Goal: Task Accomplishment & Management: Use online tool/utility

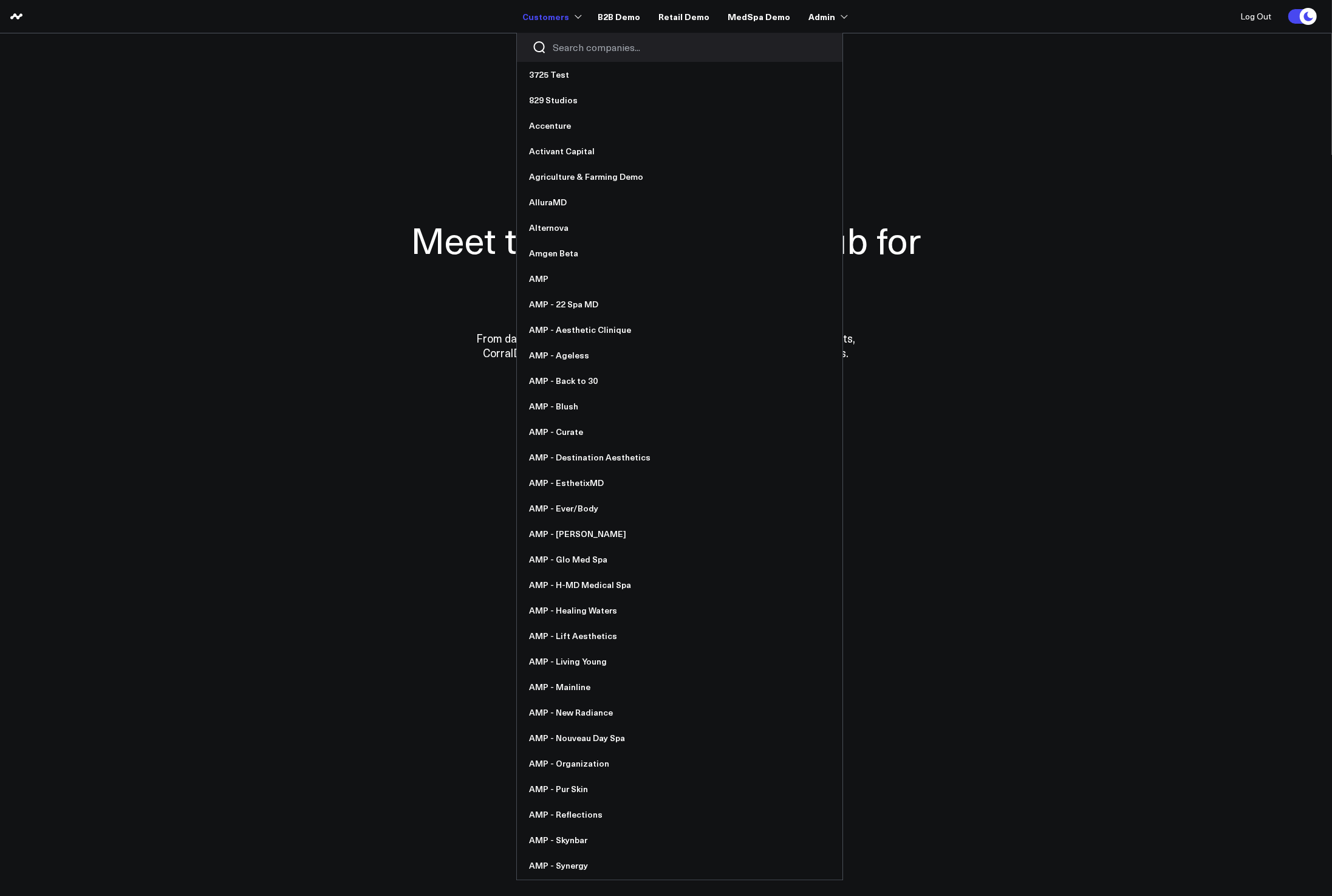
click at [559, 50] on input "Search companies input" at bounding box center [690, 47] width 275 height 13
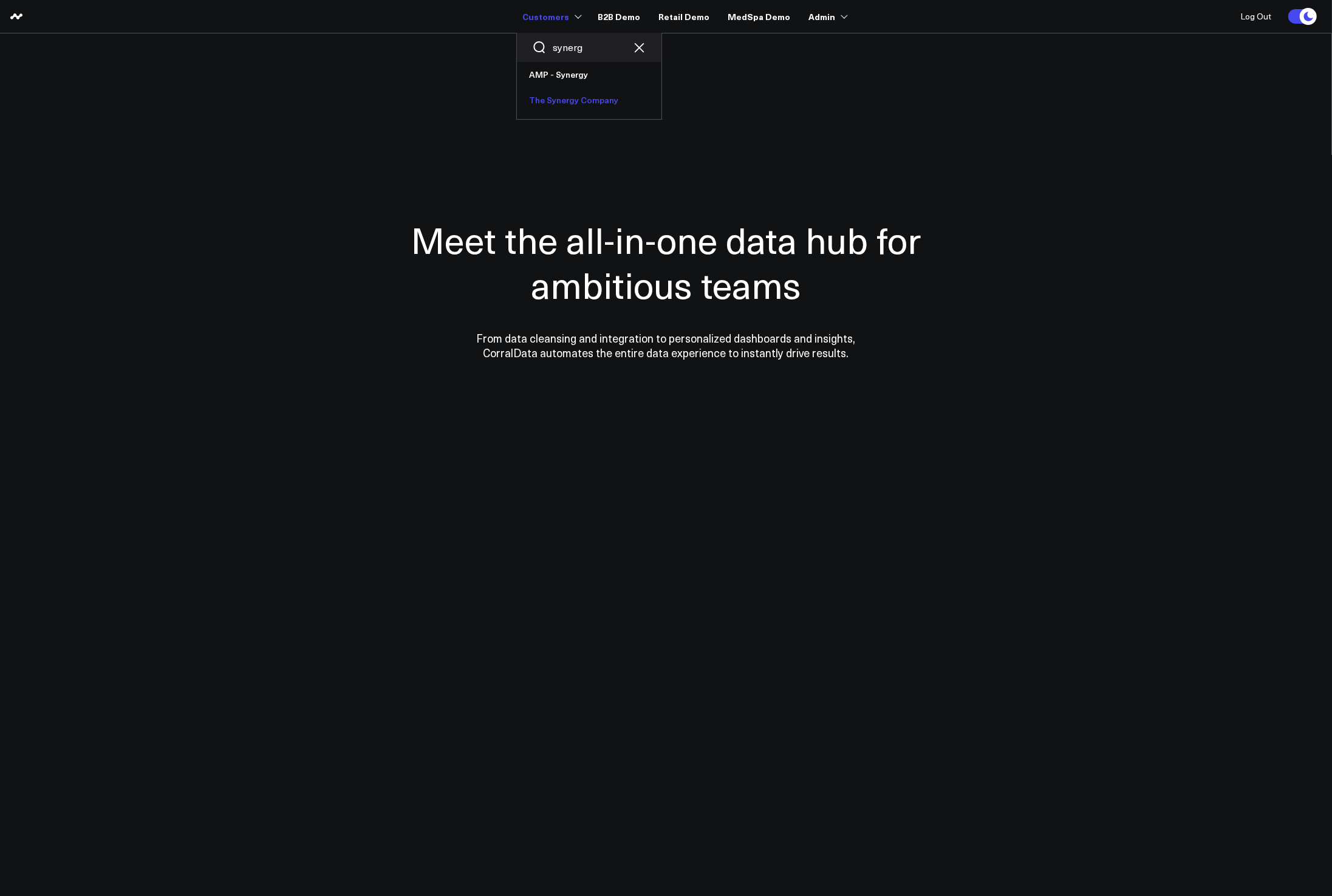
type input "synerg"
click at [580, 107] on link "The Synergy Company" at bounding box center [589, 100] width 144 height 26
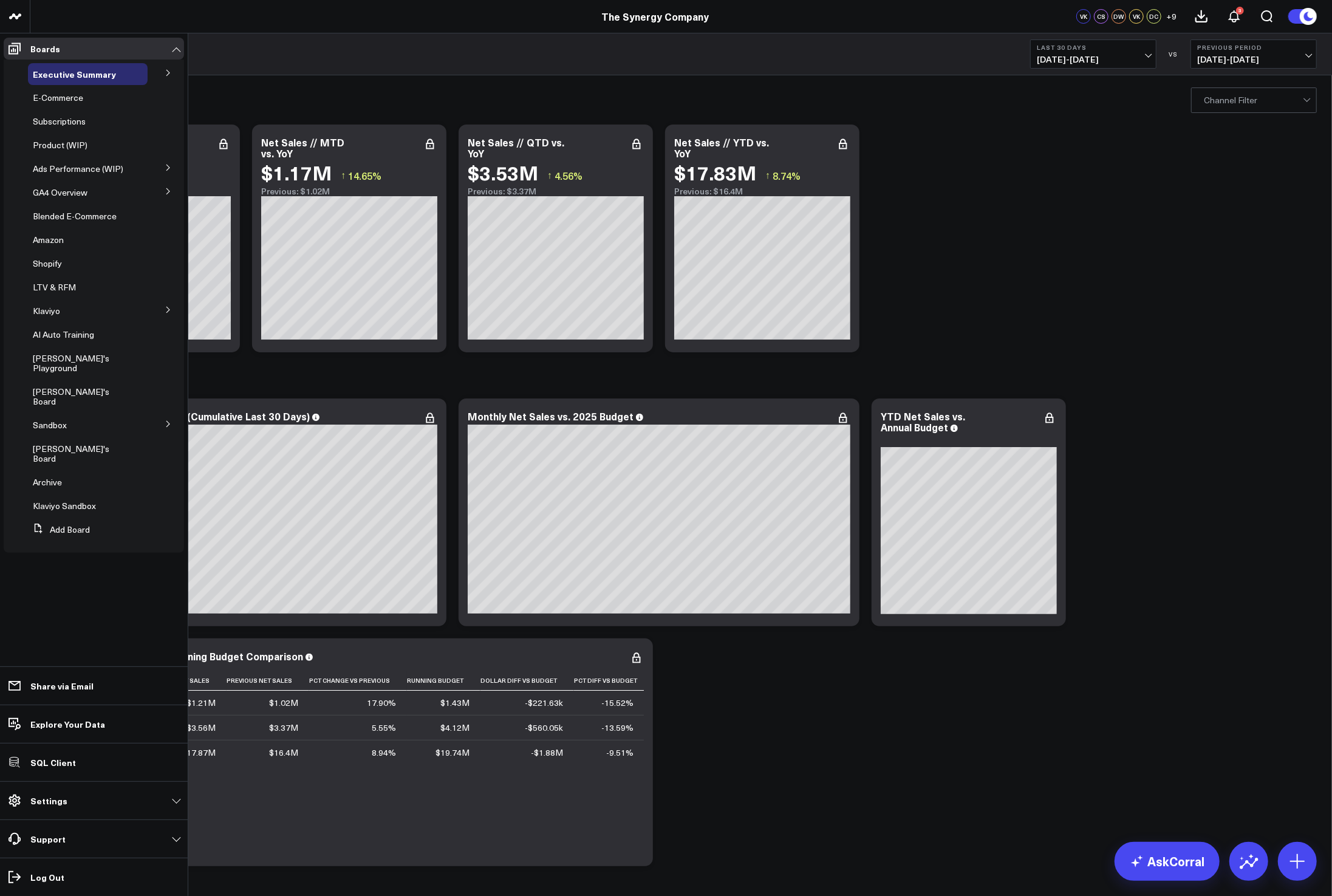
click at [174, 77] on button at bounding box center [168, 72] width 31 height 18
click at [60, 98] on span "Ship Date" at bounding box center [59, 96] width 38 height 12
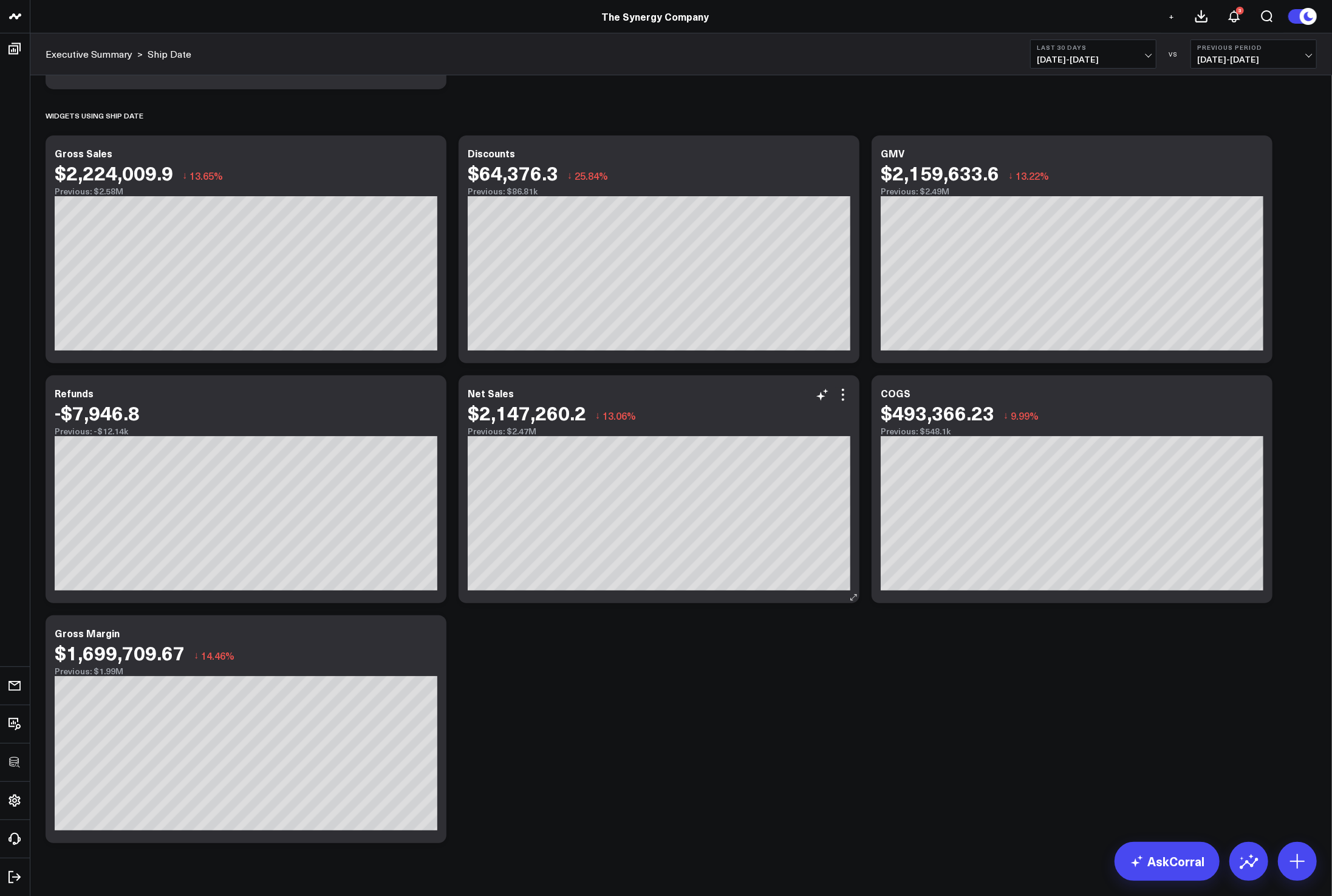
scroll to position [304, 0]
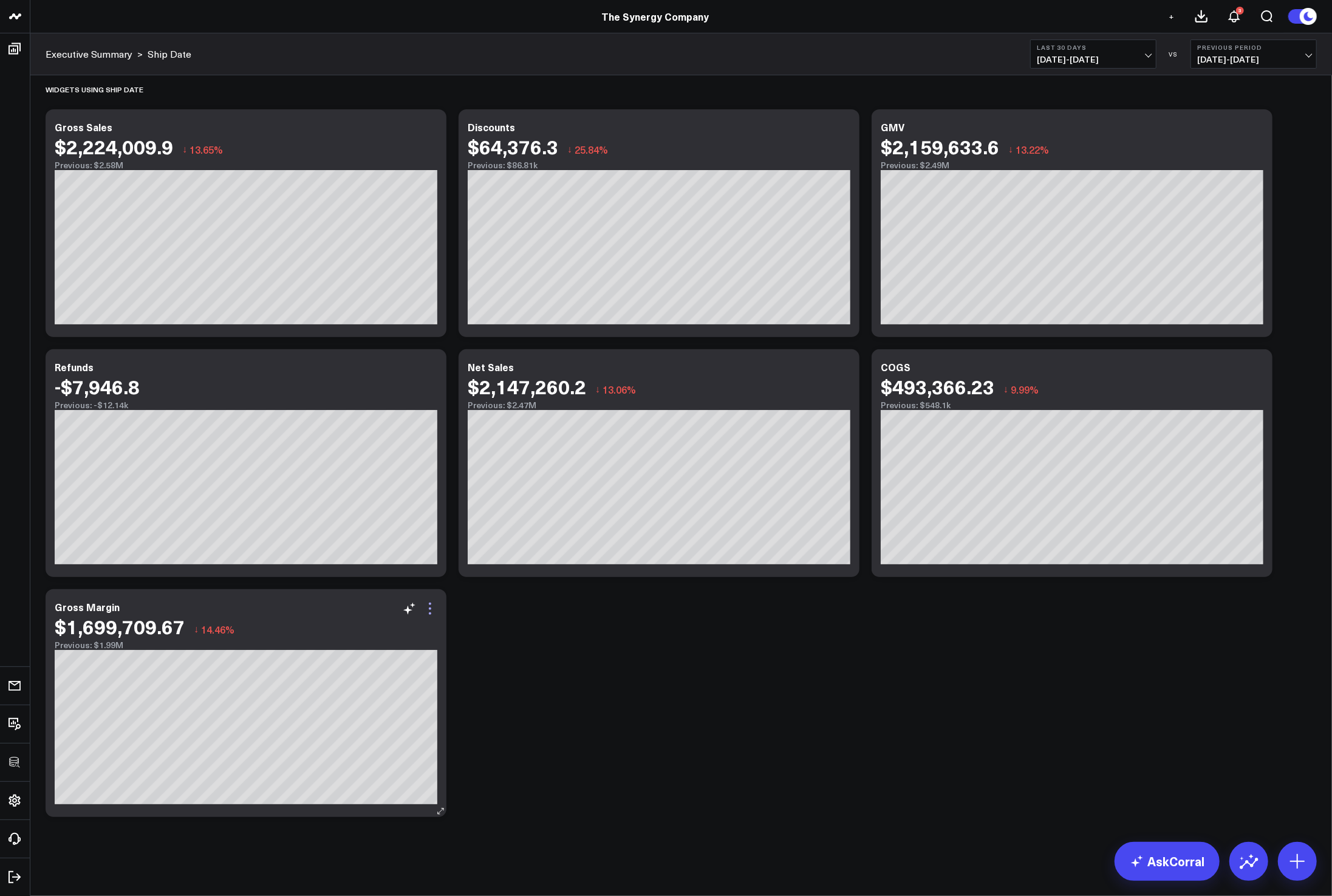
click at [434, 601] on icon at bounding box center [430, 608] width 15 height 15
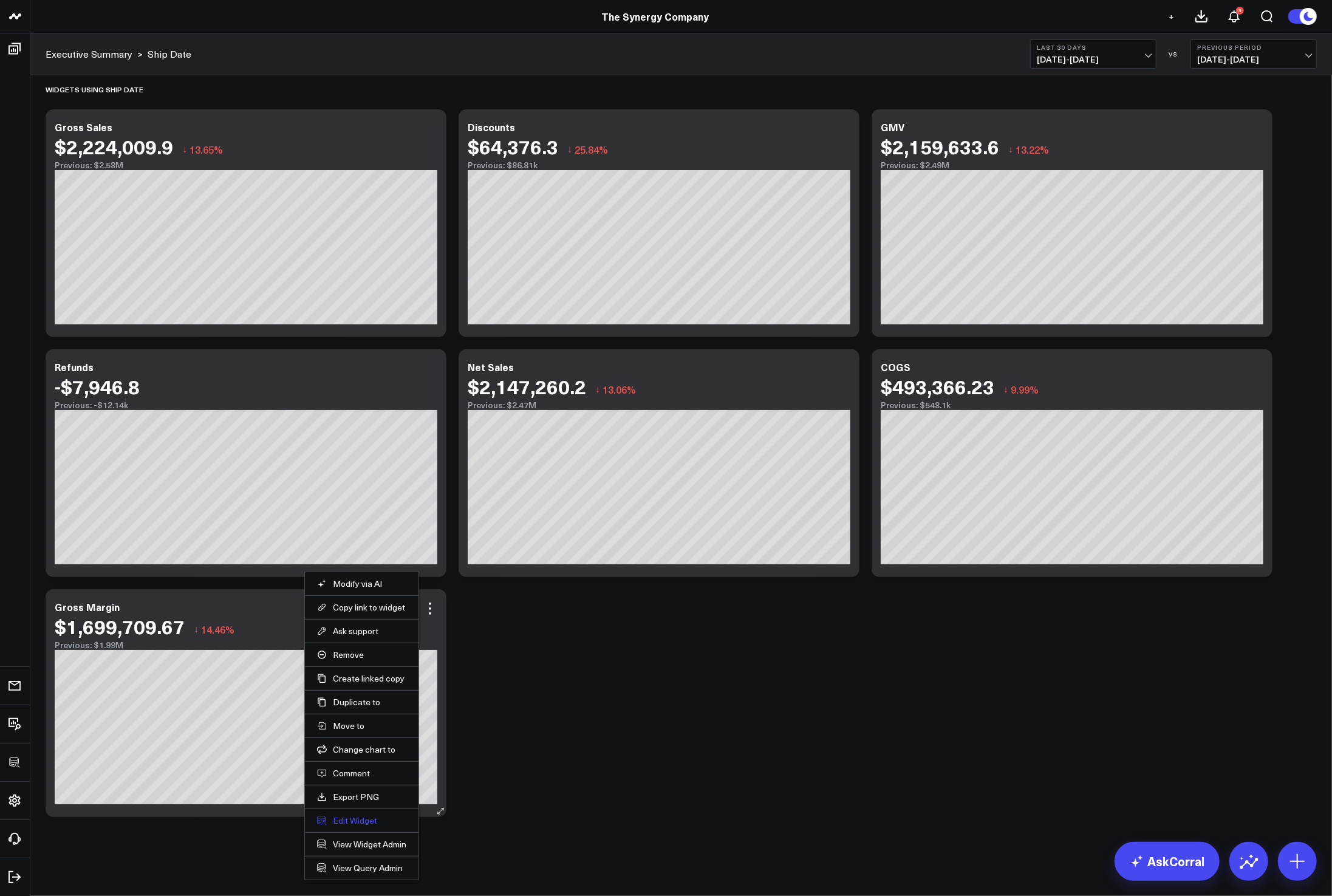
click at [348, 824] on button "Edit Widget" at bounding box center [362, 821] width 89 height 11
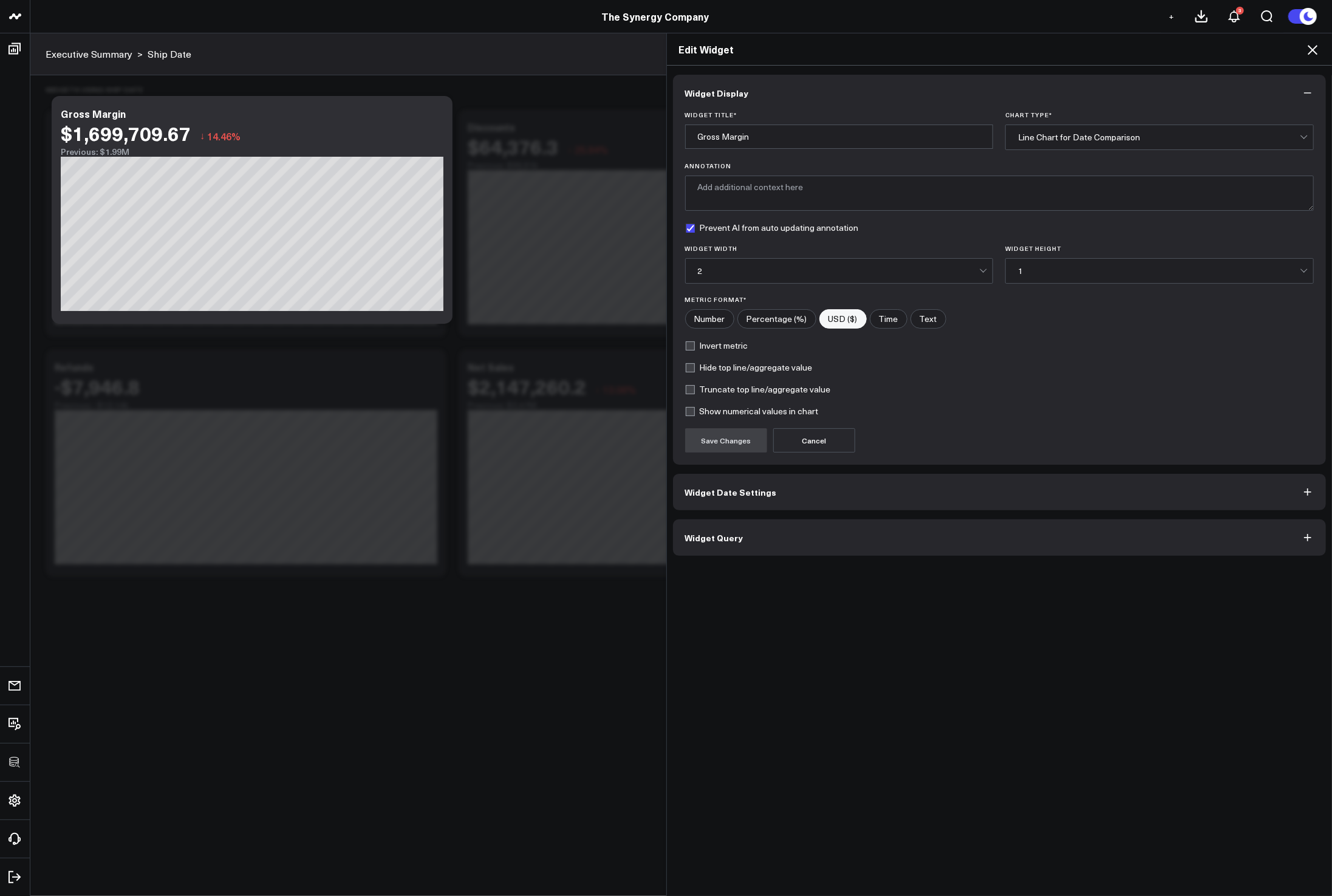
click at [765, 550] on button "Widget Query" at bounding box center [999, 537] width 653 height 36
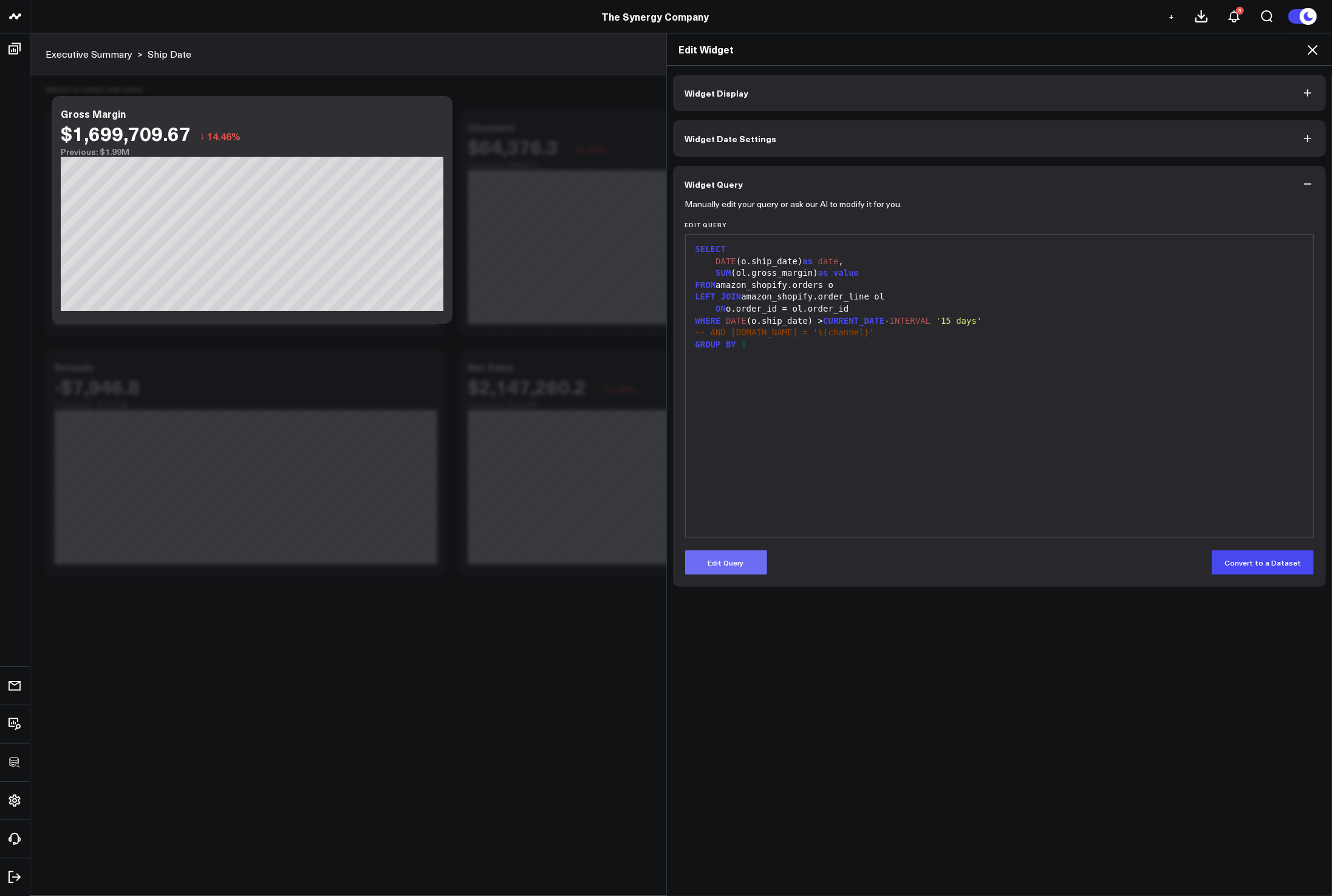
click at [735, 566] on button "Edit Query" at bounding box center [726, 562] width 82 height 24
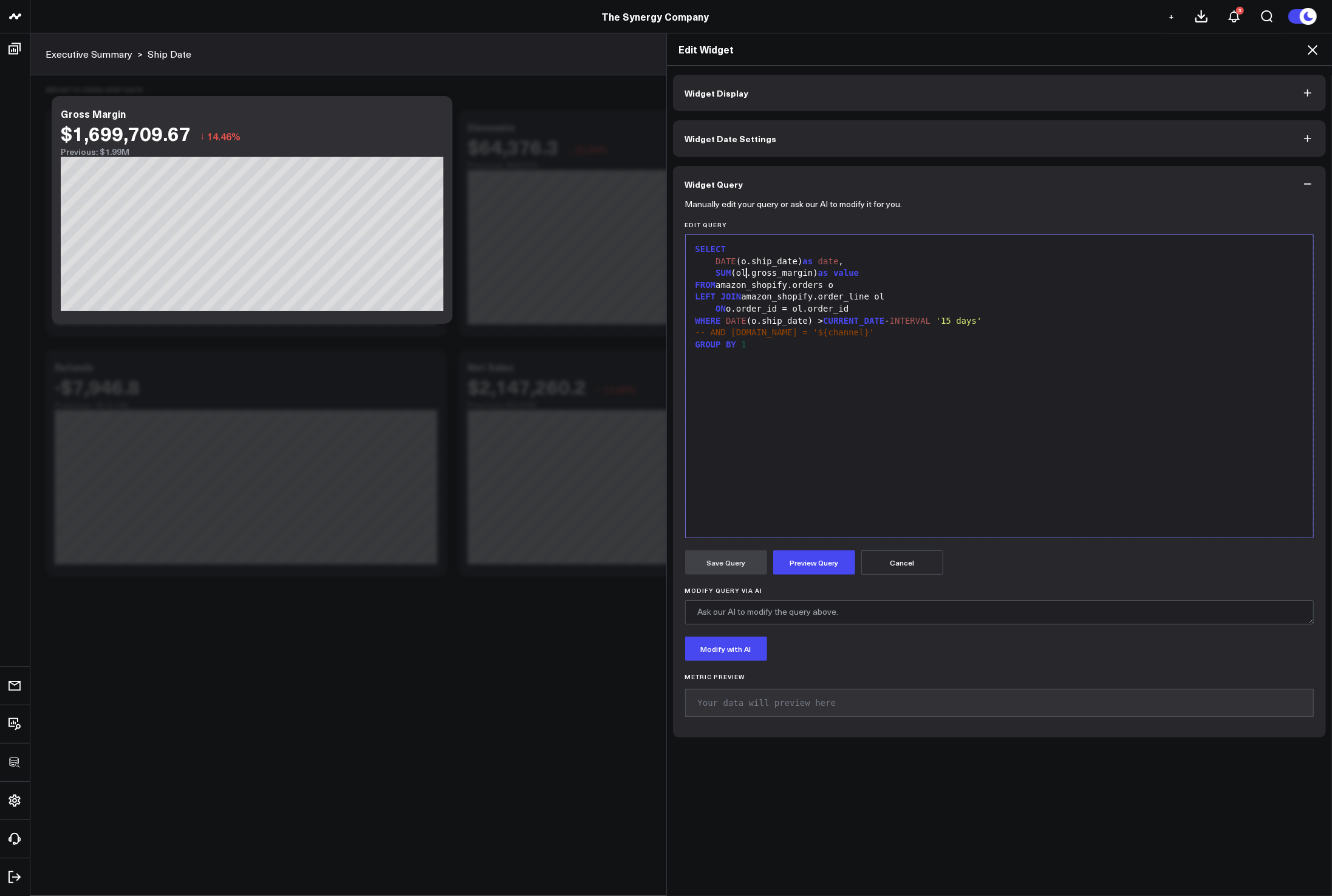
click at [743, 274] on div "SUM (ol.gross_margin) as value" at bounding box center [999, 273] width 616 height 12
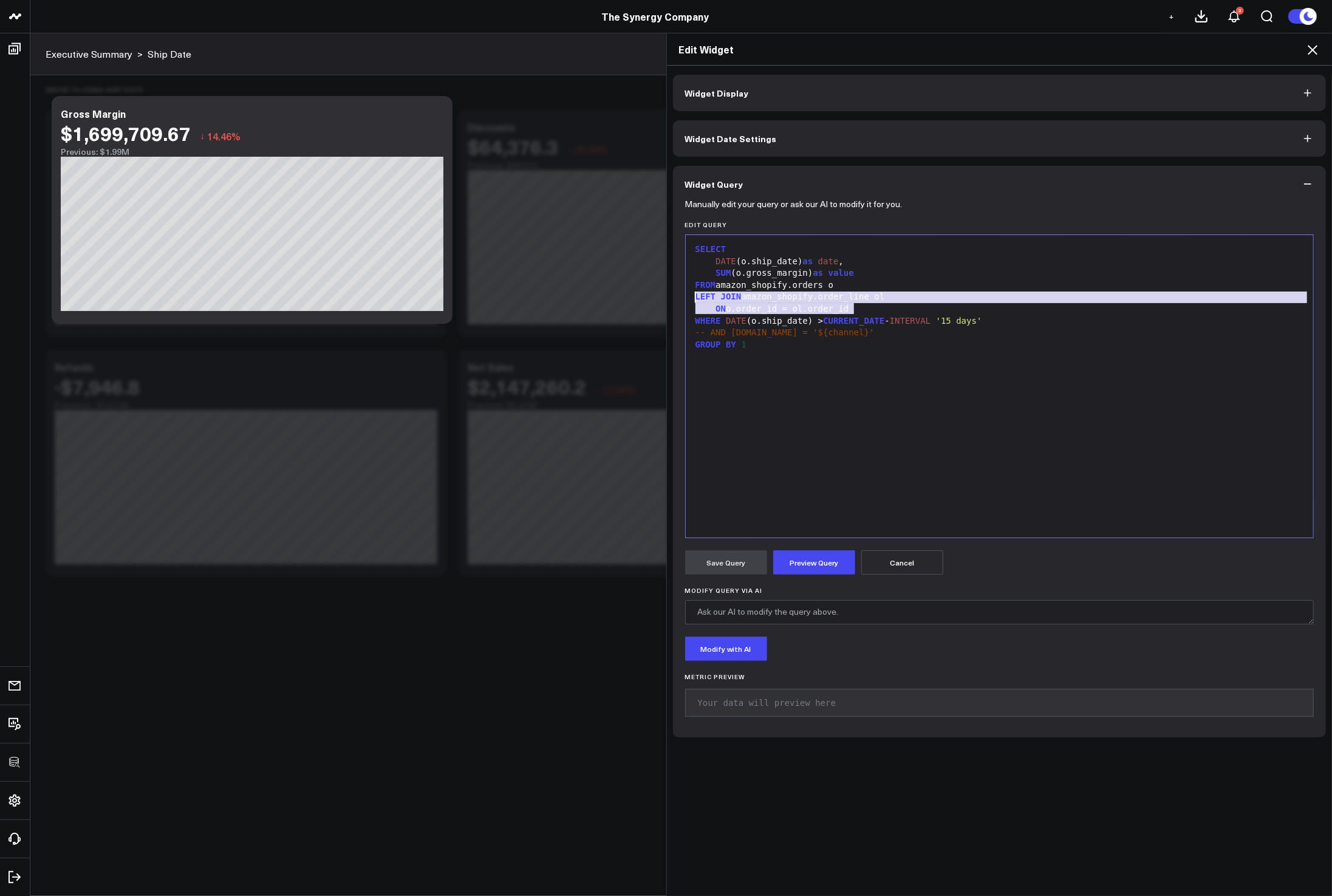
drag, startPoint x: 861, startPoint y: 308, endPoint x: 661, endPoint y: 300, distance: 200.2
click at [667, 300] on div "Widget Display Widget Date Settings Widget Query Manually edit your query or as…" at bounding box center [999, 481] width 665 height 831
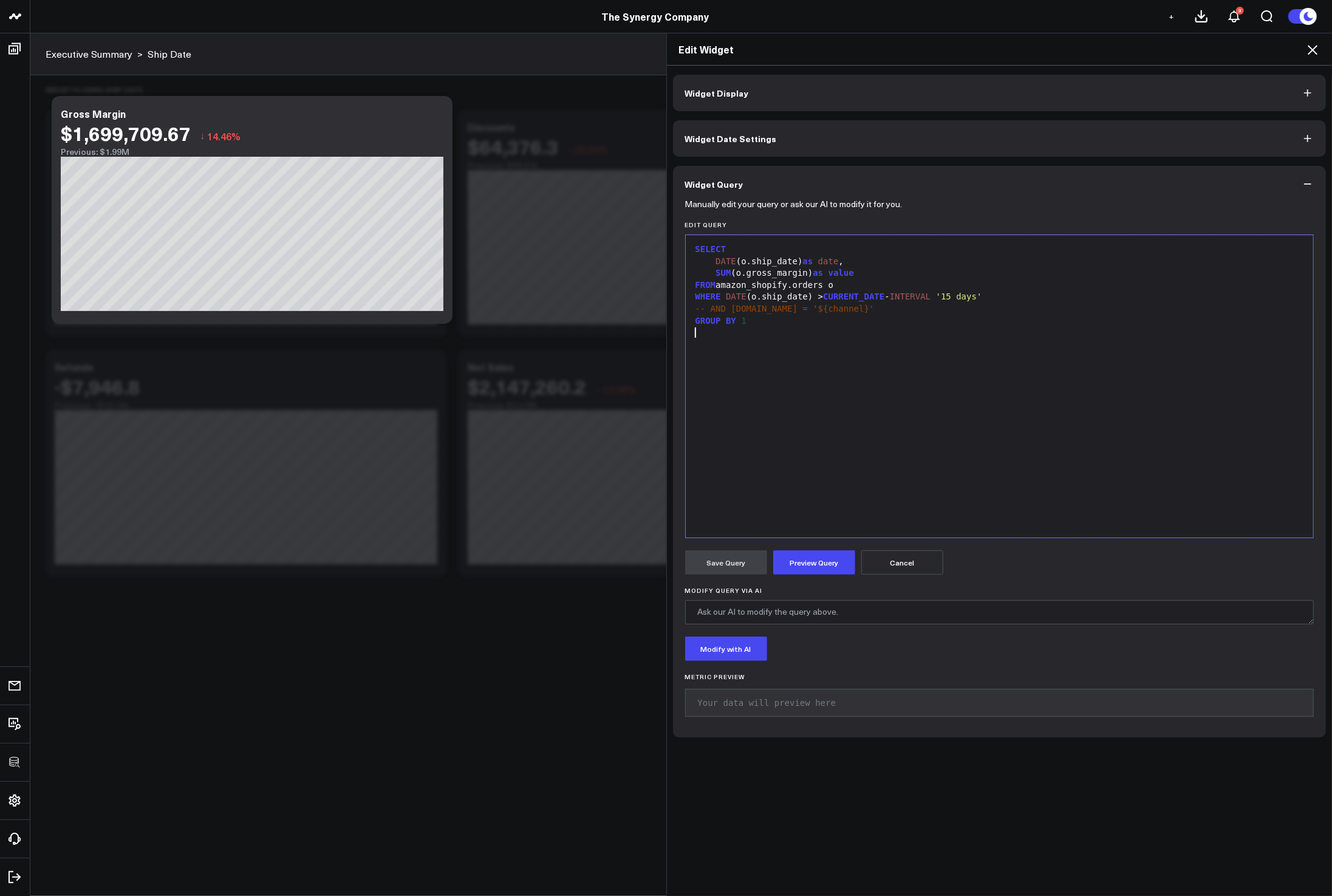
click at [814, 329] on div at bounding box center [999, 333] width 616 height 12
click at [809, 553] on button "Preview Query" at bounding box center [814, 562] width 82 height 24
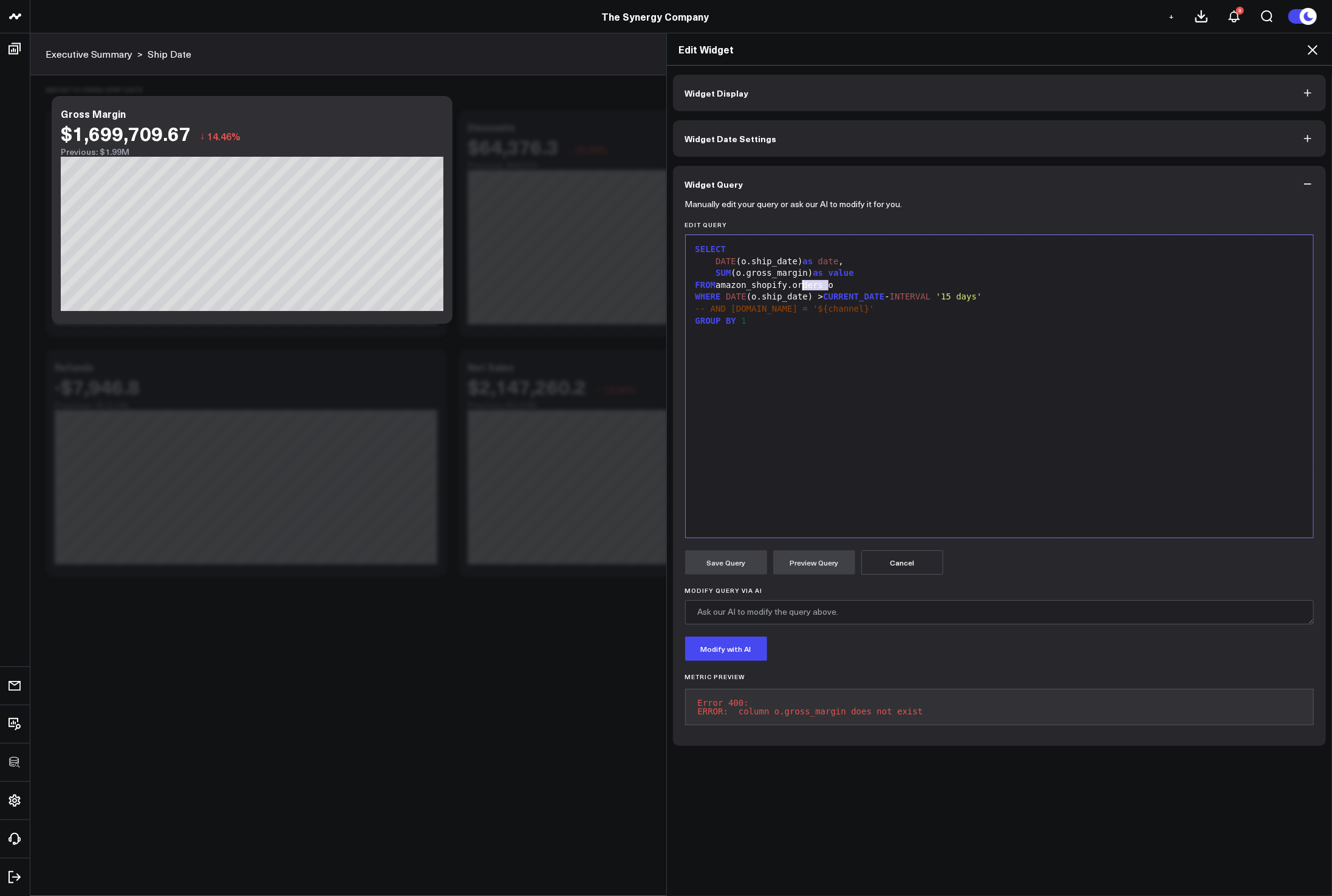
drag, startPoint x: 821, startPoint y: 286, endPoint x: 795, endPoint y: 283, distance: 26.2
click at [795, 283] on div "FROM amazon_shopify.orders o" at bounding box center [999, 285] width 616 height 12
click at [857, 355] on div "SELECT DATE (o.ship_date) as date , SUM (o.gross_margin) as value FROM amazon_s…" at bounding box center [999, 386] width 616 height 290
click at [794, 433] on div "SELECT DATE (o.ship_date) as date , SUM (o.gross_margin) as value FROM amazon_s…" at bounding box center [999, 386] width 616 height 290
click at [813, 571] on button "Preview Query" at bounding box center [814, 562] width 82 height 24
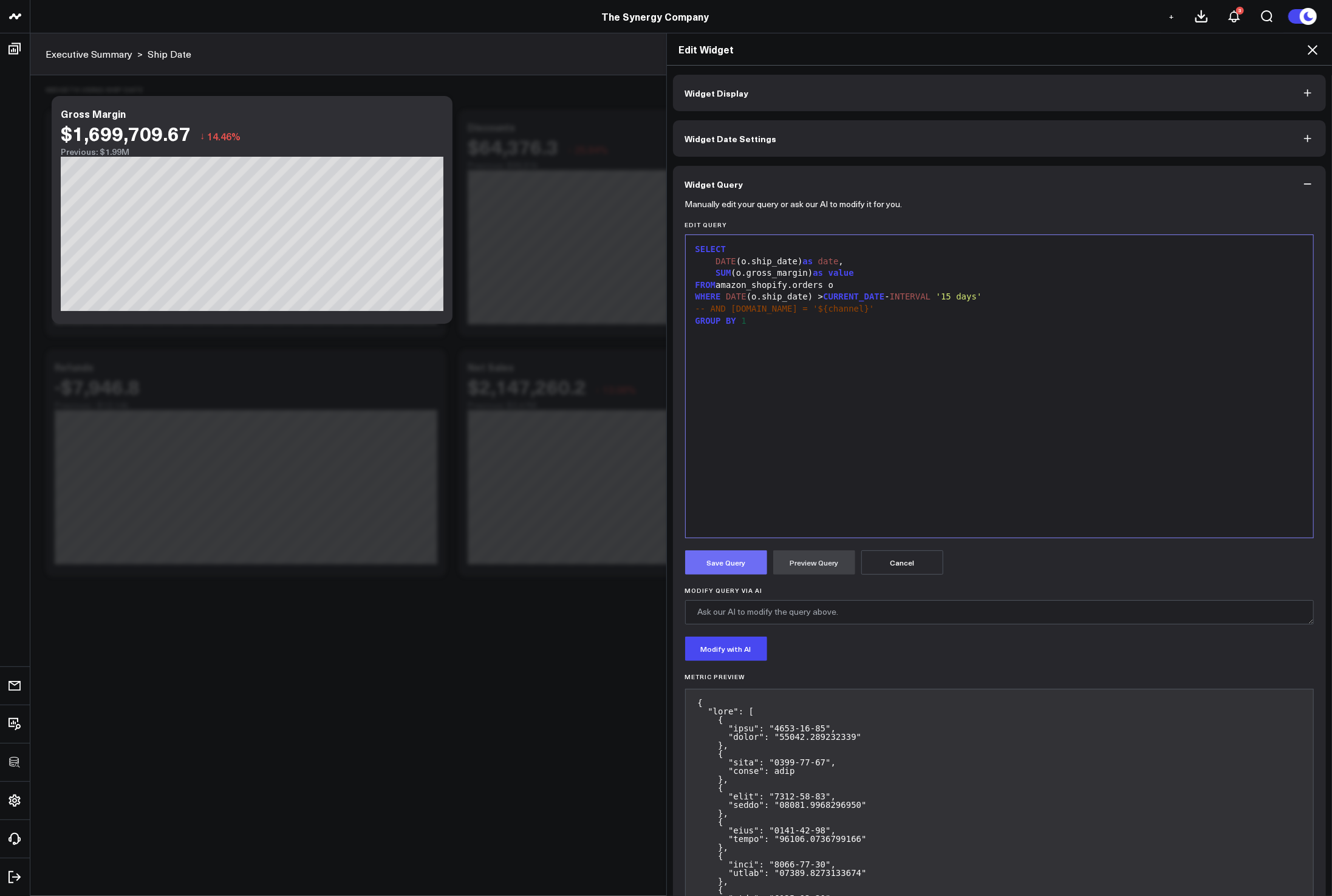
click at [726, 566] on button "Save Query" at bounding box center [726, 562] width 82 height 24
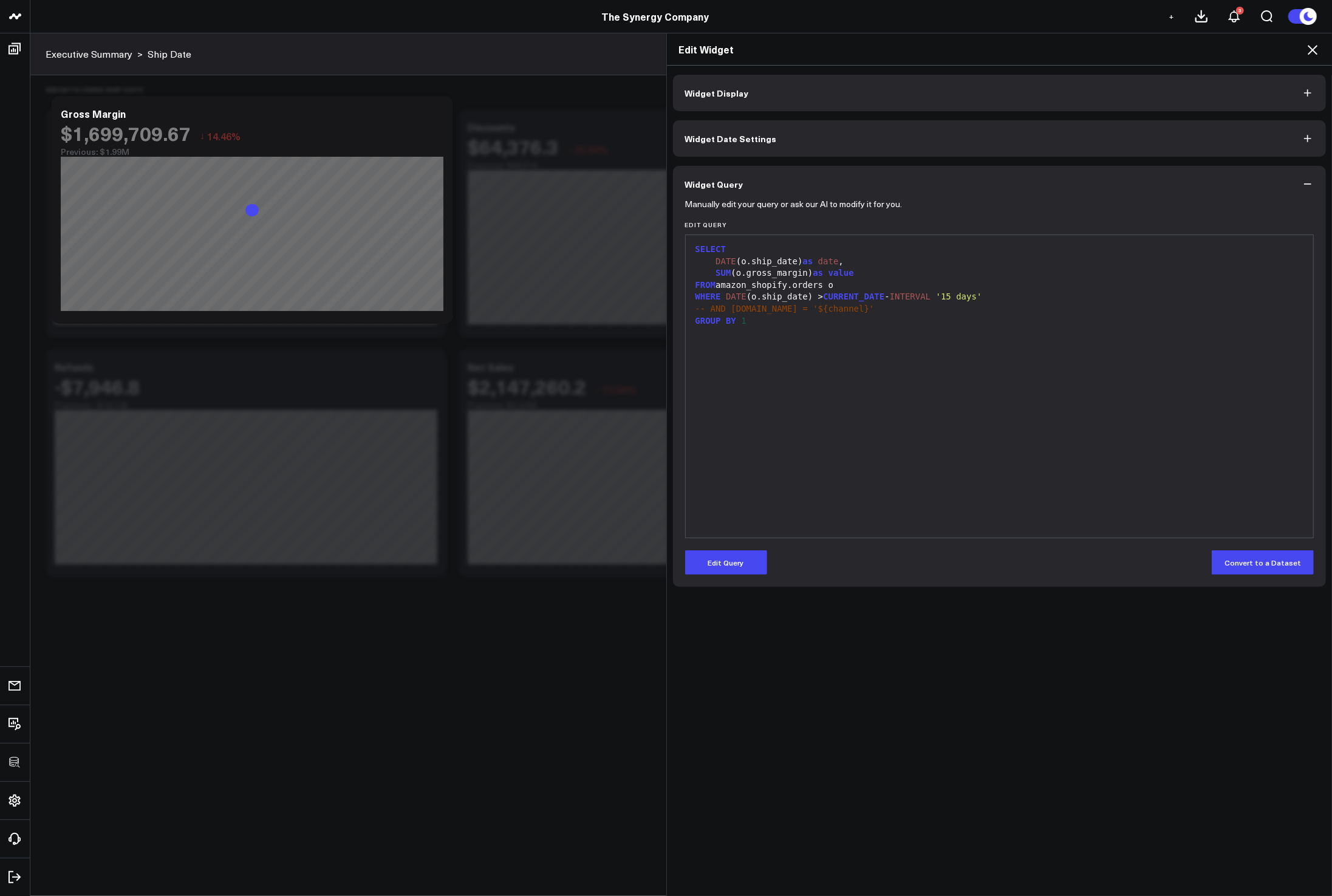
click at [1311, 49] on icon at bounding box center [1312, 49] width 15 height 15
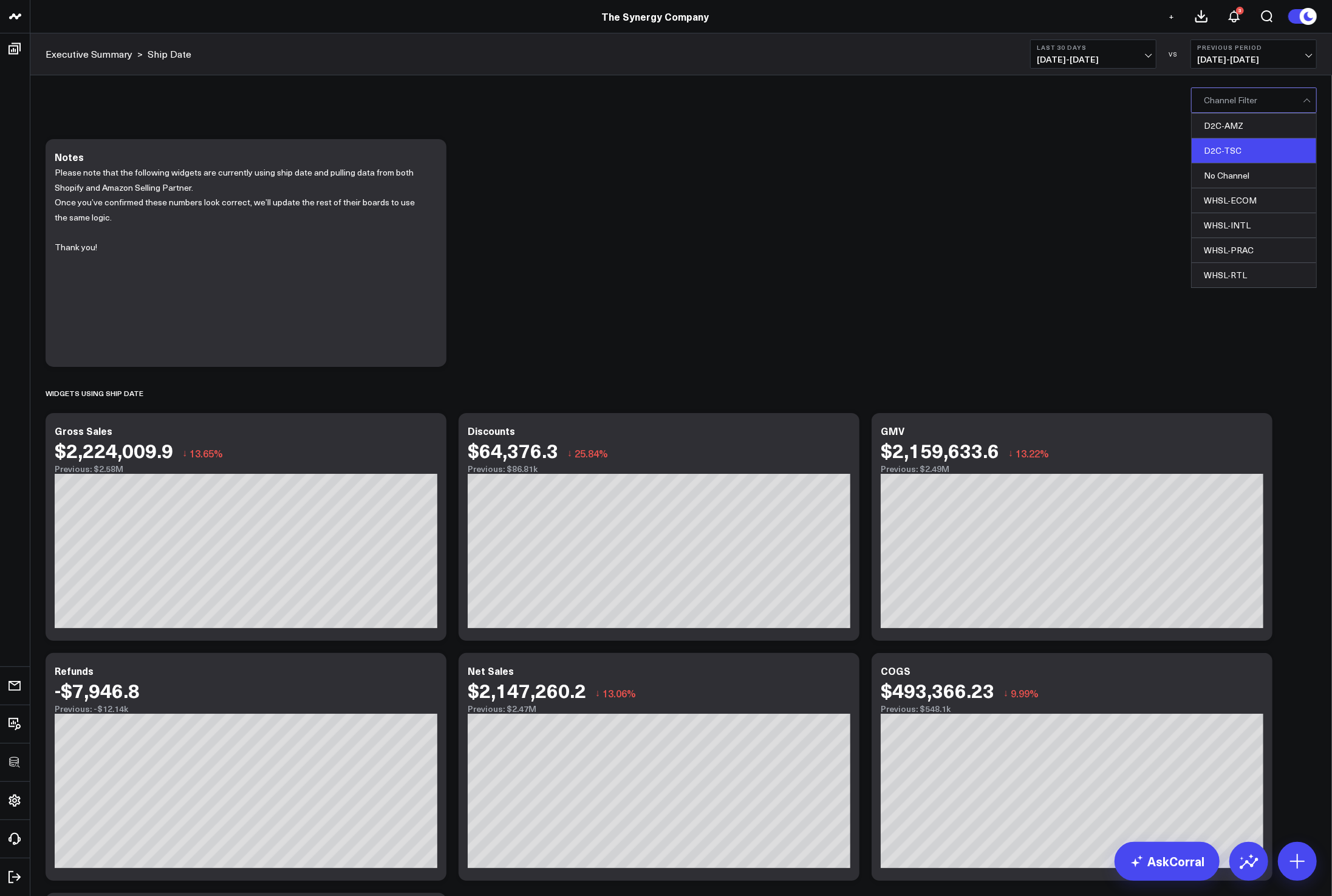
click at [1232, 147] on div "D2C-TSC" at bounding box center [1254, 151] width 125 height 25
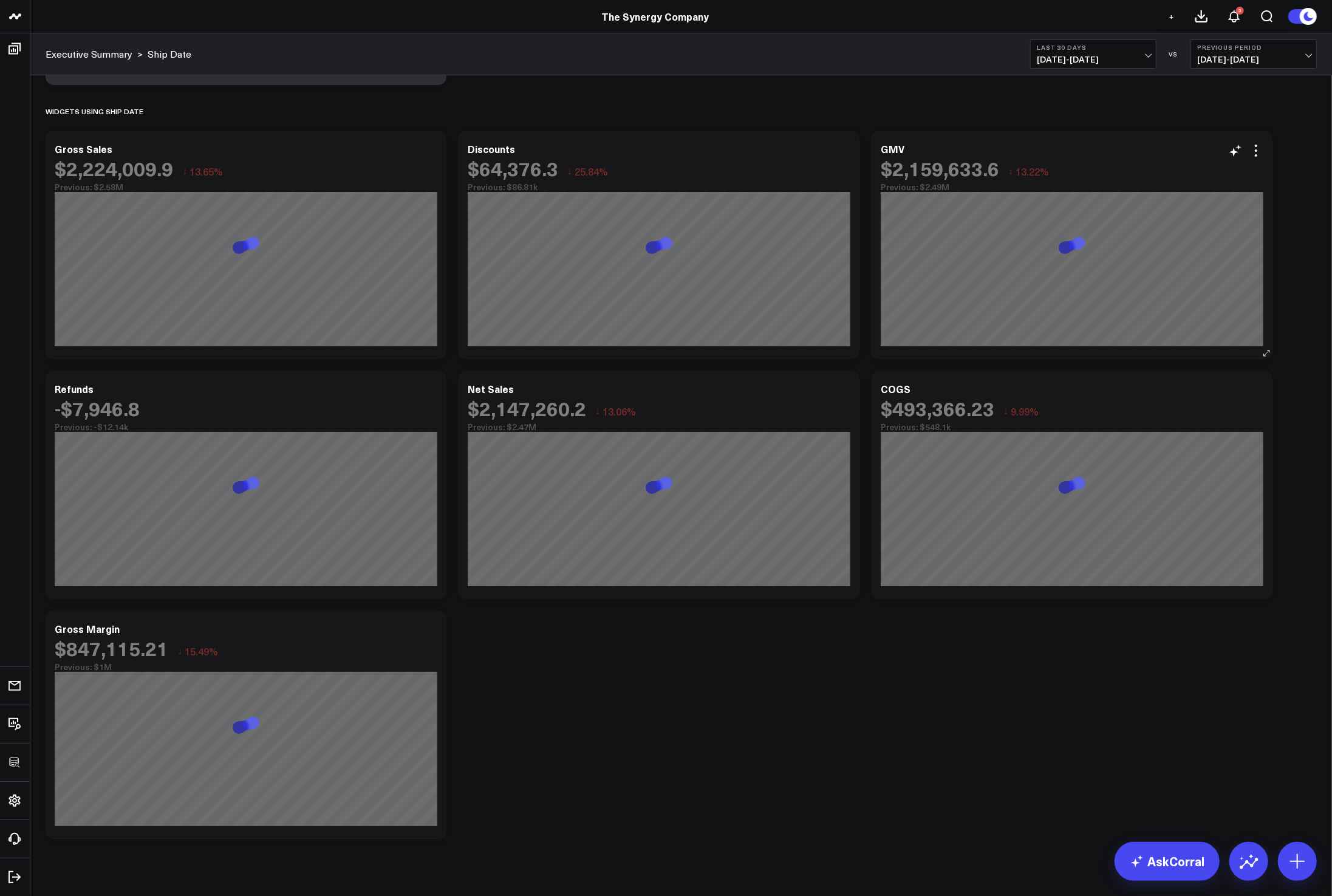
scroll to position [304, 0]
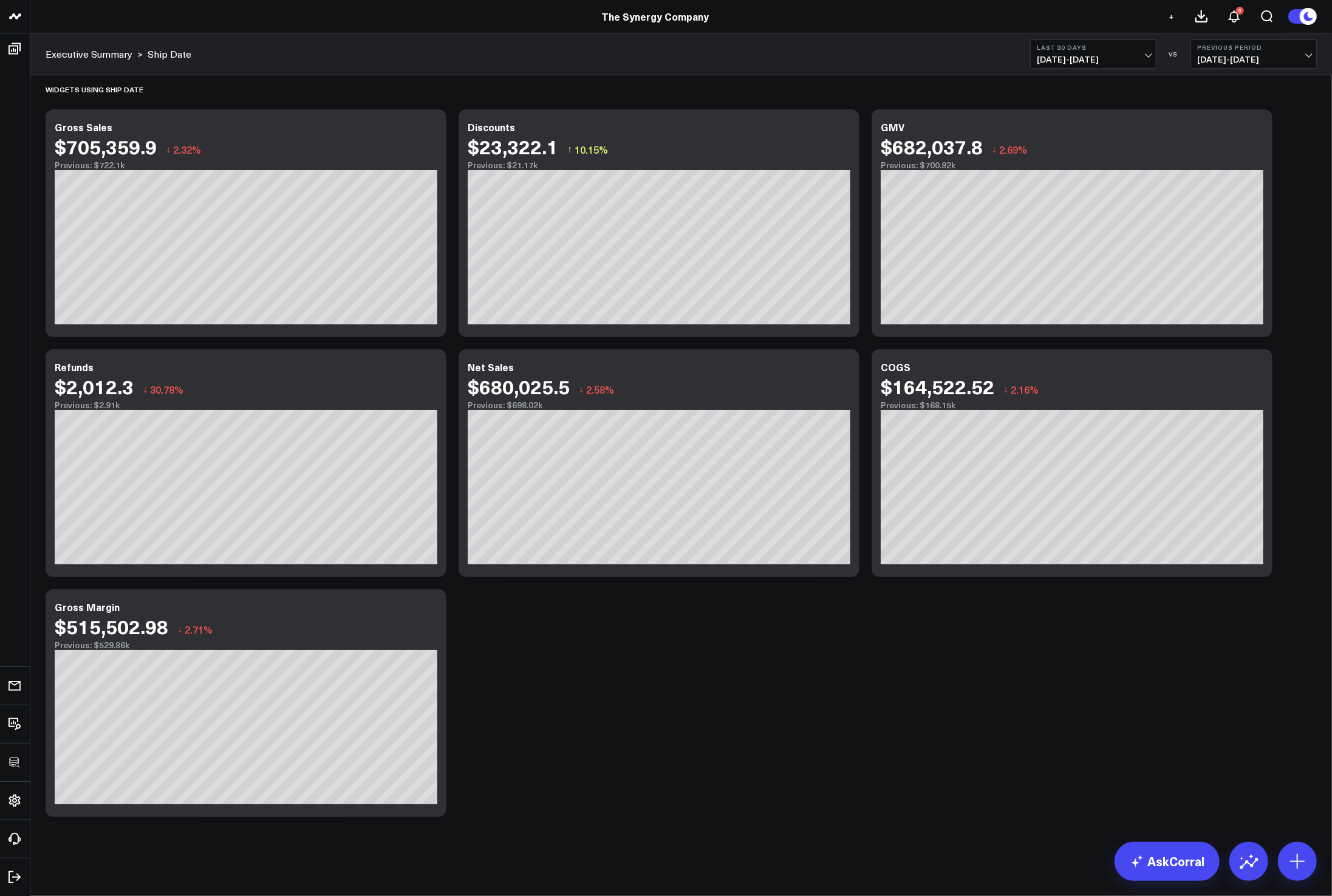
click at [769, 660] on div "Modify via AI Copy link to widget Ask support Remove Create linked copy Executi…" at bounding box center [681, 326] width 1283 height 994
click at [1259, 366] on icon at bounding box center [1256, 369] width 15 height 15
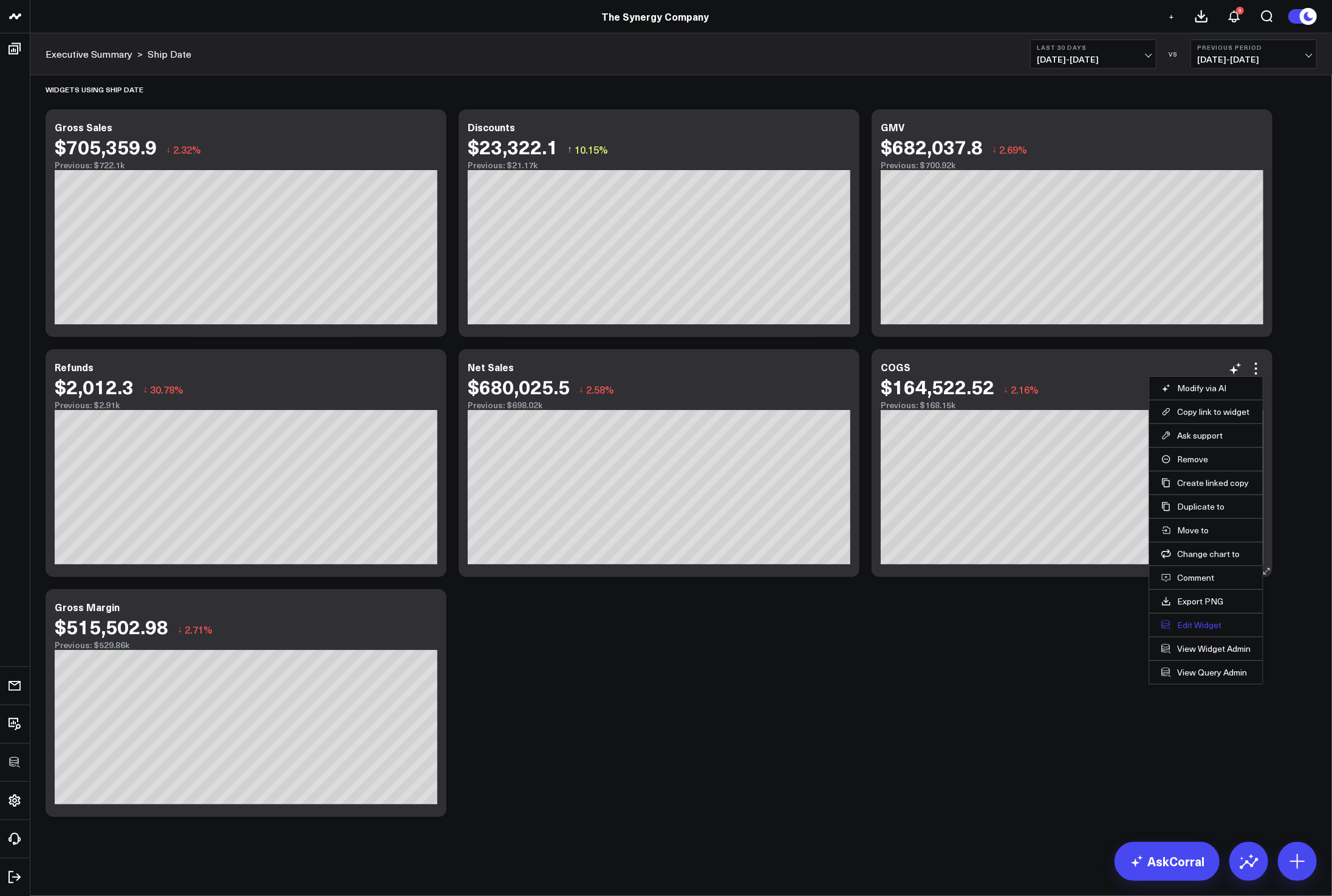
click at [1197, 625] on button "Edit Widget" at bounding box center [1206, 625] width 89 height 11
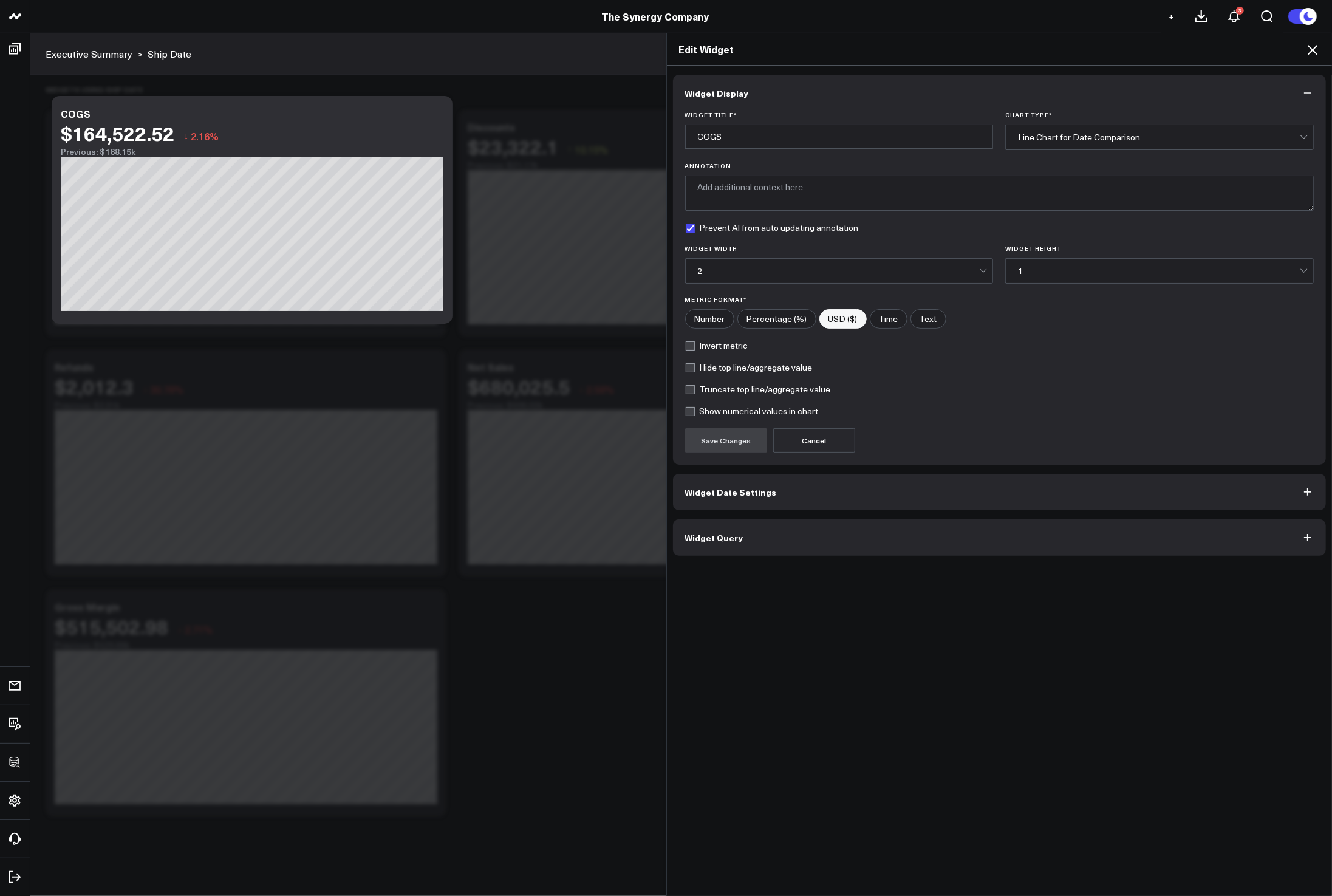
click at [861, 550] on button "Widget Query" at bounding box center [999, 537] width 653 height 36
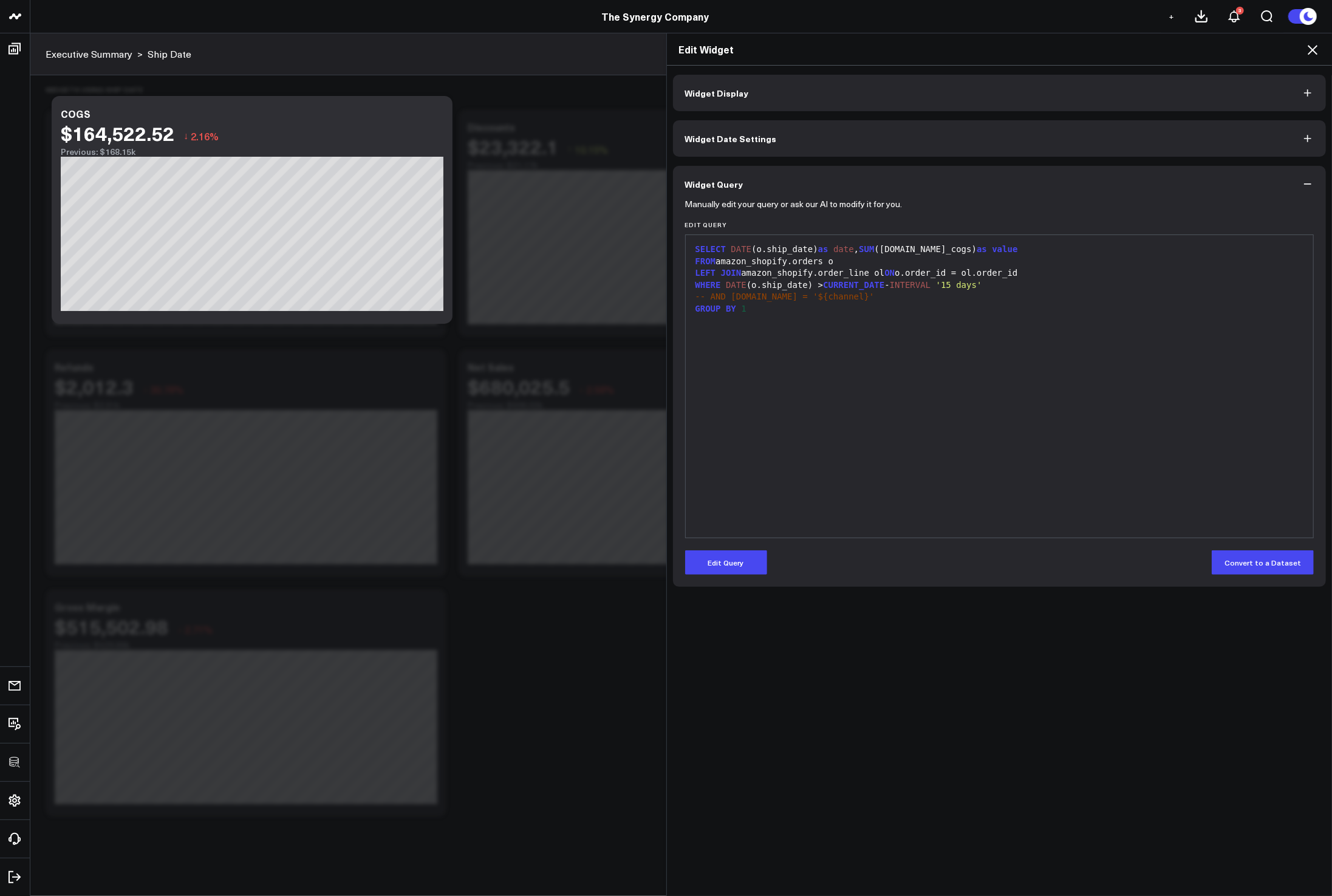
drag, startPoint x: 730, startPoint y: 556, endPoint x: 752, endPoint y: 516, distance: 45.7
click at [730, 556] on button "Edit Query" at bounding box center [726, 562] width 82 height 24
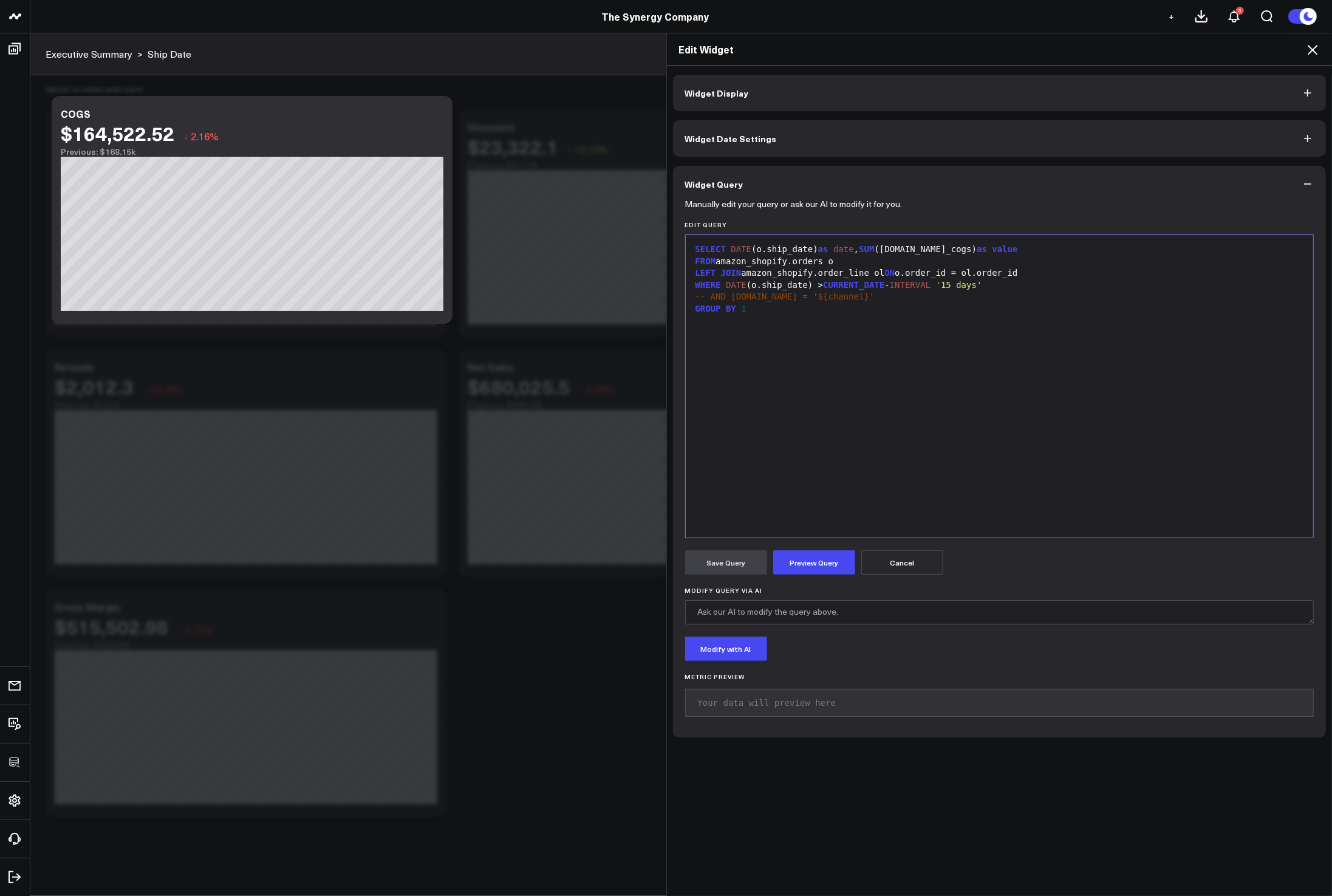
click at [802, 271] on div "LEFT JOIN amazon_shopify.order_line ol ON o.order_id = ol.order_id" at bounding box center [999, 273] width 616 height 12
click at [895, 249] on div "SELECT DATE (o.ship_date) as date , SUM (ol.total_cogs) as value" at bounding box center [999, 249] width 616 height 12
click at [731, 250] on span "DATE" at bounding box center [741, 249] width 20 height 9
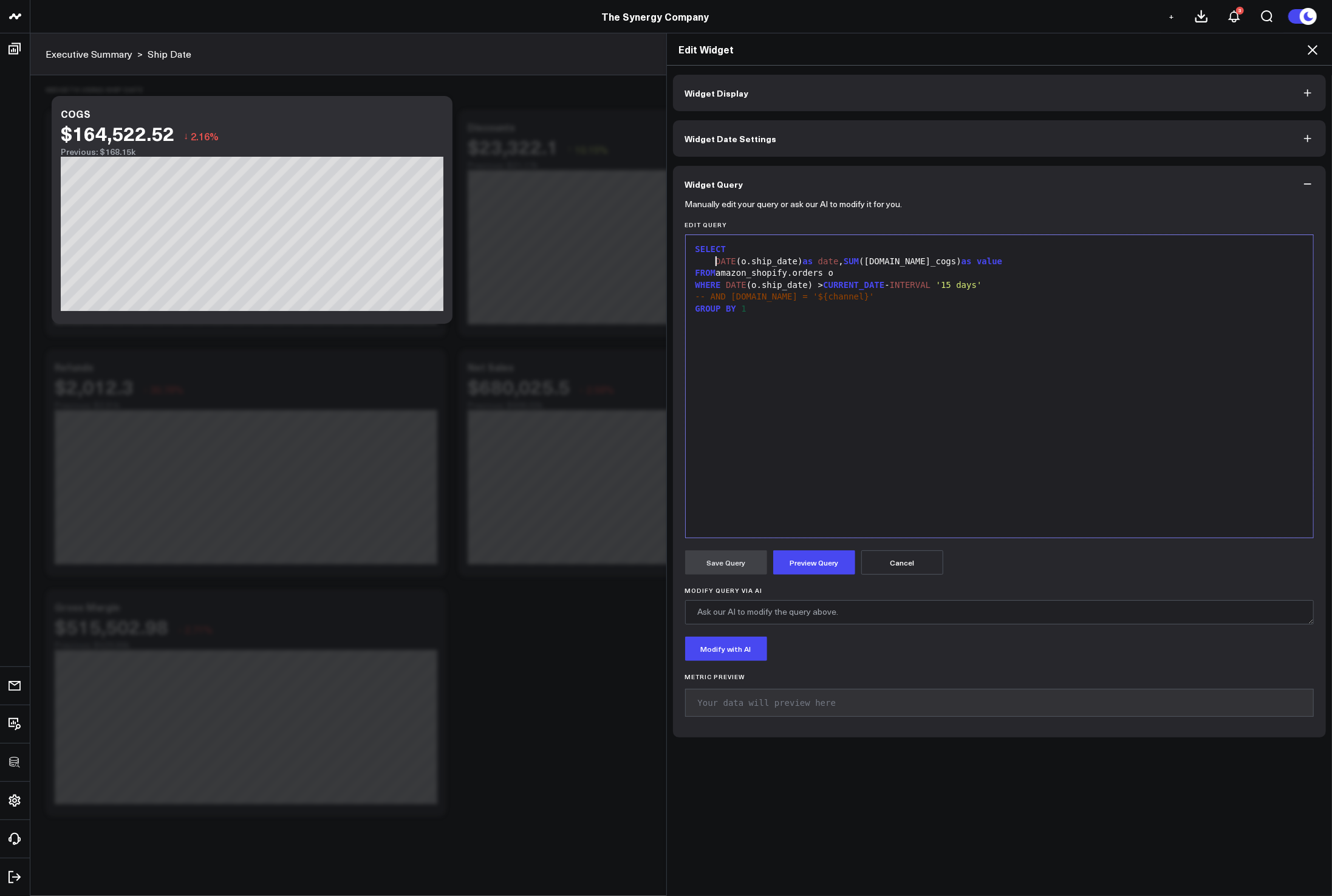
click at [849, 261] on span "SUM" at bounding box center [850, 261] width 15 height 9
click at [799, 566] on button "Preview Query" at bounding box center [814, 562] width 82 height 24
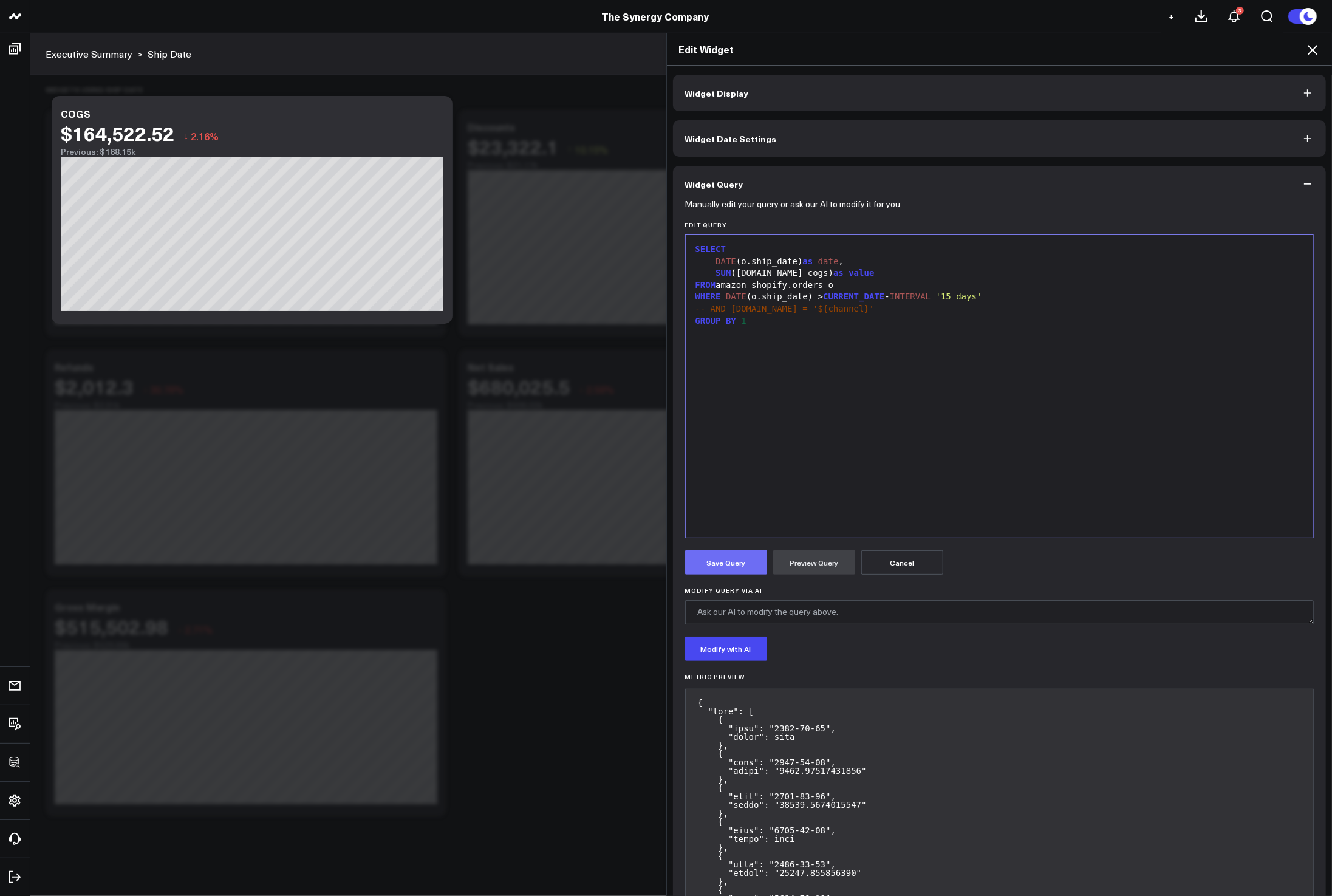
click at [717, 568] on button "Save Query" at bounding box center [726, 562] width 82 height 24
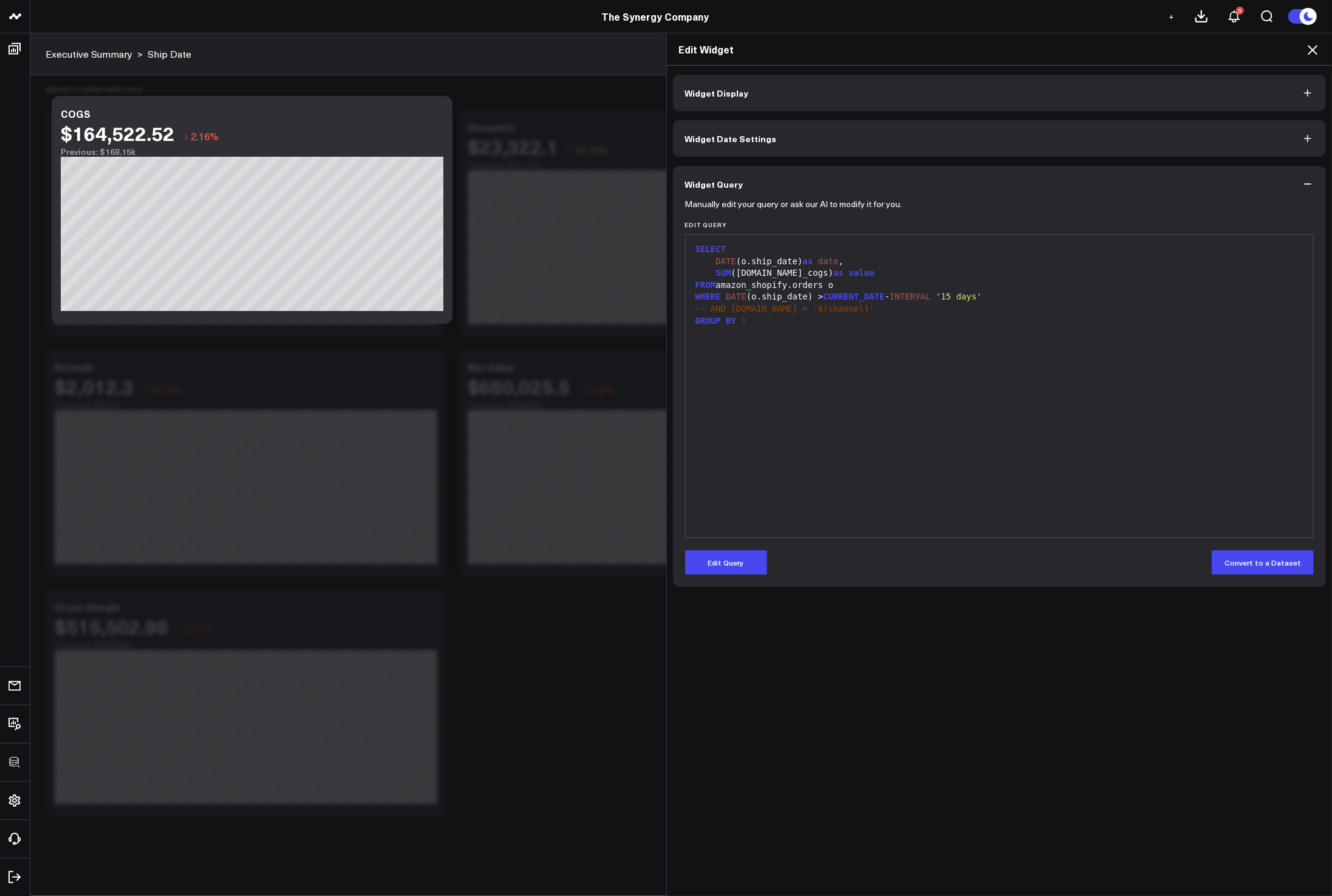
click at [1311, 48] on icon at bounding box center [1312, 49] width 9 height 9
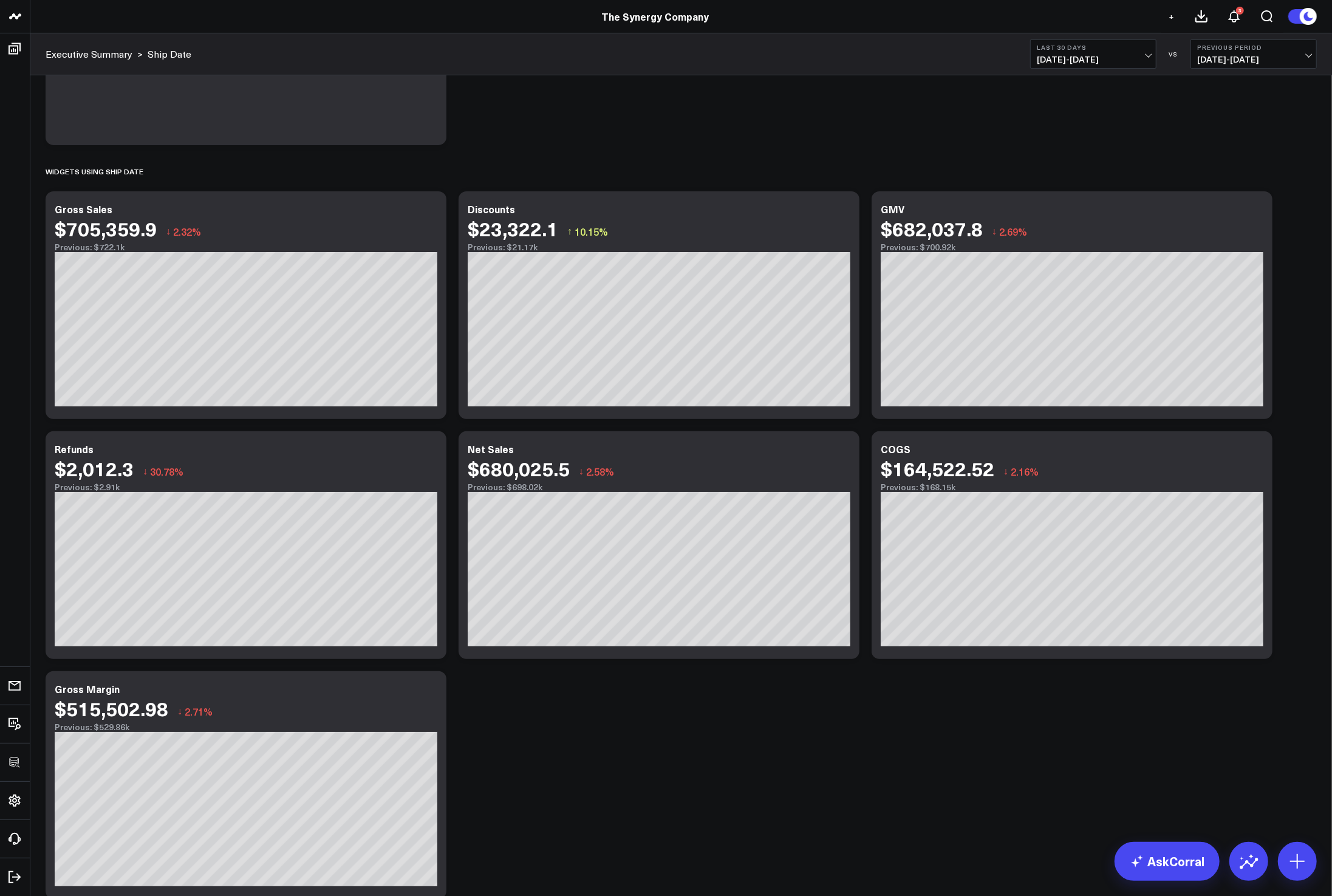
scroll to position [244, 0]
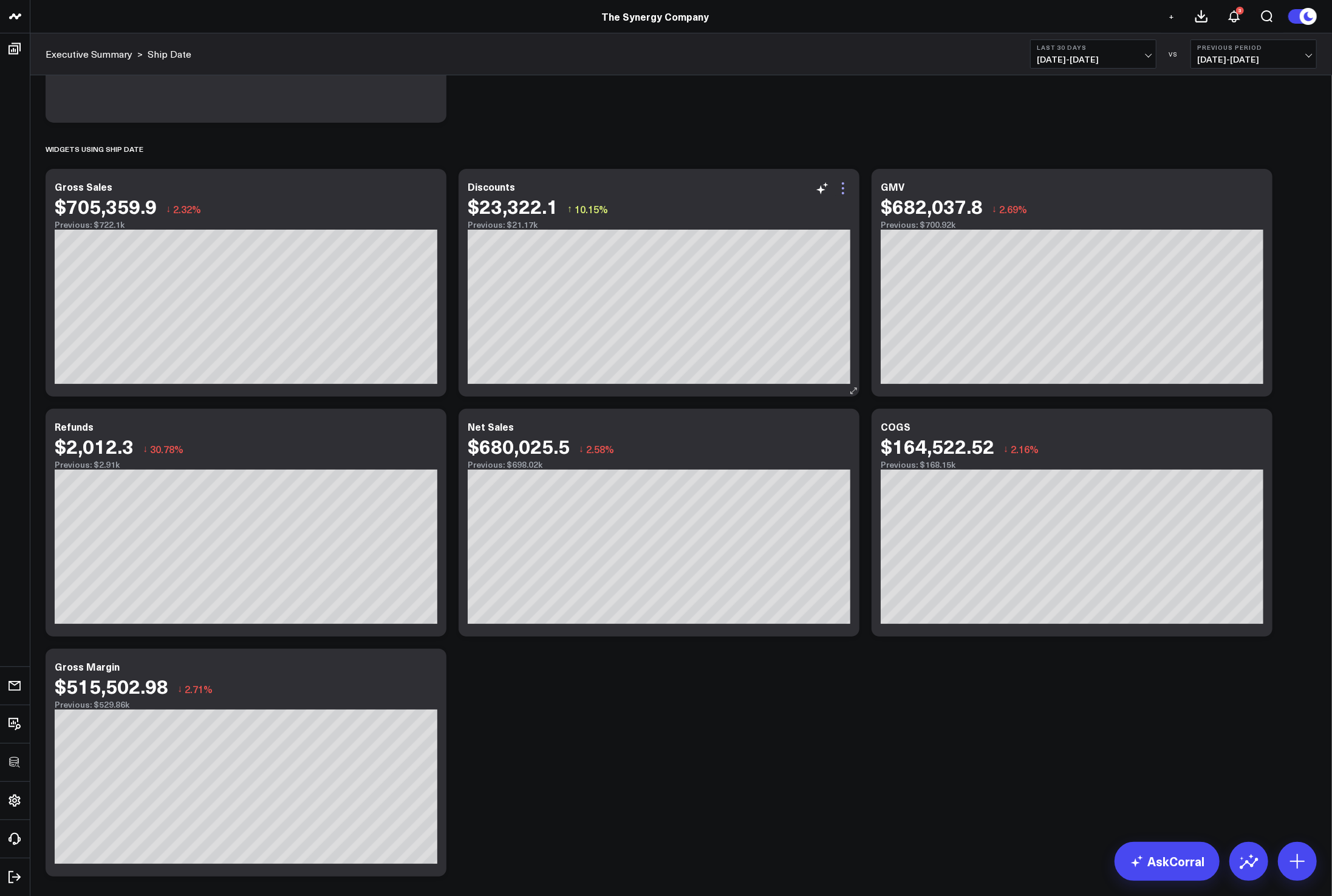
click at [838, 193] on icon at bounding box center [843, 188] width 15 height 15
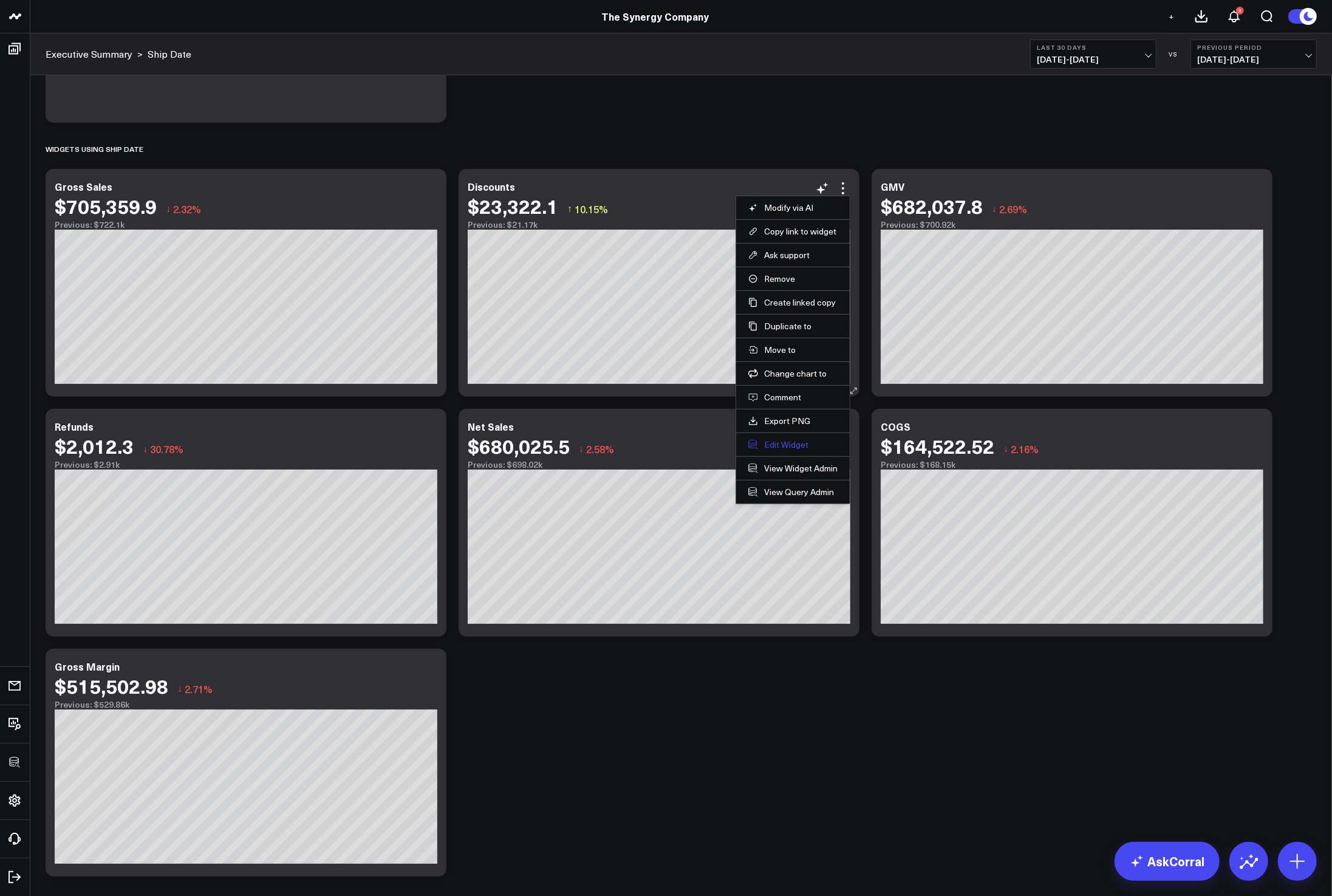
click at [773, 443] on button "Edit Widget" at bounding box center [793, 445] width 89 height 11
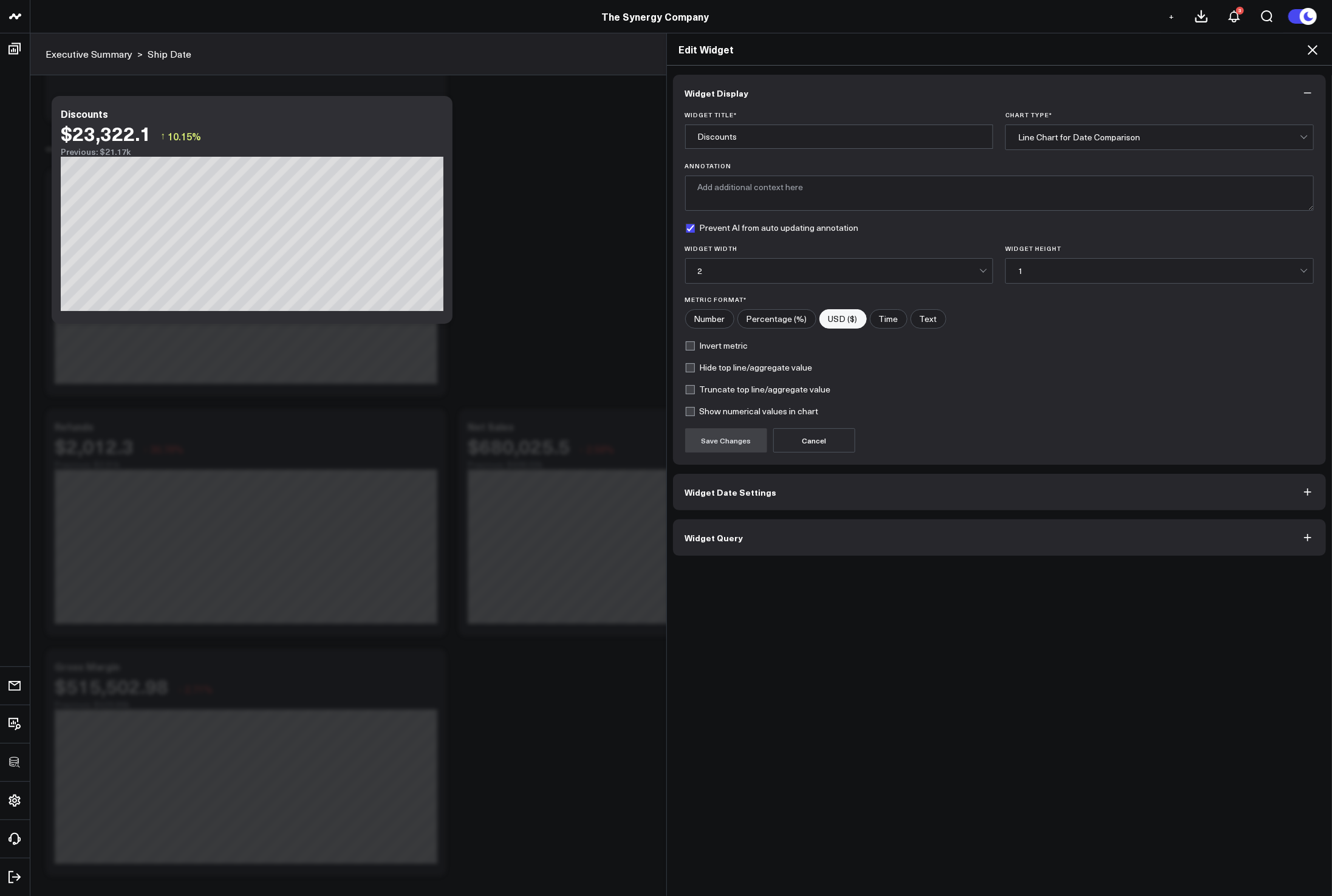
click at [786, 537] on button "Widget Query" at bounding box center [999, 537] width 653 height 36
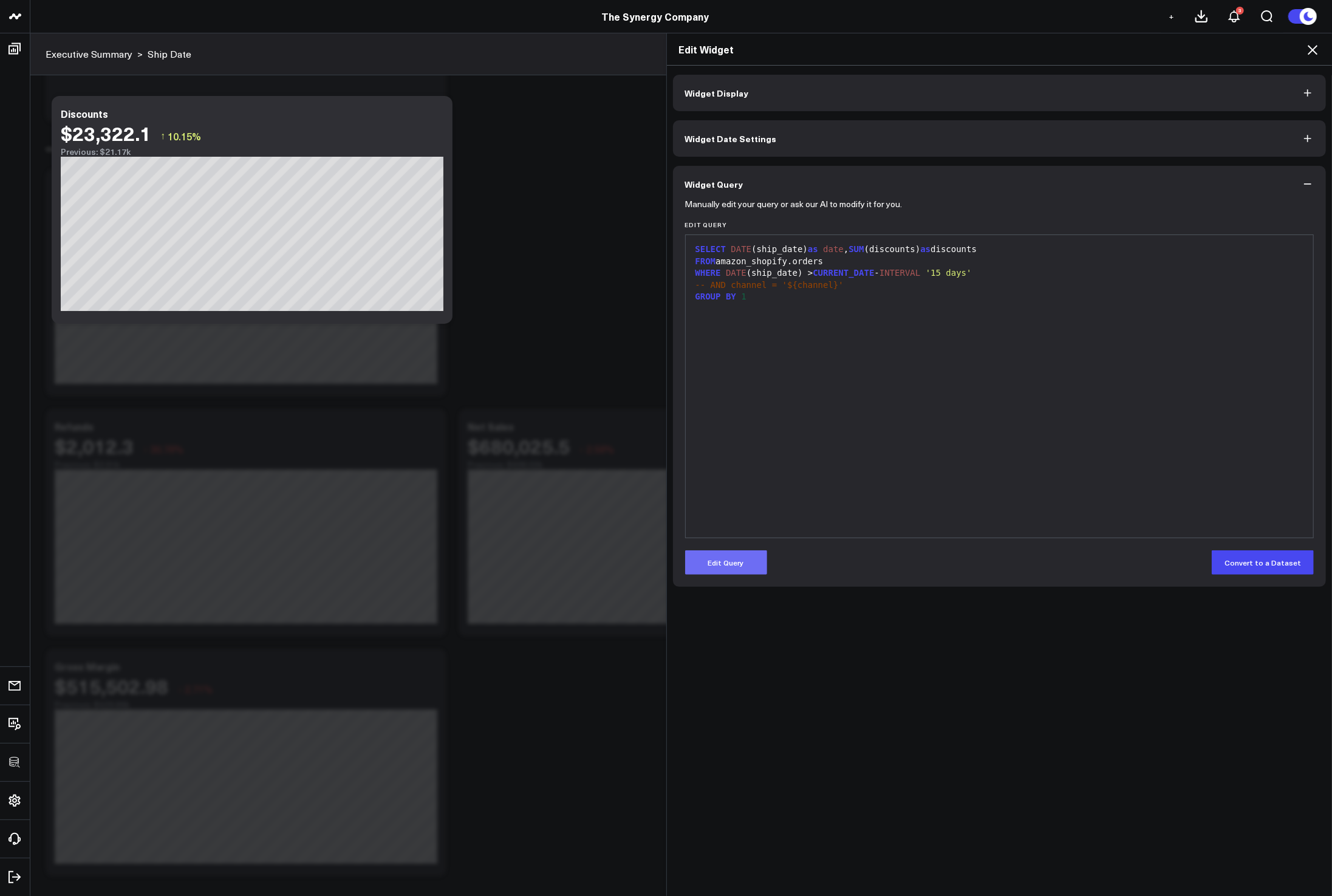
click at [743, 555] on button "Edit Query" at bounding box center [726, 562] width 82 height 24
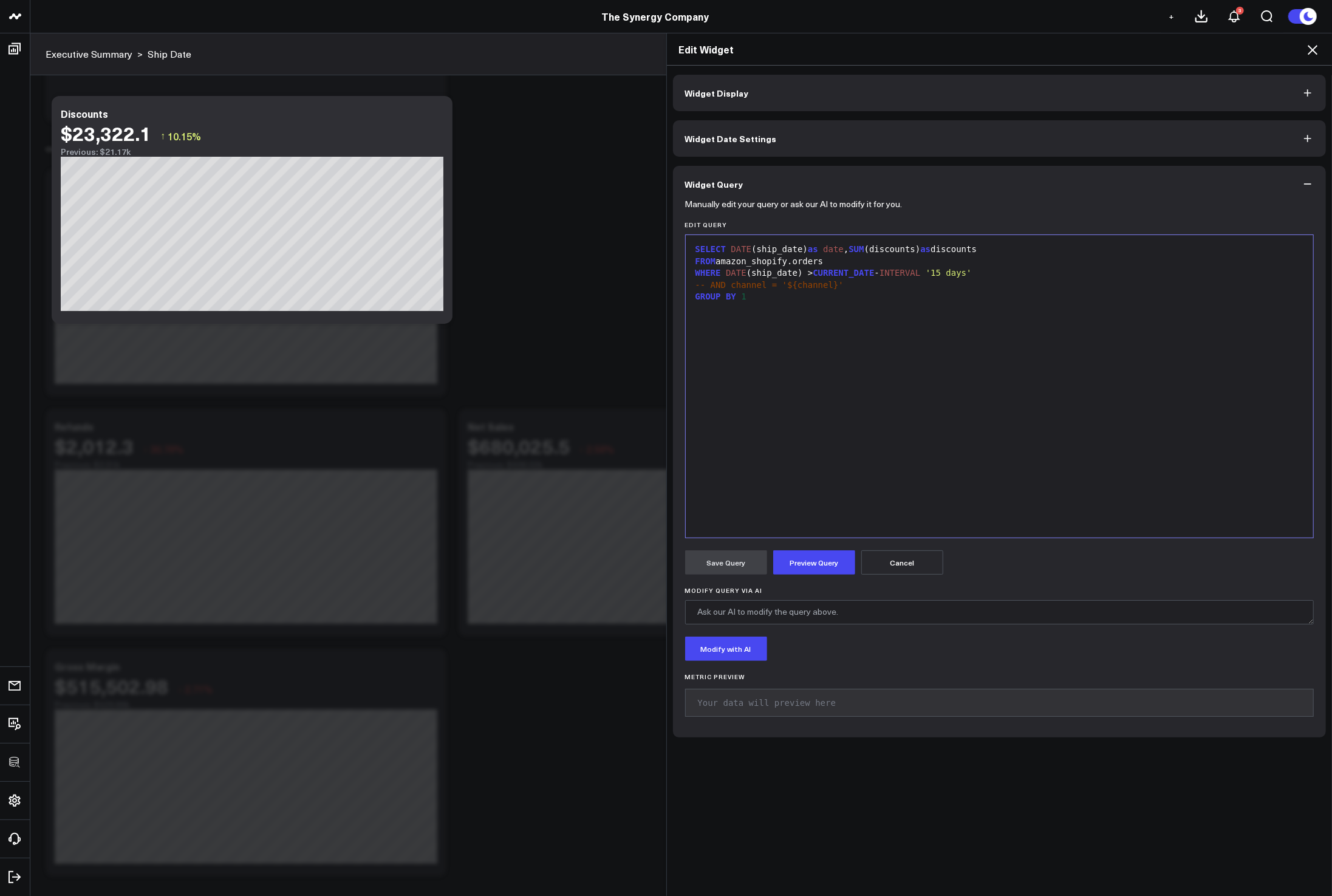
click at [731, 251] on span "DATE" at bounding box center [741, 249] width 20 height 9
drag, startPoint x: 838, startPoint y: 263, endPoint x: 846, endPoint y: 261, distance: 8.2
click at [838, 263] on span "SUM" at bounding box center [840, 261] width 15 height 9
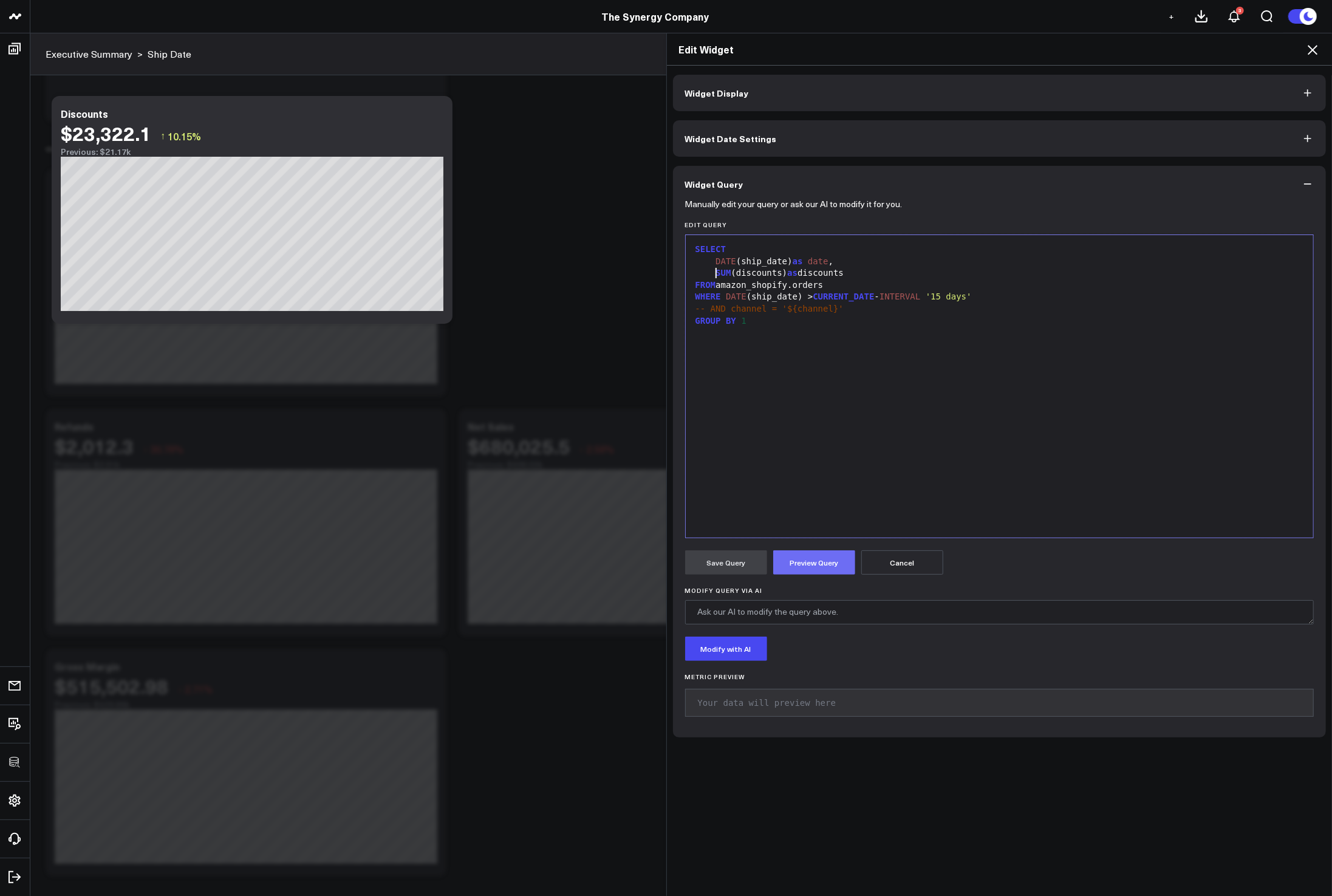
click at [819, 555] on button "Preview Query" at bounding box center [814, 562] width 82 height 24
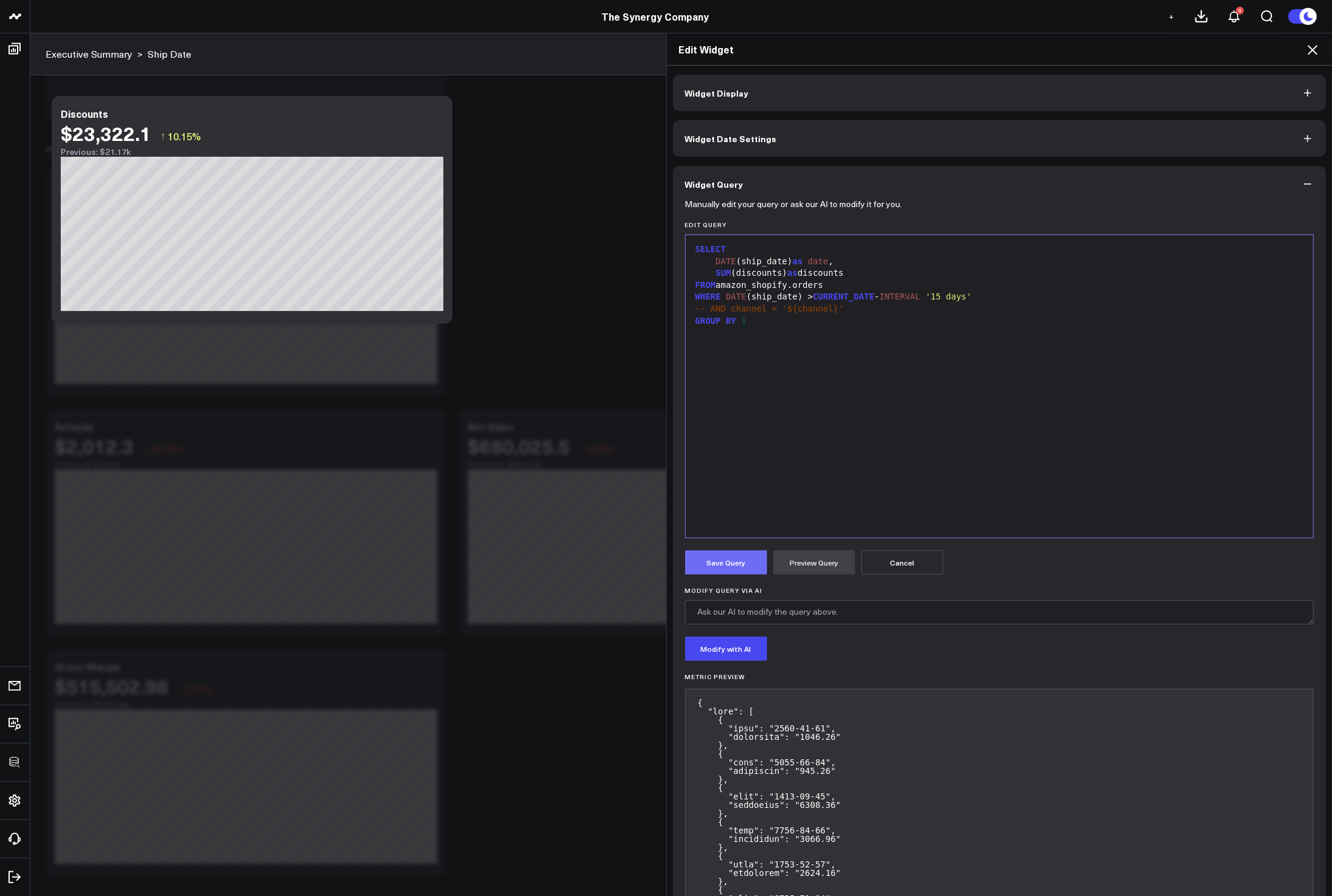
click at [726, 560] on button "Save Query" at bounding box center [726, 562] width 82 height 24
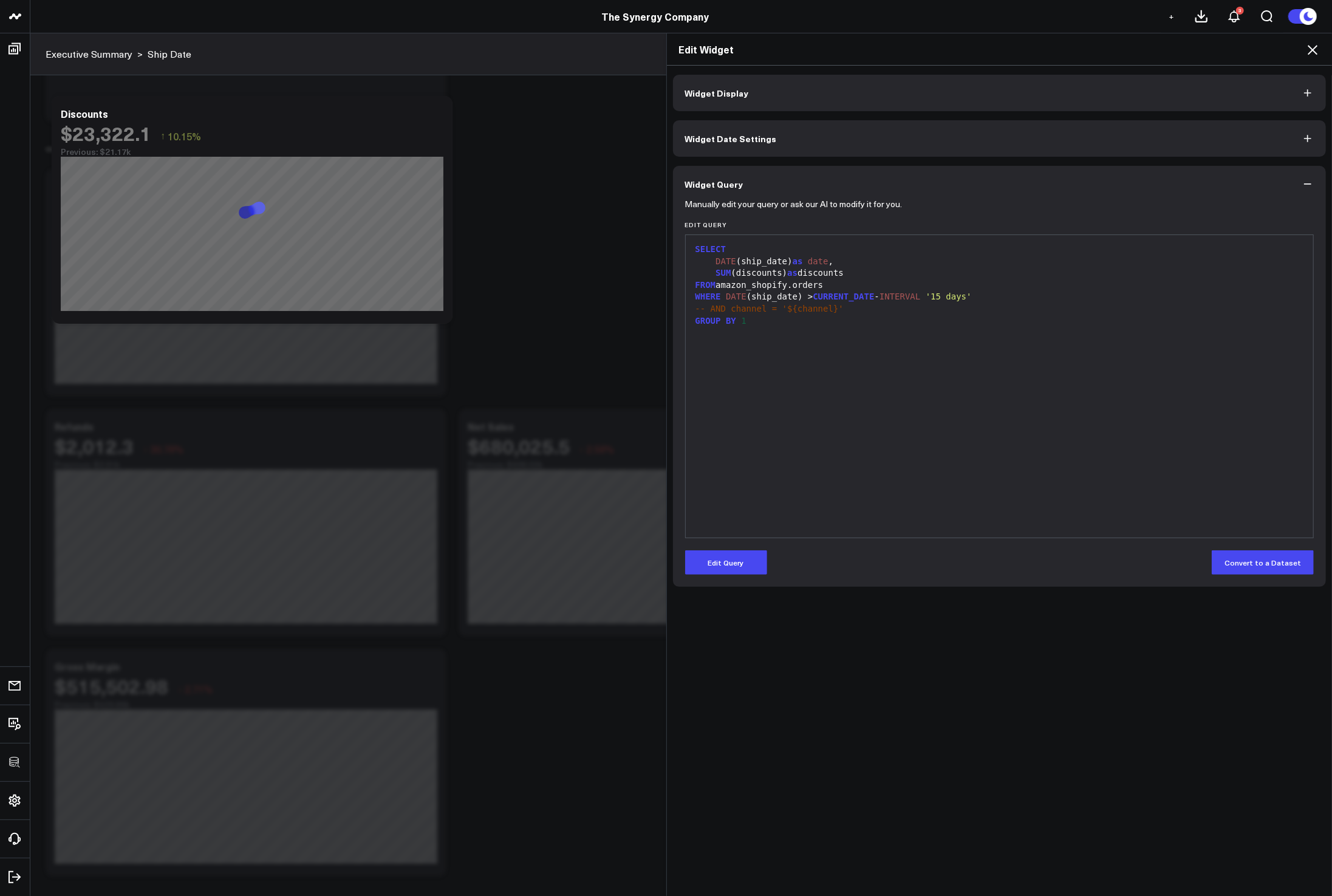
click at [1312, 51] on icon at bounding box center [1312, 49] width 15 height 15
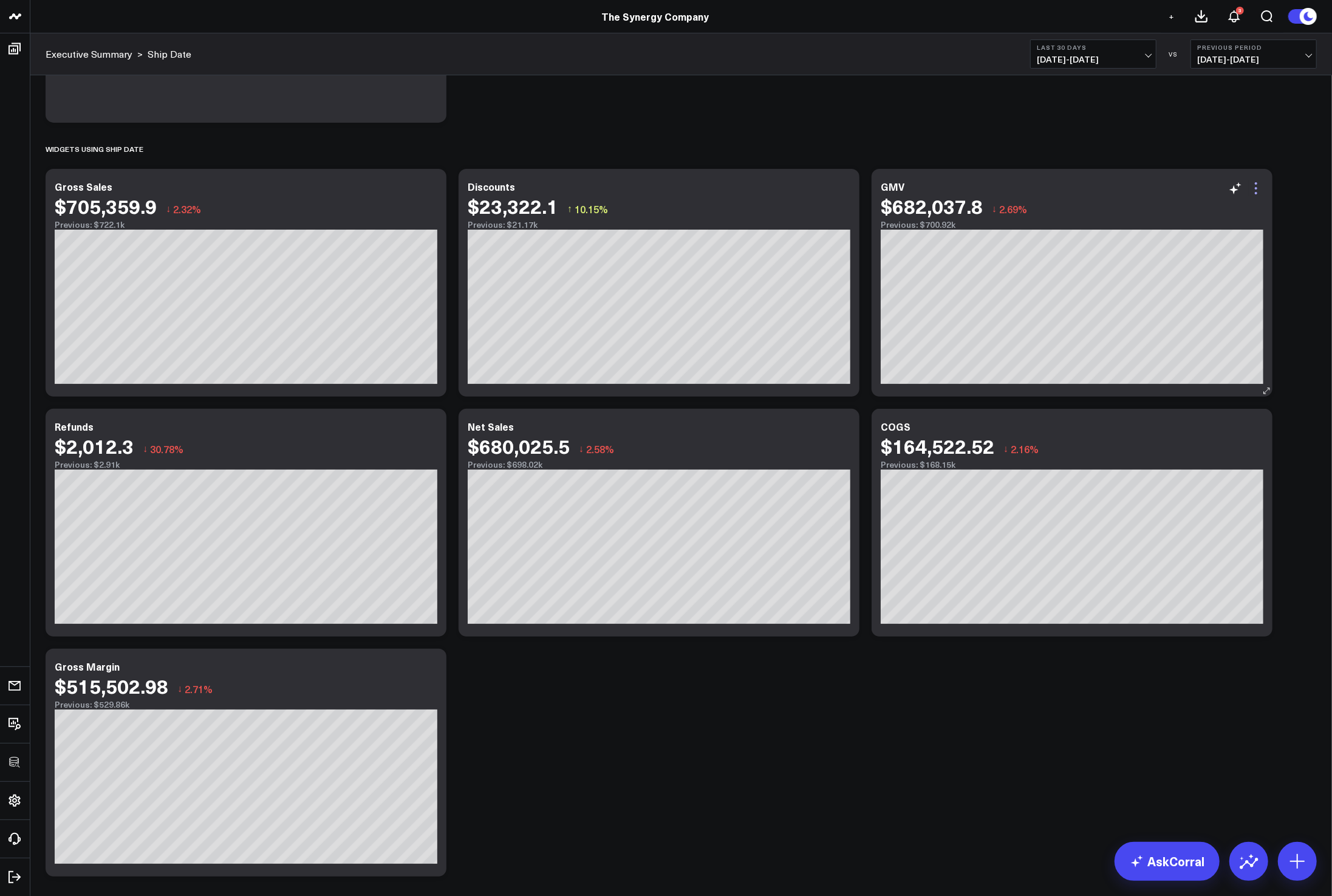
click at [1252, 185] on icon at bounding box center [1256, 188] width 15 height 15
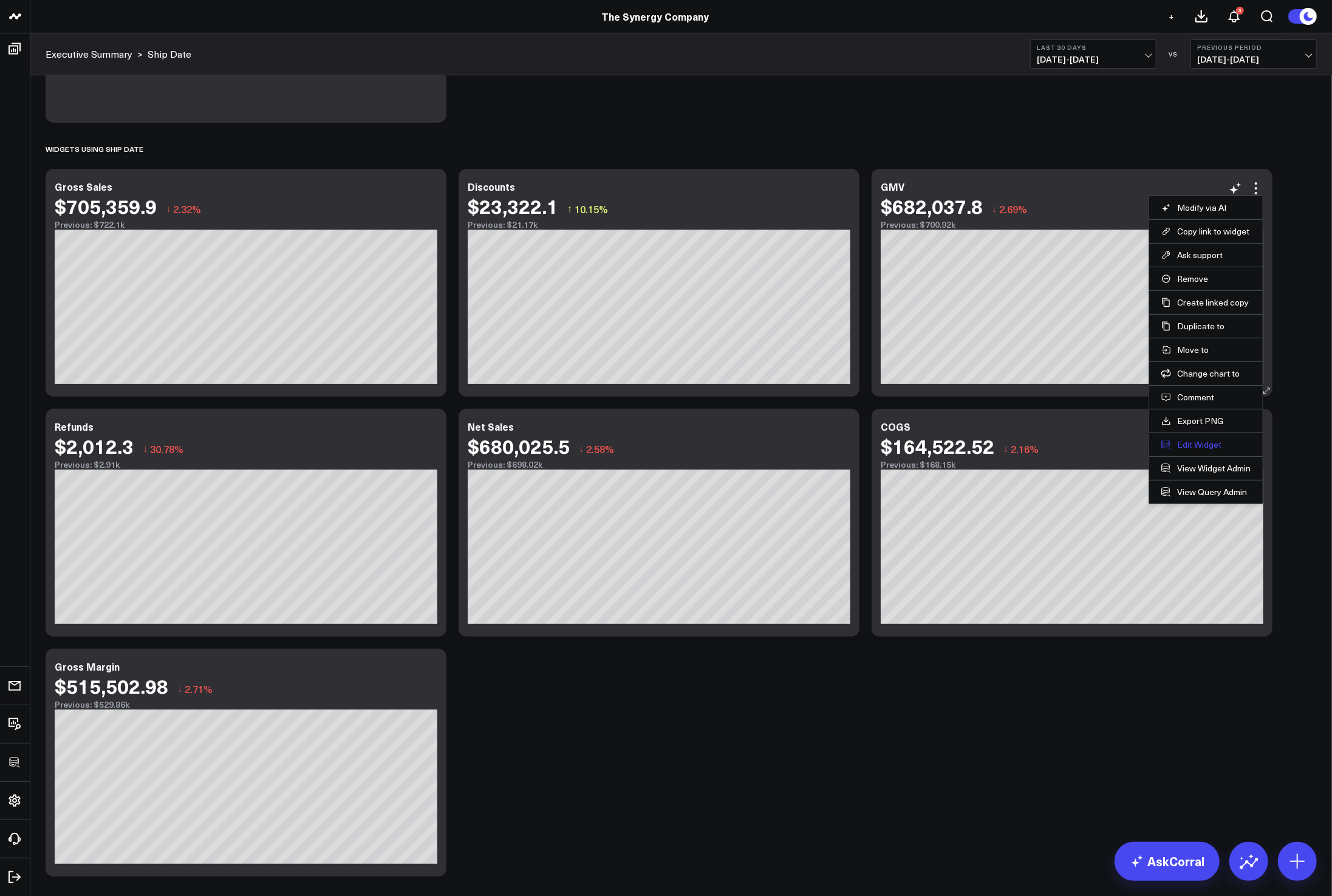
click at [1177, 446] on button "Edit Widget" at bounding box center [1206, 445] width 89 height 11
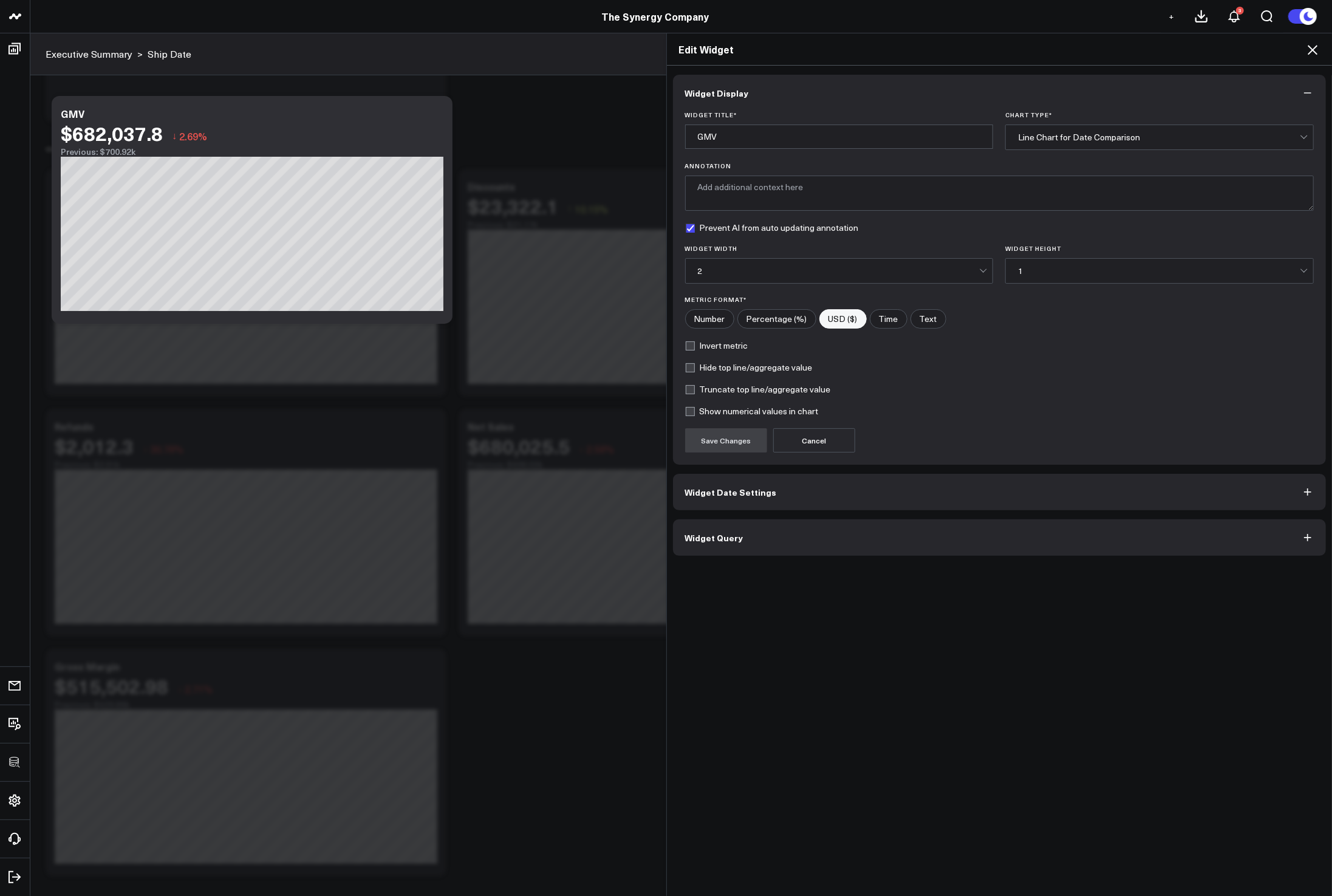
click at [889, 532] on button "Widget Query" at bounding box center [999, 537] width 653 height 36
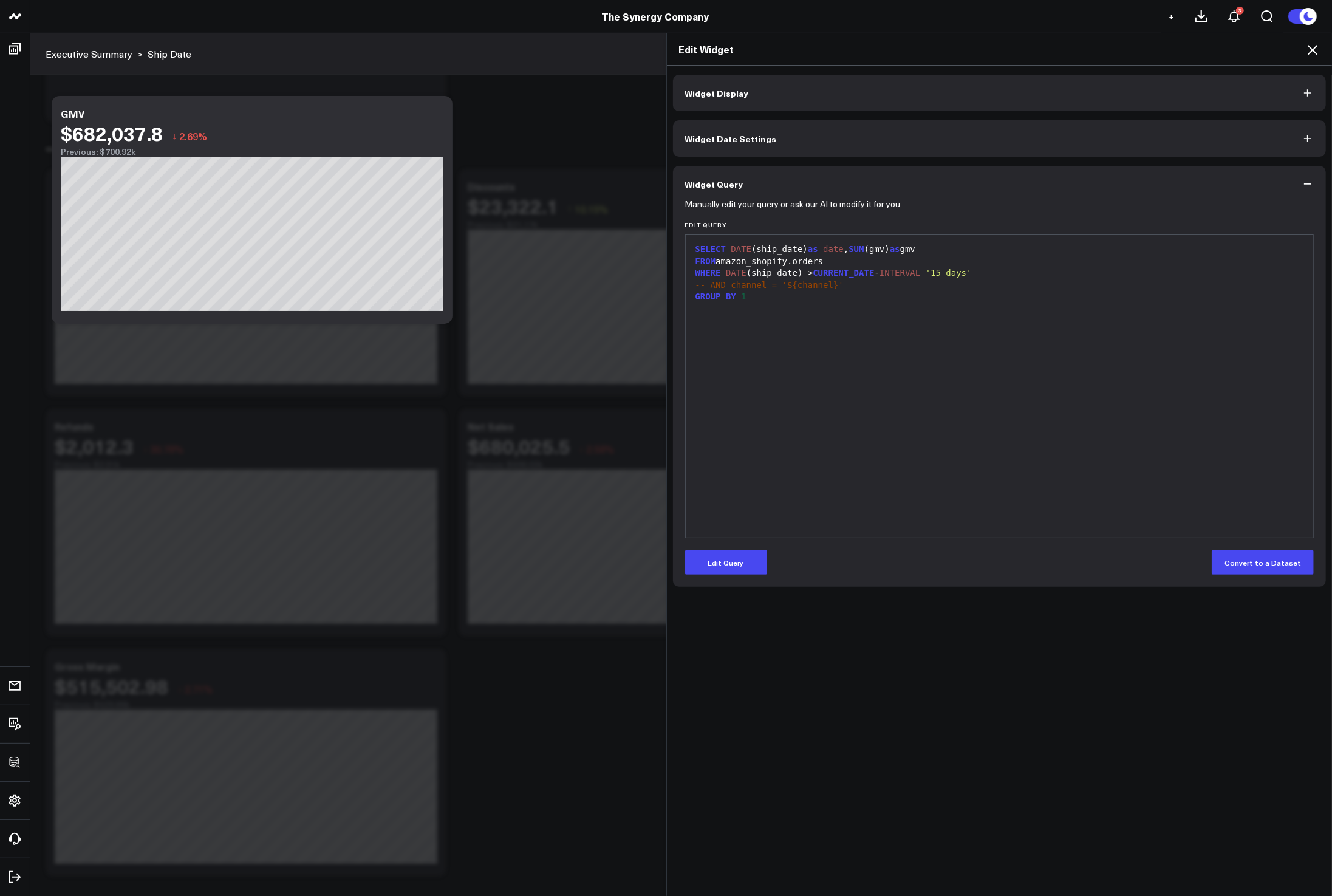
click at [755, 545] on form "Manually edit your query or ask our AI to modify it for you. Edit Query 9 1 2 3…" at bounding box center [999, 388] width 629 height 373
click at [733, 557] on button "Edit Query" at bounding box center [726, 562] width 82 height 24
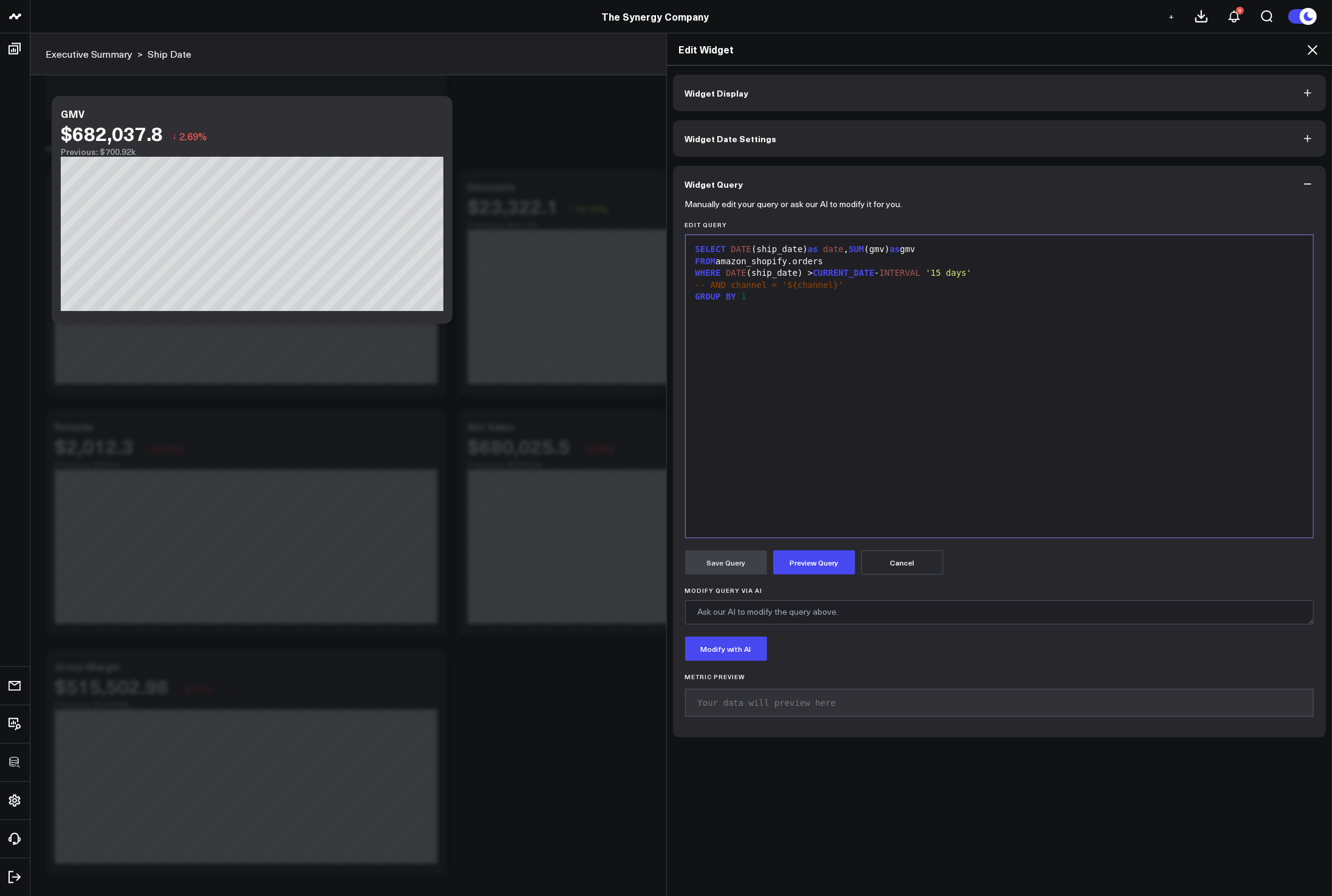
click at [731, 249] on span "DATE" at bounding box center [741, 249] width 20 height 9
click at [839, 260] on span "SUM" at bounding box center [840, 261] width 15 height 9
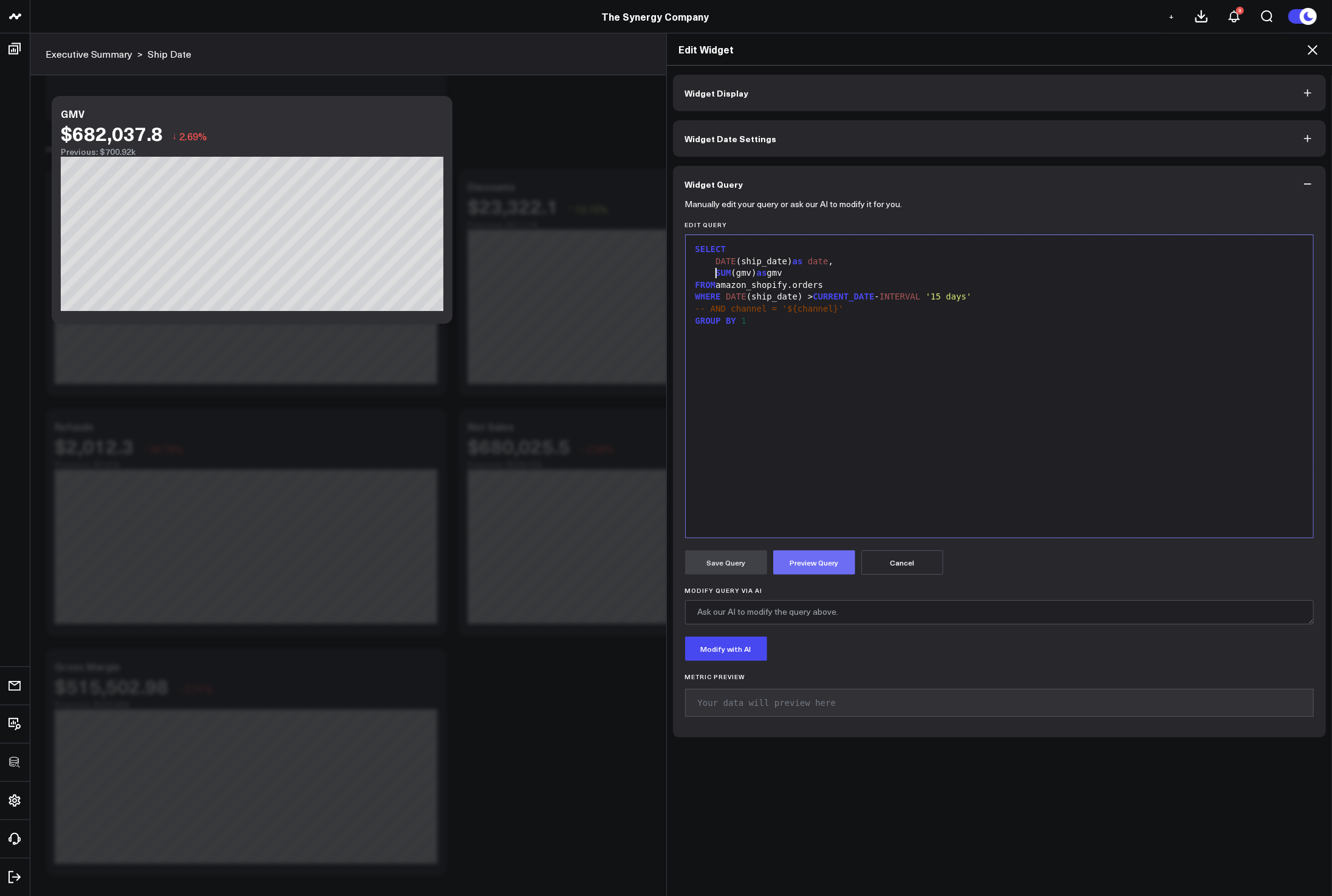
click at [799, 561] on button "Preview Query" at bounding box center [814, 562] width 82 height 24
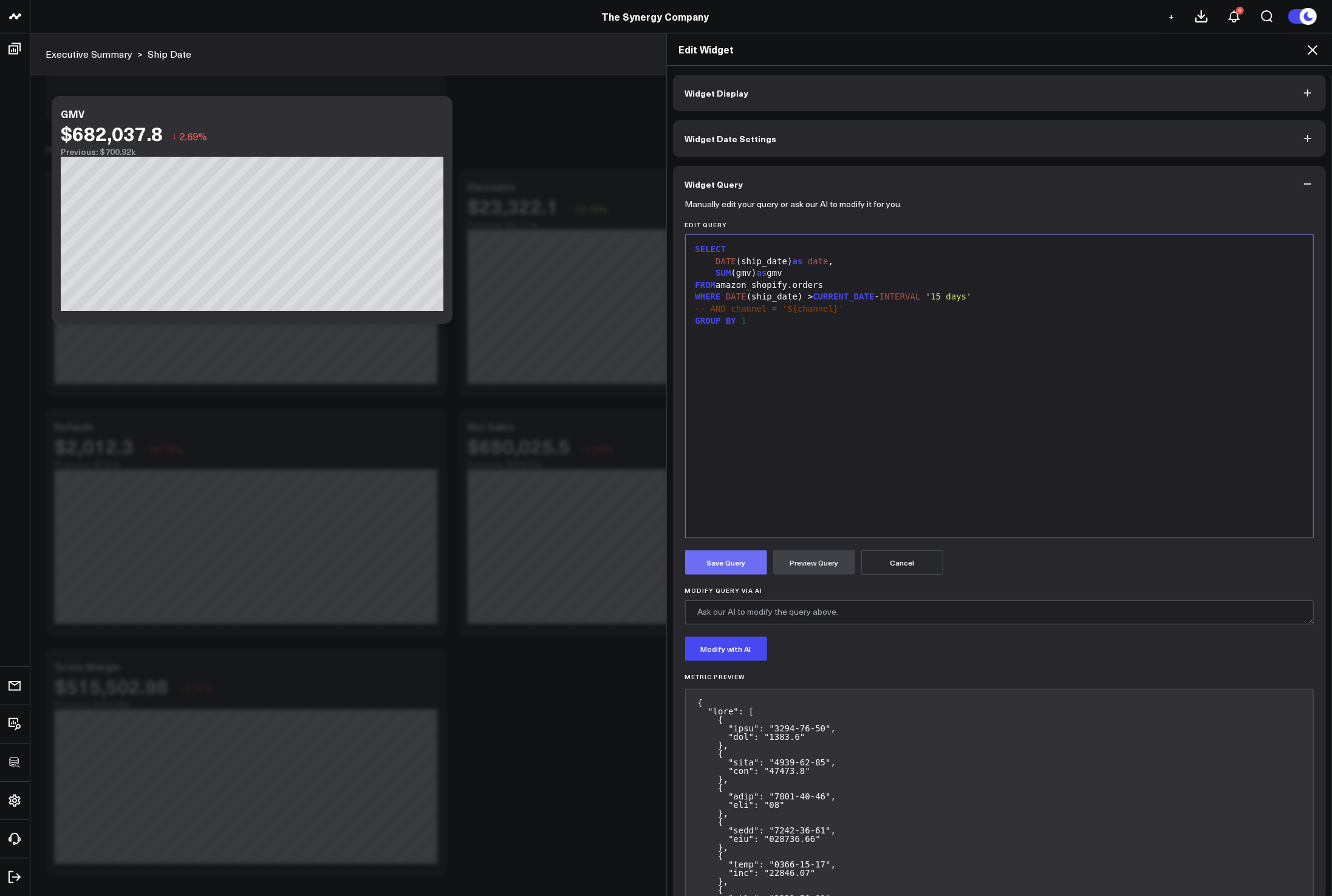
click at [741, 559] on button "Save Query" at bounding box center [726, 562] width 82 height 24
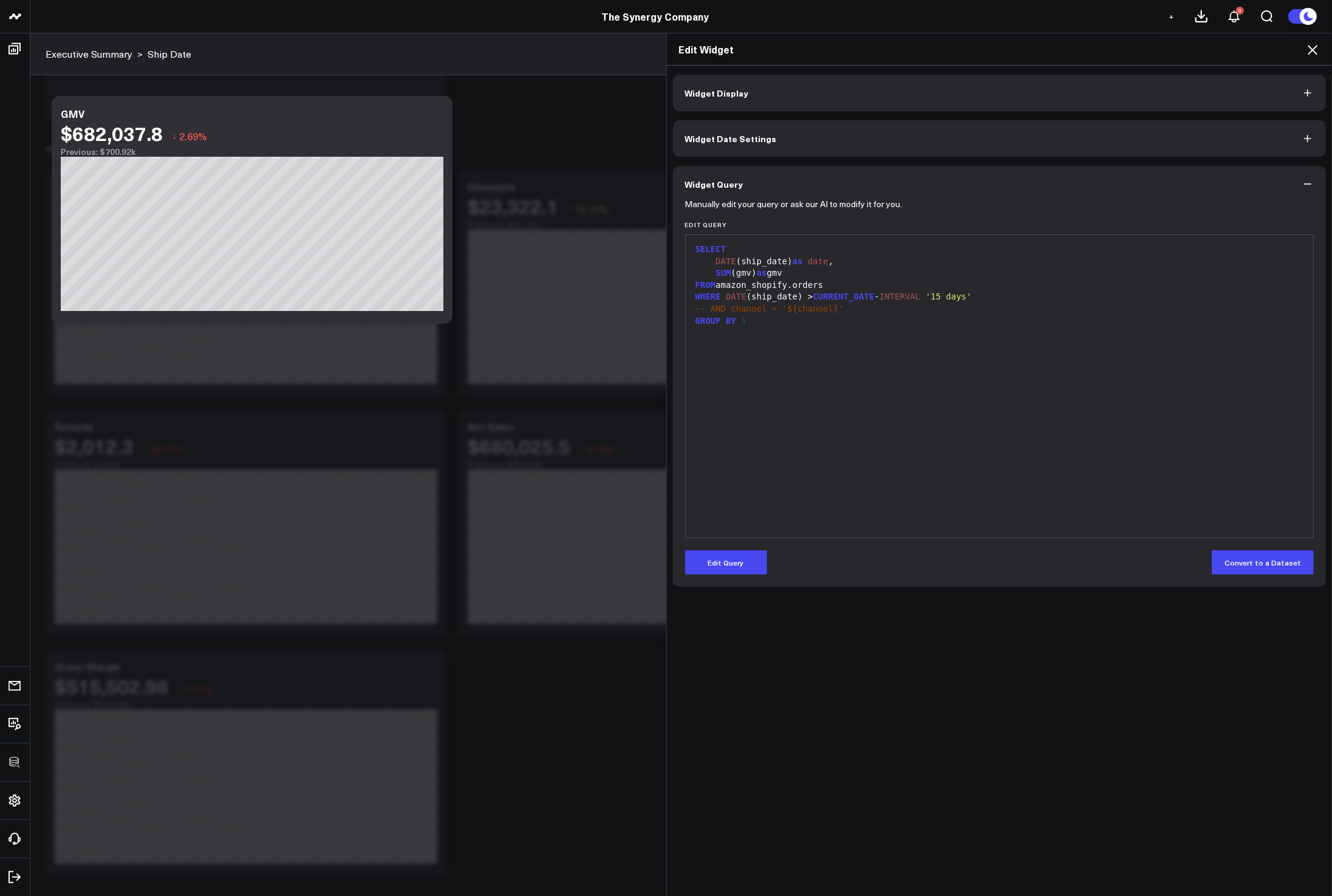
click at [1311, 51] on icon at bounding box center [1312, 49] width 15 height 15
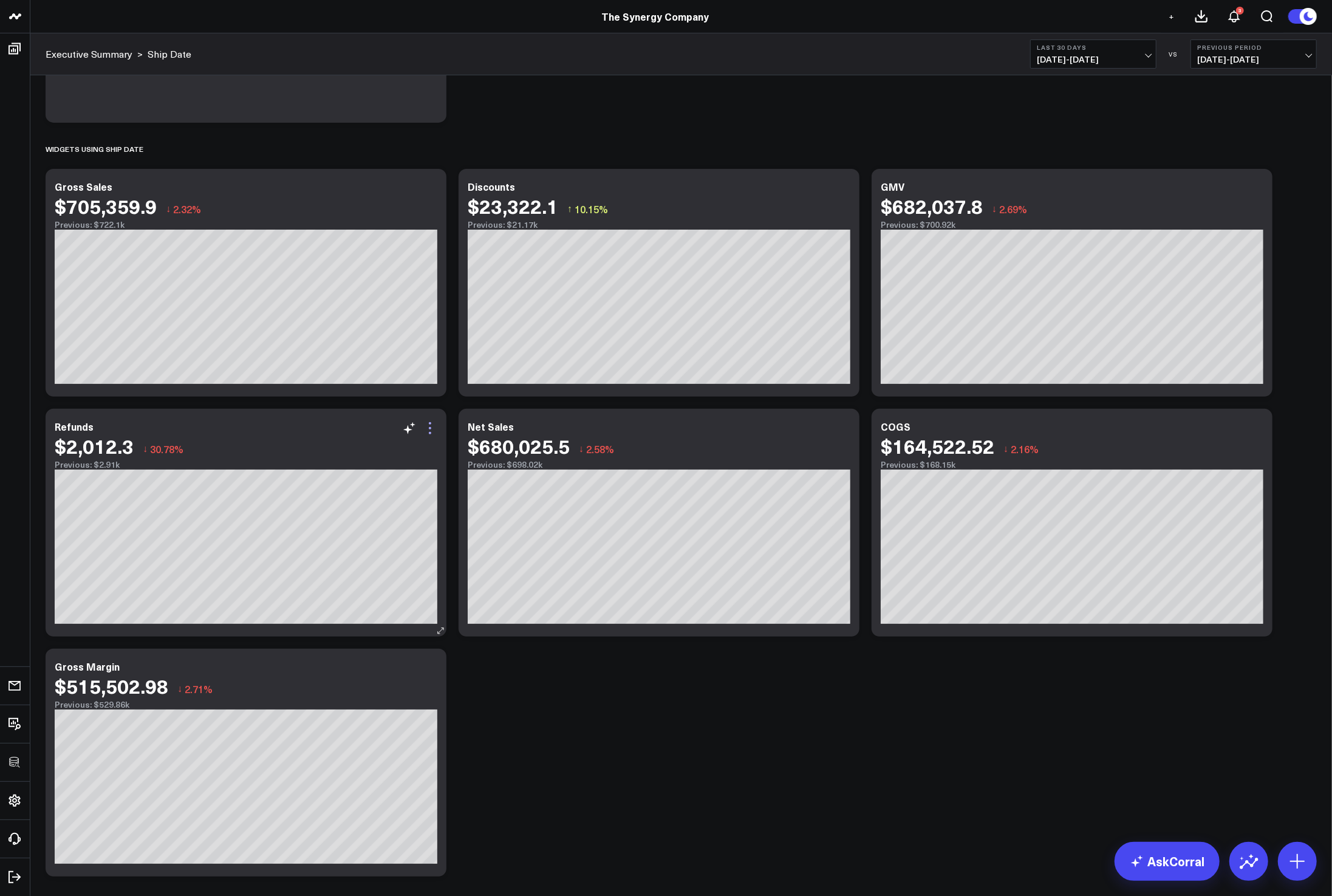
click at [432, 431] on icon at bounding box center [430, 428] width 15 height 15
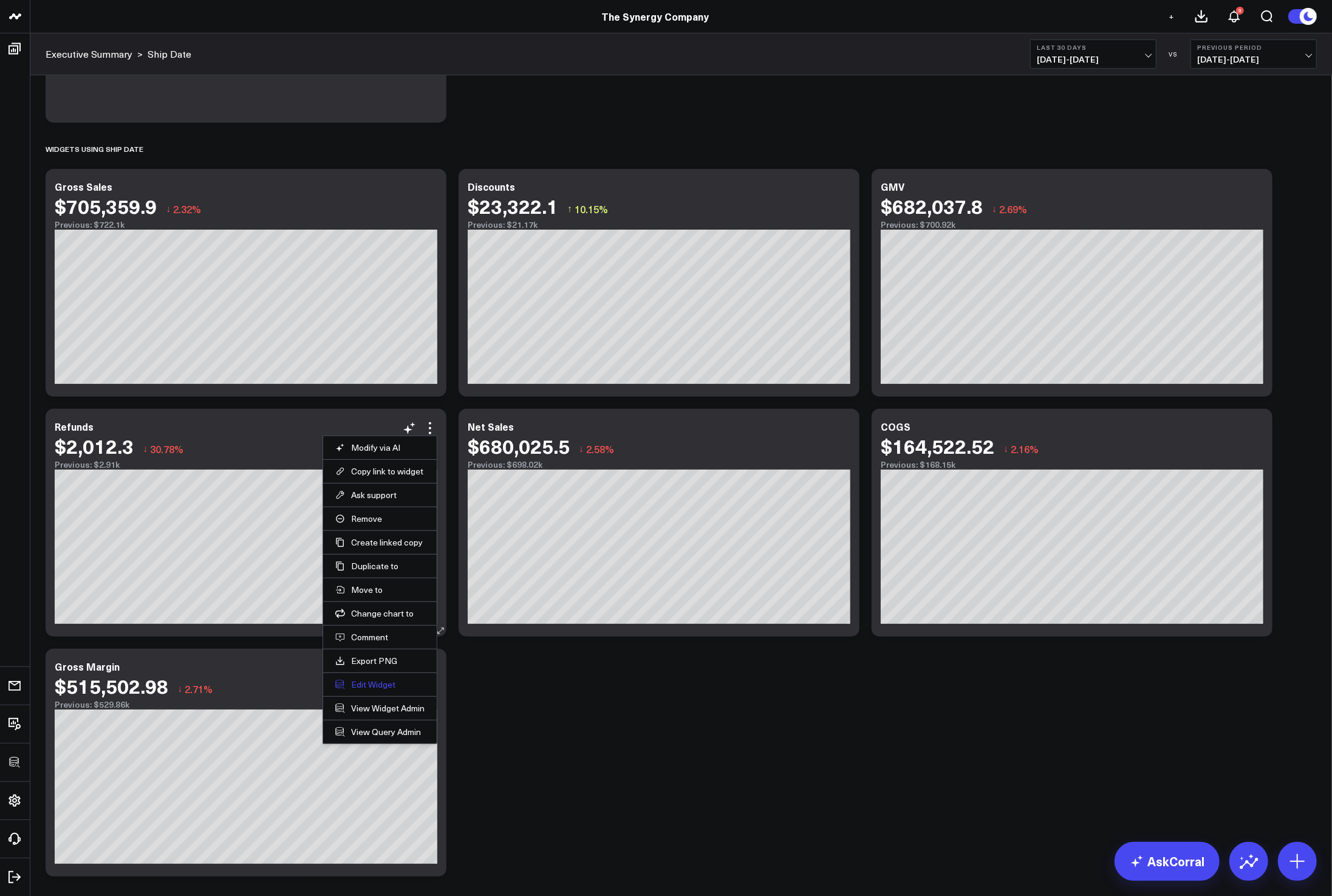
click at [367, 683] on button "Edit Widget" at bounding box center [380, 685] width 89 height 11
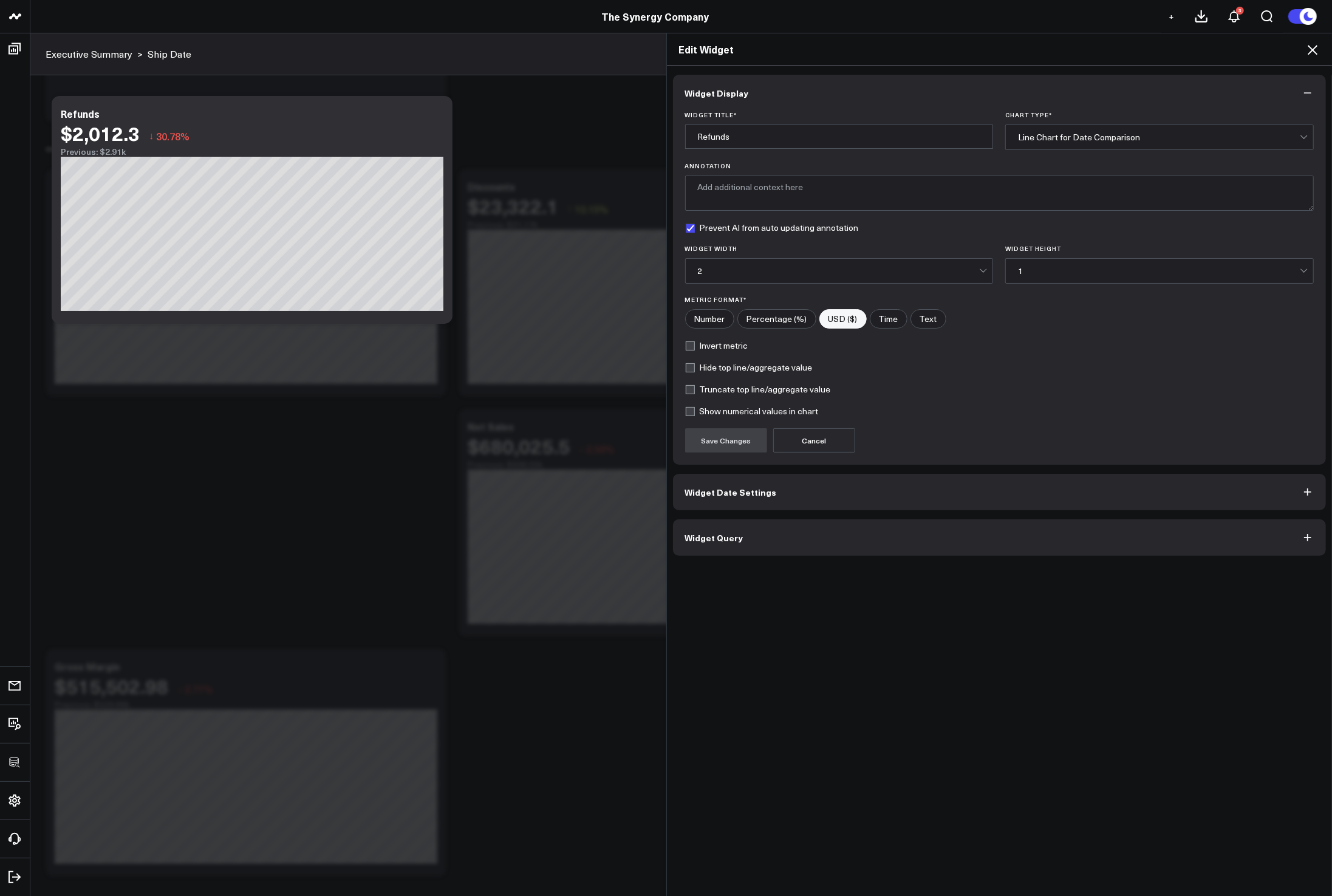
click at [800, 544] on button "Widget Query" at bounding box center [999, 537] width 653 height 36
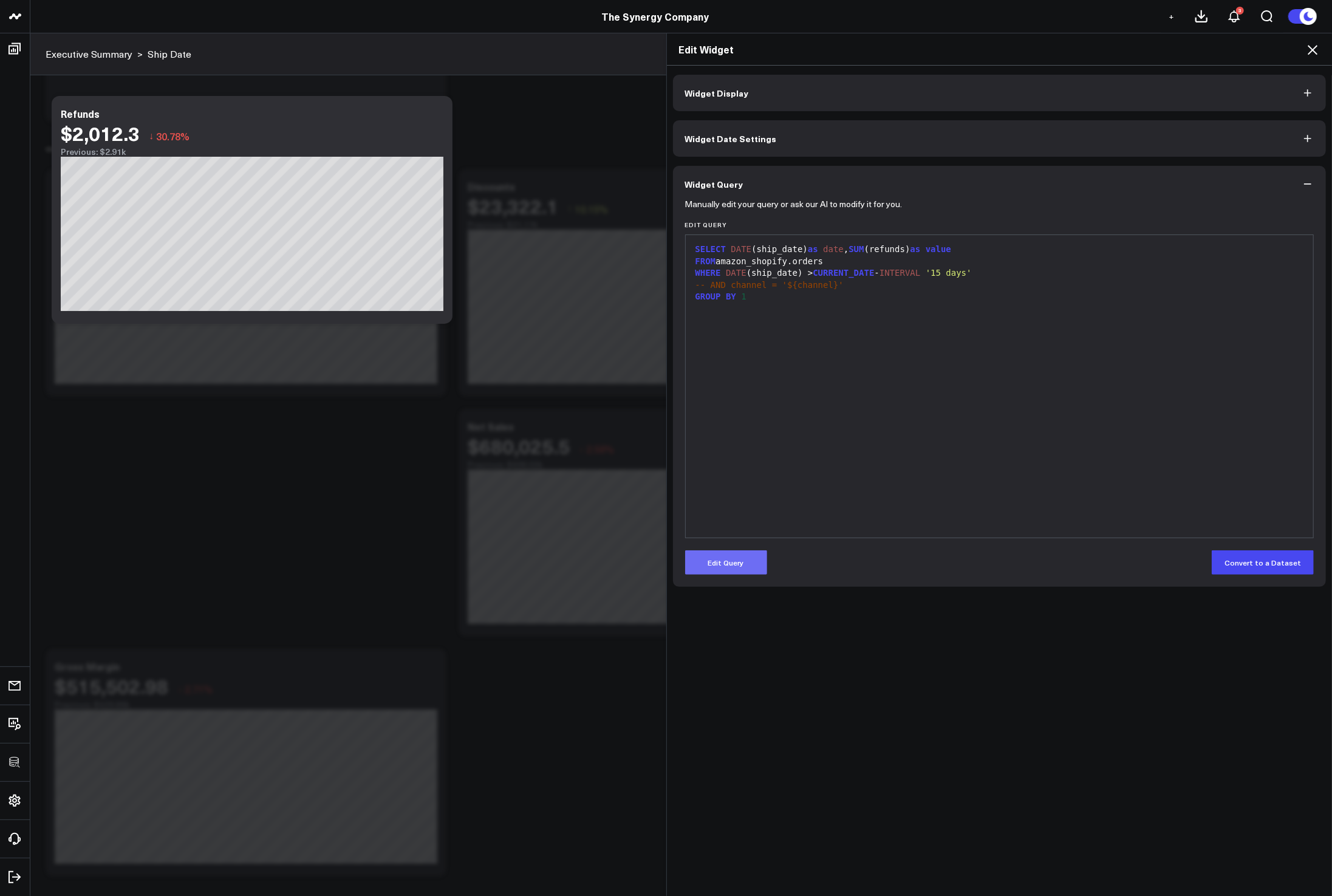
click at [727, 566] on button "Edit Query" at bounding box center [726, 562] width 82 height 24
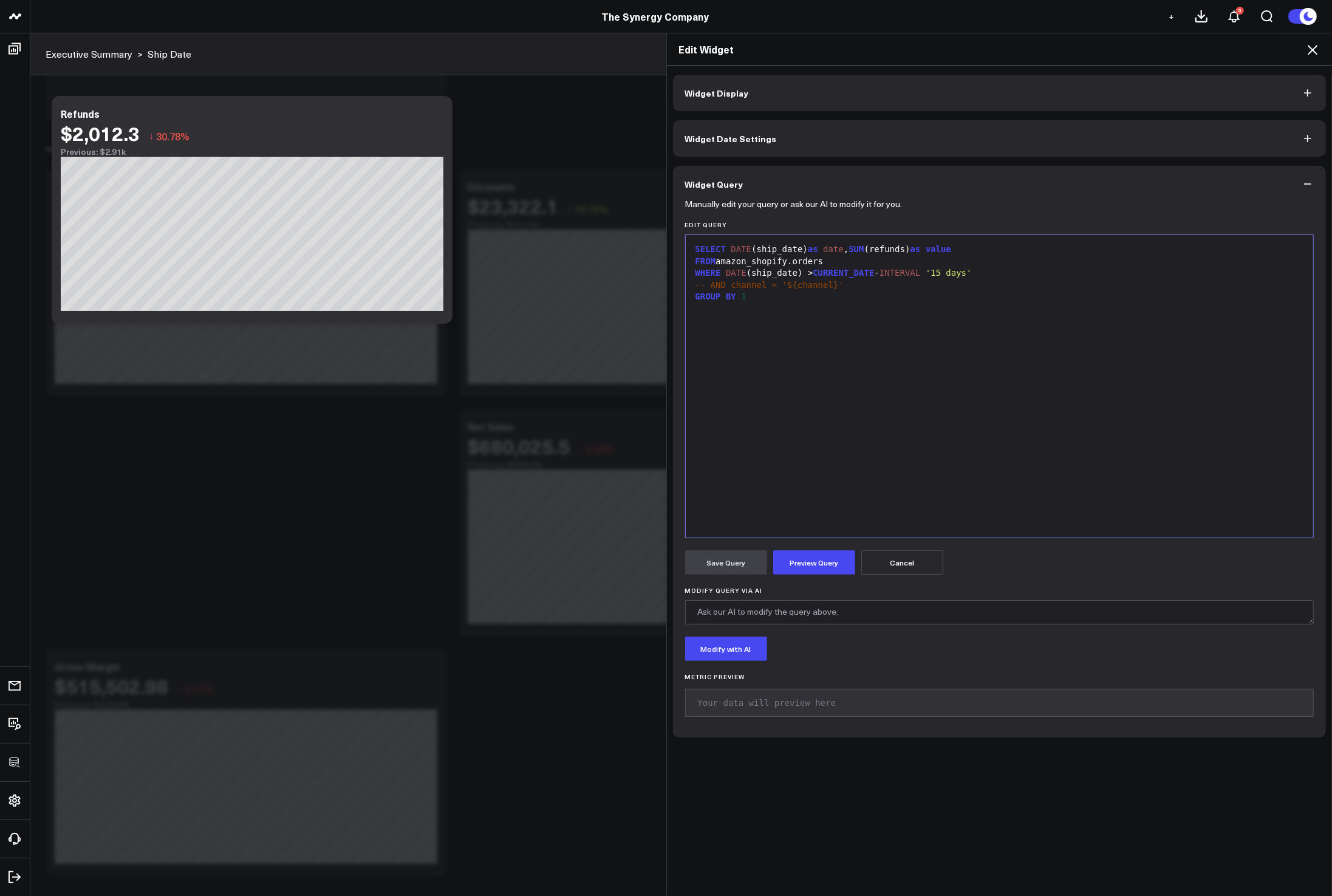
click at [731, 251] on span "DATE" at bounding box center [741, 249] width 20 height 9
click at [839, 260] on span "SUM" at bounding box center [840, 261] width 15 height 9
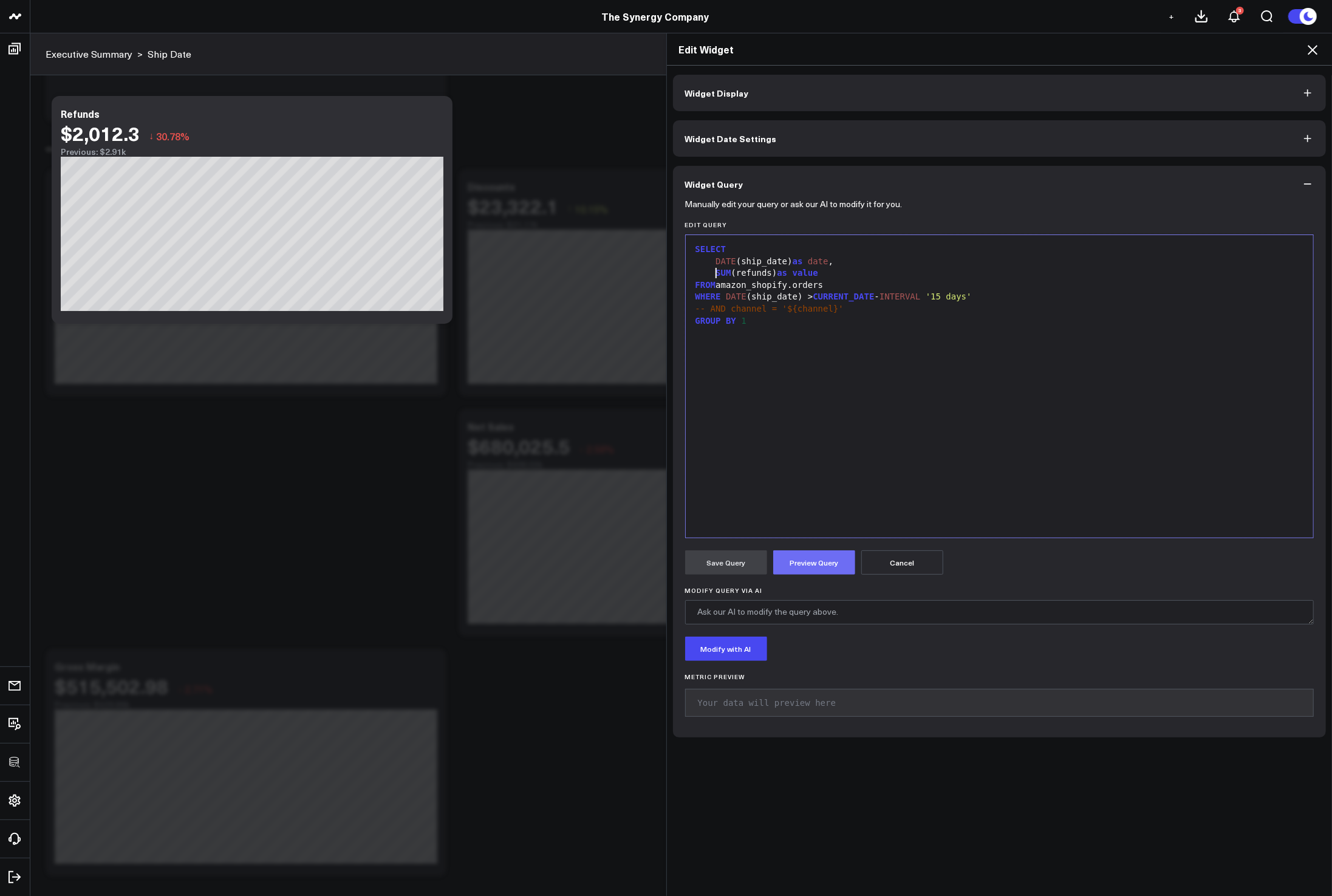
click at [819, 552] on button "Preview Query" at bounding box center [814, 562] width 82 height 24
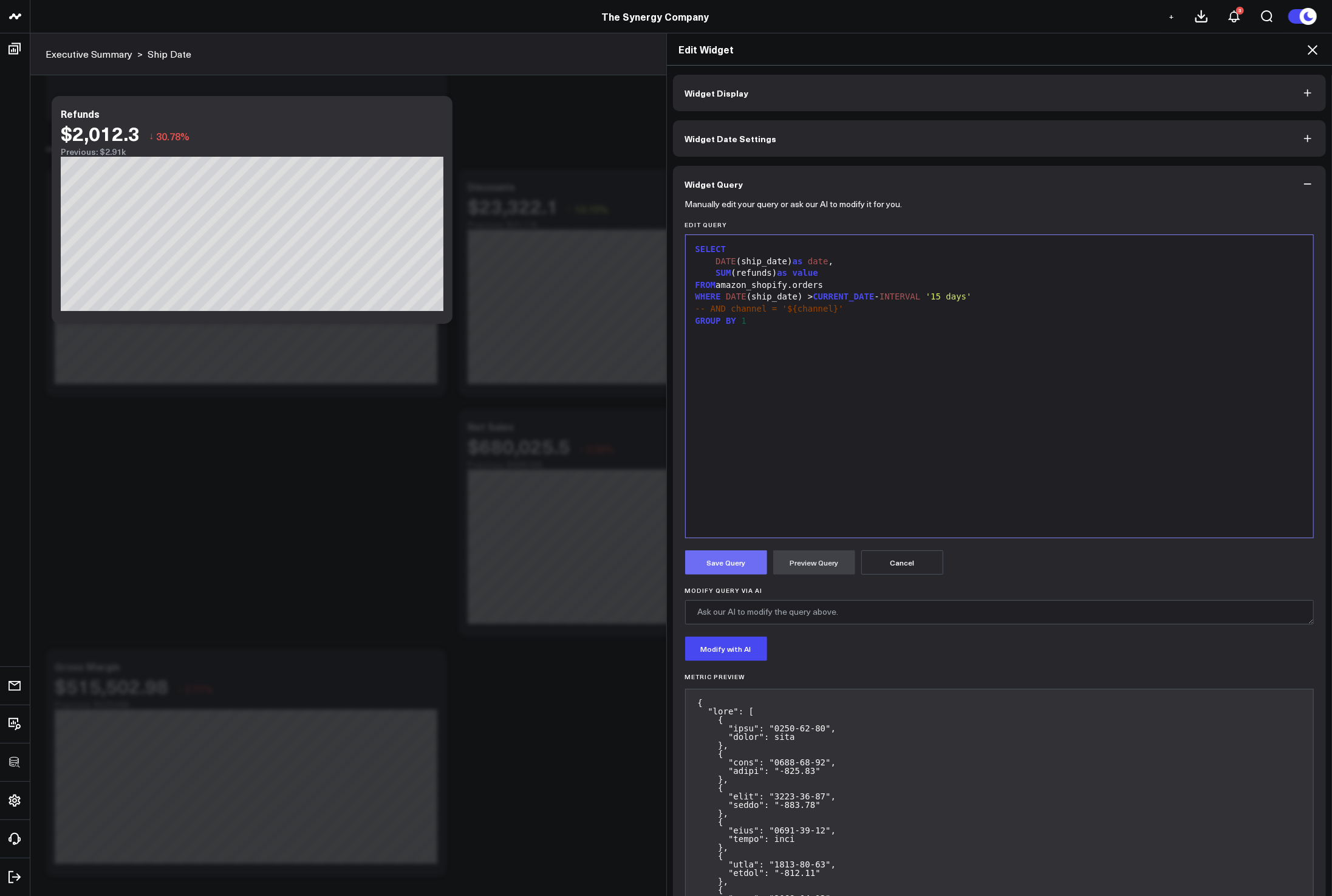
click at [711, 557] on button "Save Query" at bounding box center [726, 562] width 82 height 24
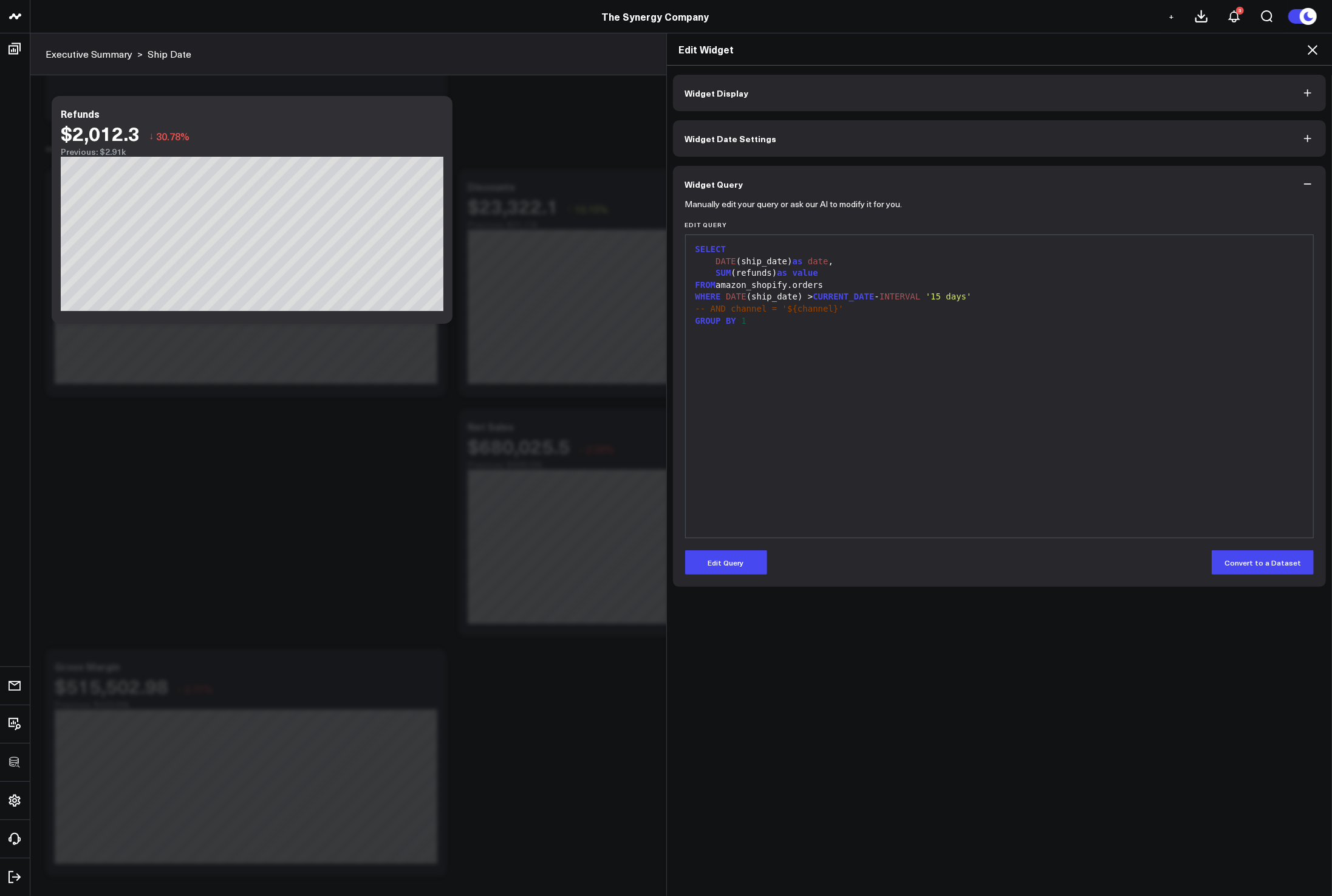
click at [1312, 46] on icon at bounding box center [1312, 49] width 15 height 15
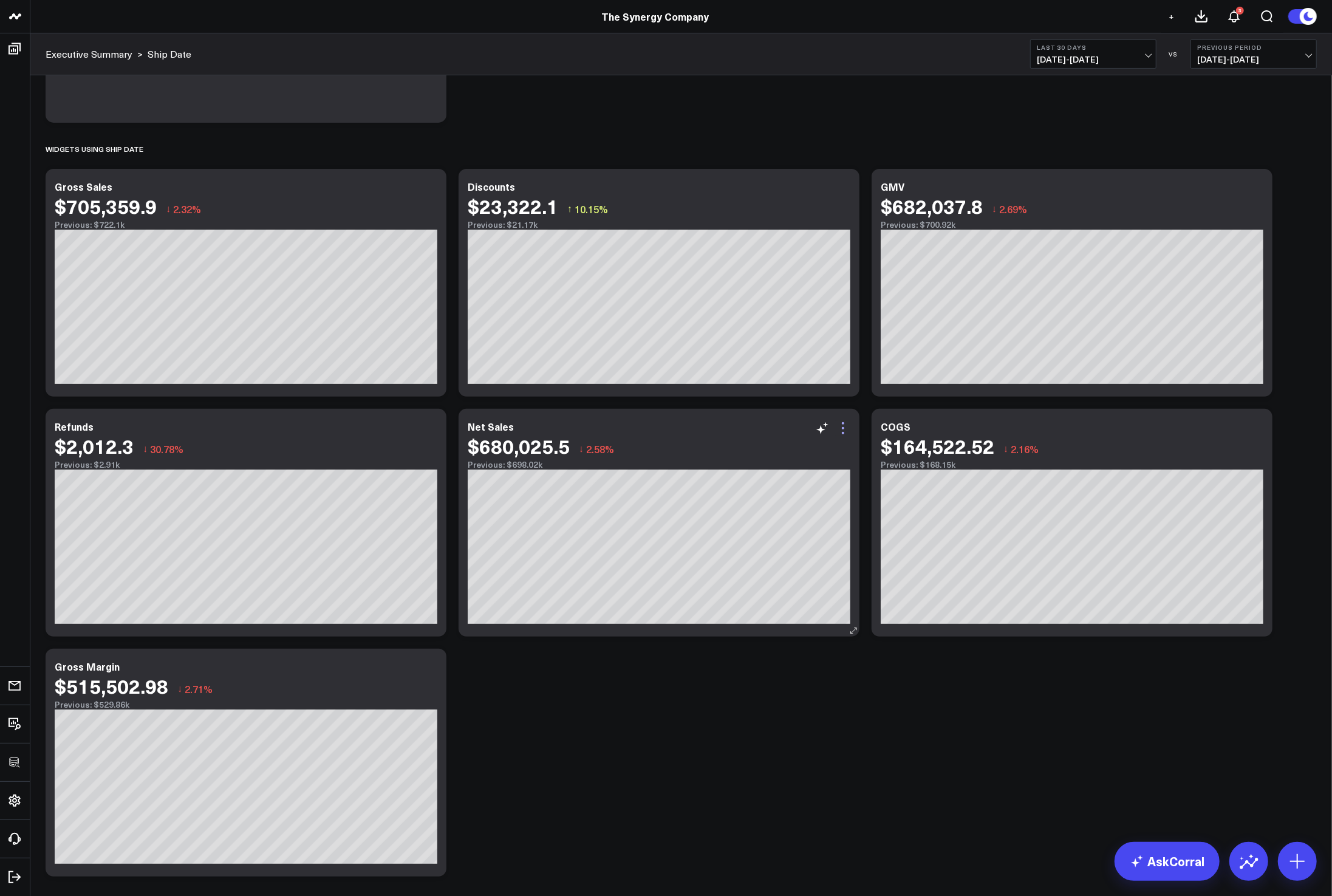
click at [846, 429] on icon at bounding box center [843, 428] width 15 height 15
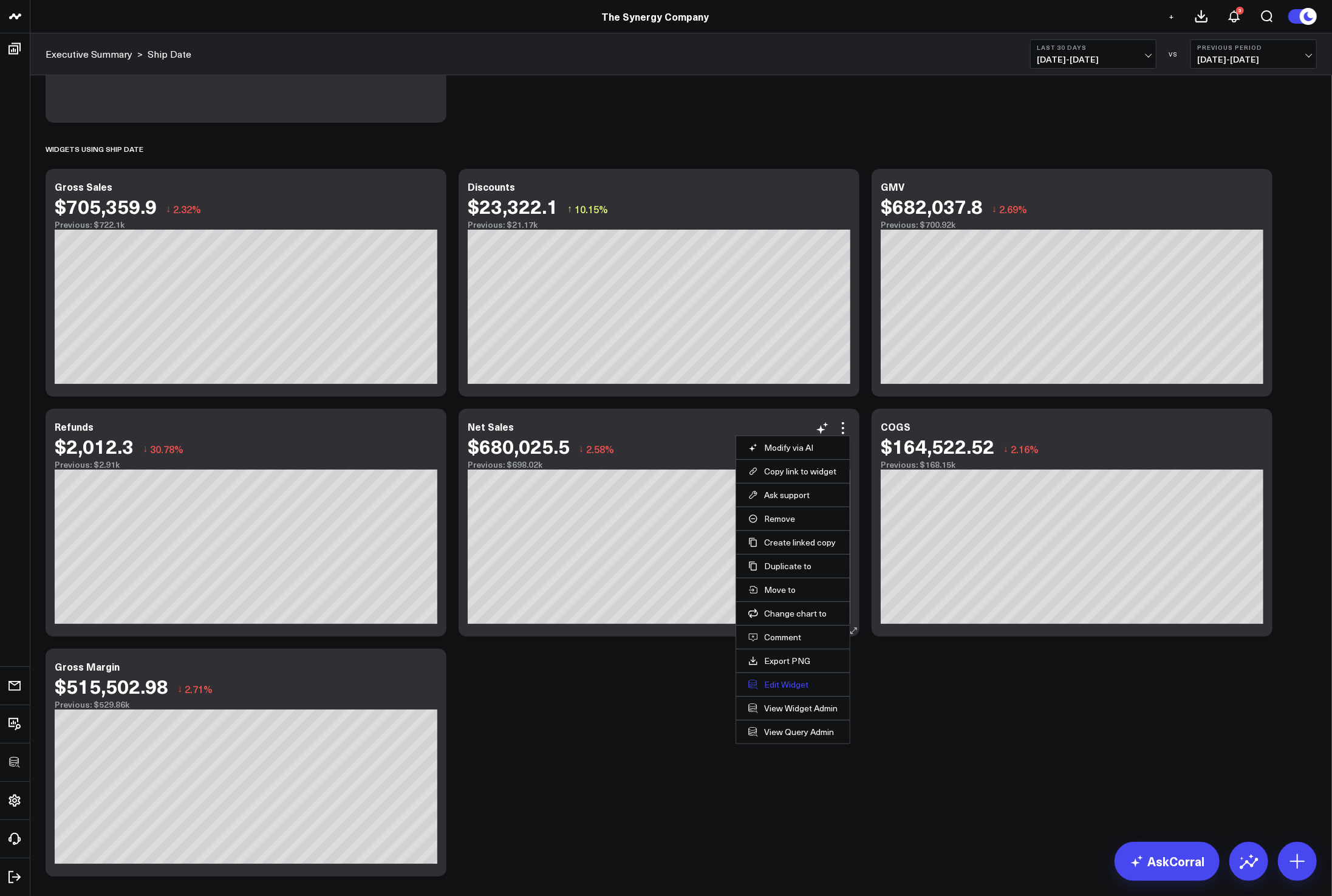
click at [784, 685] on button "Edit Widget" at bounding box center [793, 685] width 89 height 11
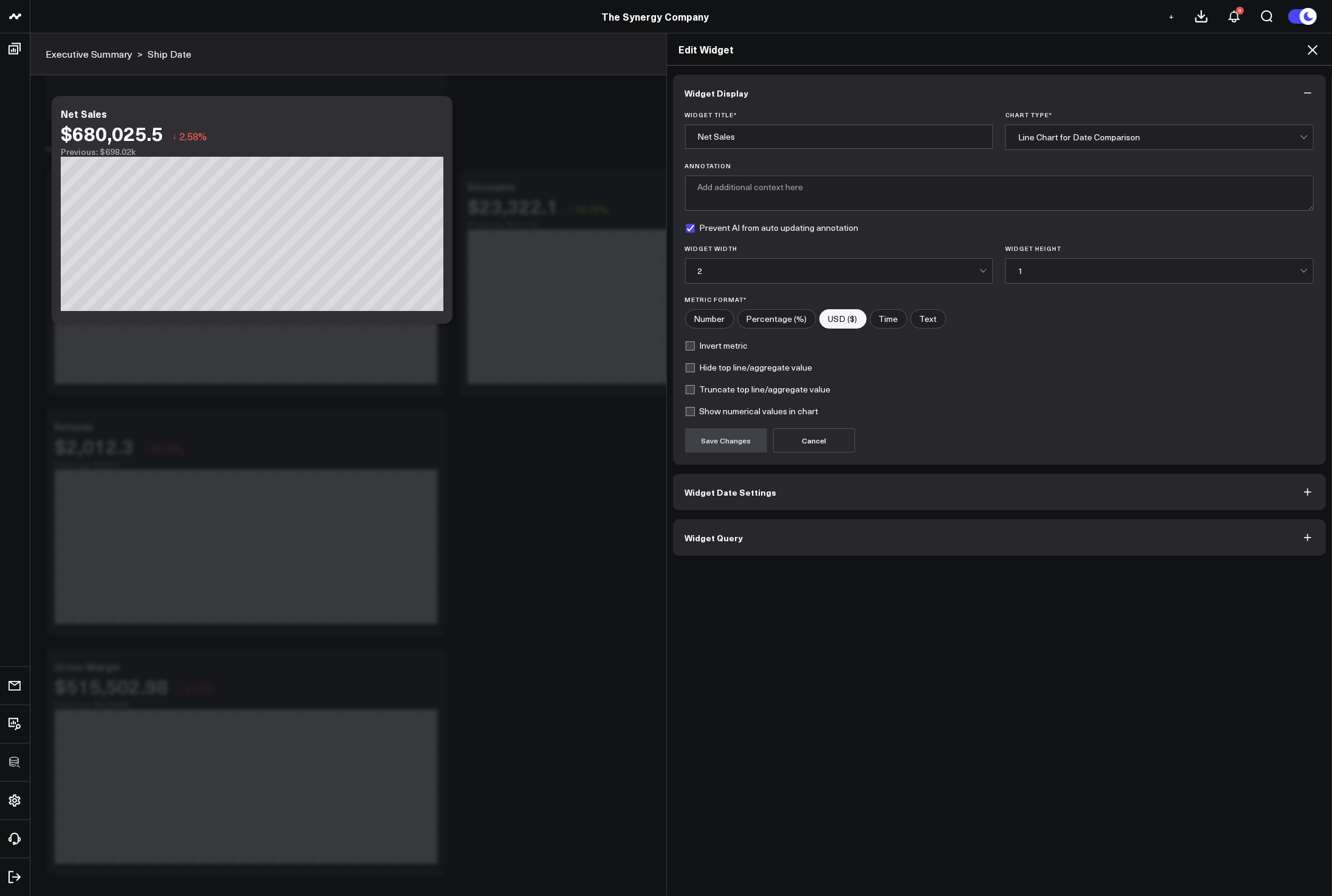
click at [861, 540] on button "Widget Query" at bounding box center [999, 537] width 653 height 36
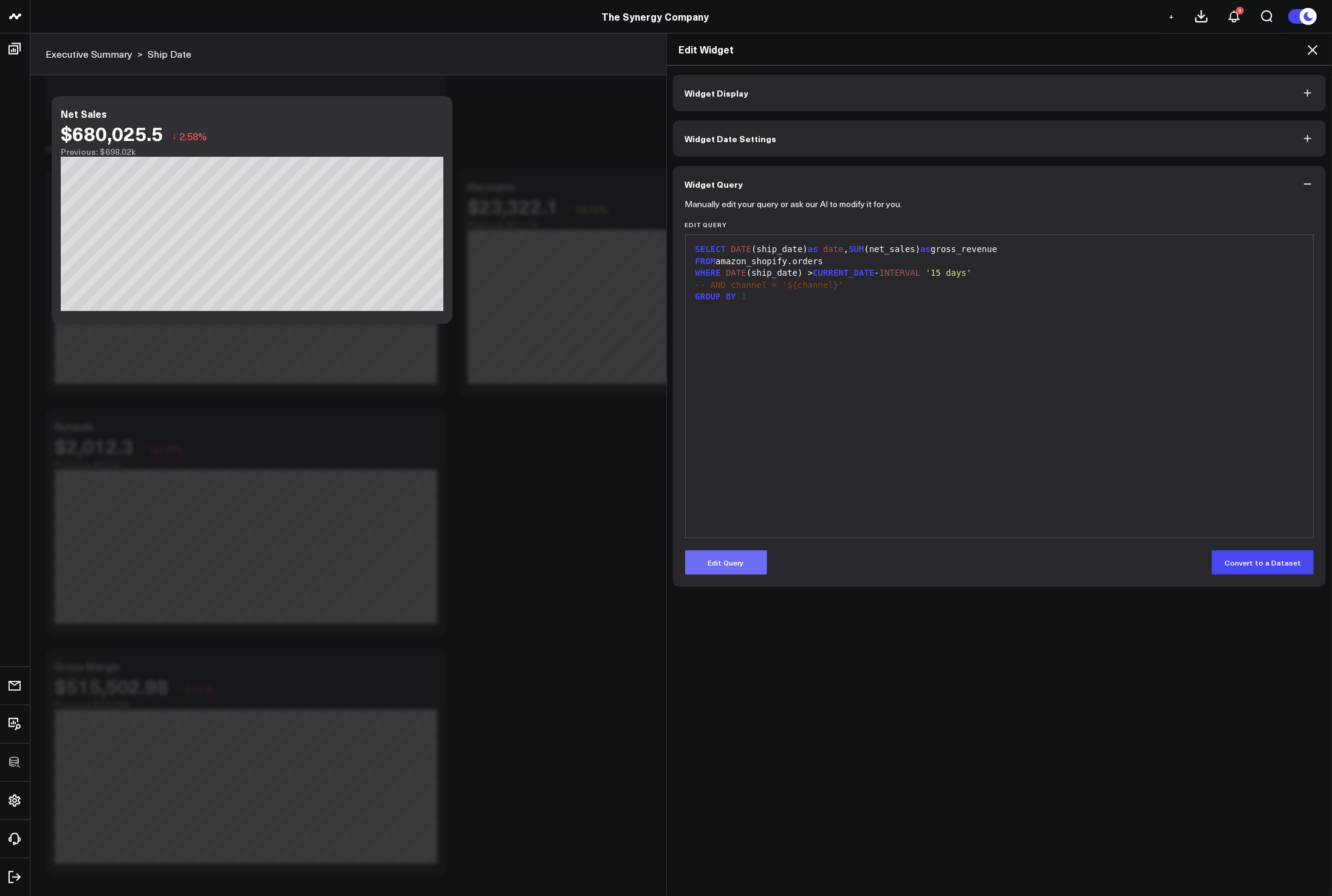
click at [757, 561] on button "Edit Query" at bounding box center [726, 562] width 82 height 24
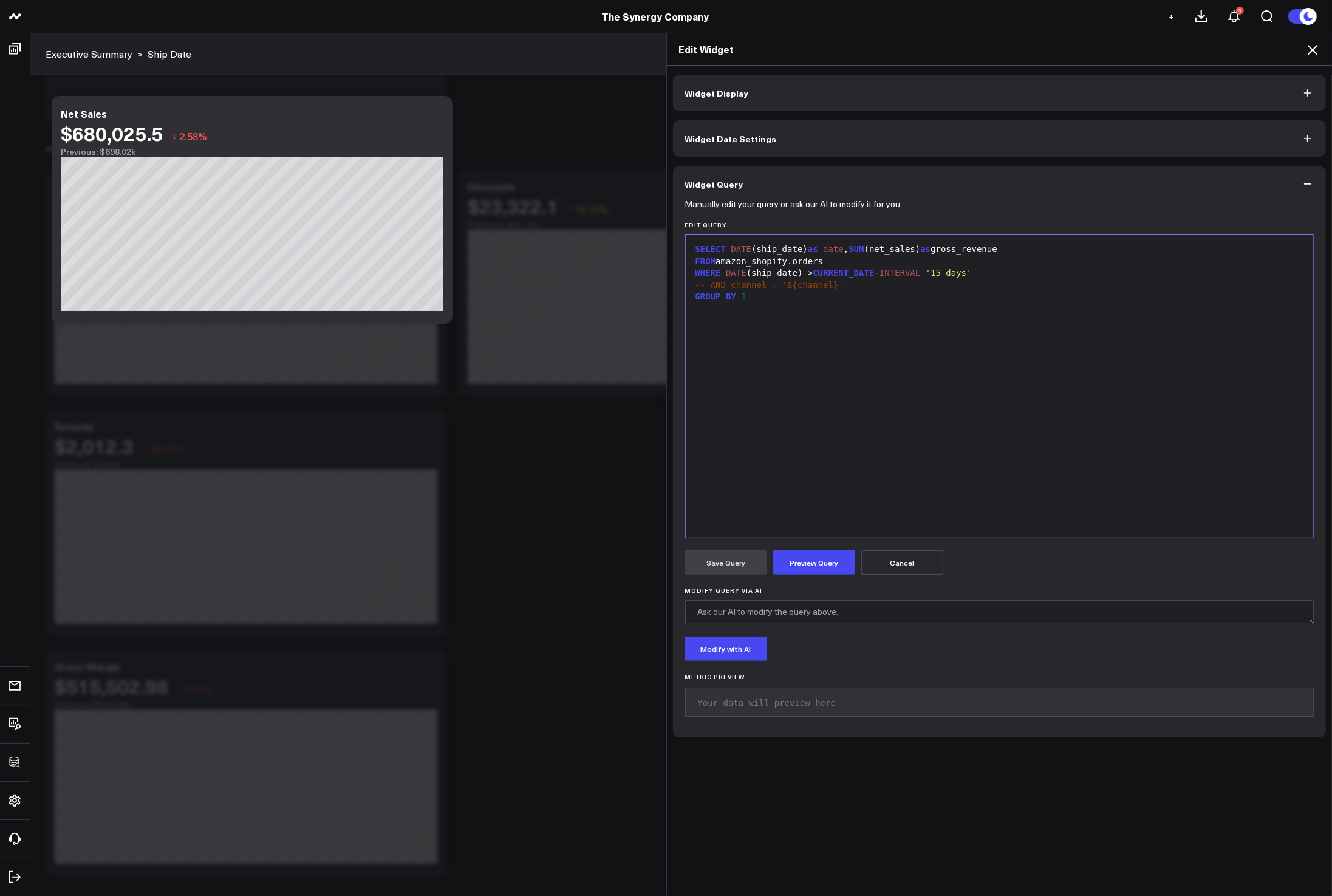
drag, startPoint x: 725, startPoint y: 250, endPoint x: 748, endPoint y: 248, distance: 23.1
click at [725, 250] on div "SELECT DATE (ship_date) as date , SUM (net_sales) as gross_revenue" at bounding box center [999, 249] width 616 height 12
click at [839, 260] on span "SUM" at bounding box center [840, 261] width 15 height 9
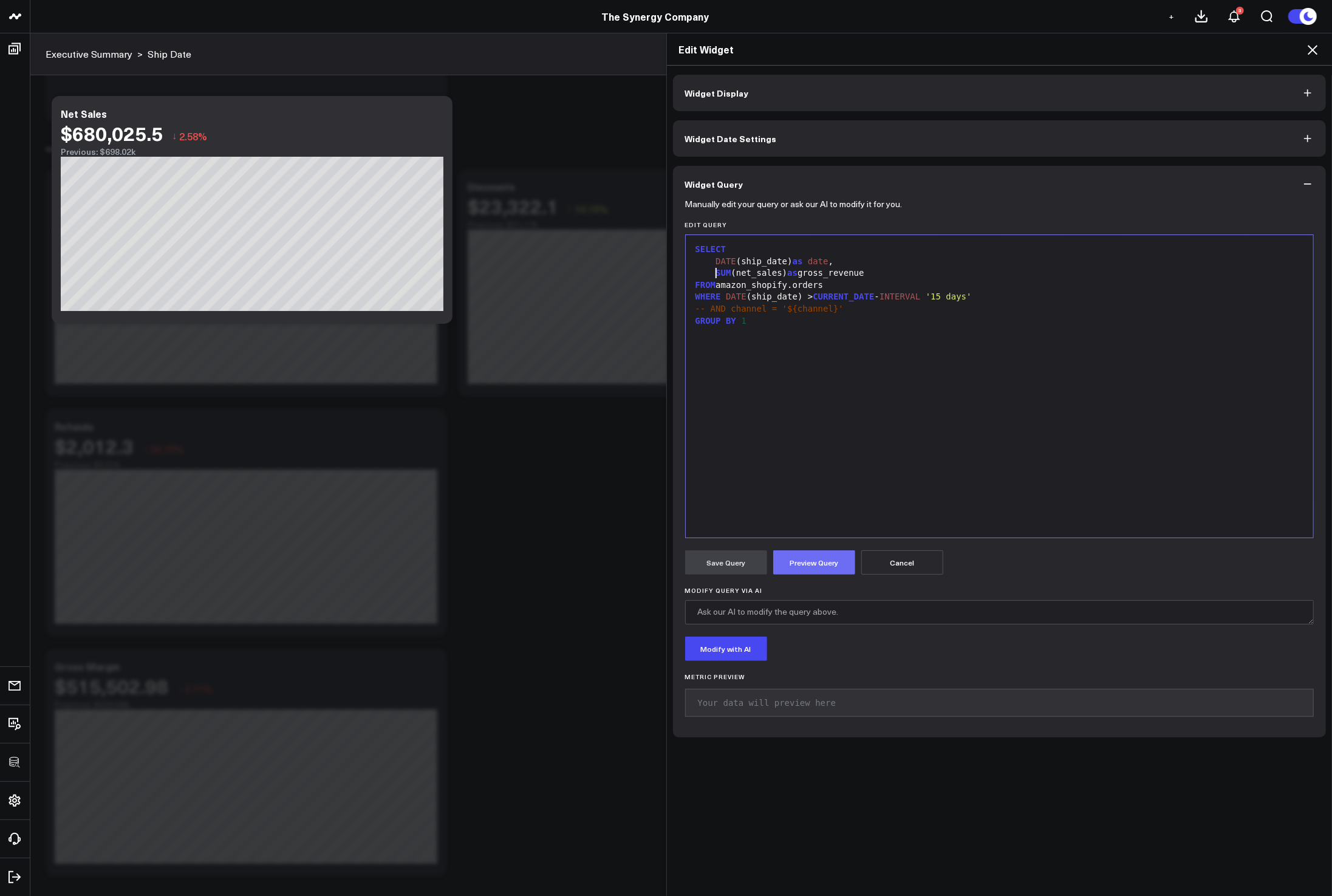
click at [830, 551] on button "Preview Query" at bounding box center [814, 562] width 82 height 24
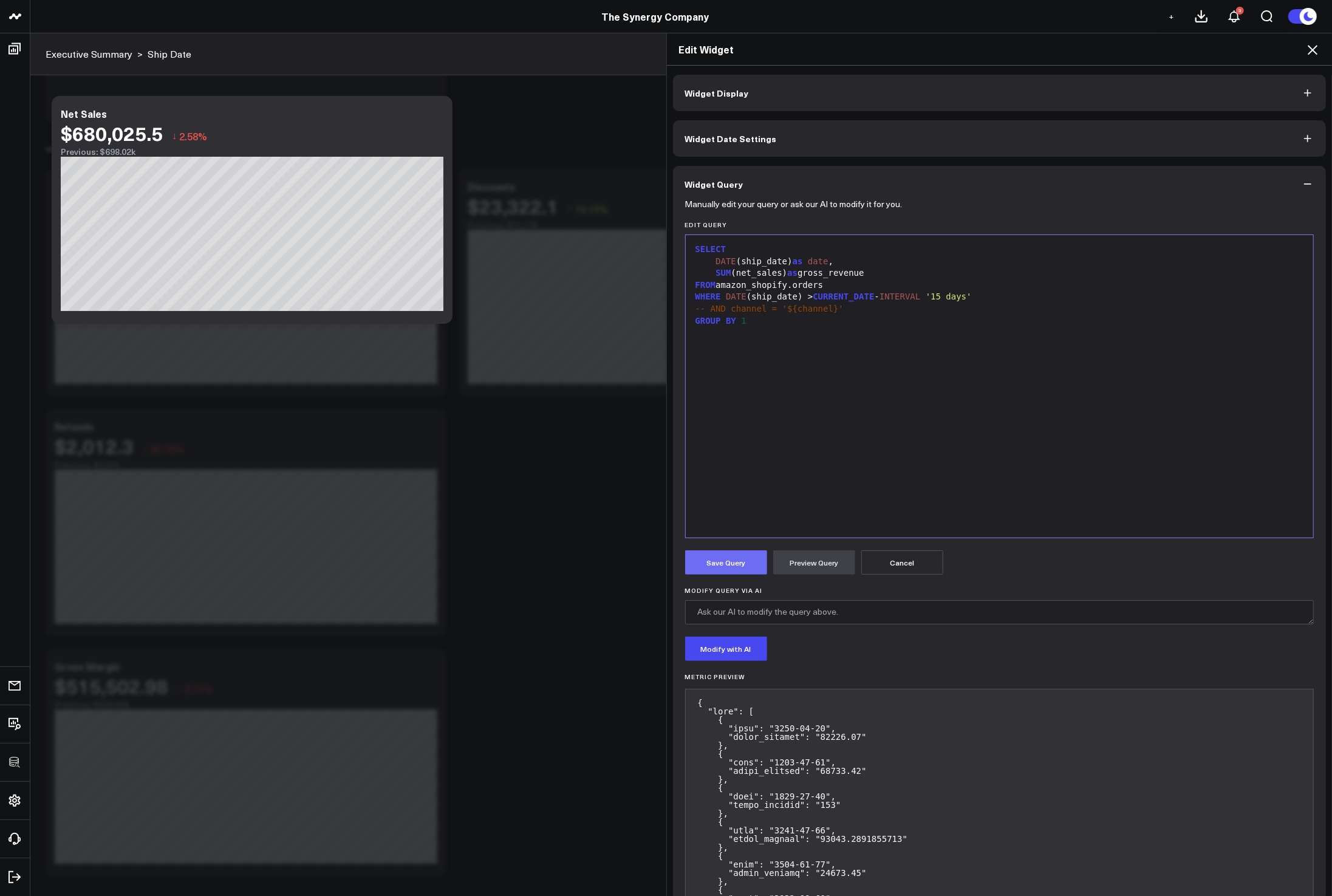
click at [733, 568] on button "Save Query" at bounding box center [726, 562] width 82 height 24
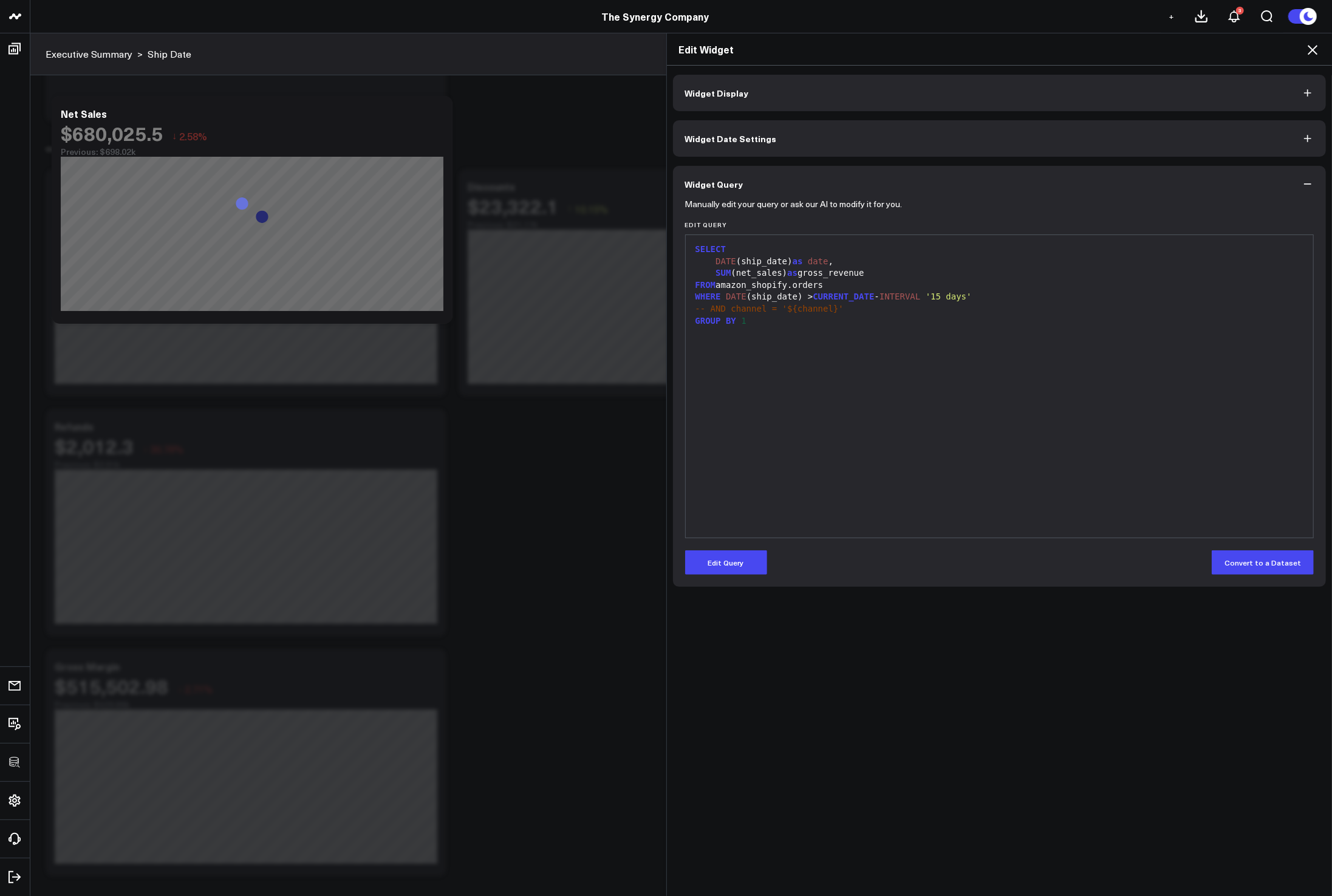
click at [1316, 53] on icon at bounding box center [1312, 49] width 15 height 15
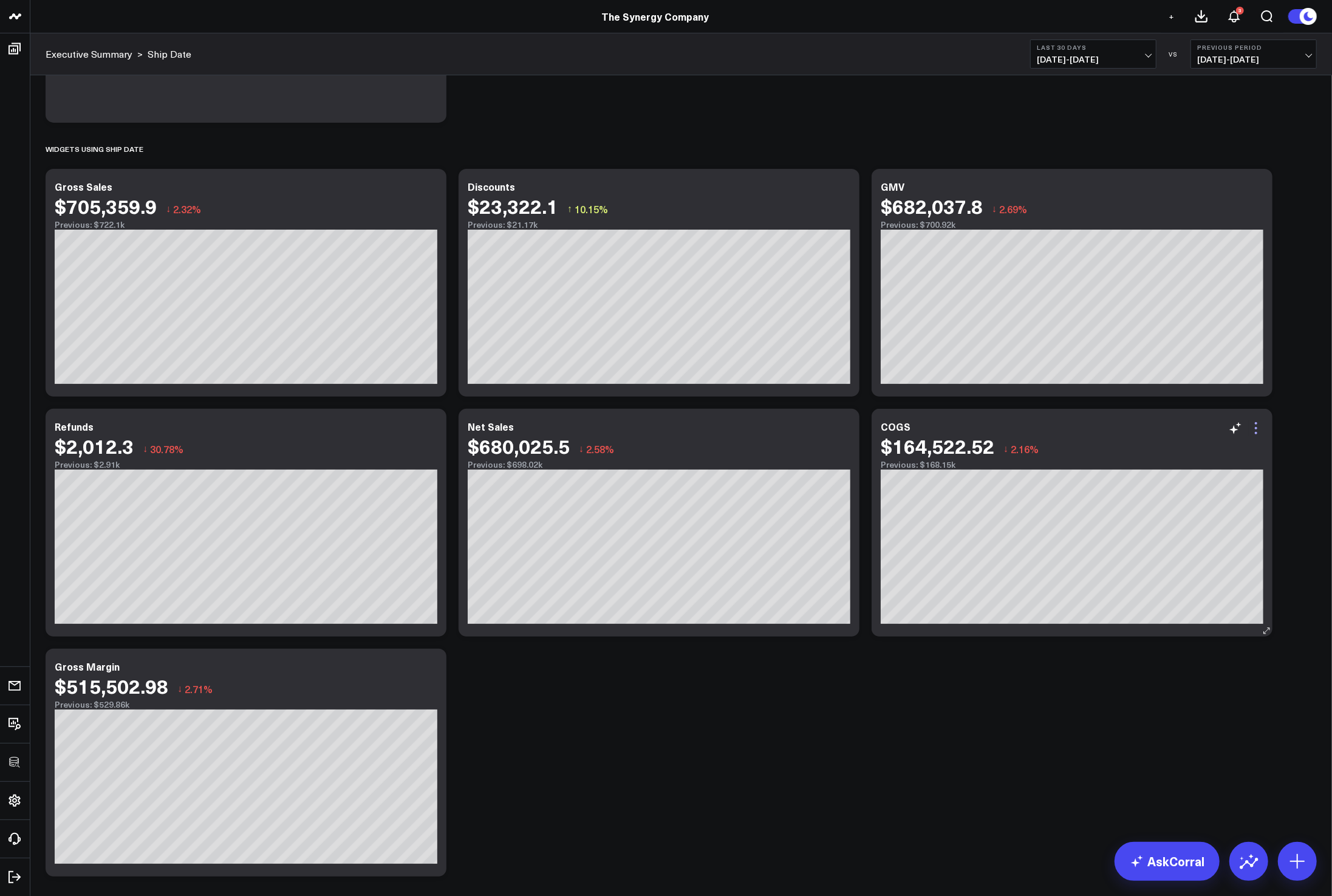
click at [1260, 432] on icon at bounding box center [1256, 428] width 15 height 15
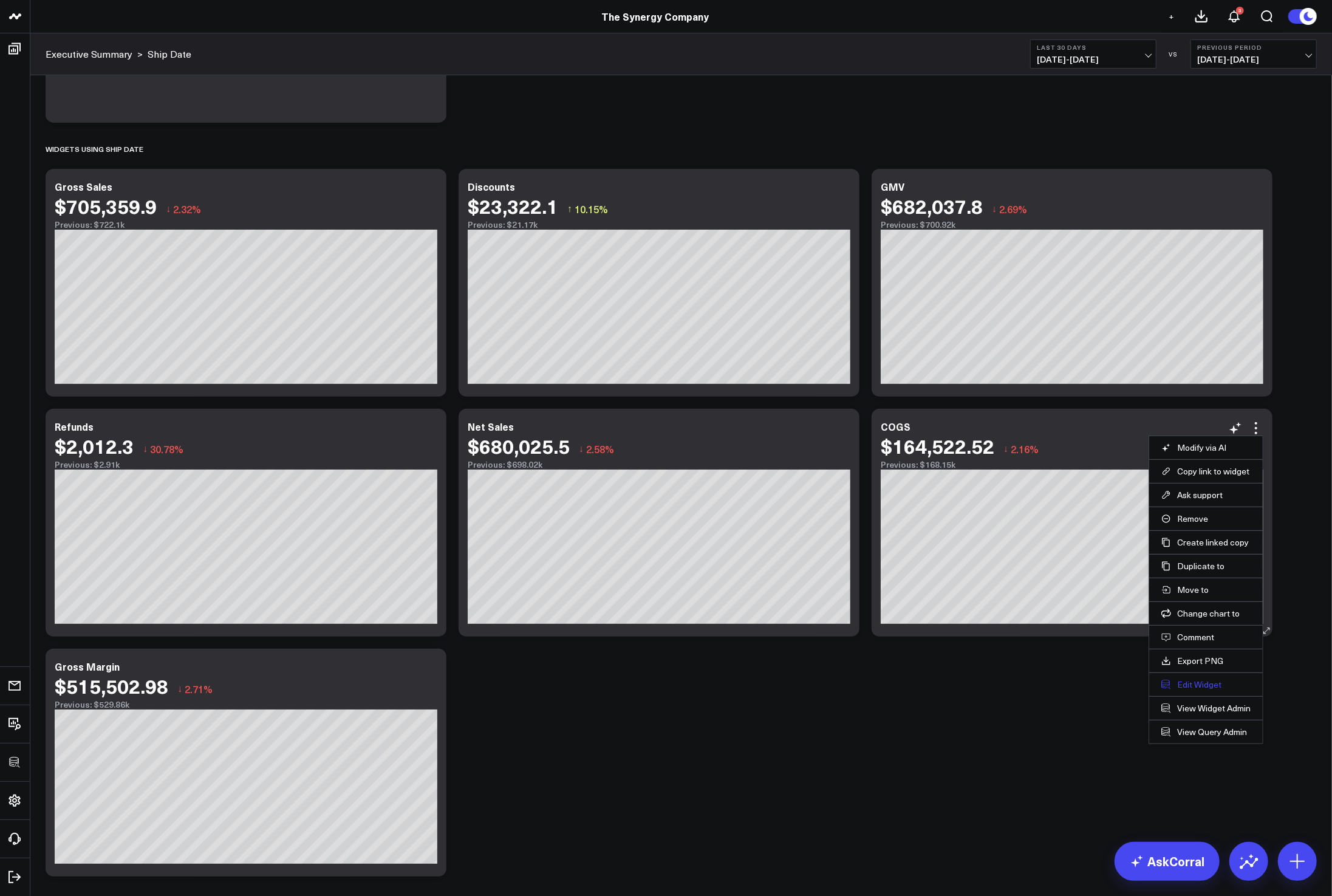
click at [1187, 683] on button "Edit Widget" at bounding box center [1206, 685] width 89 height 11
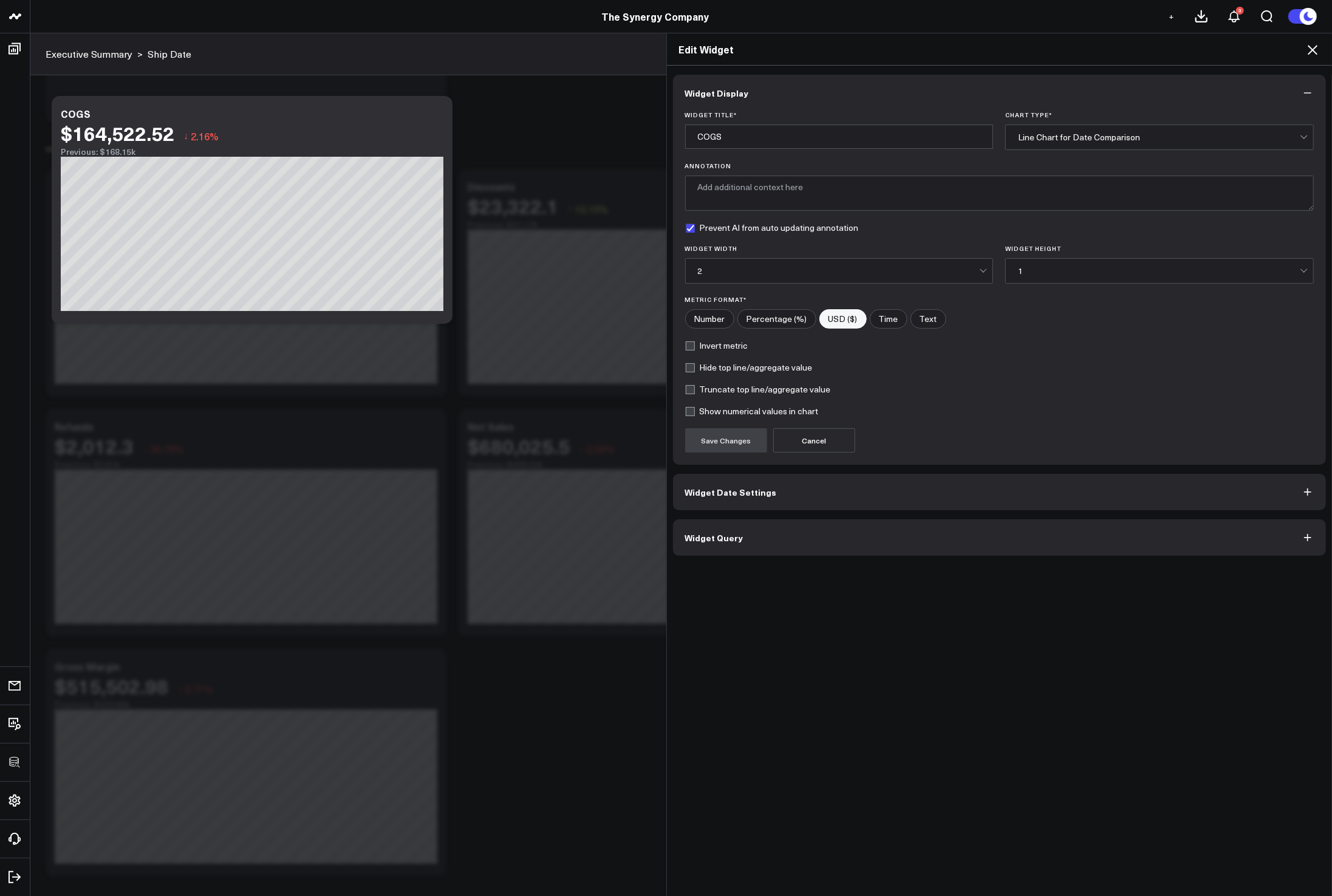
click at [824, 553] on button "Widget Query" at bounding box center [999, 537] width 653 height 36
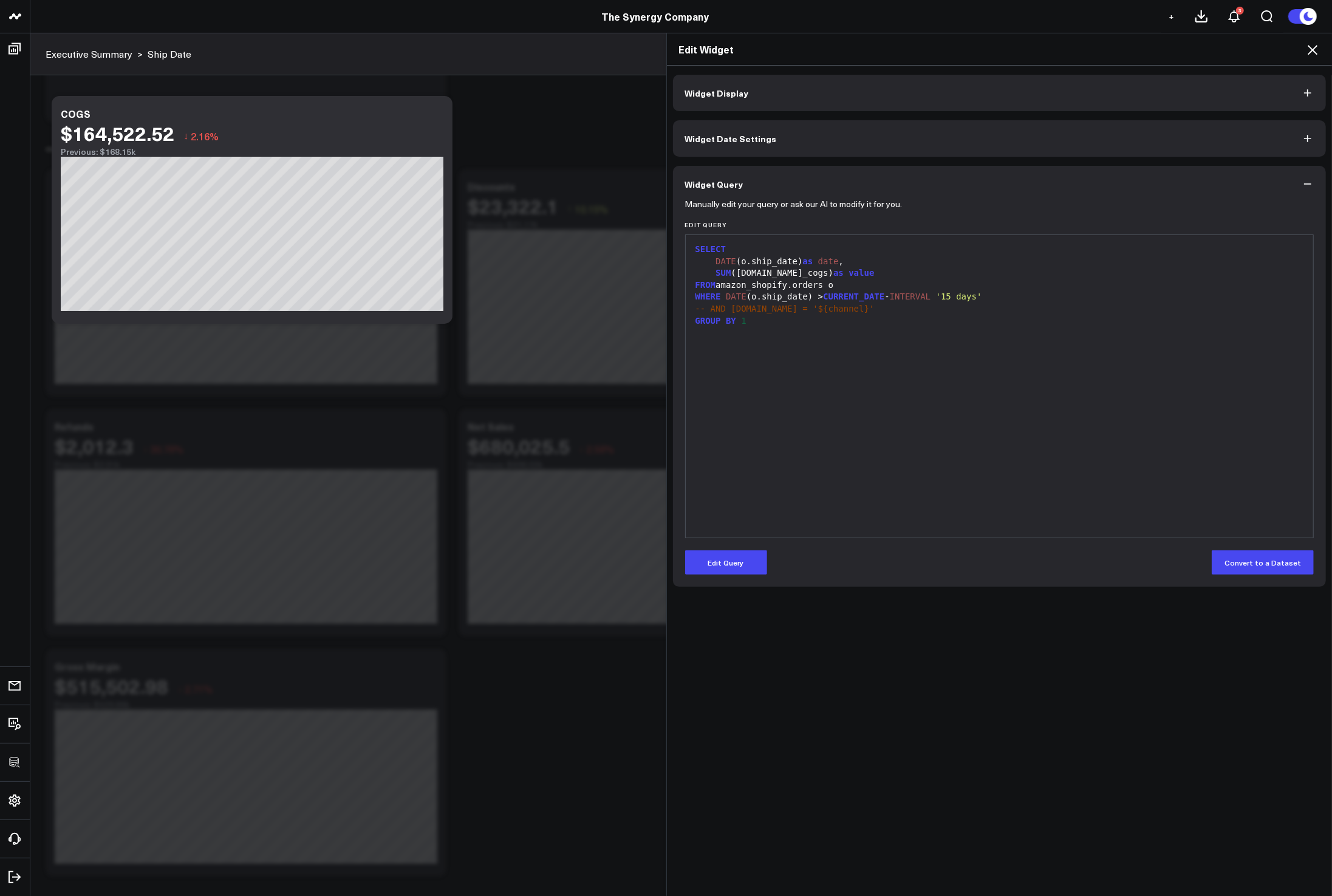
click at [1316, 53] on icon at bounding box center [1312, 49] width 9 height 9
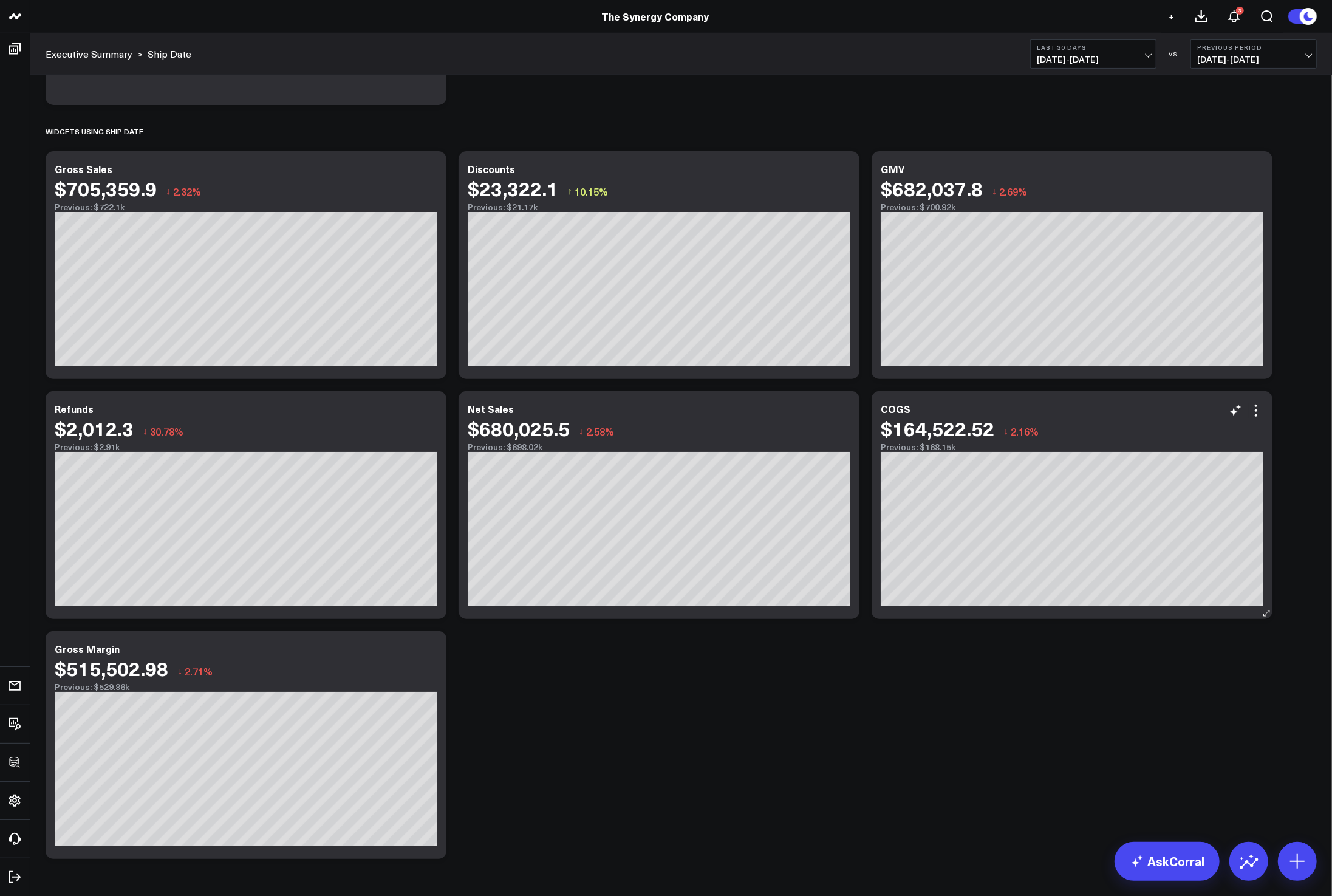
scroll to position [262, 0]
click at [493, 167] on div "Discounts" at bounding box center [497, 168] width 58 height 13
click at [475, 167] on div "Discounts" at bounding box center [497, 168] width 58 height 13
click at [77, 177] on div "$705,359.9" at bounding box center [106, 188] width 102 height 22
click at [68, 163] on div "Gross Sales" at bounding box center [89, 168] width 68 height 13
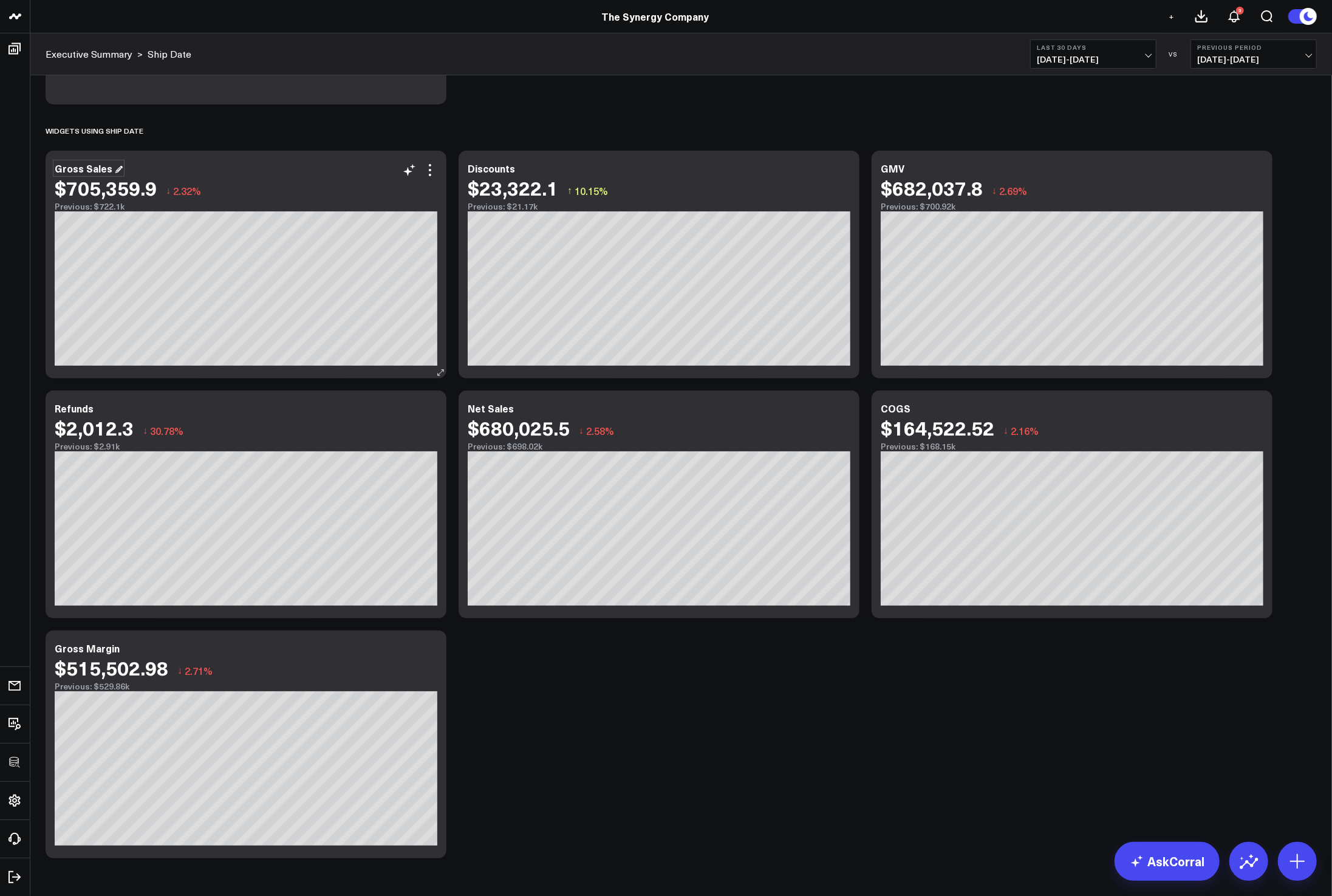
click at [83, 169] on div "Gross Sales" at bounding box center [89, 168] width 68 height 13
click at [495, 167] on div "Discounts" at bounding box center [497, 168] width 58 height 13
click at [469, 168] on div "Discounts" at bounding box center [497, 168] width 58 height 13
click at [81, 166] on div "Gross Sales" at bounding box center [89, 168] width 68 height 13
click at [85, 168] on div "Gross Sales" at bounding box center [89, 168] width 68 height 13
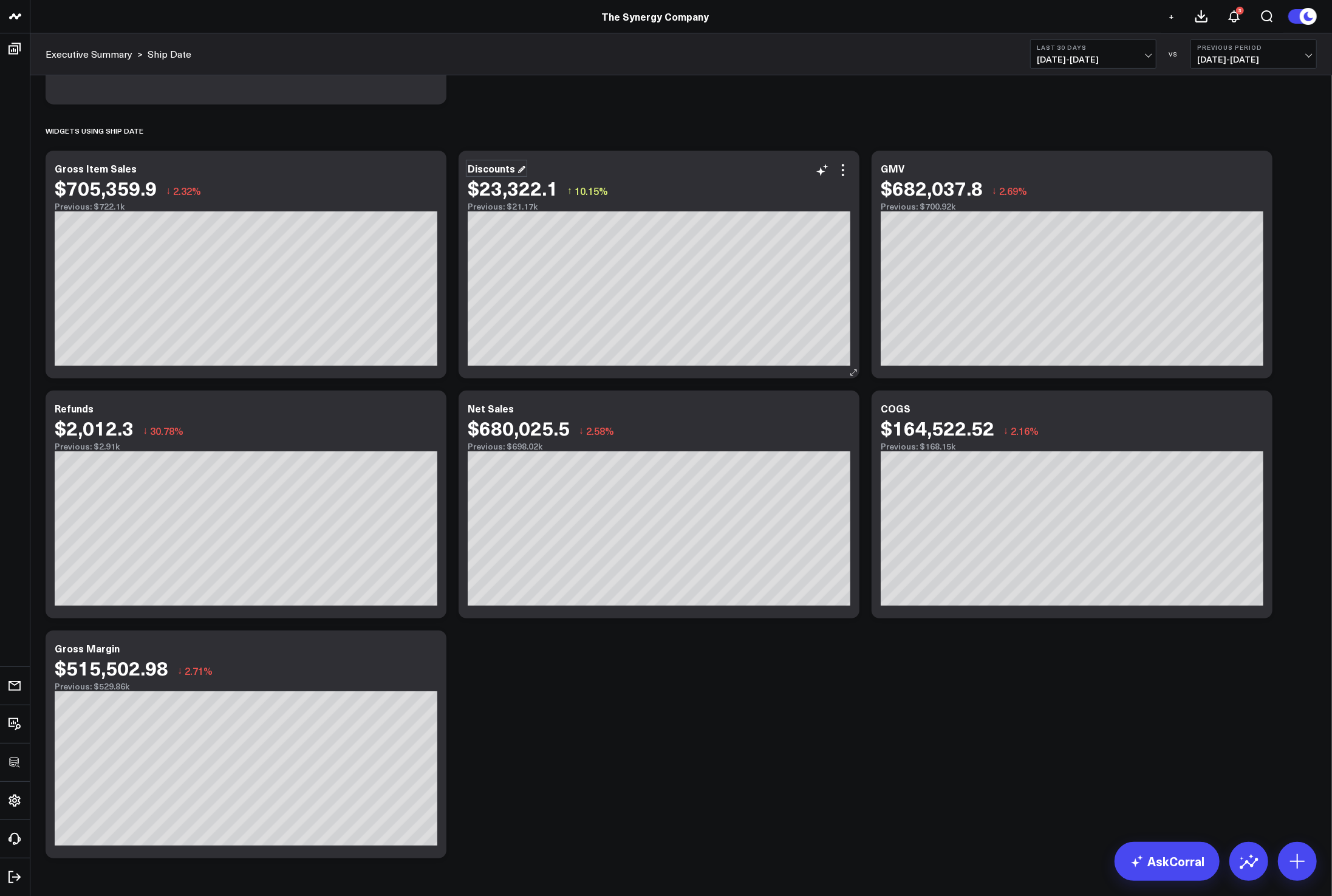
click at [482, 169] on div "Discounts" at bounding box center [497, 168] width 58 height 13
click at [497, 164] on div "Discounts" at bounding box center [497, 168] width 58 height 13
click at [496, 166] on div "Discounts" at bounding box center [497, 168] width 58 height 13
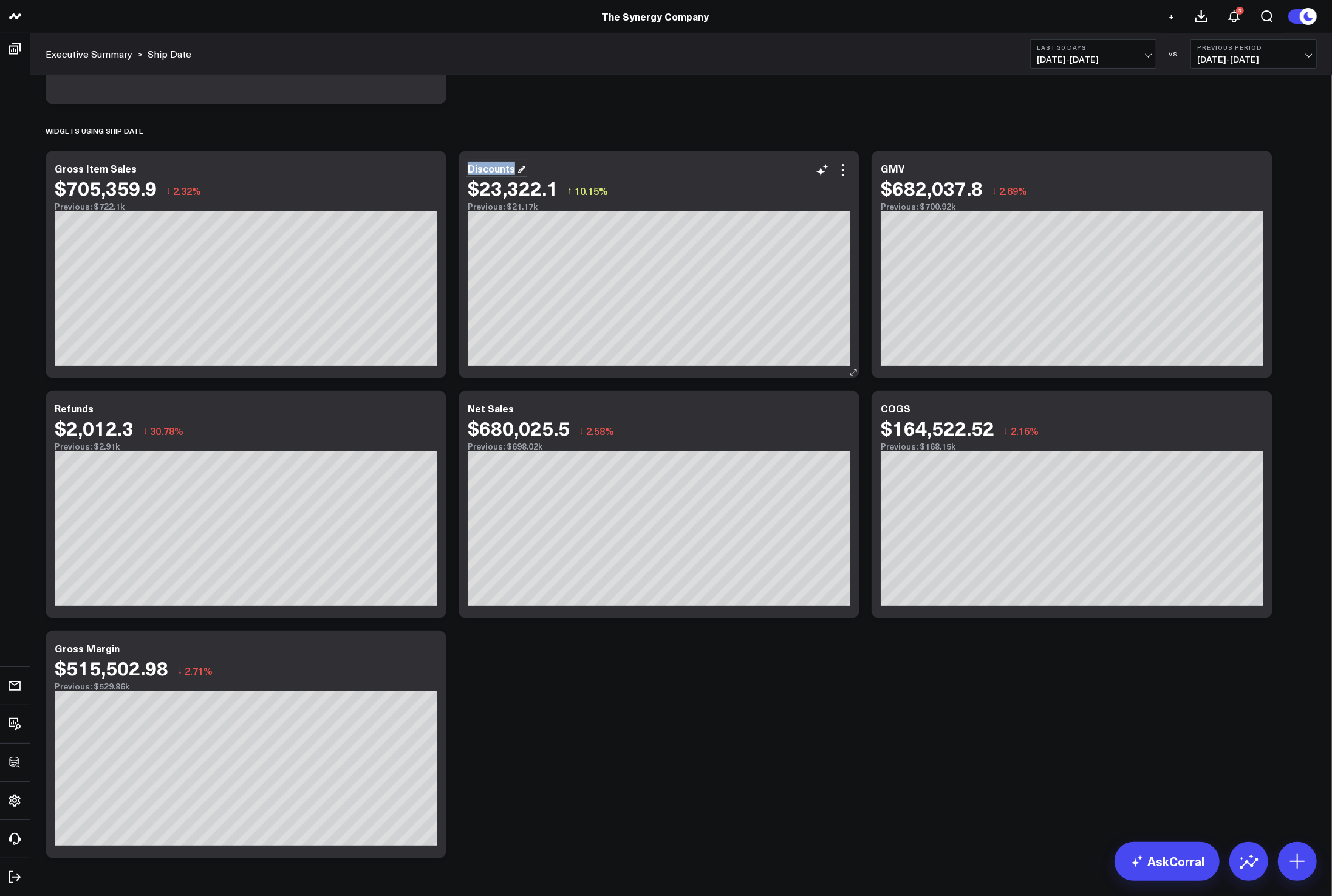
click at [497, 166] on div "Discounts" at bounding box center [497, 168] width 58 height 13
click at [885, 166] on div "GMV" at bounding box center [897, 168] width 34 height 13
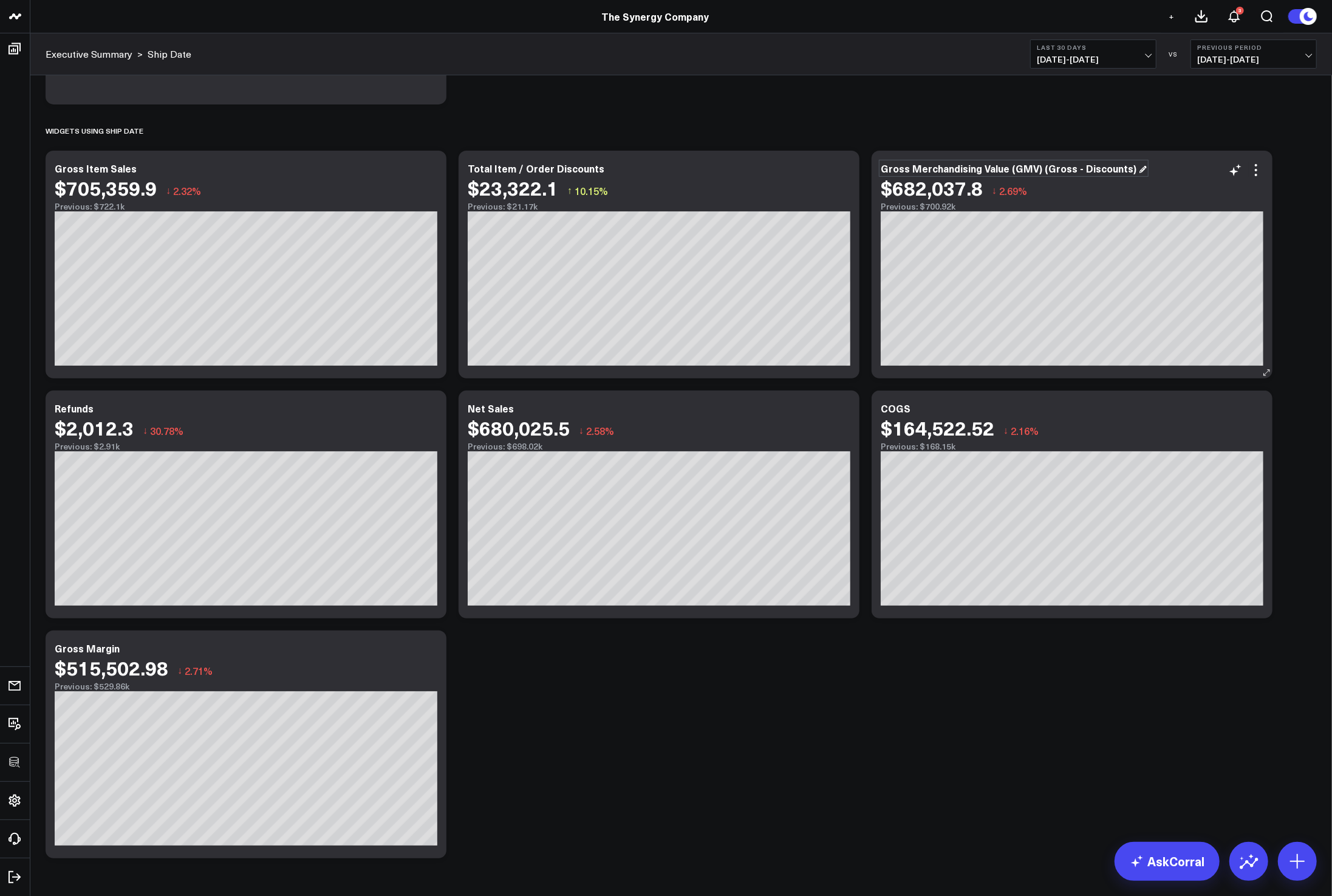
click at [1004, 169] on div "Gross Merchandising Value (GMV) (Gross - Discounts)" at bounding box center [1014, 168] width 266 height 13
drag, startPoint x: 1039, startPoint y: 168, endPoint x: 1172, endPoint y: 174, distance: 133.1
click at [1172, 174] on div "Gross Merchandising Value (GMV) (Gross - Discounts) $682,037.8 ↓ 2.69% Previous…" at bounding box center [1072, 187] width 383 height 49
drag, startPoint x: 1039, startPoint y: 170, endPoint x: 1169, endPoint y: 176, distance: 130.1
click at [1169, 176] on div "Gross Merchandising Value (GMV) (Gross - Discounts) $682,037.8 ↓ 2.69% Previous…" at bounding box center [1072, 187] width 383 height 49
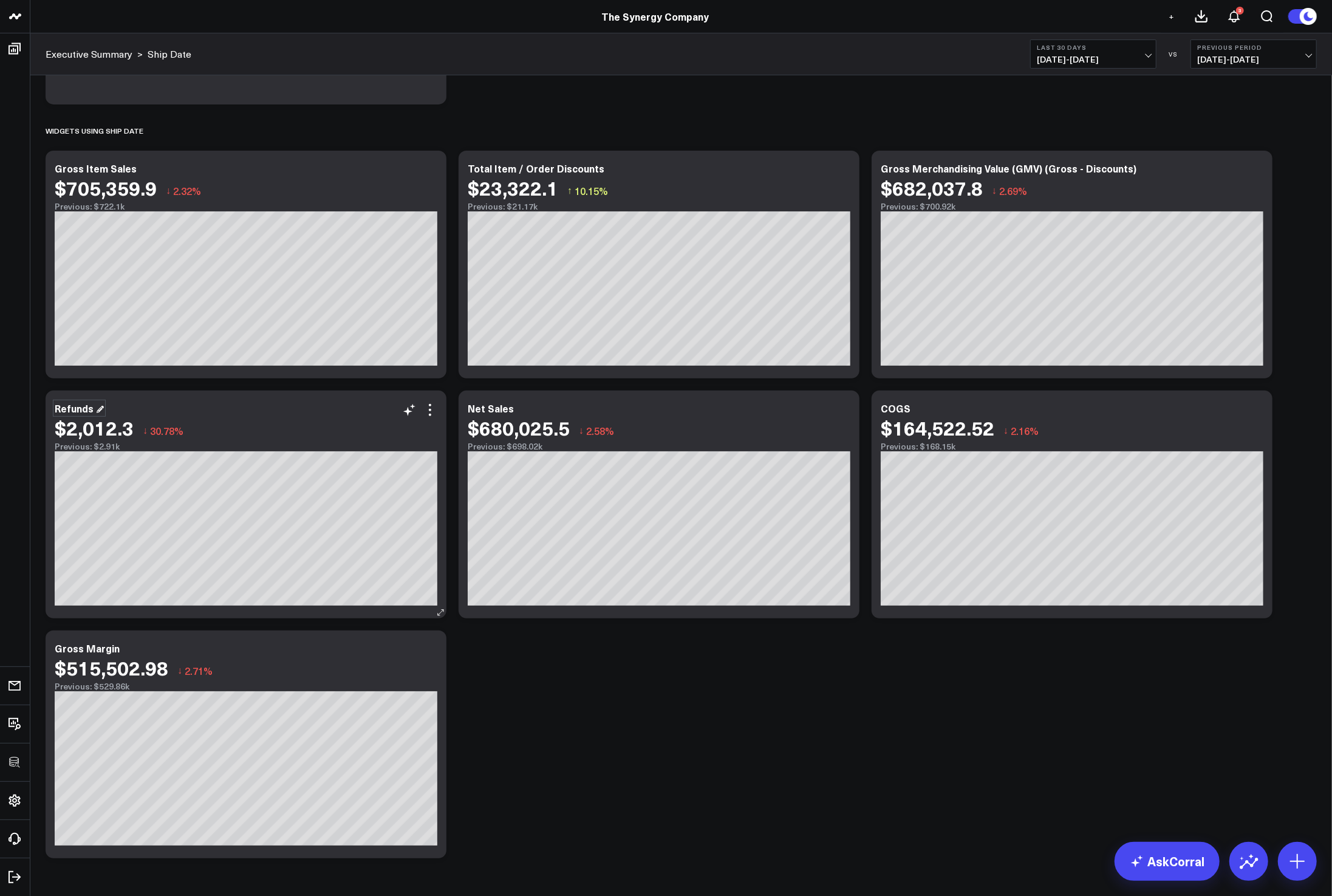
click at [66, 406] on div "Refunds" at bounding box center [79, 408] width 49 height 13
click at [71, 407] on div "Refunds" at bounding box center [79, 408] width 49 height 13
click at [97, 406] on div "Refunds" at bounding box center [79, 408] width 49 height 13
click at [489, 410] on div "Net Sales" at bounding box center [496, 408] width 56 height 13
click at [884, 408] on div "COGS" at bounding box center [901, 408] width 40 height 13
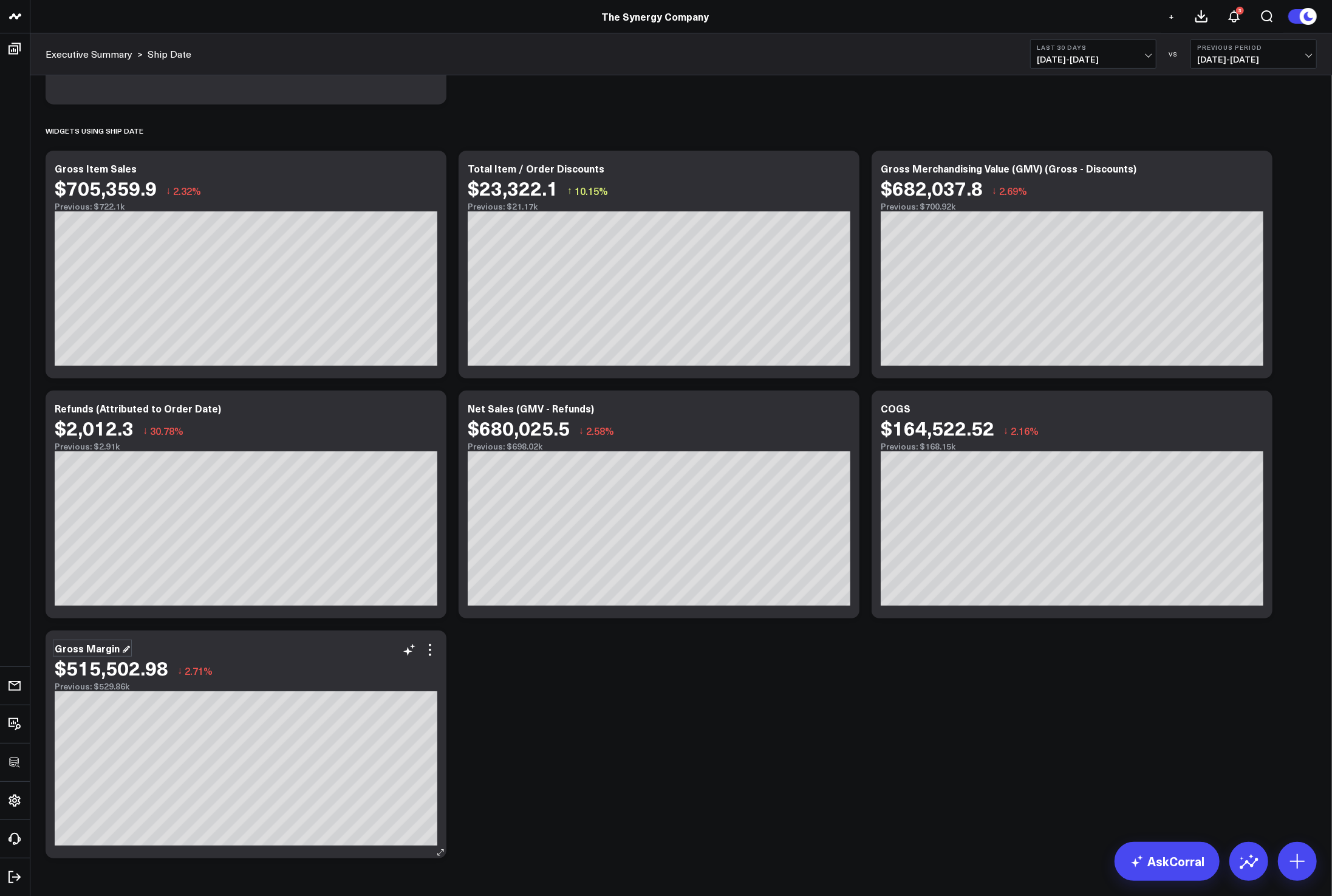
click at [80, 644] on div "Gross Margin" at bounding box center [93, 648] width 75 height 13
click at [1096, 55] on span "07/19/25 - 08/17/25" at bounding box center [1094, 60] width 113 height 9
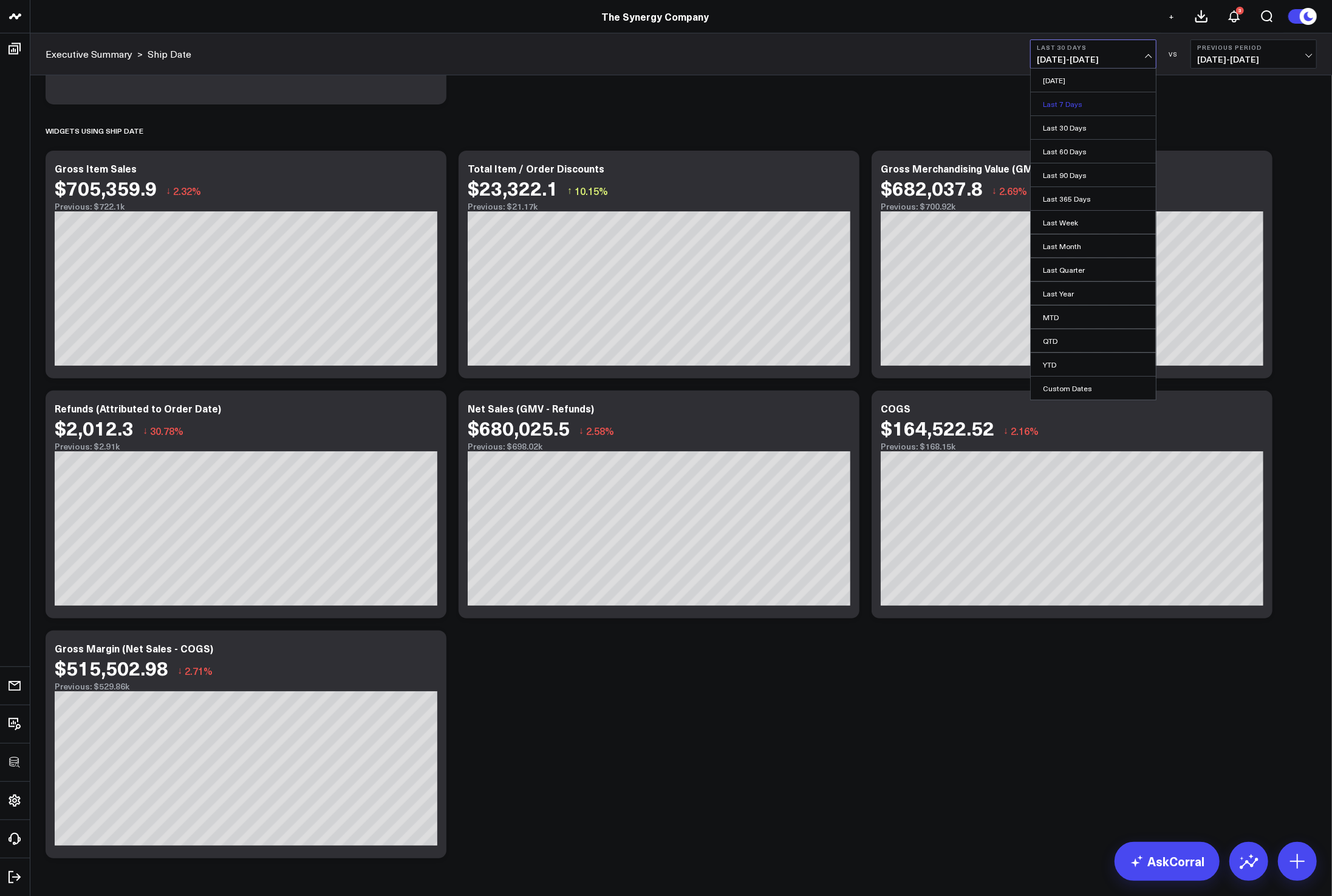
click at [1077, 105] on link "Last 7 Days" at bounding box center [1093, 104] width 125 height 23
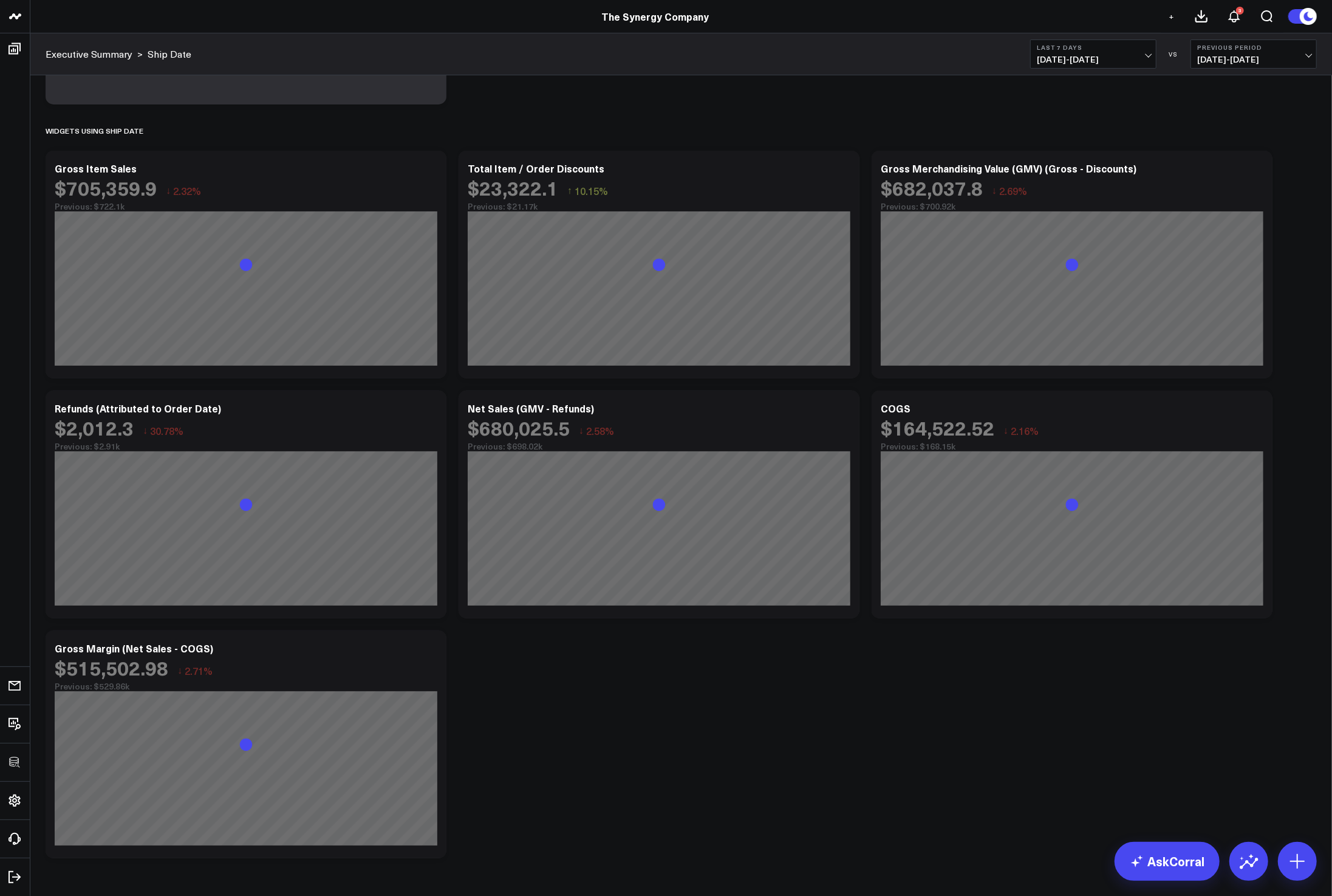
click at [770, 665] on div "Modify via AI Copy link to widget Ask support Remove Create linked copy Executi…" at bounding box center [681, 367] width 1283 height 994
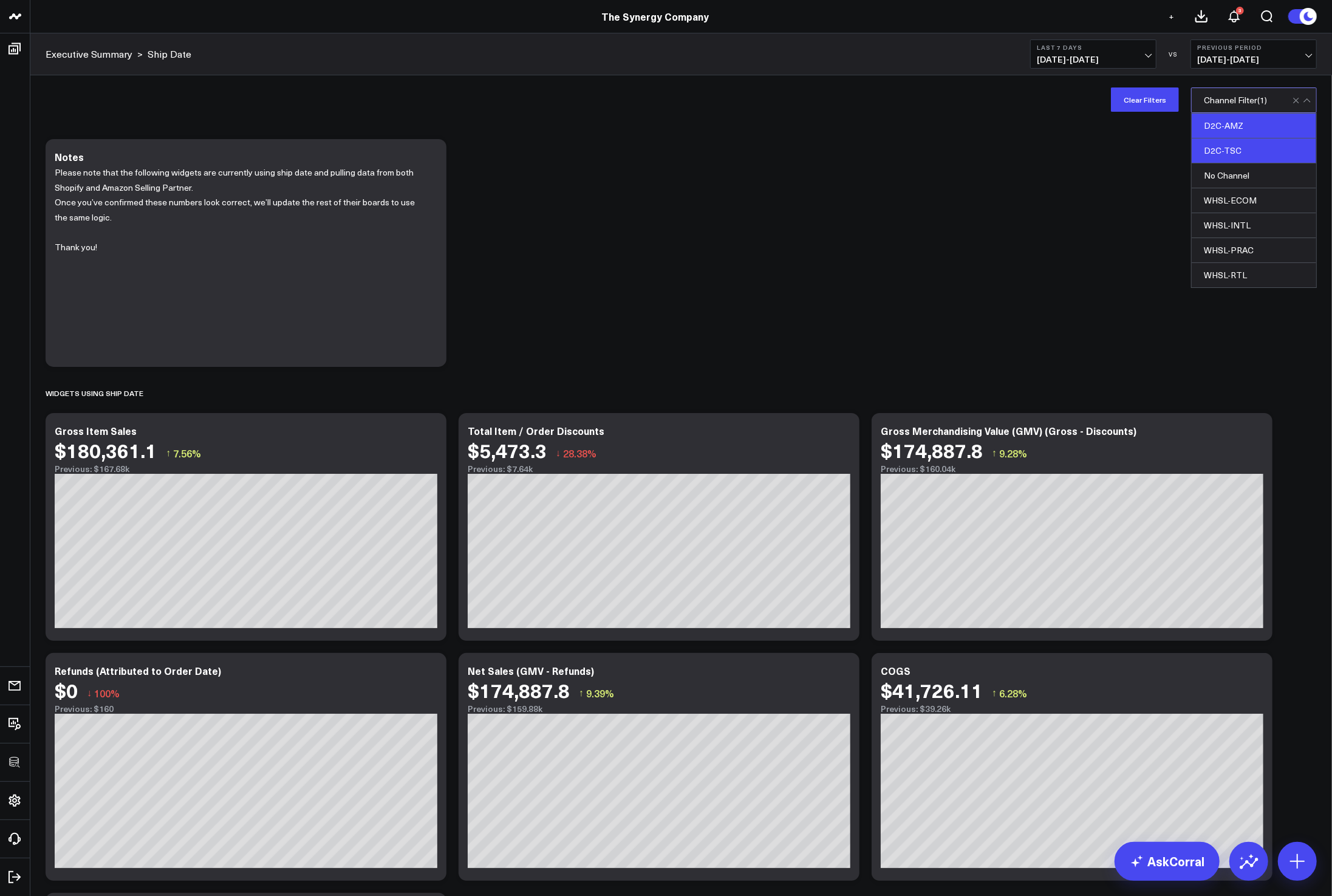
click at [1239, 125] on div "D2C-AMZ" at bounding box center [1254, 126] width 125 height 25
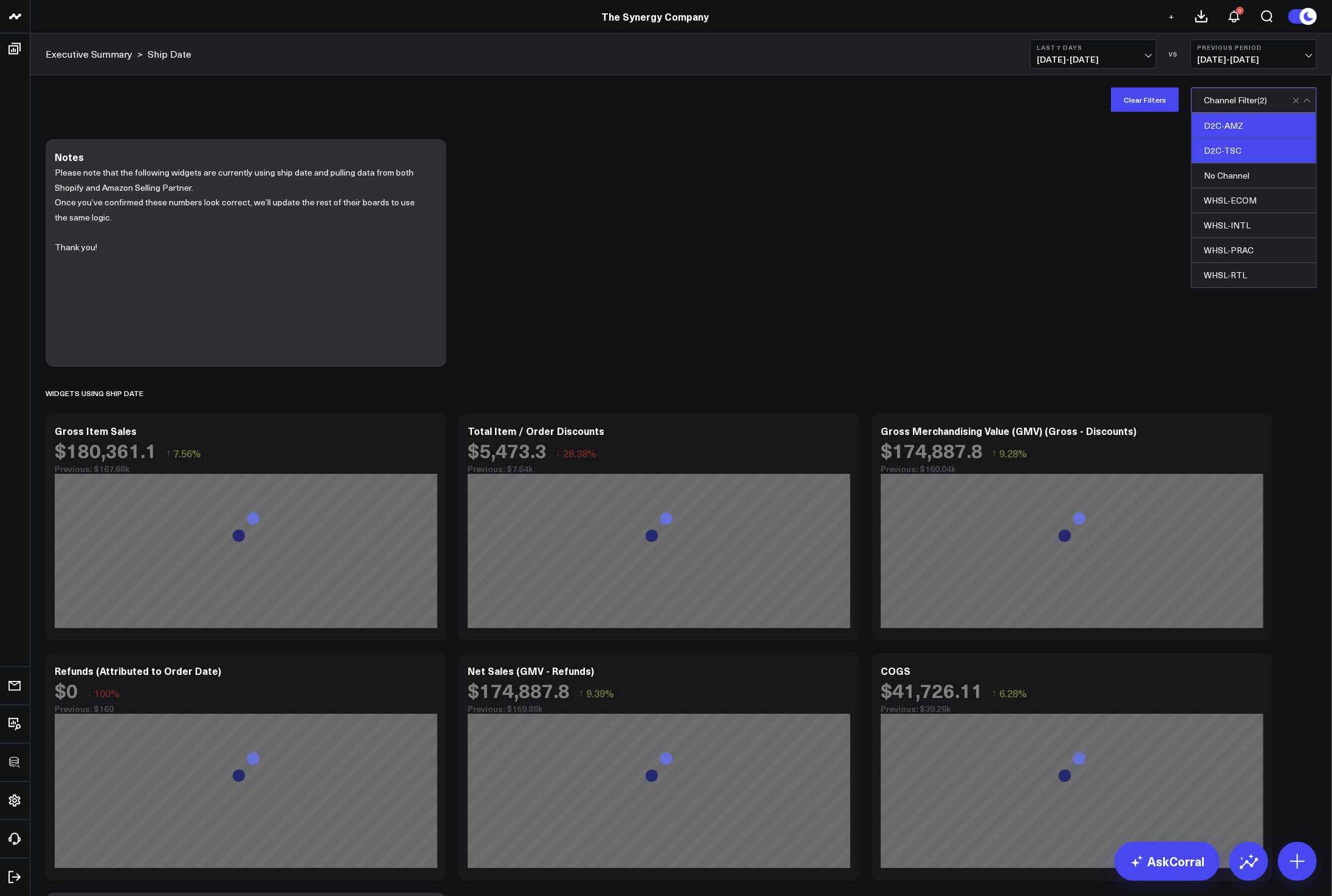
click at [1233, 148] on div "D2C-TSC" at bounding box center [1254, 151] width 125 height 25
click at [1044, 223] on div "Modify via AI Copy link to widget Ask support Remove Create linked copy Executi…" at bounding box center [681, 630] width 1283 height 994
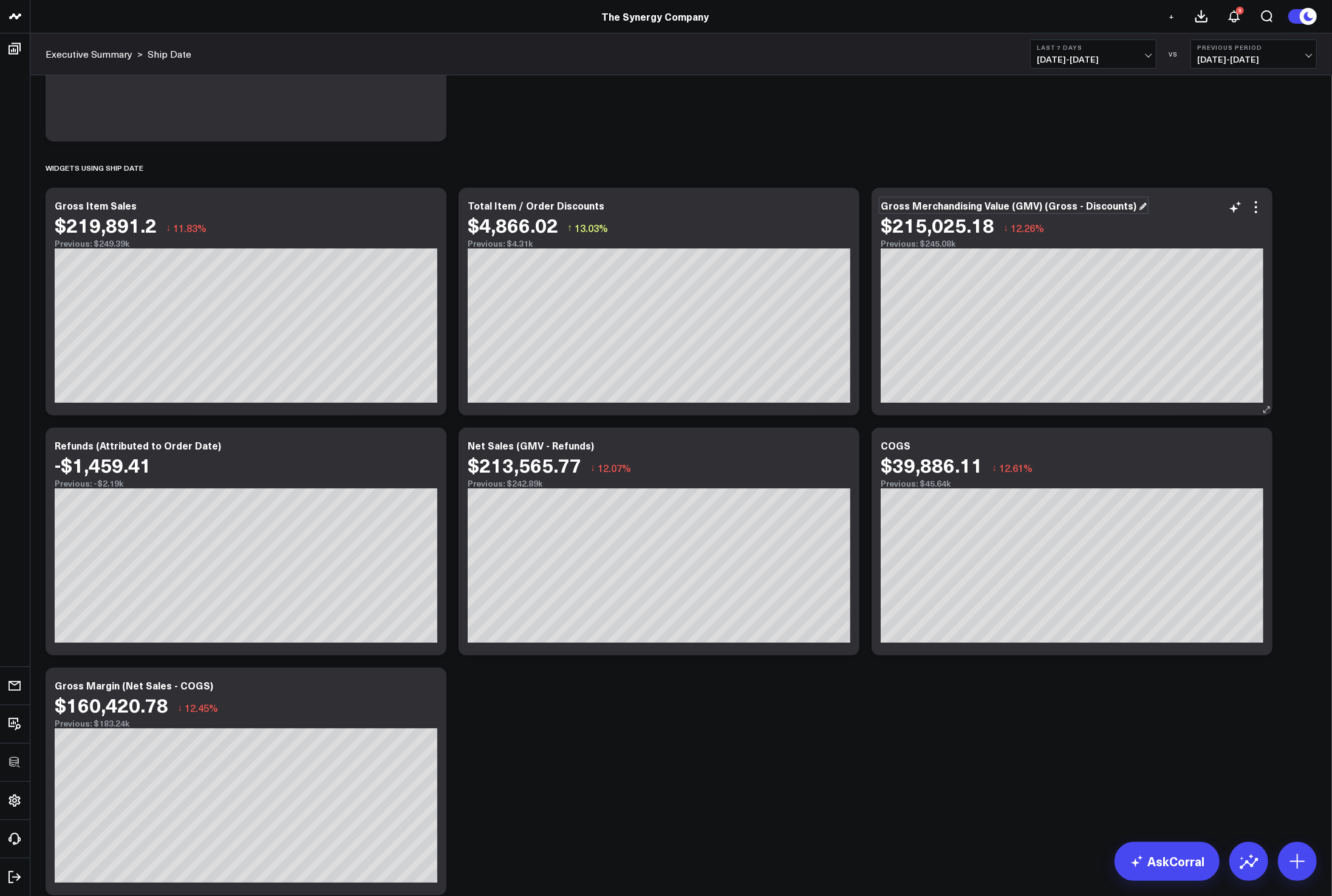
scroll to position [304, 0]
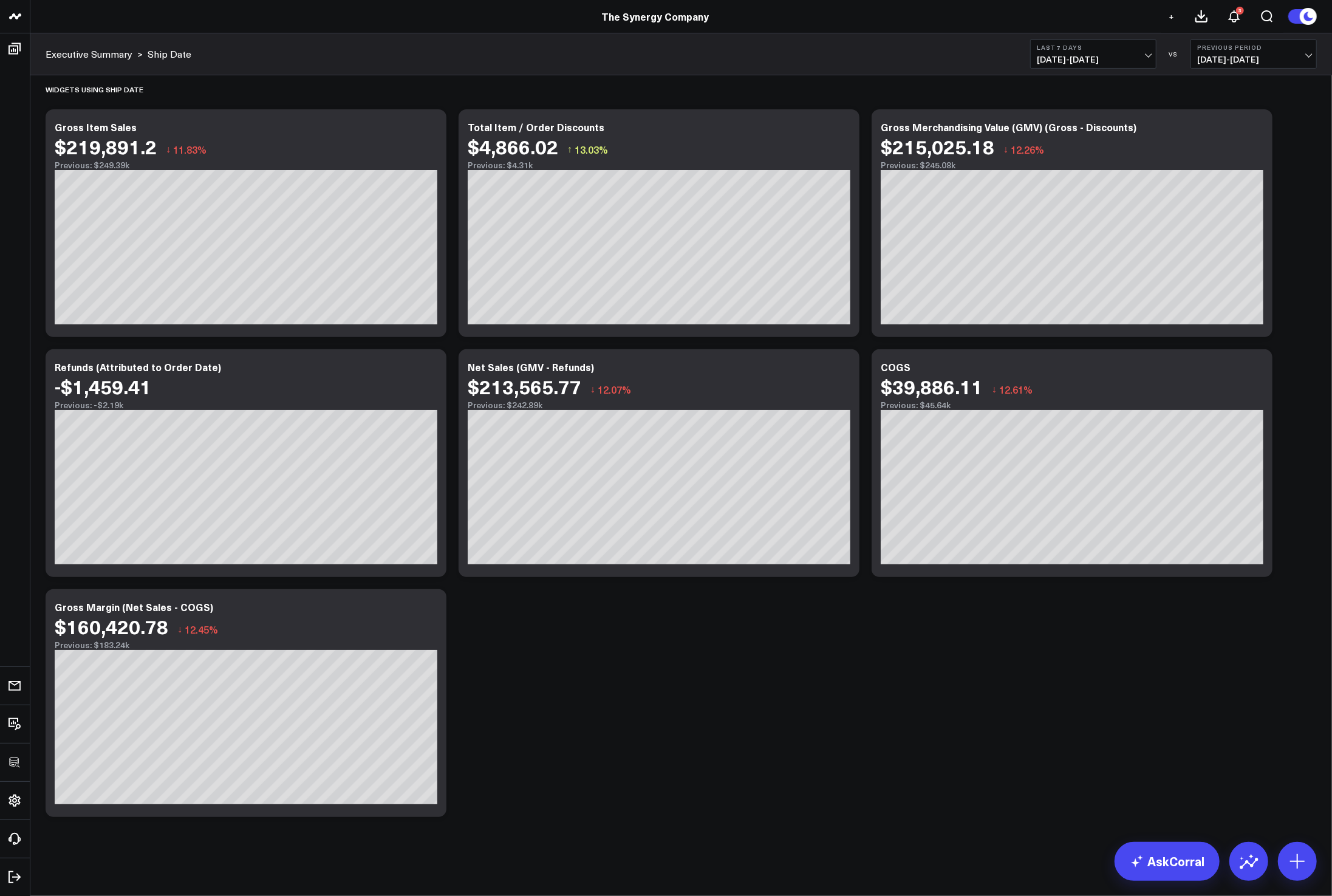
click at [578, 687] on div "Modify via AI Copy link to widget Ask support Remove Create linked copy Executi…" at bounding box center [681, 326] width 1283 height 994
click at [431, 608] on icon at bounding box center [430, 608] width 2 height 2
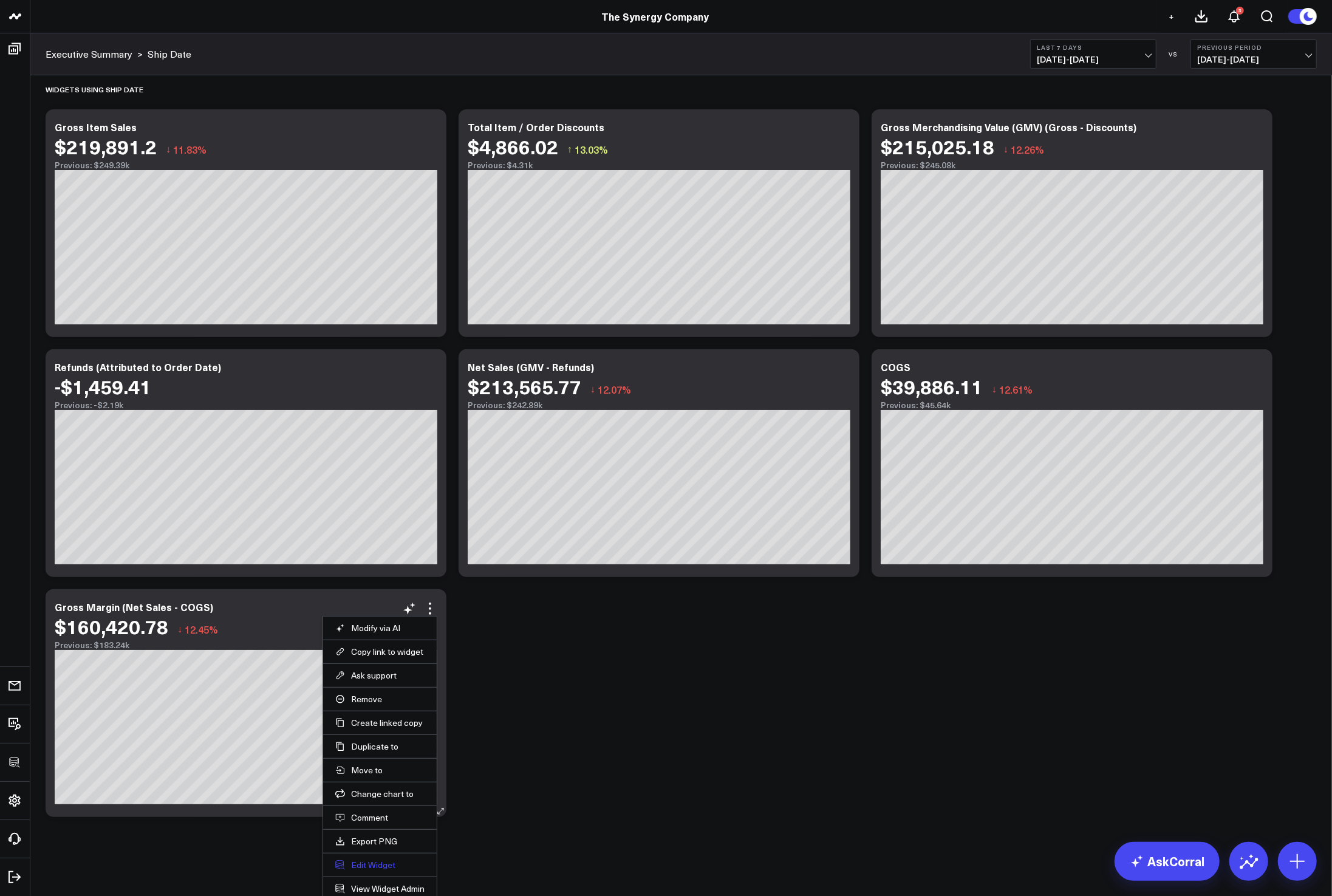
click at [366, 862] on button "Edit Widget" at bounding box center [380, 865] width 89 height 11
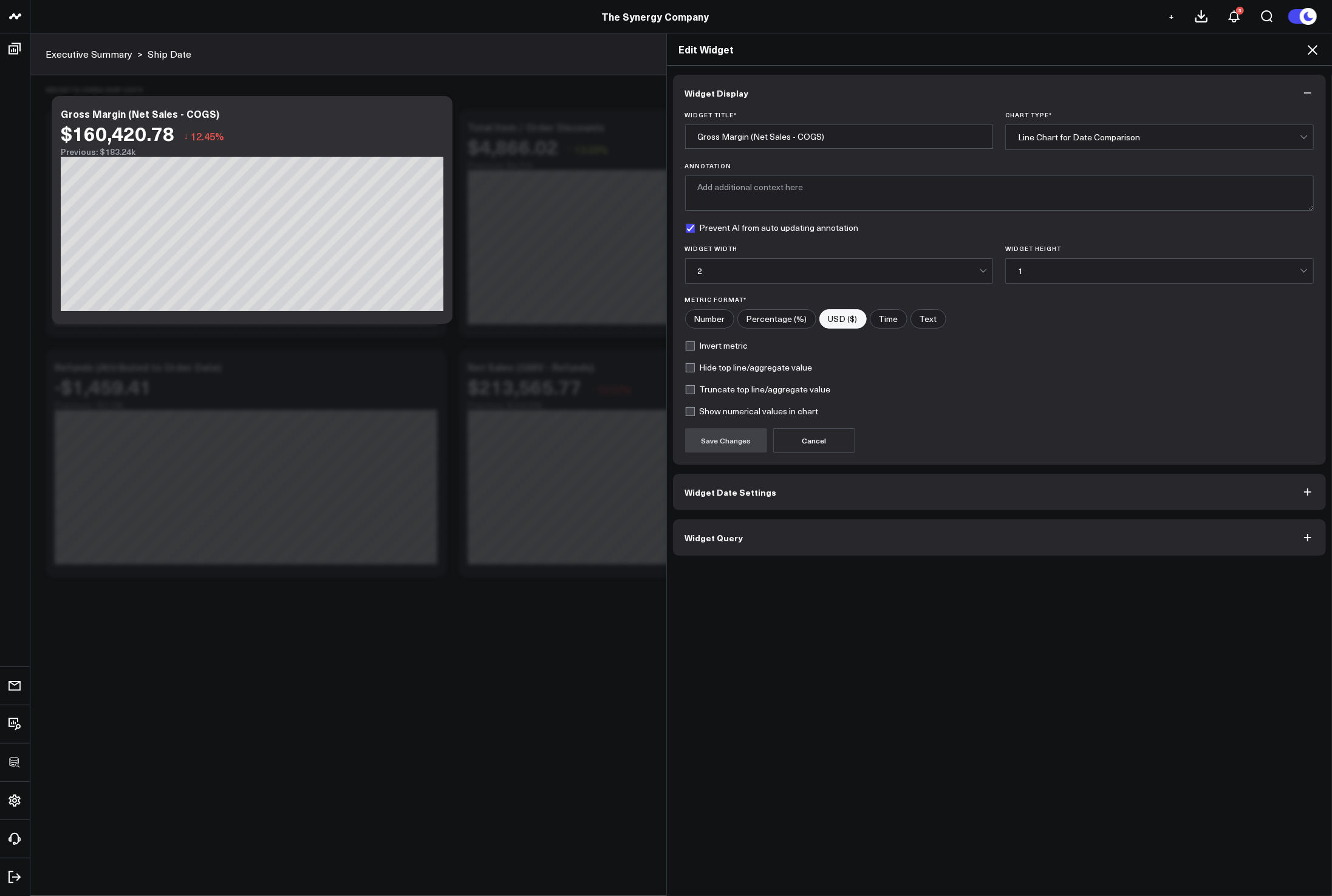
click at [907, 550] on button "Widget Query" at bounding box center [999, 537] width 653 height 36
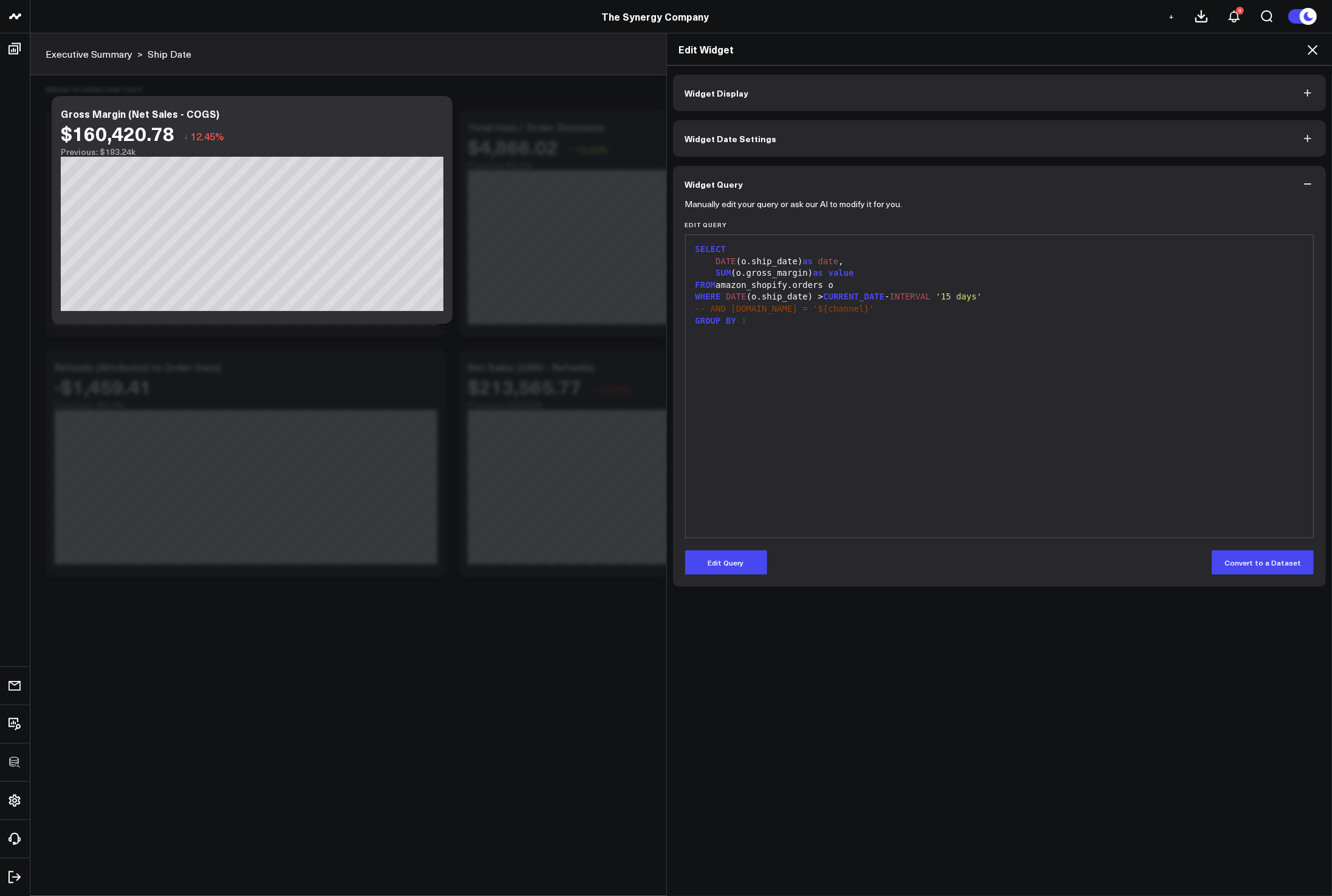
click at [1305, 51] on icon at bounding box center [1312, 49] width 15 height 15
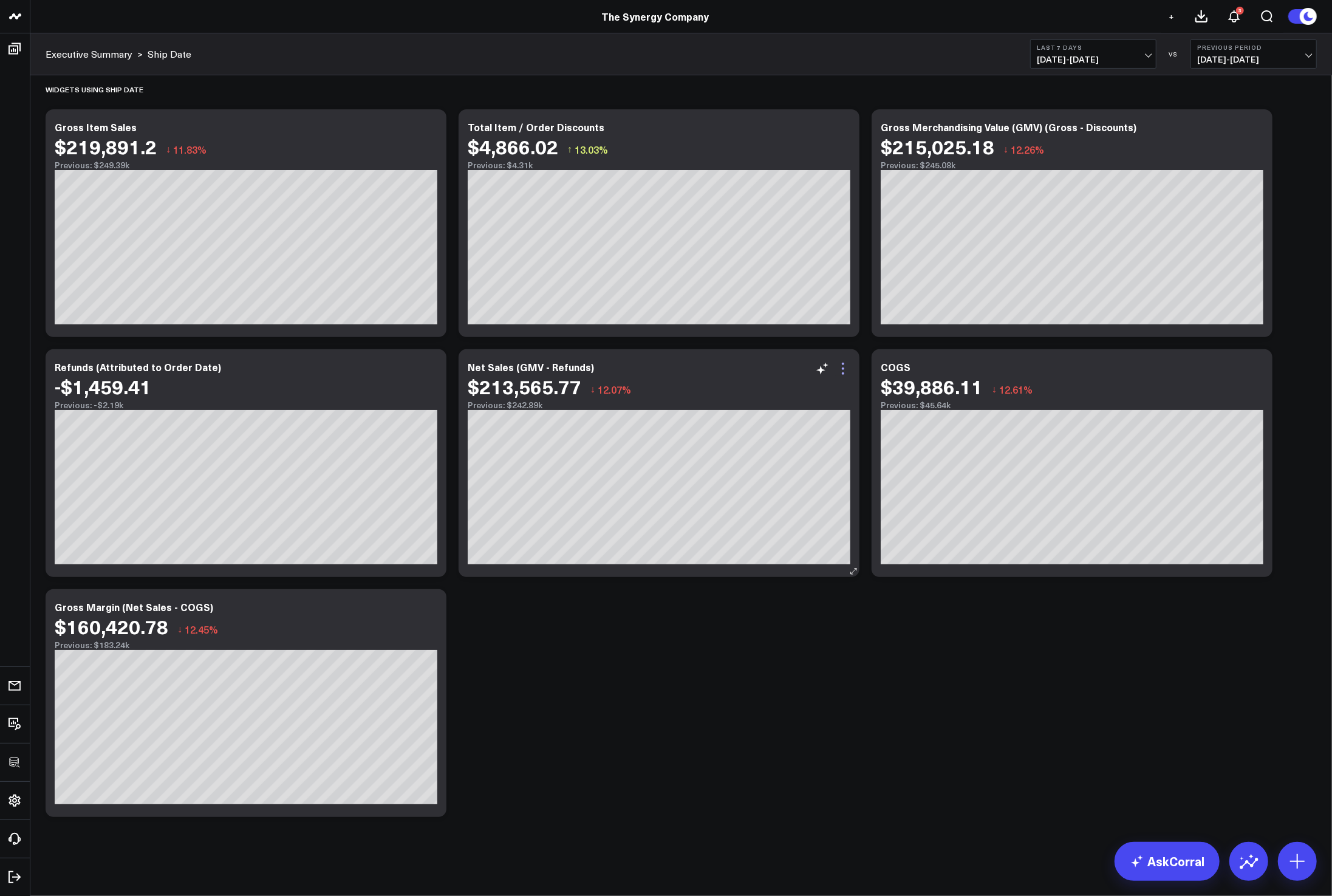
click at [847, 366] on icon at bounding box center [843, 369] width 15 height 15
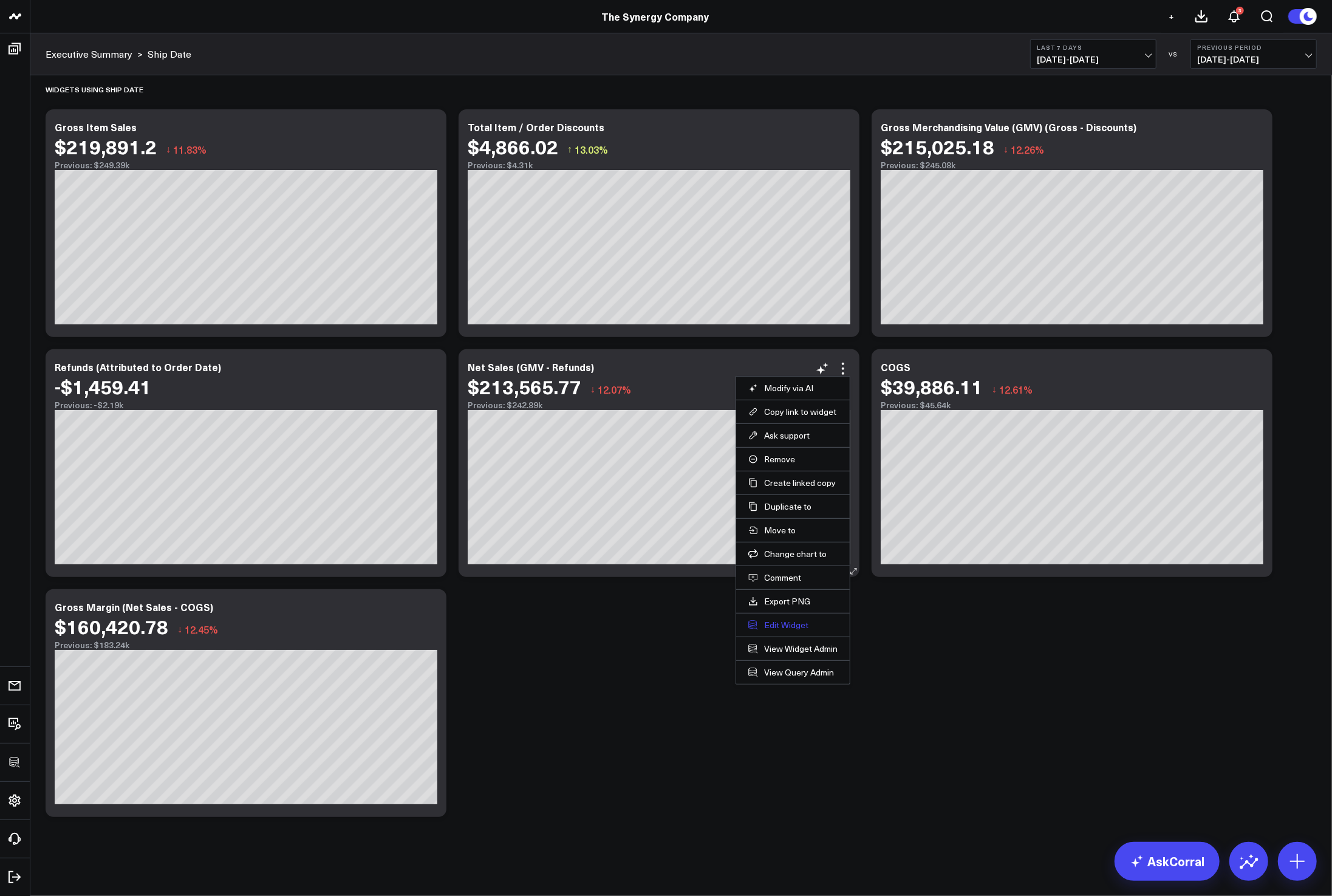
click at [771, 622] on button "Edit Widget" at bounding box center [793, 625] width 89 height 11
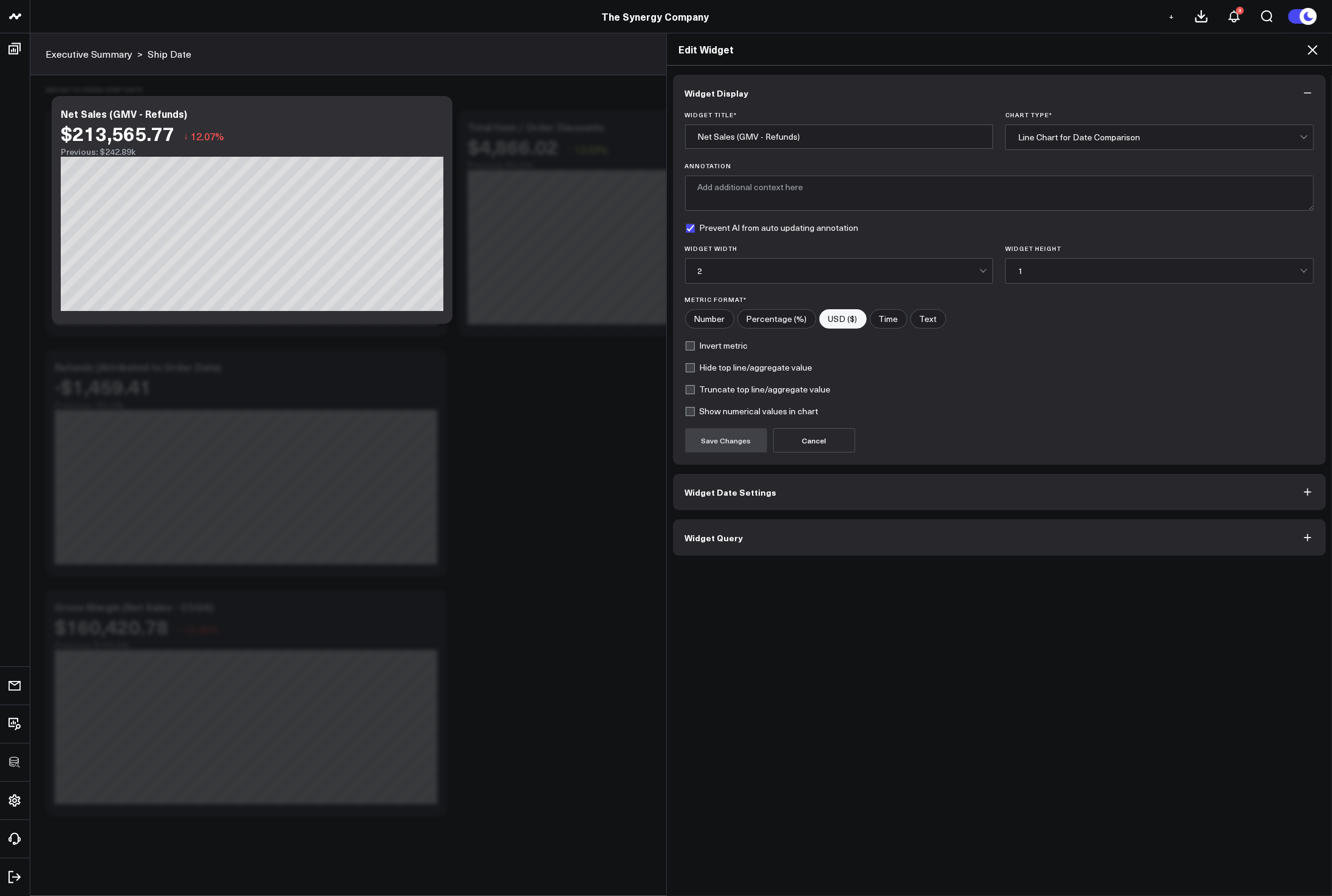
click at [868, 542] on button "Widget Query" at bounding box center [999, 537] width 653 height 36
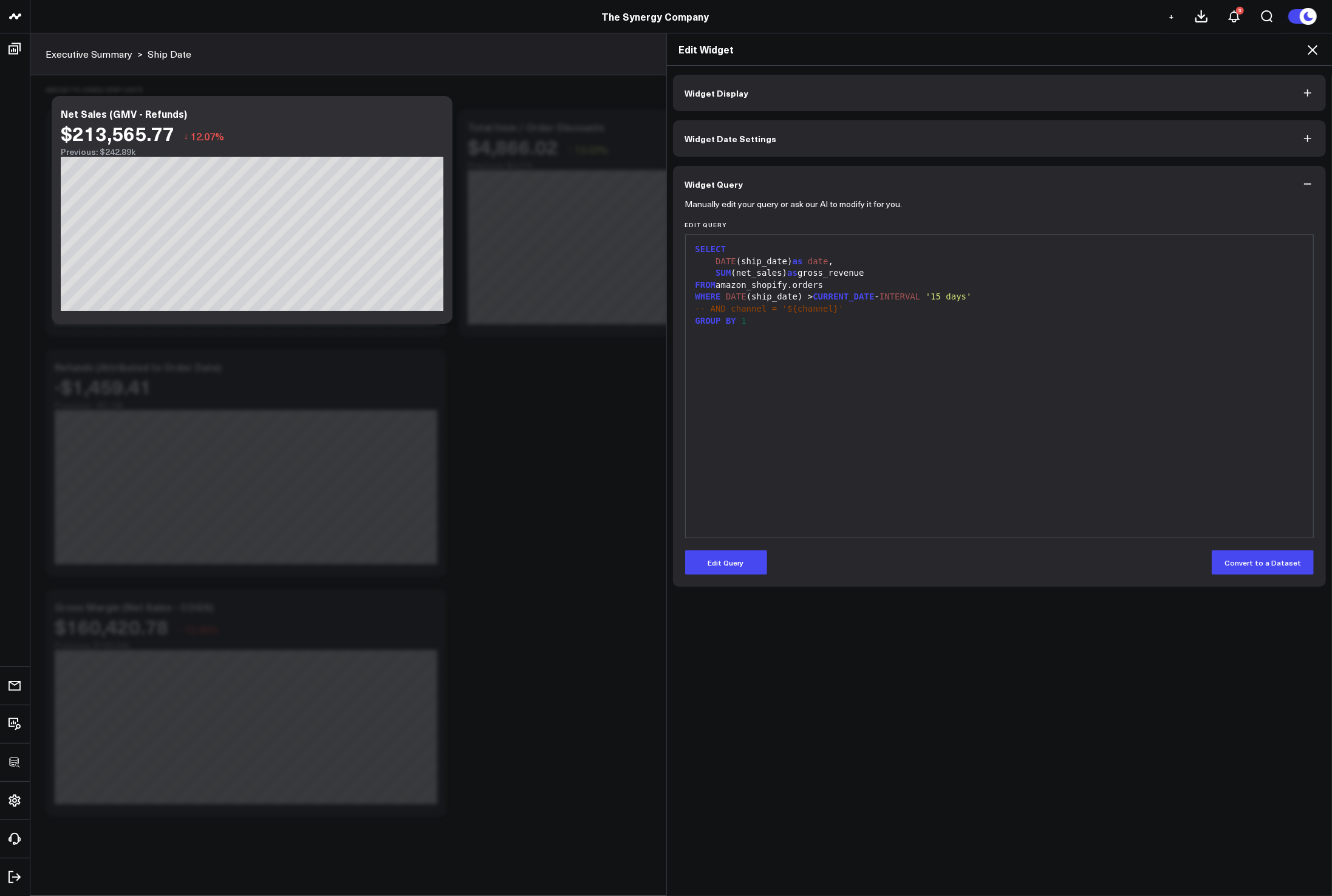
click at [864, 518] on div "SELECT DATE (ship_date) as date , SUM (net_sales) as gross_revenue FROM amazon_…" at bounding box center [999, 386] width 616 height 290
click at [722, 559] on button "Edit Query" at bounding box center [726, 562] width 82 height 24
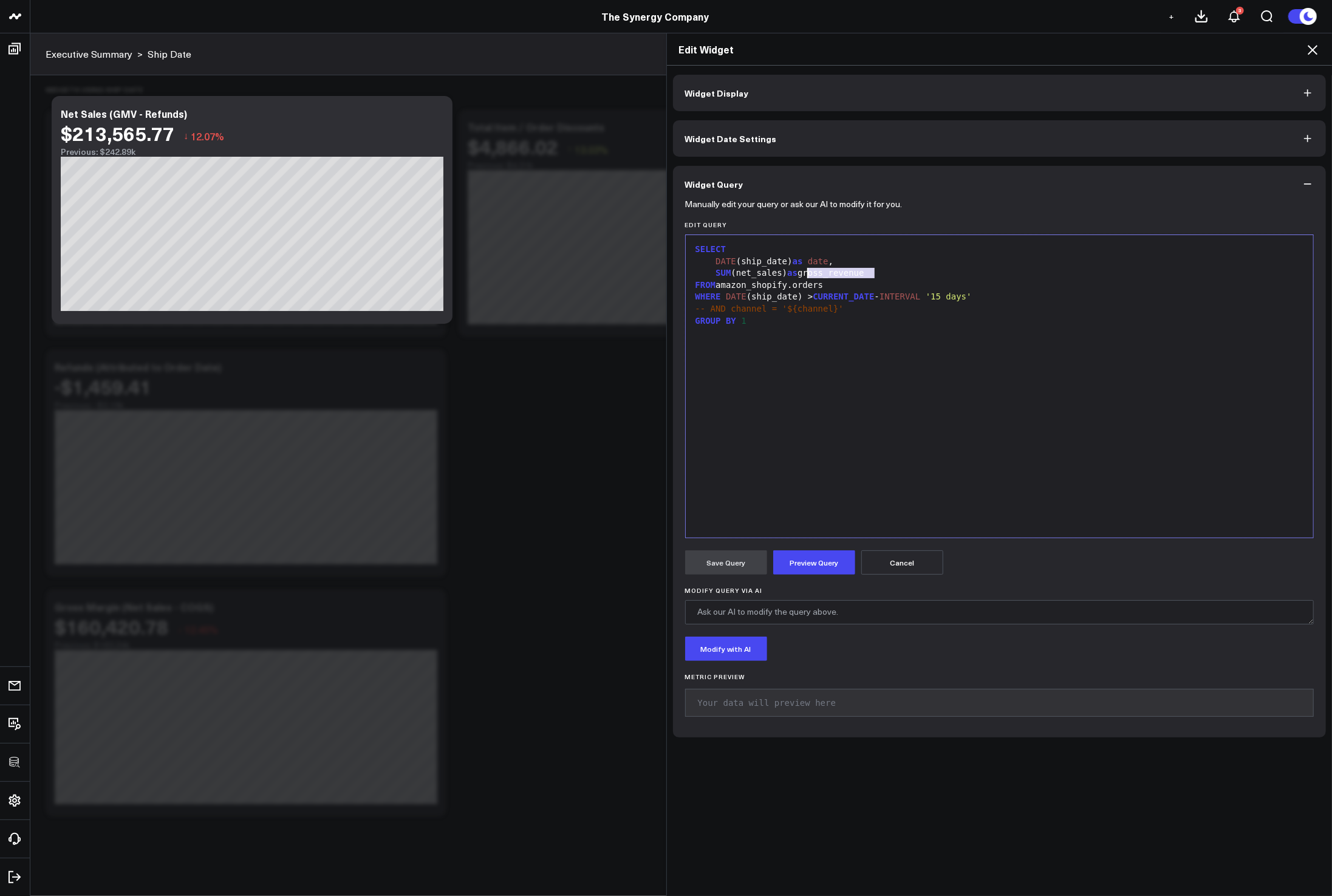
drag, startPoint x: 900, startPoint y: 271, endPoint x: 803, endPoint y: 273, distance: 97.0
click at [803, 273] on div "SUM (net_sales) as gross_revenue" at bounding box center [999, 273] width 616 height 12
click at [805, 556] on button "Preview Query" at bounding box center [814, 562] width 82 height 24
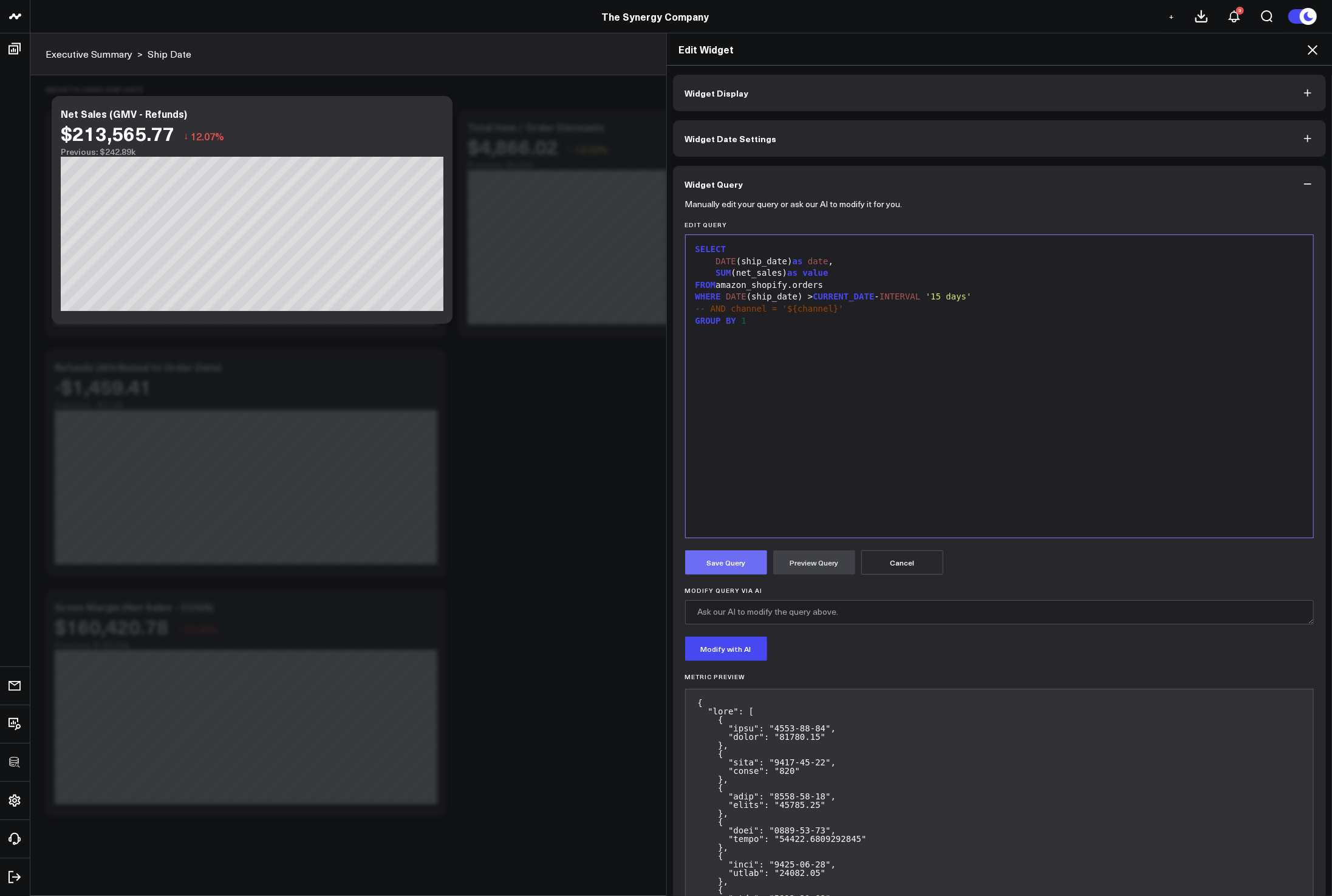
click at [711, 563] on button "Save Query" at bounding box center [726, 562] width 82 height 24
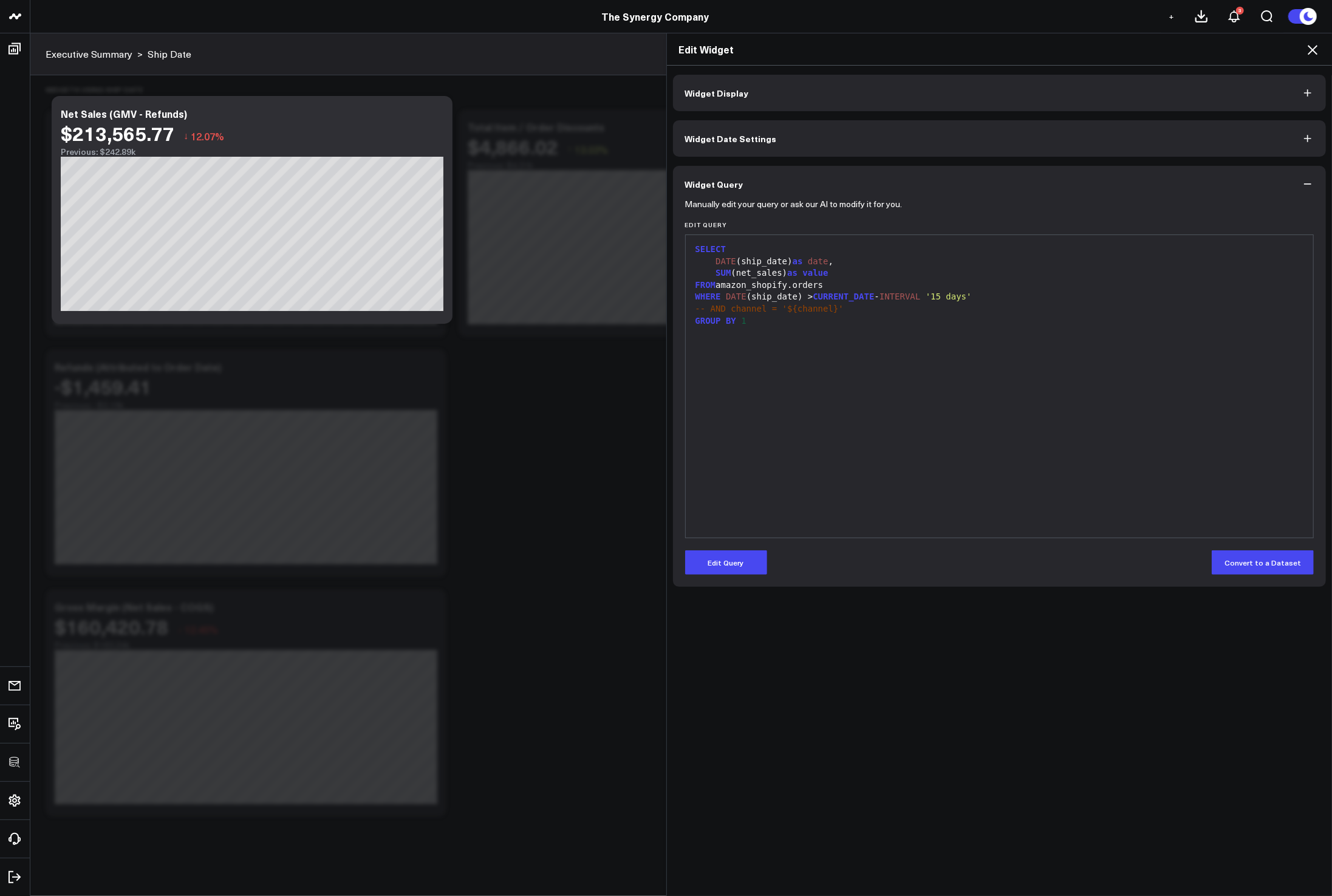
click at [1316, 54] on icon at bounding box center [1312, 49] width 15 height 15
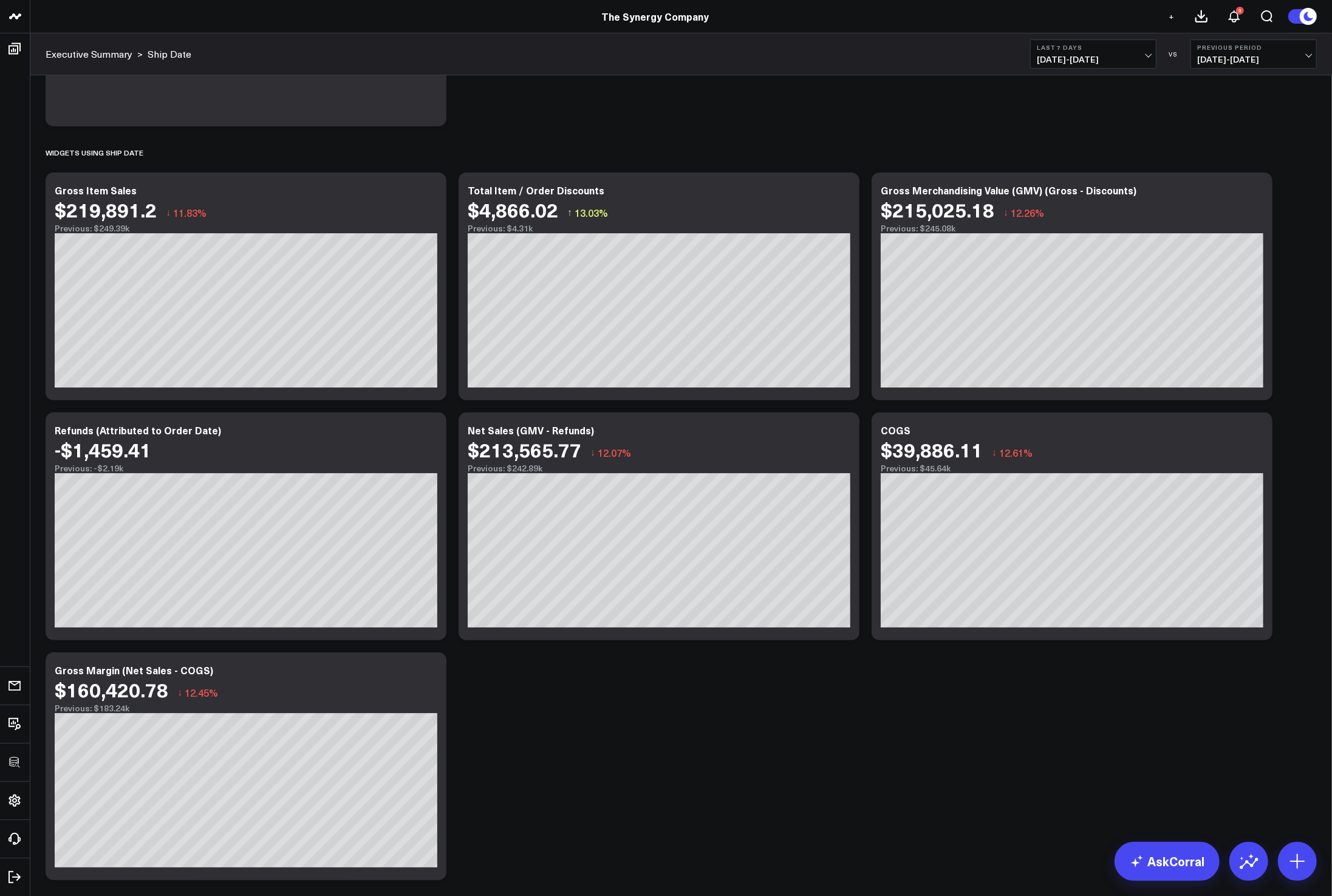
scroll to position [233, 0]
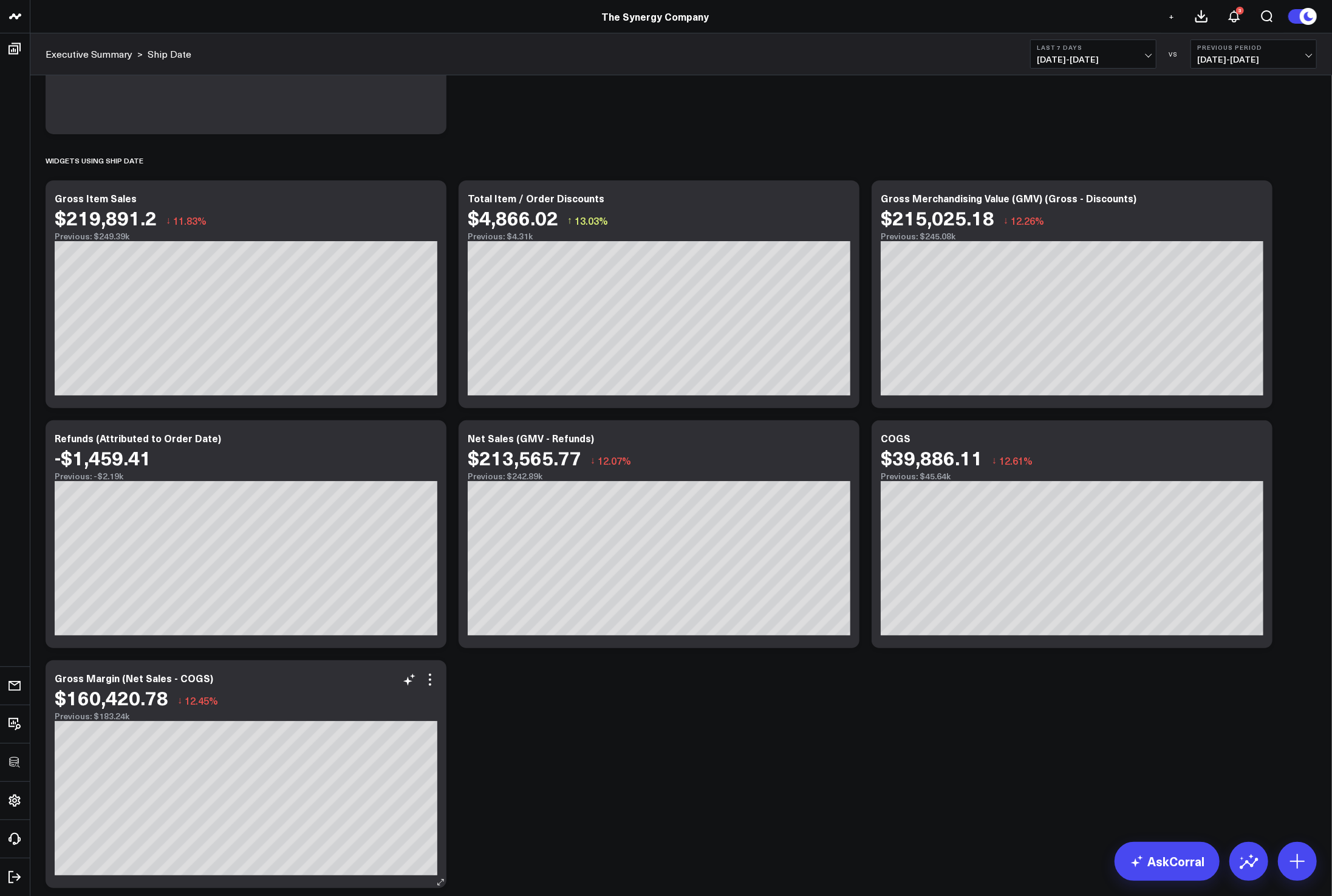
click at [446, 693] on div "Gross Margin (Net Sales - COGS) $160,420.78 ↓ 12.45% Previous: $183.24k [#fff f…" at bounding box center [246, 774] width 401 height 228
click at [429, 677] on icon at bounding box center [430, 679] width 15 height 15
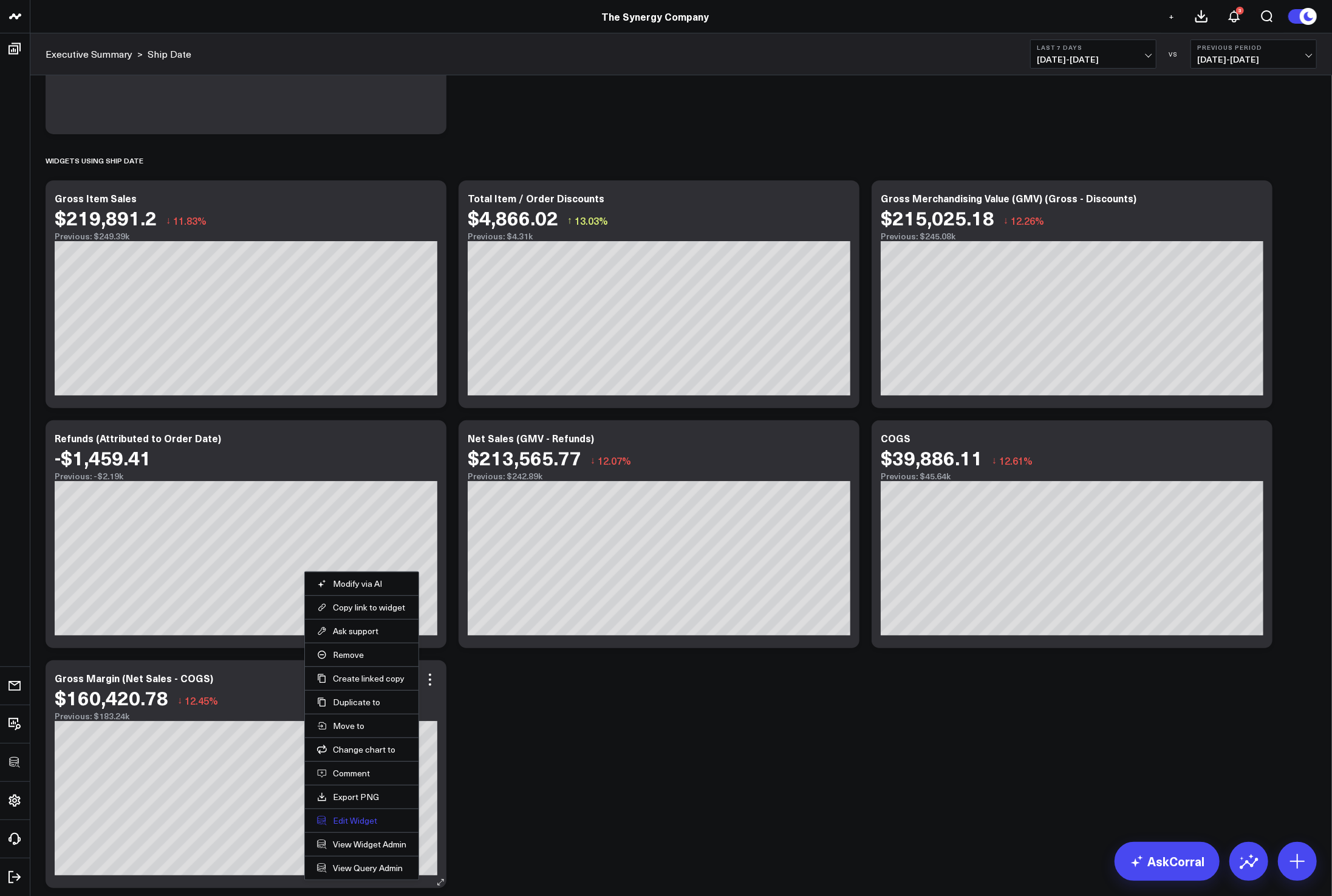
click at [353, 822] on button "Edit Widget" at bounding box center [362, 821] width 89 height 11
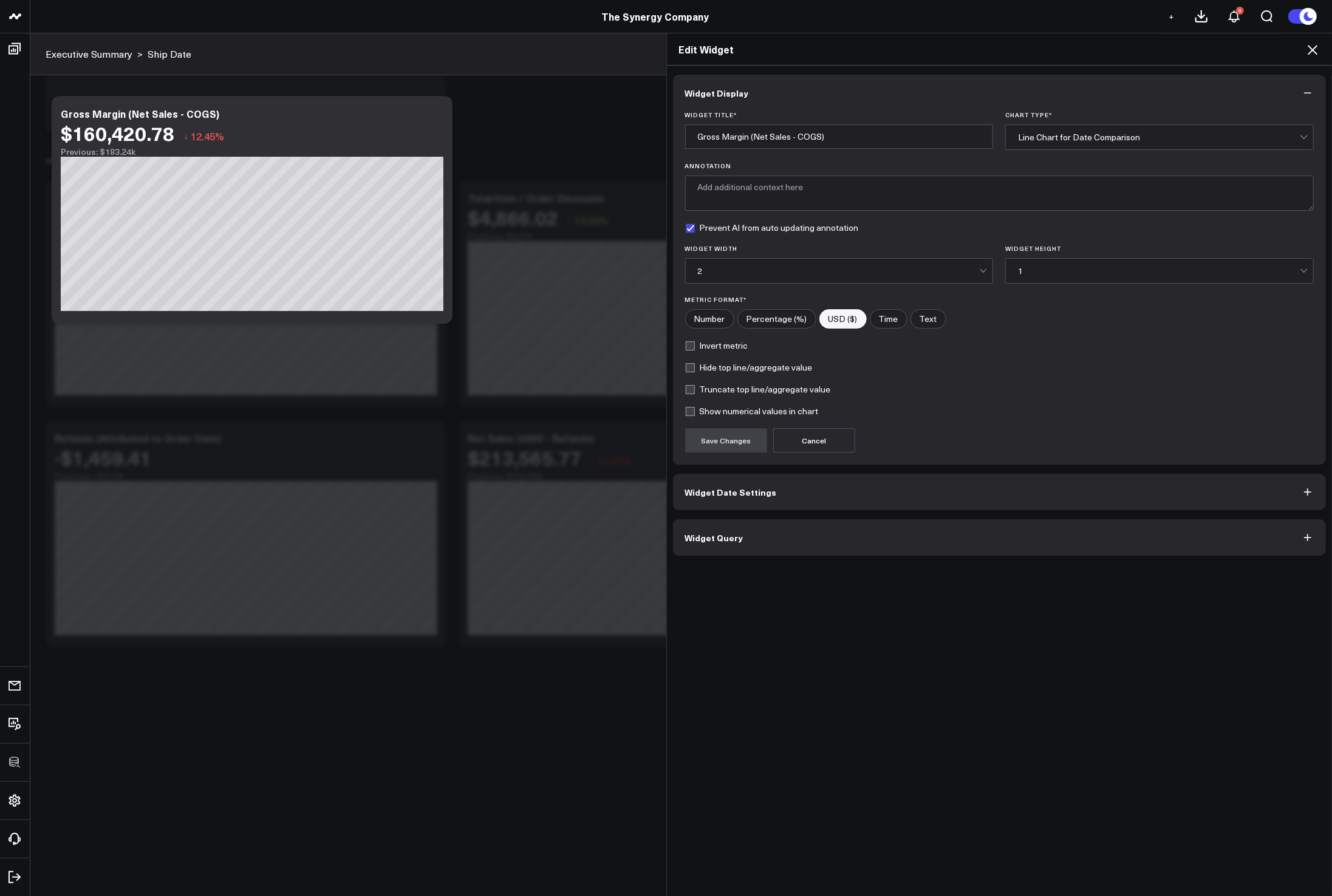
click at [809, 541] on button "Widget Query" at bounding box center [999, 537] width 653 height 36
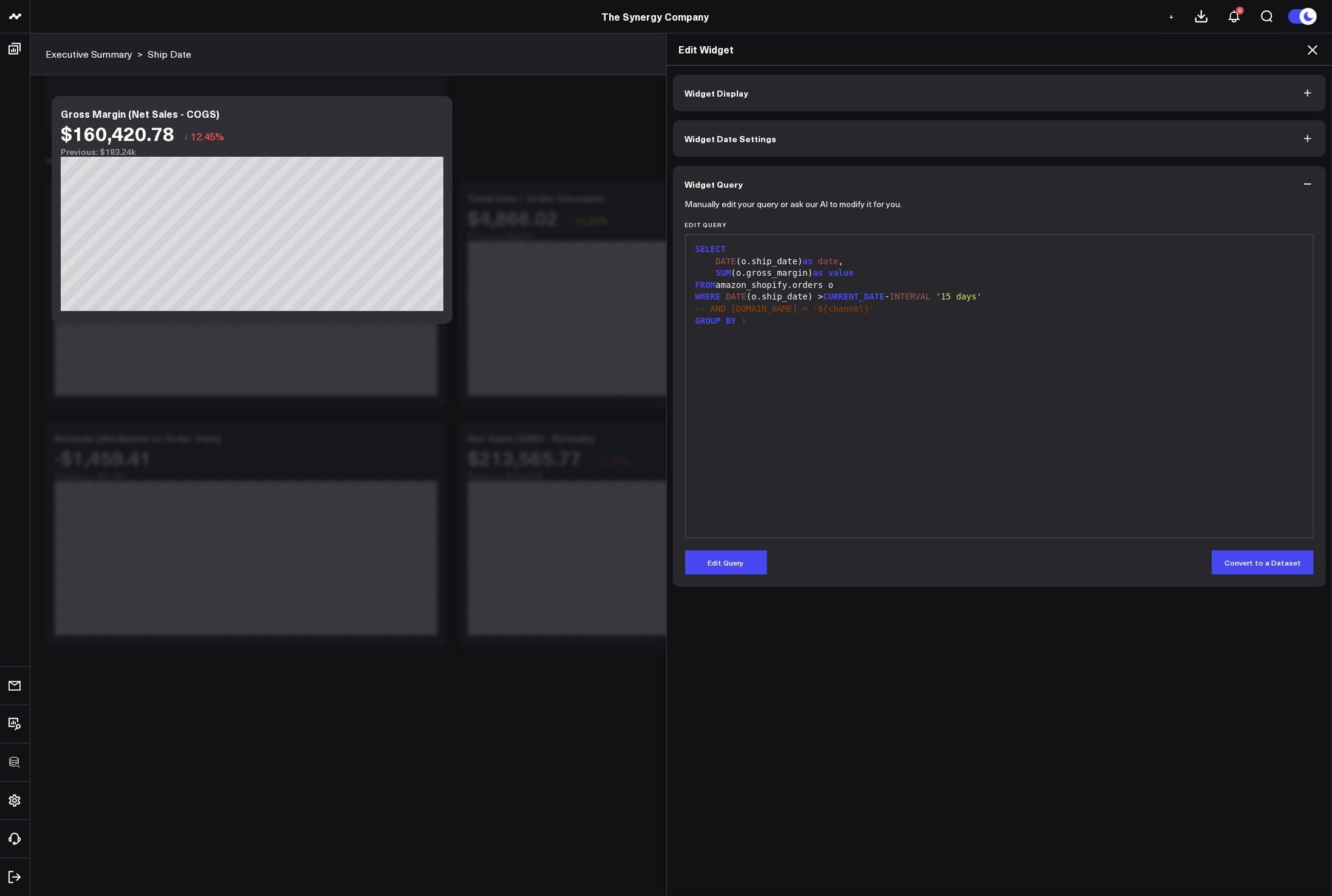
click at [1312, 53] on icon at bounding box center [1312, 49] width 15 height 15
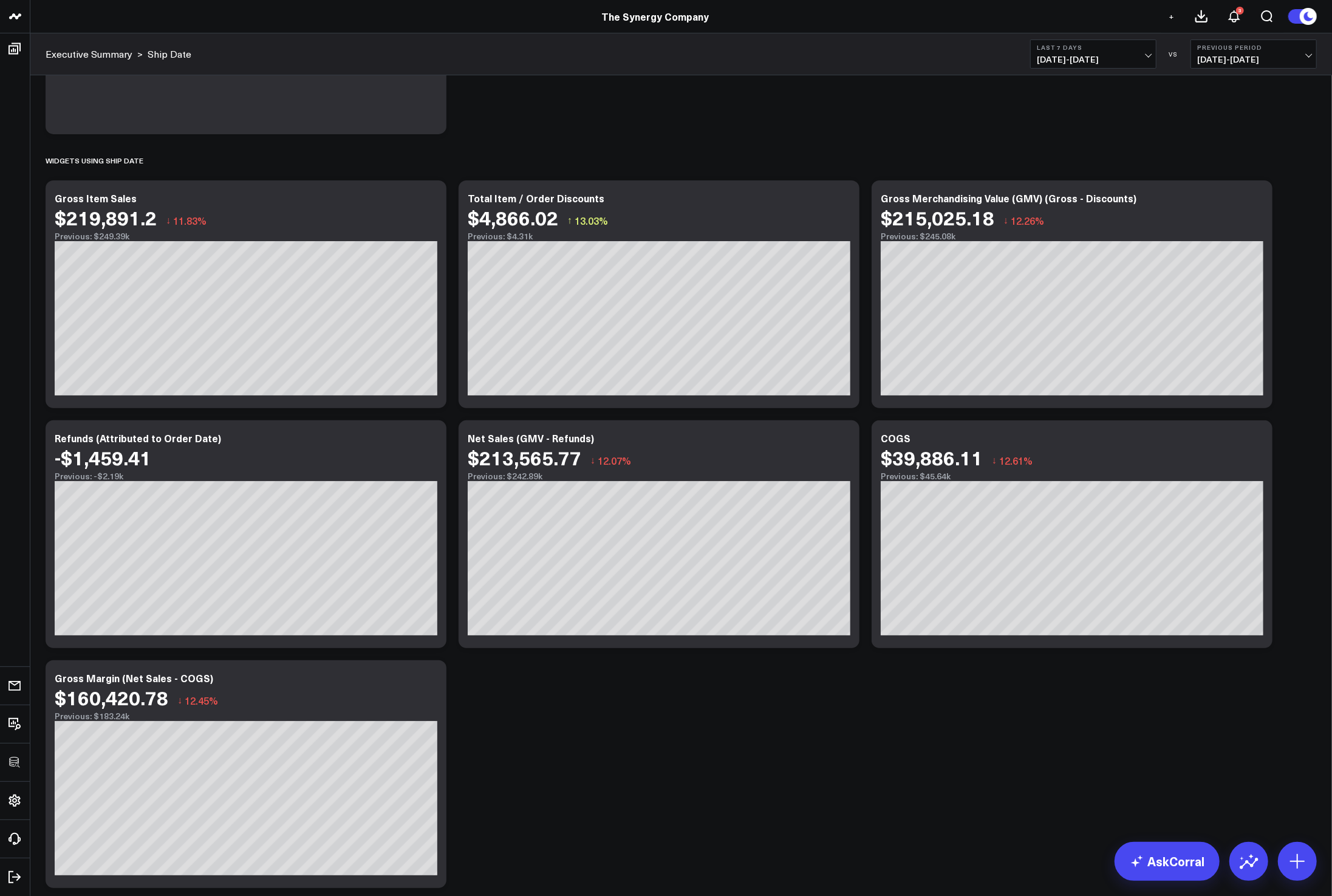
click at [852, 730] on div "Modify via AI Copy link to widget Ask support Remove Create linked copy Executi…" at bounding box center [681, 397] width 1283 height 994
click at [1254, 440] on icon at bounding box center [1256, 439] width 15 height 15
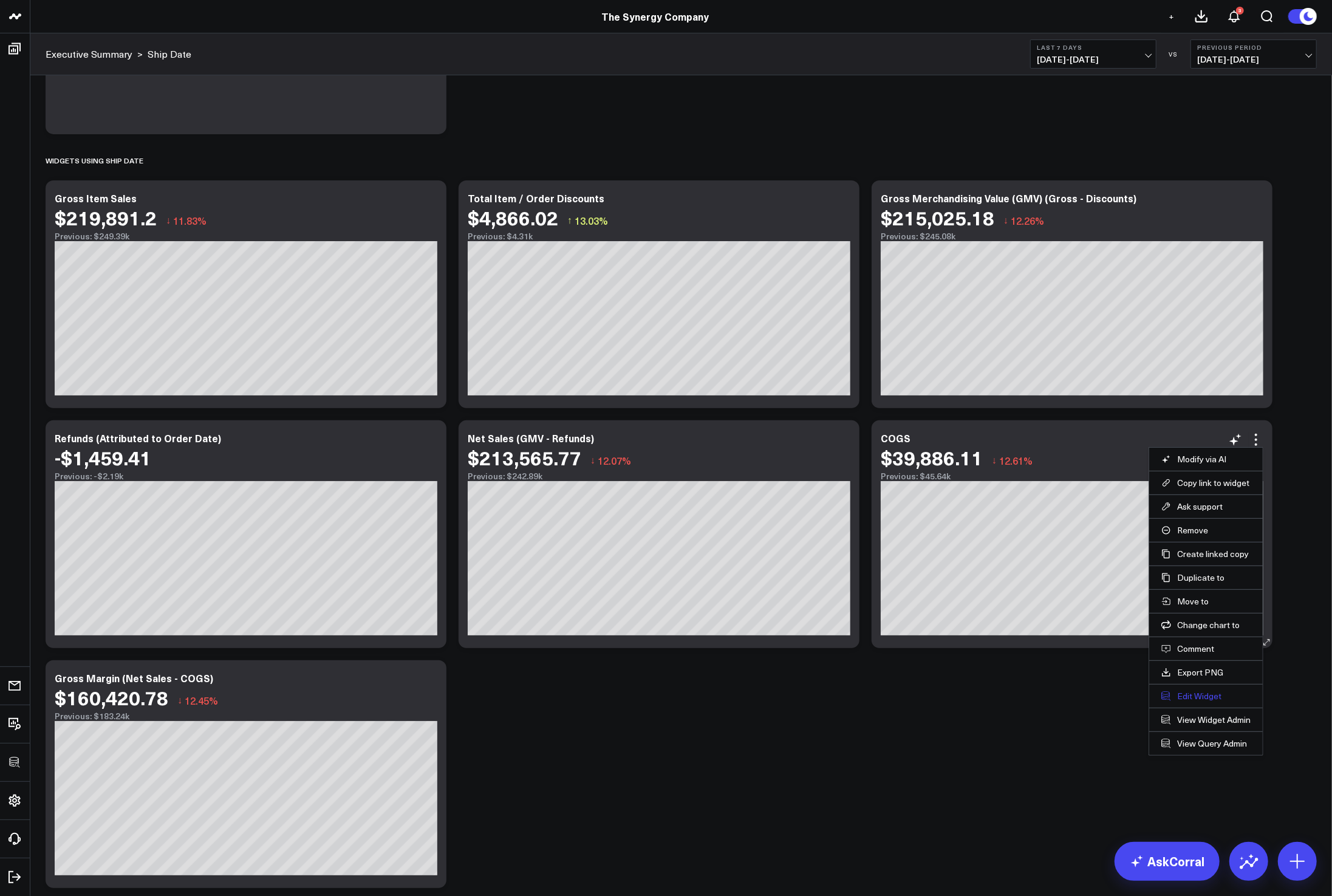
click at [1195, 698] on button "Edit Widget" at bounding box center [1206, 696] width 89 height 11
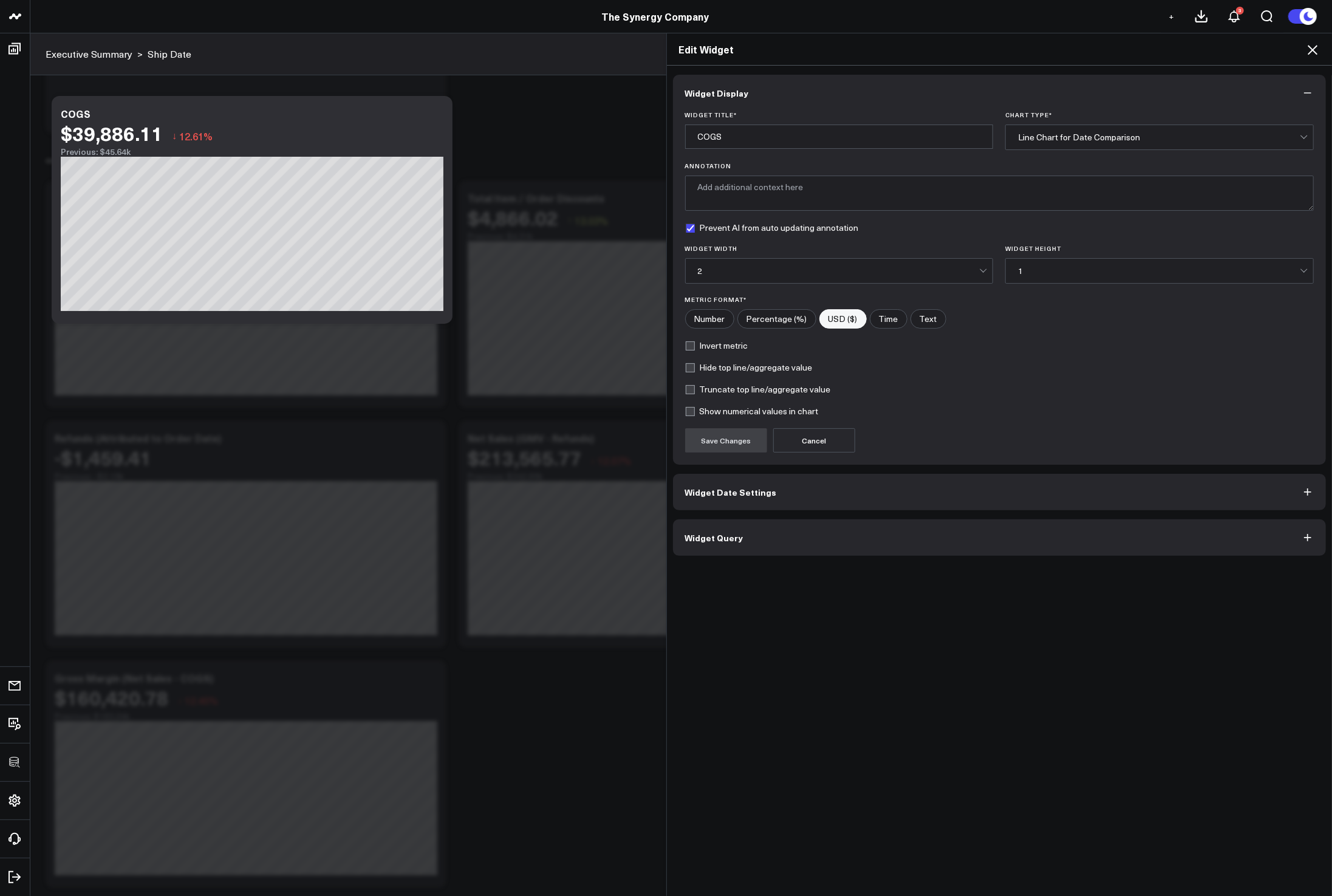
click at [874, 555] on button "Widget Query" at bounding box center [999, 537] width 653 height 36
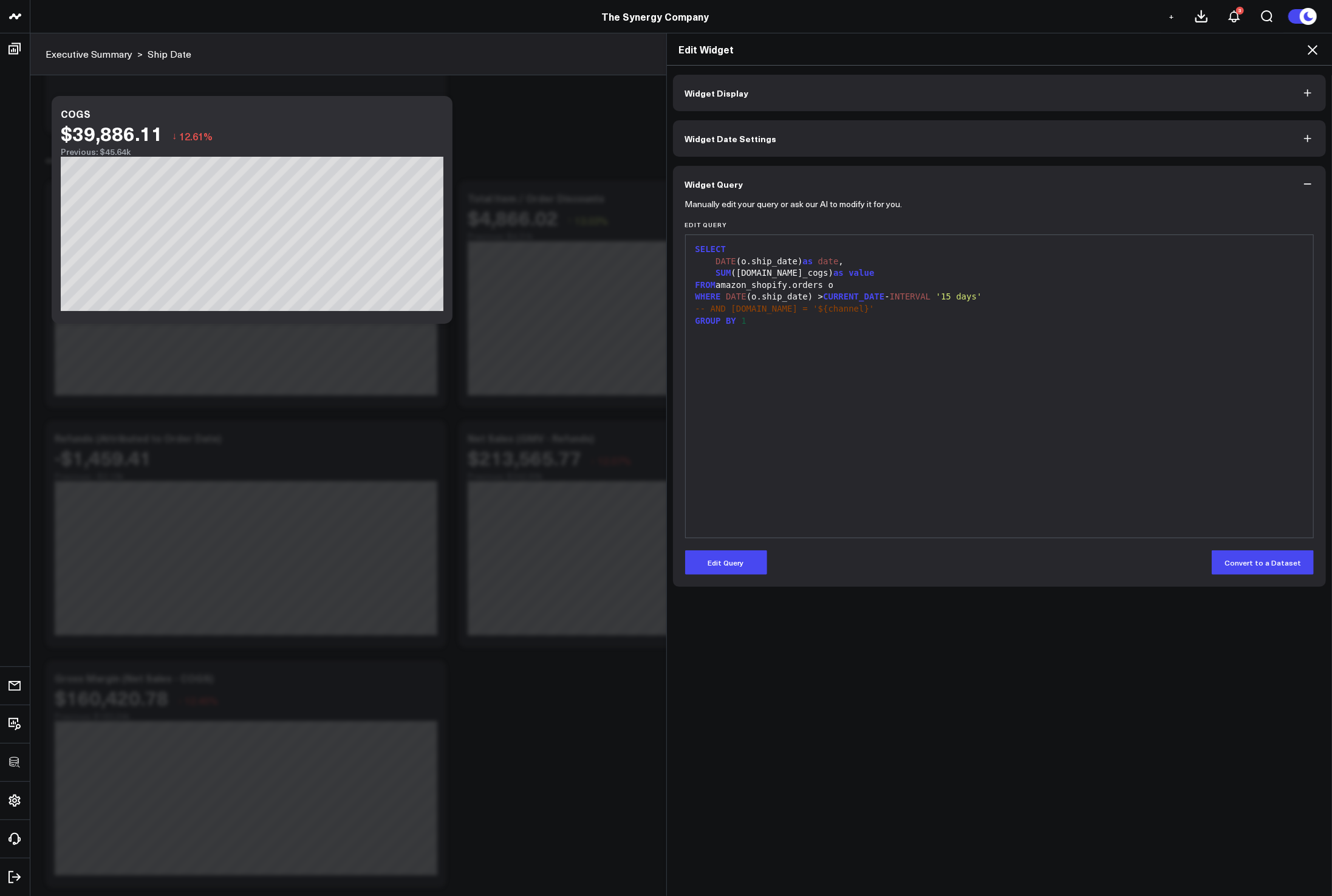
click at [1307, 52] on icon at bounding box center [1312, 49] width 15 height 15
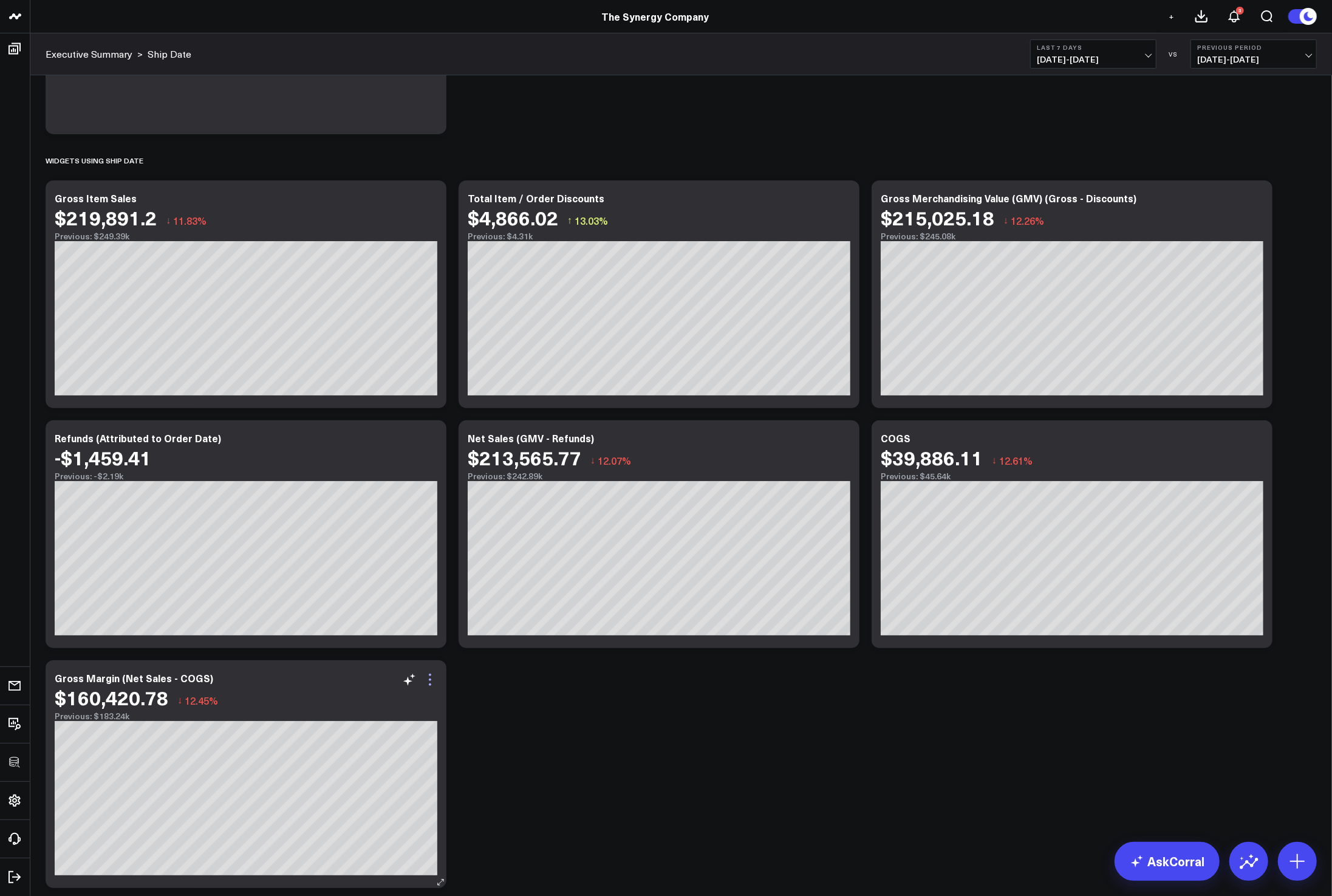
click at [426, 679] on icon at bounding box center [430, 679] width 15 height 15
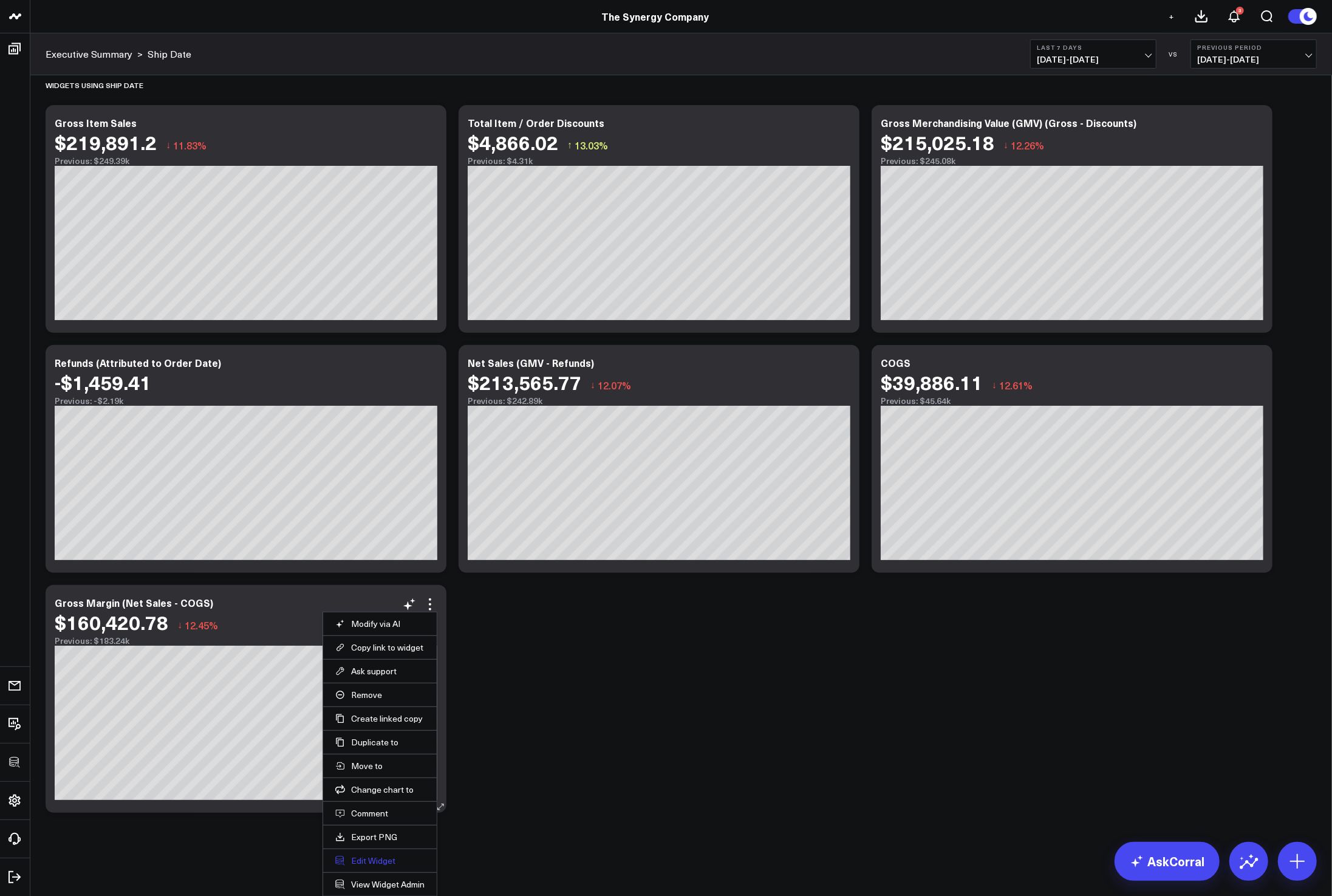
click at [373, 856] on button "Edit Widget" at bounding box center [380, 861] width 89 height 11
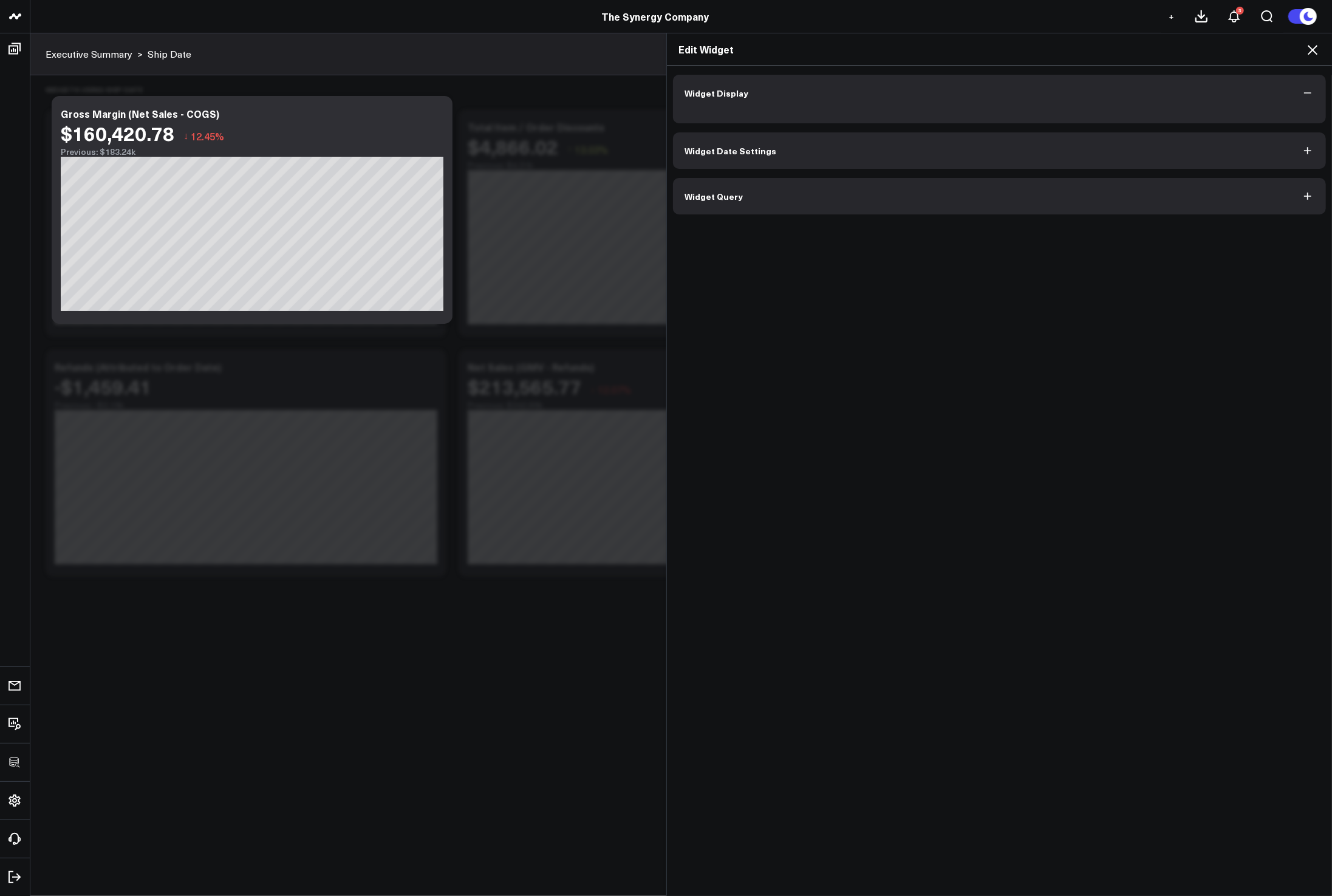
scroll to position [304, 0]
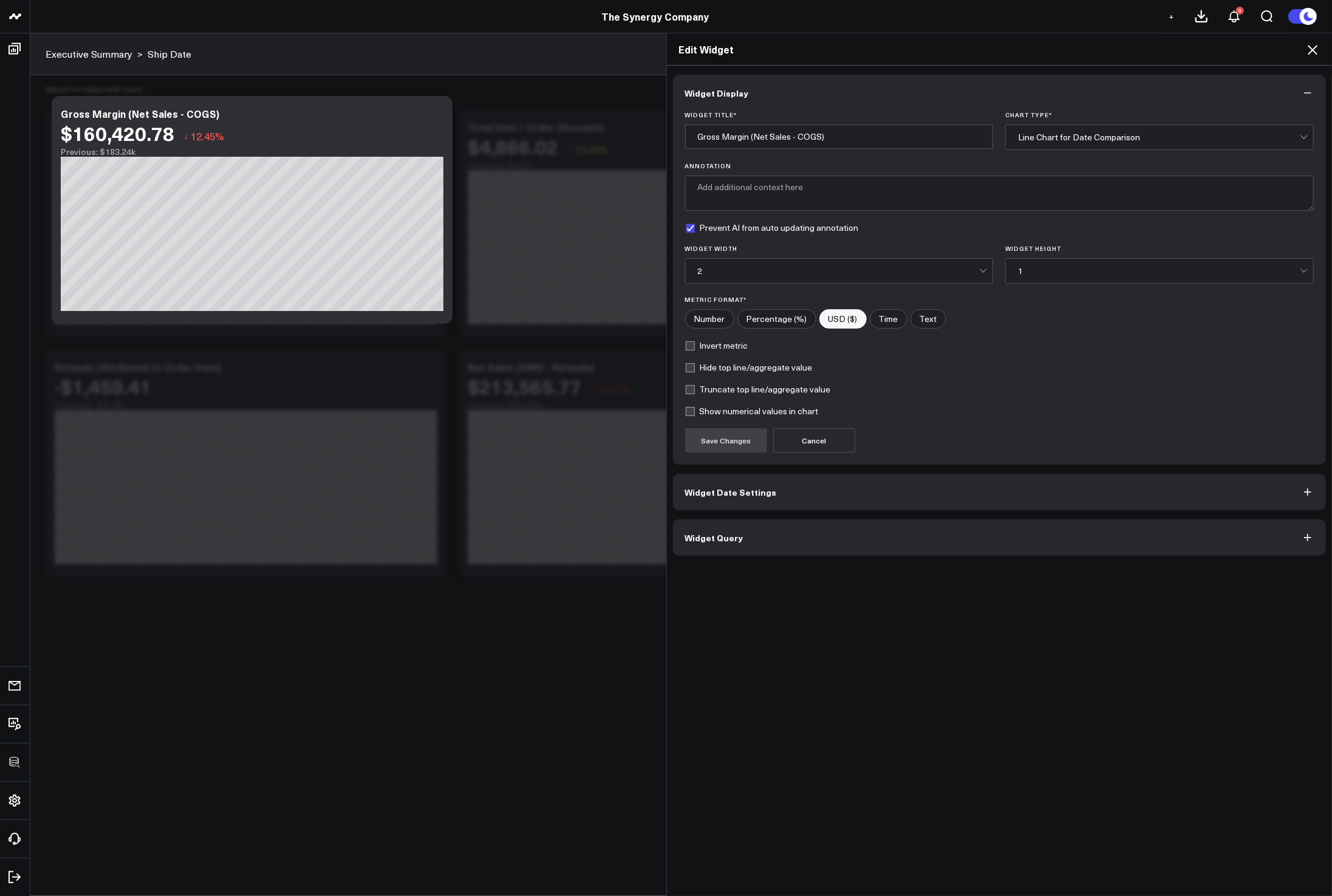
click at [802, 540] on button "Widget Query" at bounding box center [999, 537] width 653 height 36
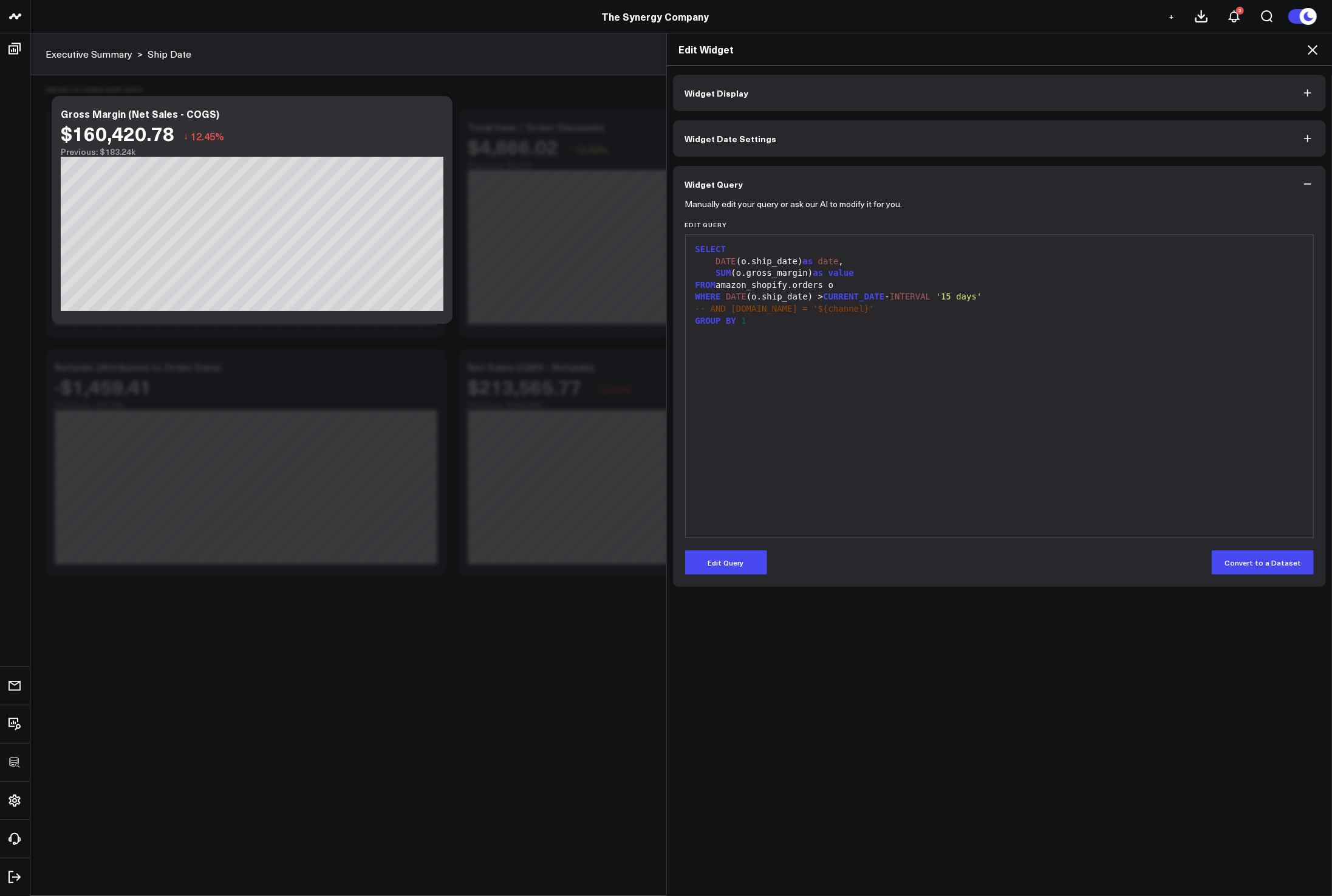
click at [1314, 46] on icon at bounding box center [1312, 49] width 15 height 15
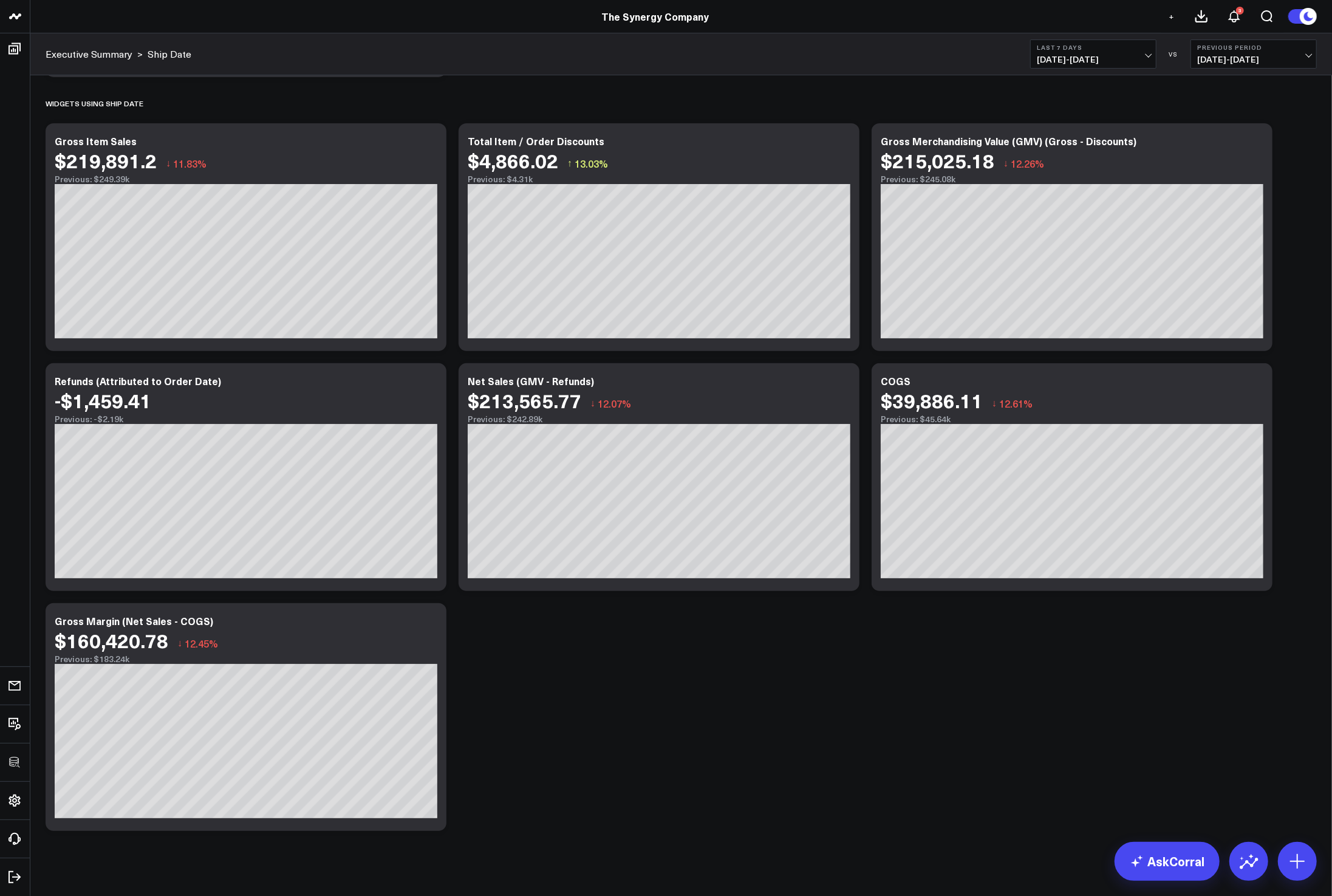
scroll to position [279, 0]
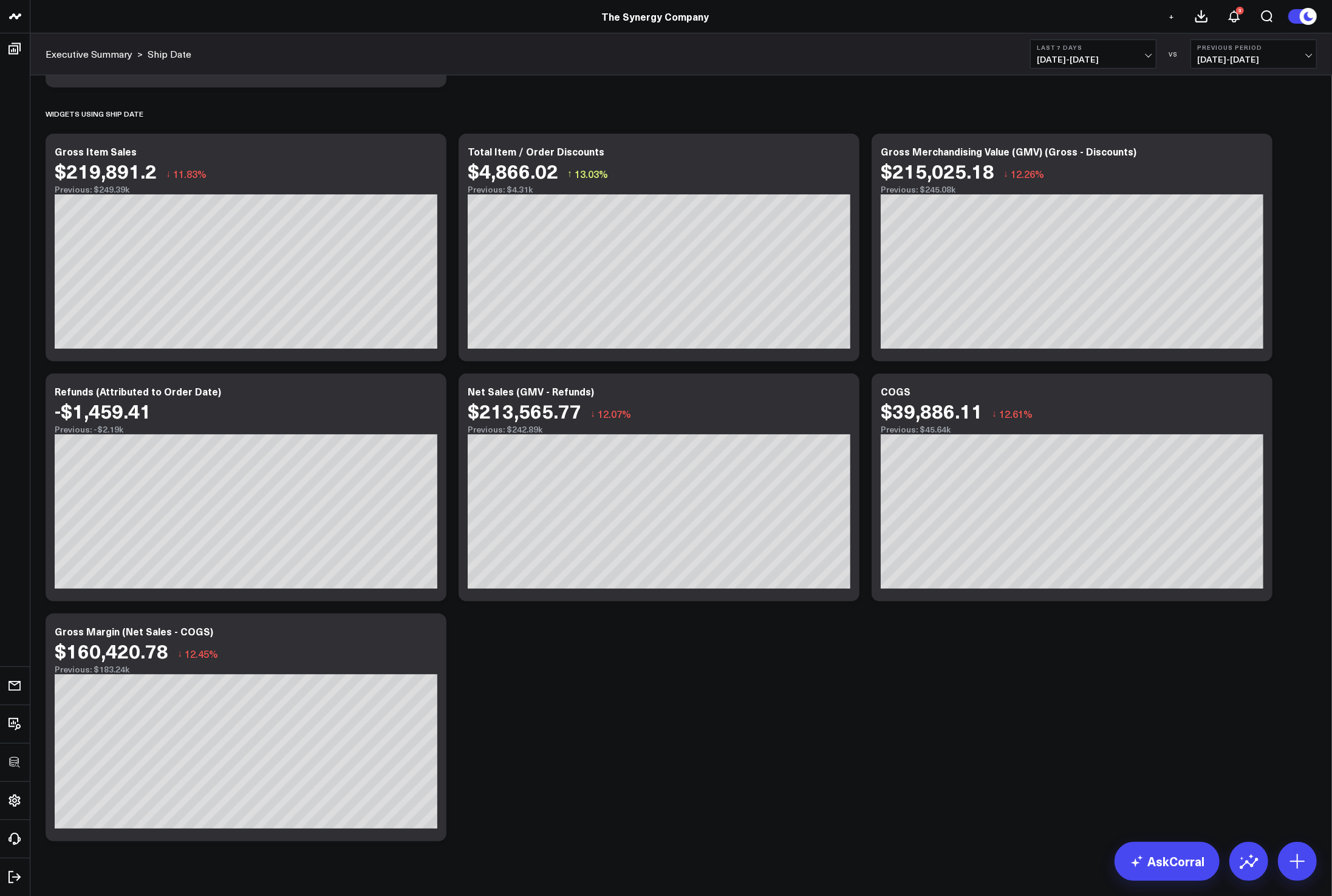
click at [1066, 55] on span "08/11/25 - 08/17/25" at bounding box center [1094, 60] width 113 height 9
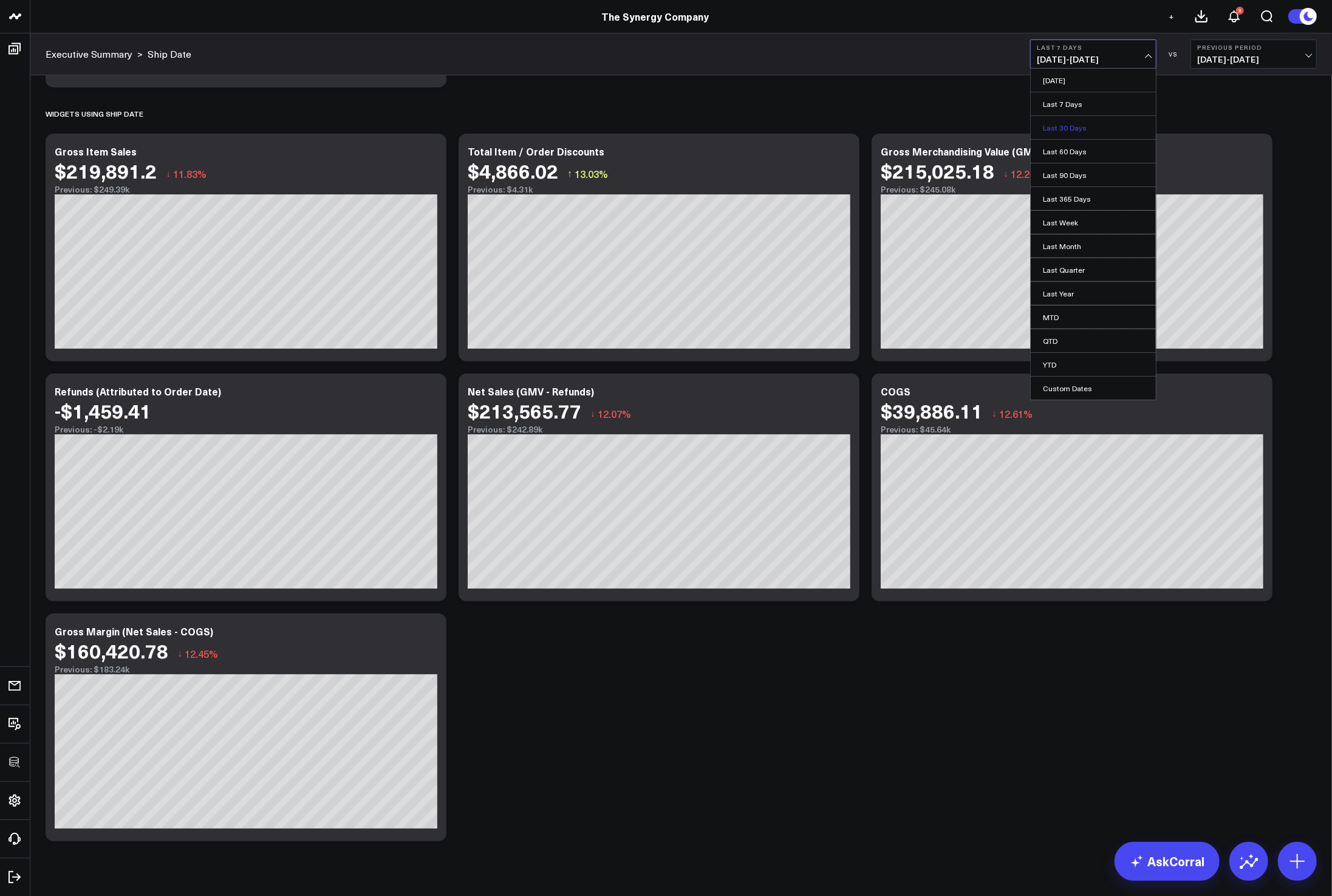
click at [1075, 123] on link "Last 30 Days" at bounding box center [1093, 127] width 125 height 23
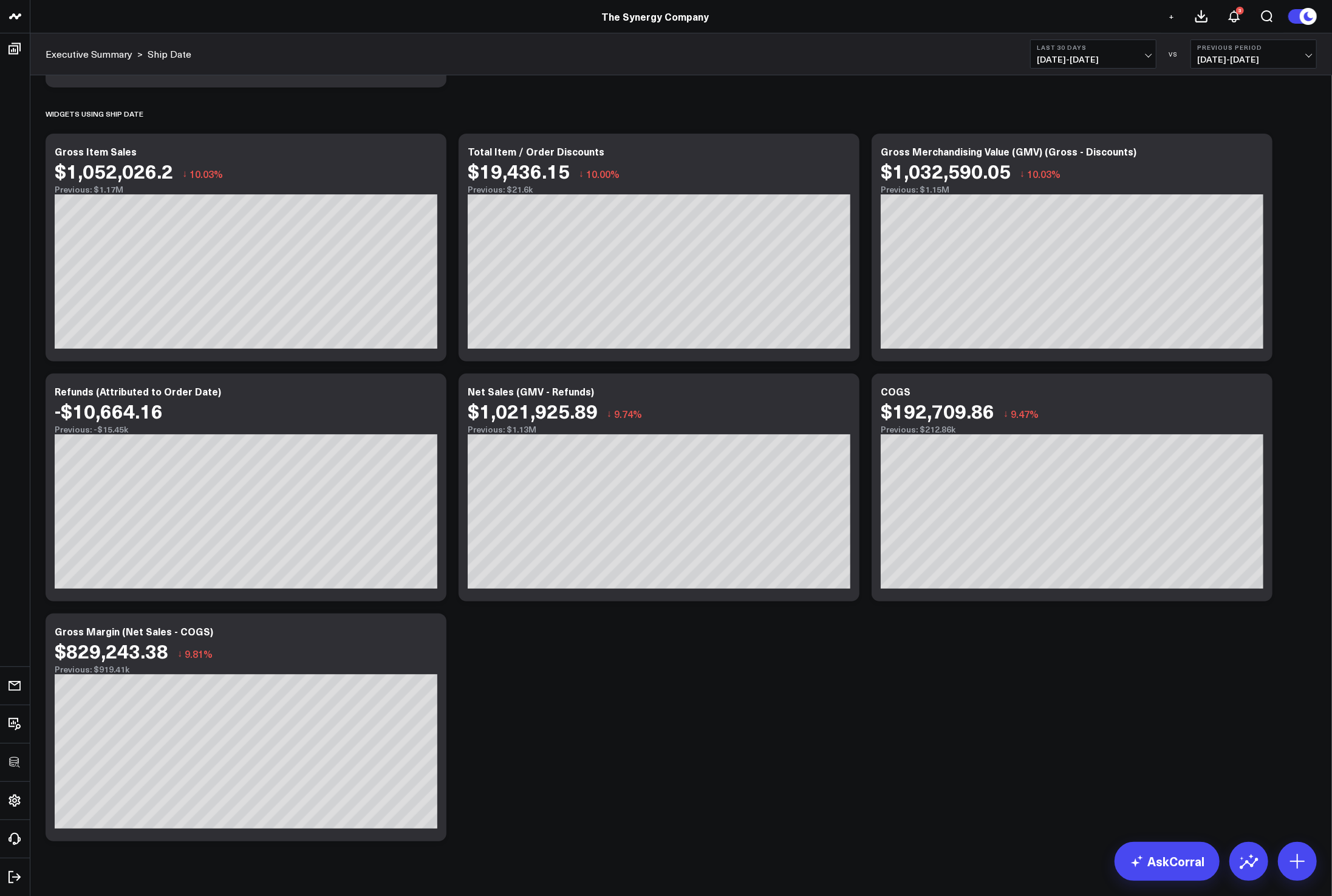
click at [1044, 37] on div "Executive Summary > Ship Date Last 30 Days 07/19/25 - 08/17/25 VS Previous Peri…" at bounding box center [681, 54] width 1301 height 42
click at [1051, 52] on button "Last 30 Days 07/19/25 - 08/17/25" at bounding box center [1093, 53] width 126 height 29
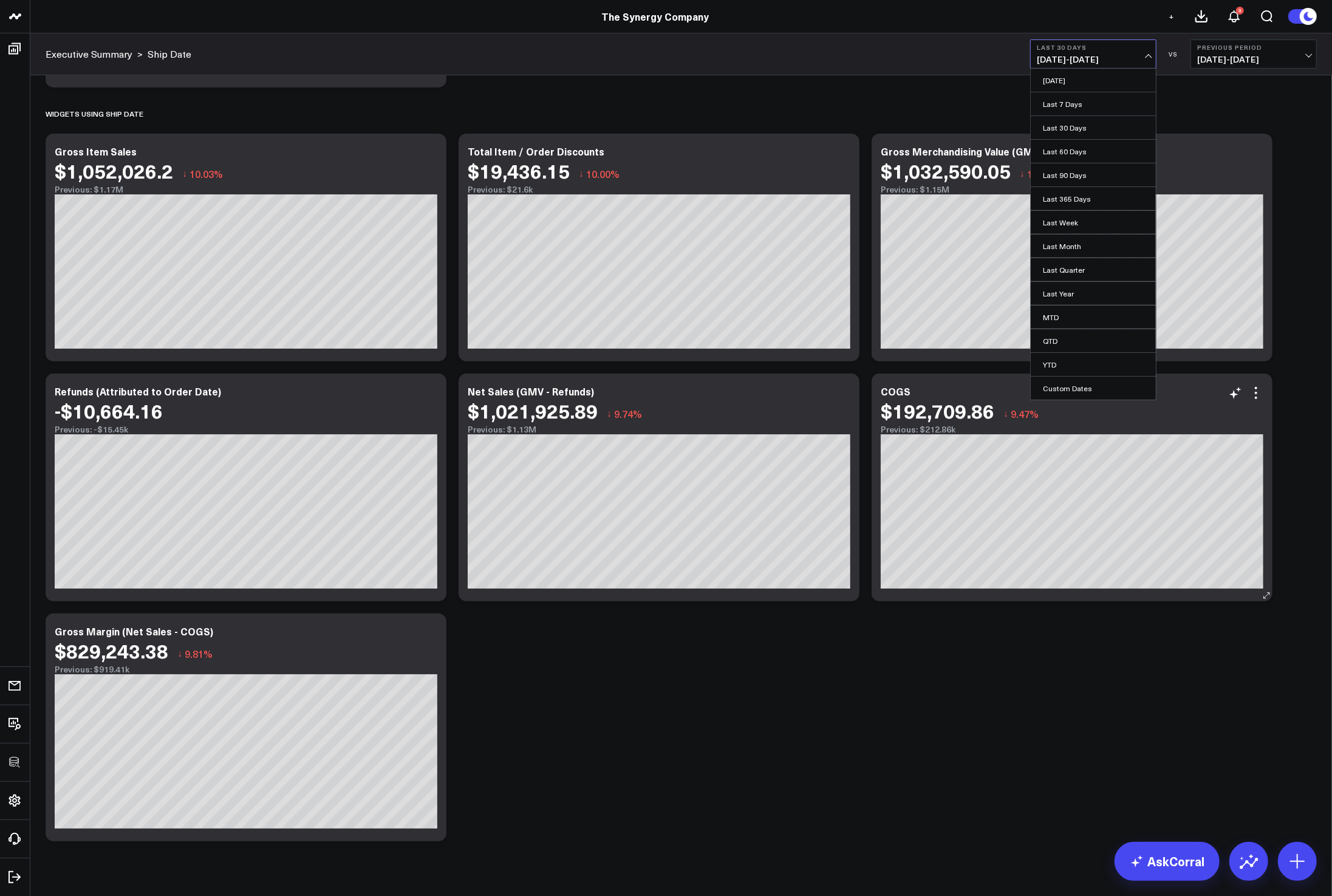
click at [1088, 380] on link "Custom Dates" at bounding box center [1093, 388] width 125 height 23
select select "7"
select select "2025"
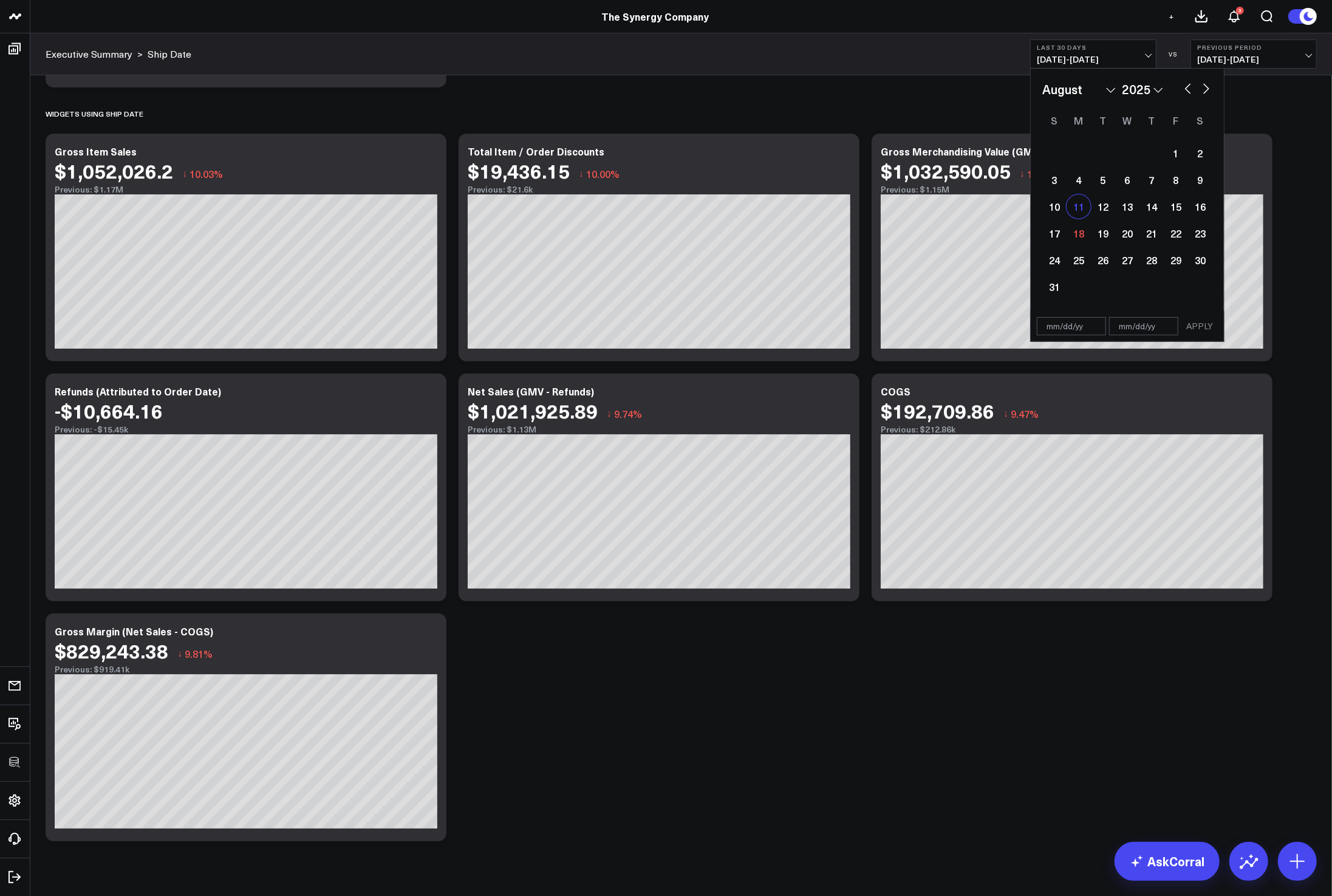
click at [1078, 209] on div "11" at bounding box center [1078, 206] width 24 height 24
type input "08/11/25"
select select "7"
select select "2025"
click at [1052, 249] on div "24" at bounding box center [1054, 260] width 24 height 24
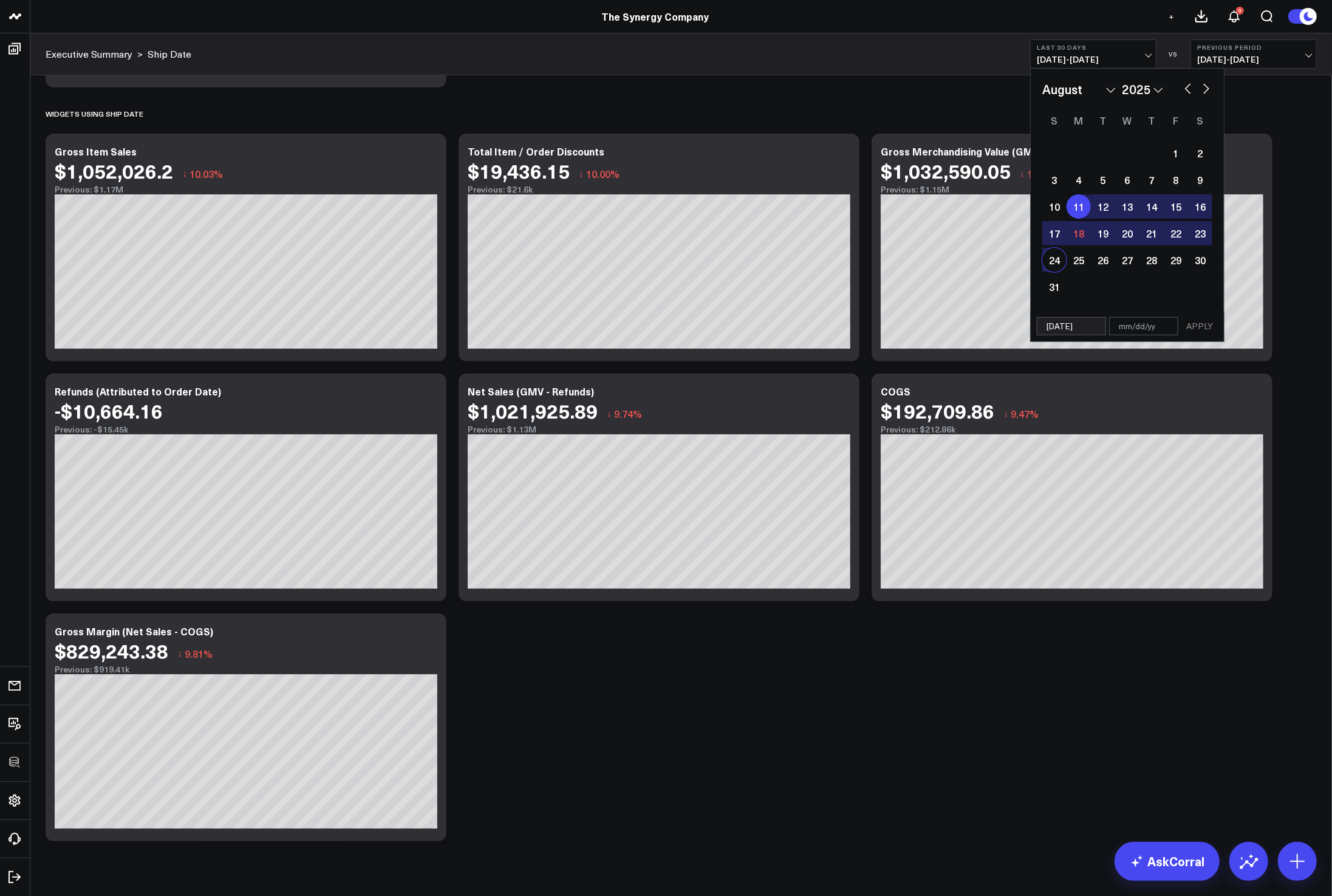
type input "08/24/25"
select select "7"
select select "2025"
click at [1075, 214] on div "11" at bounding box center [1078, 206] width 24 height 24
select select "7"
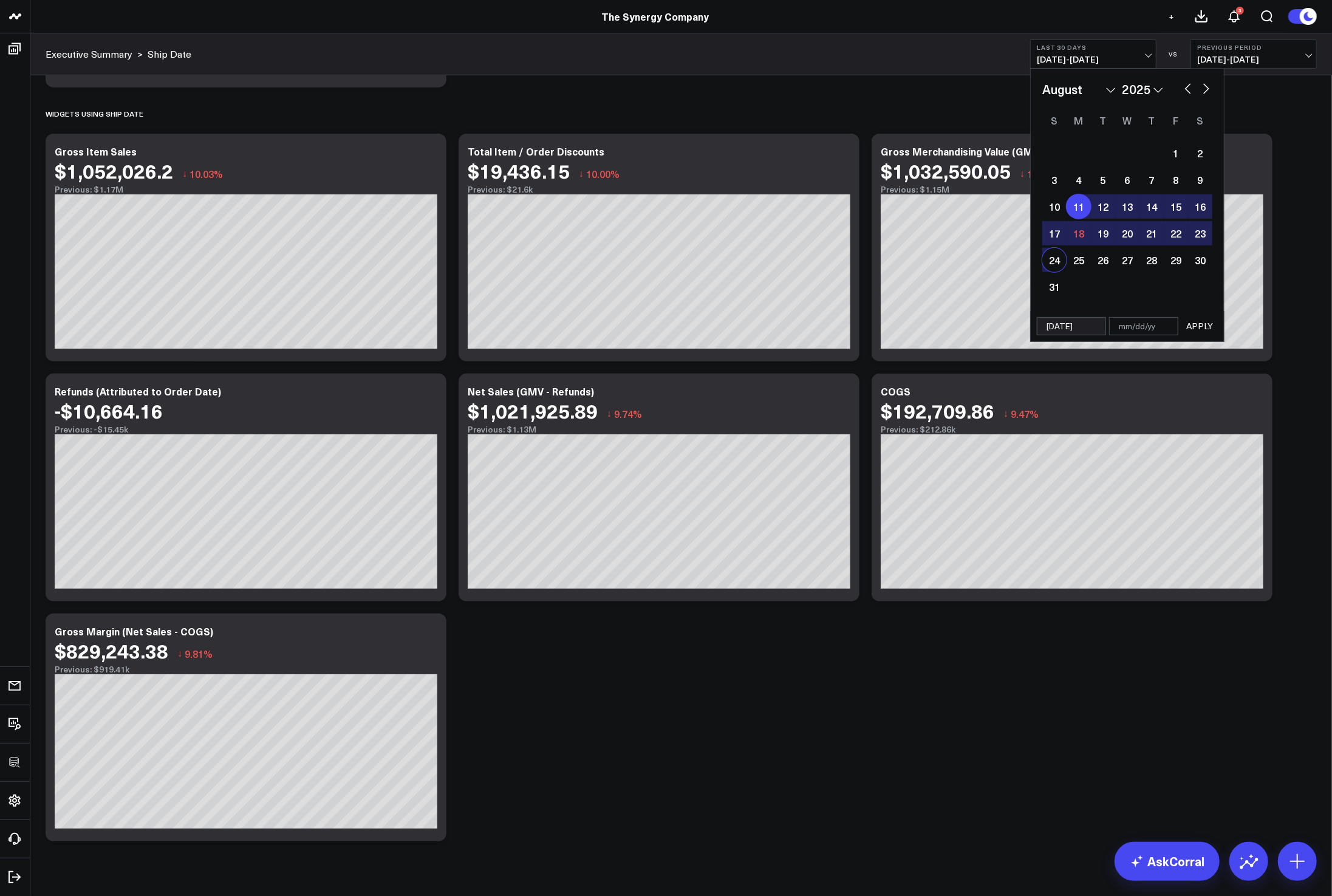
select select "2025"
click at [1054, 233] on div "17" at bounding box center [1054, 233] width 24 height 24
type input "08/17/25"
select select "7"
select select "2025"
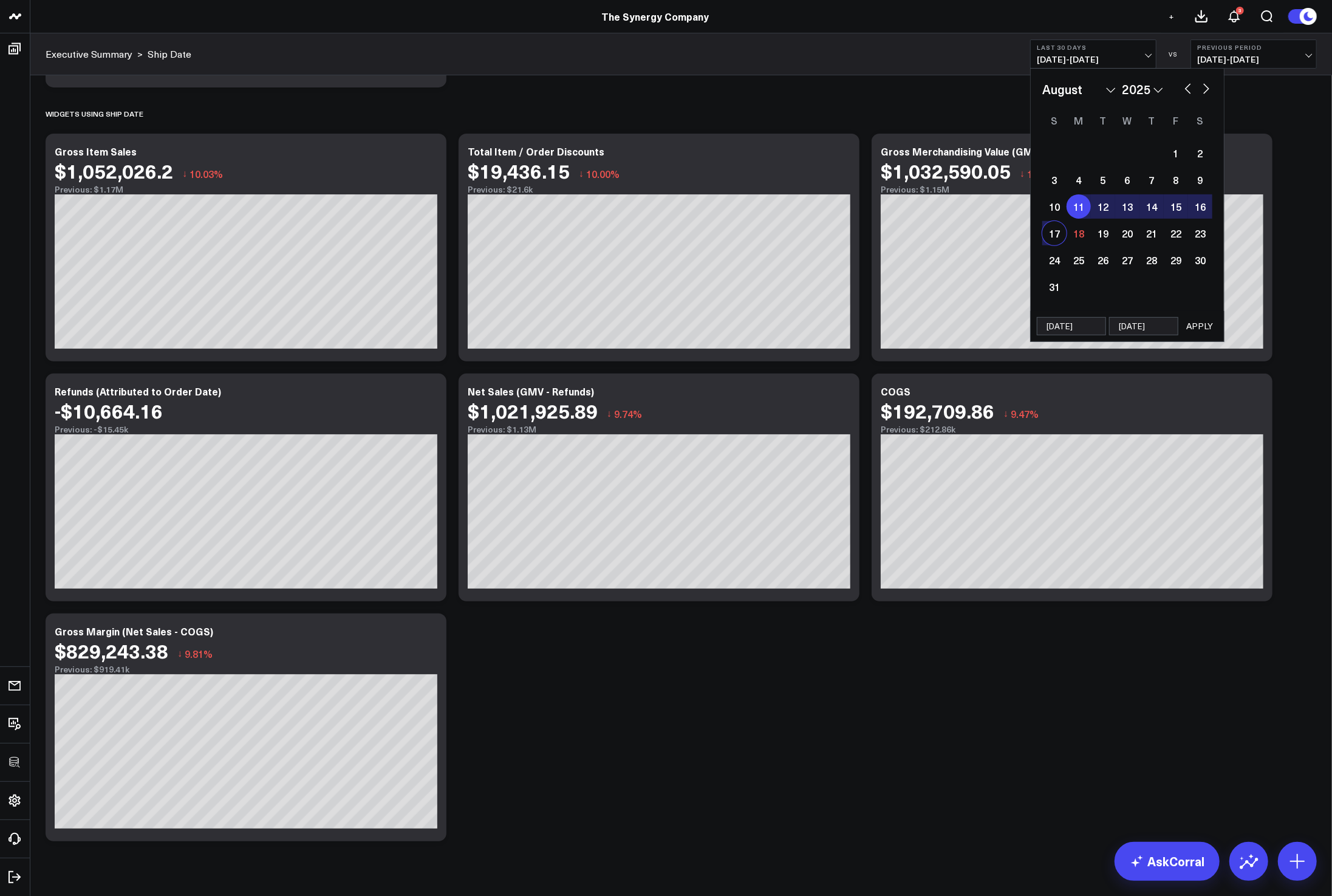
click at [1192, 325] on button "APPLY" at bounding box center [1199, 326] width 36 height 18
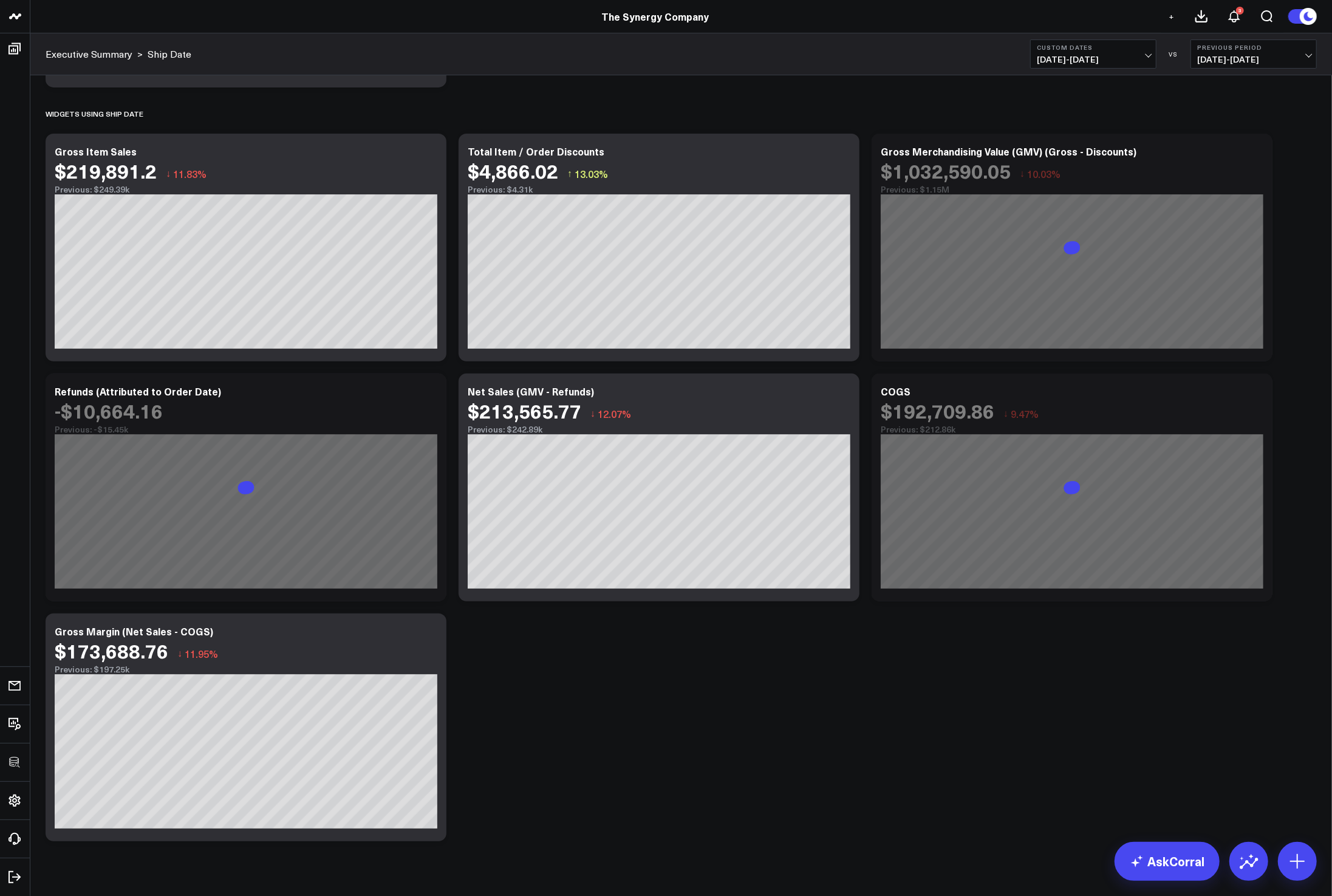
click at [985, 799] on div "Modify via AI Copy link to widget Ask support Remove Create linked copy Executi…" at bounding box center [681, 350] width 1283 height 994
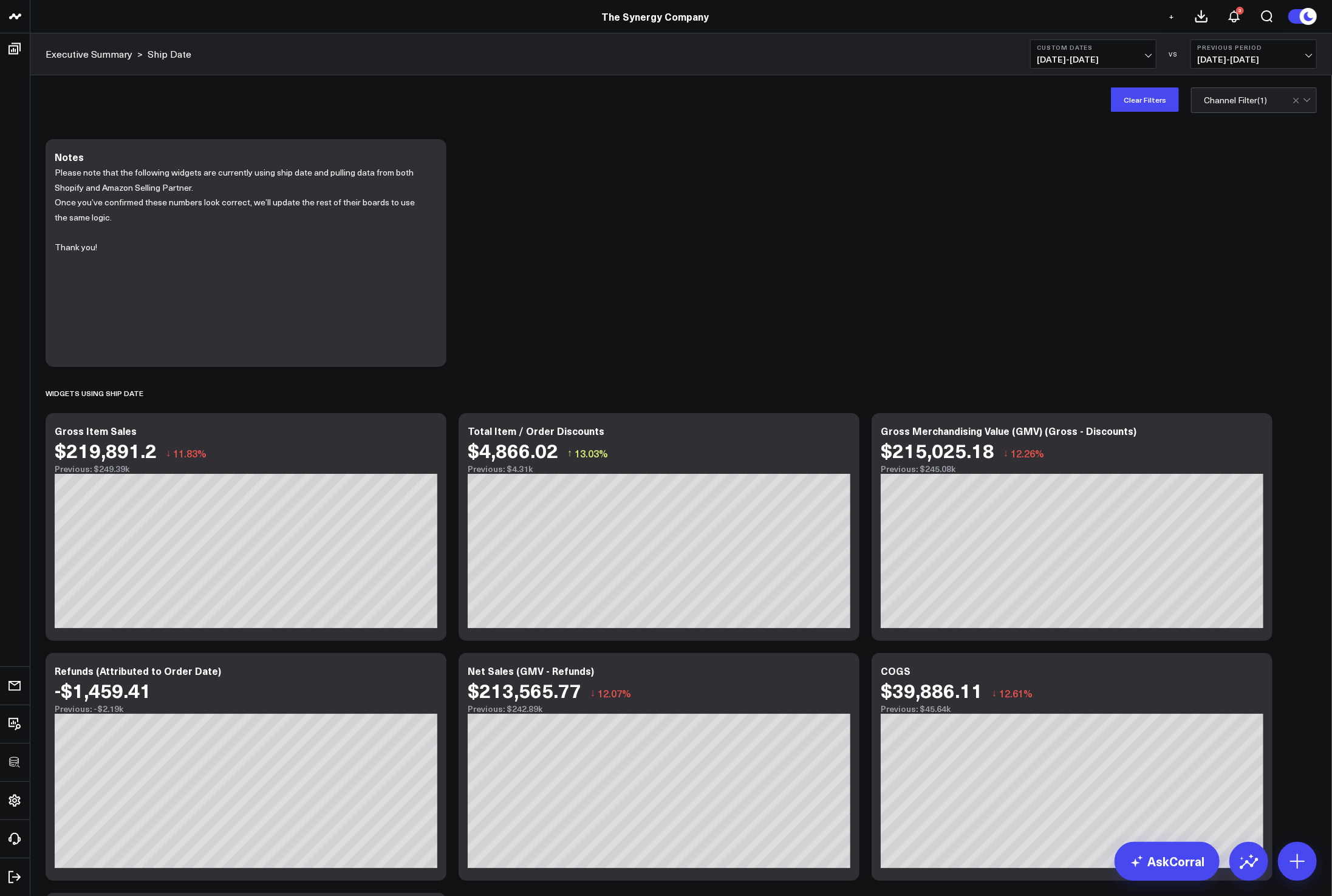
click at [1143, 97] on button "Clear Filters" at bounding box center [1145, 99] width 68 height 24
click at [1082, 62] on span "08/11/25 - 08/17/25" at bounding box center [1094, 60] width 113 height 9
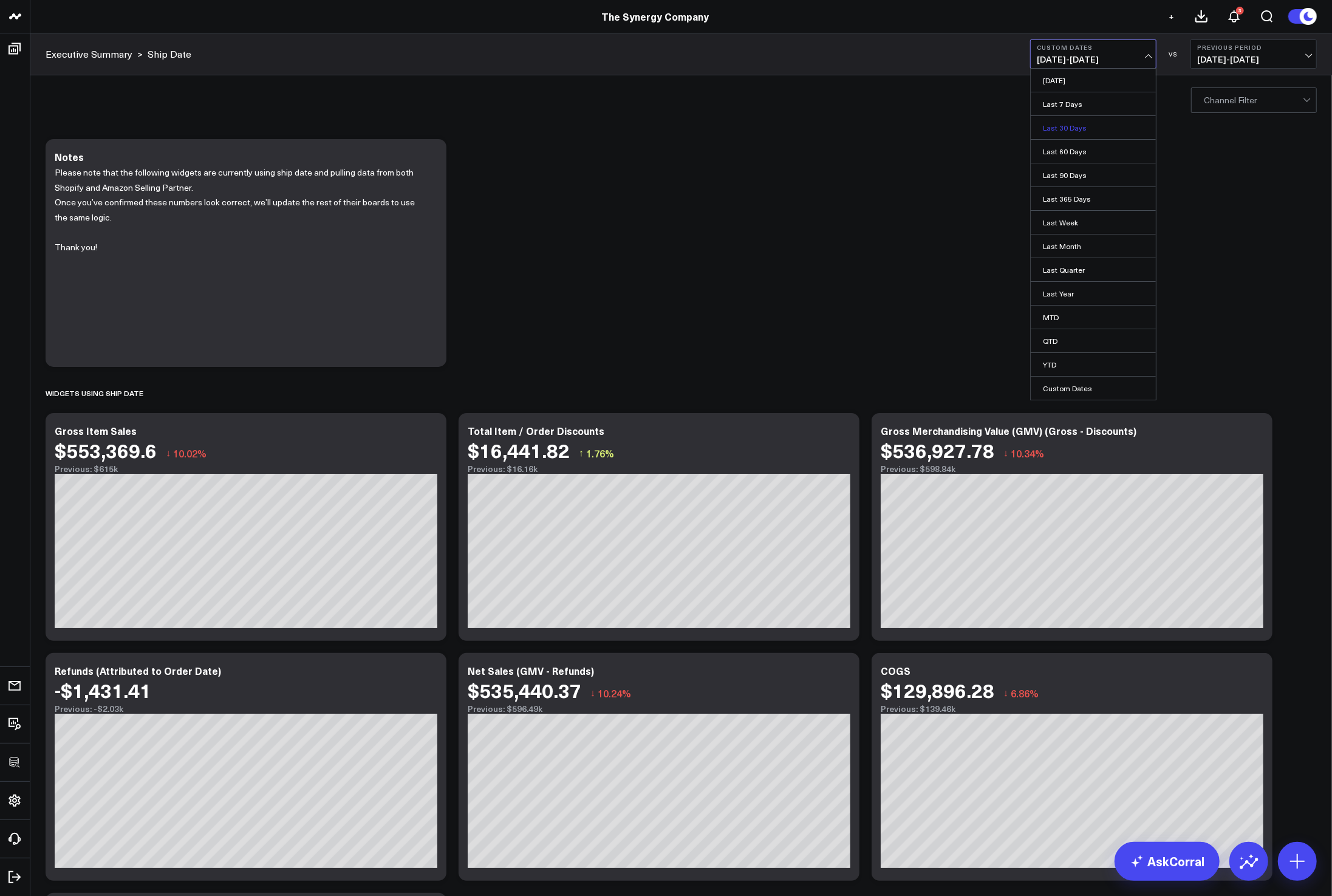
click at [1081, 122] on link "Last 30 Days" at bounding box center [1093, 127] width 125 height 23
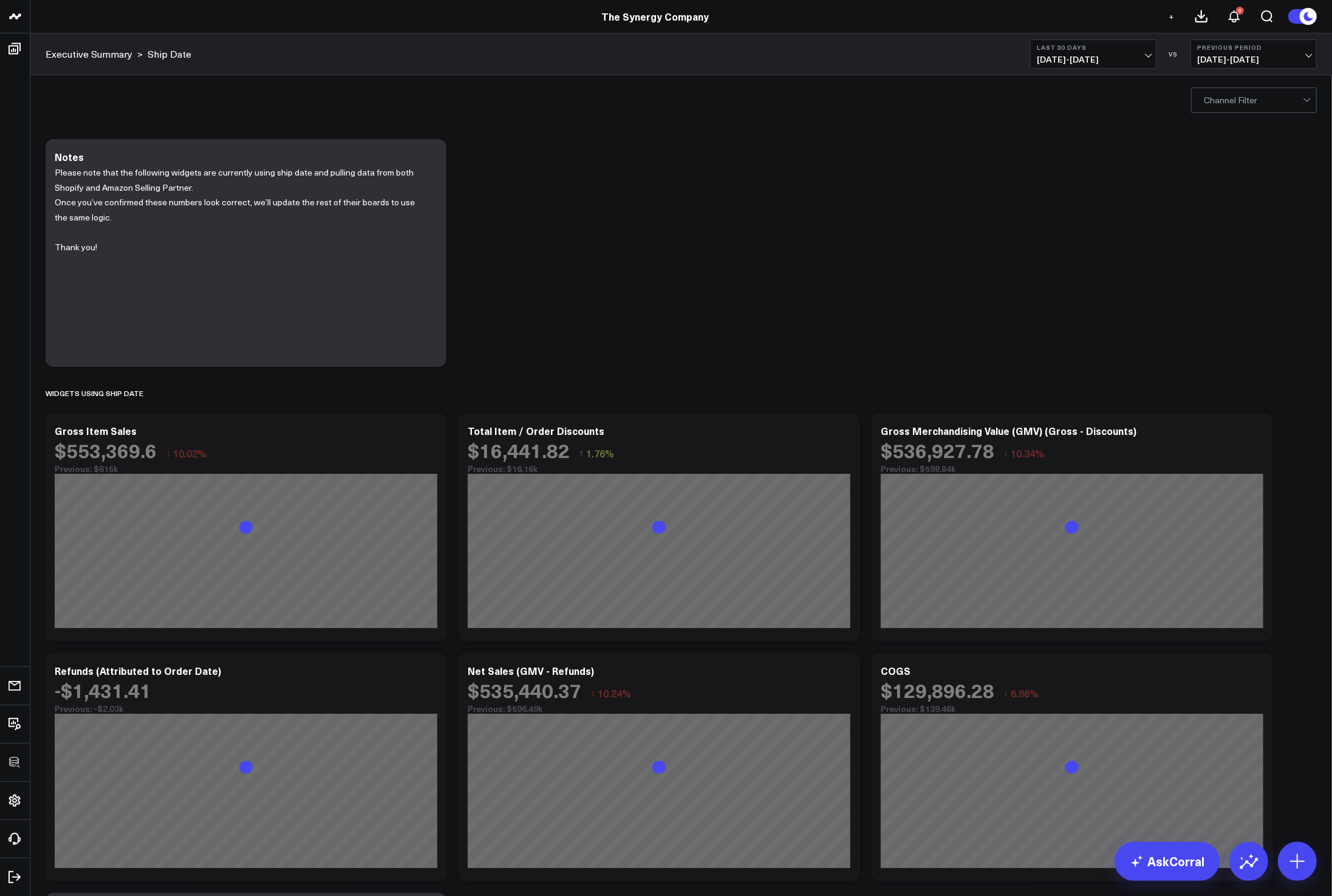
click at [962, 259] on div "Modify via AI Copy link to widget Ask support Remove Create linked copy Executi…" at bounding box center [681, 630] width 1283 height 994
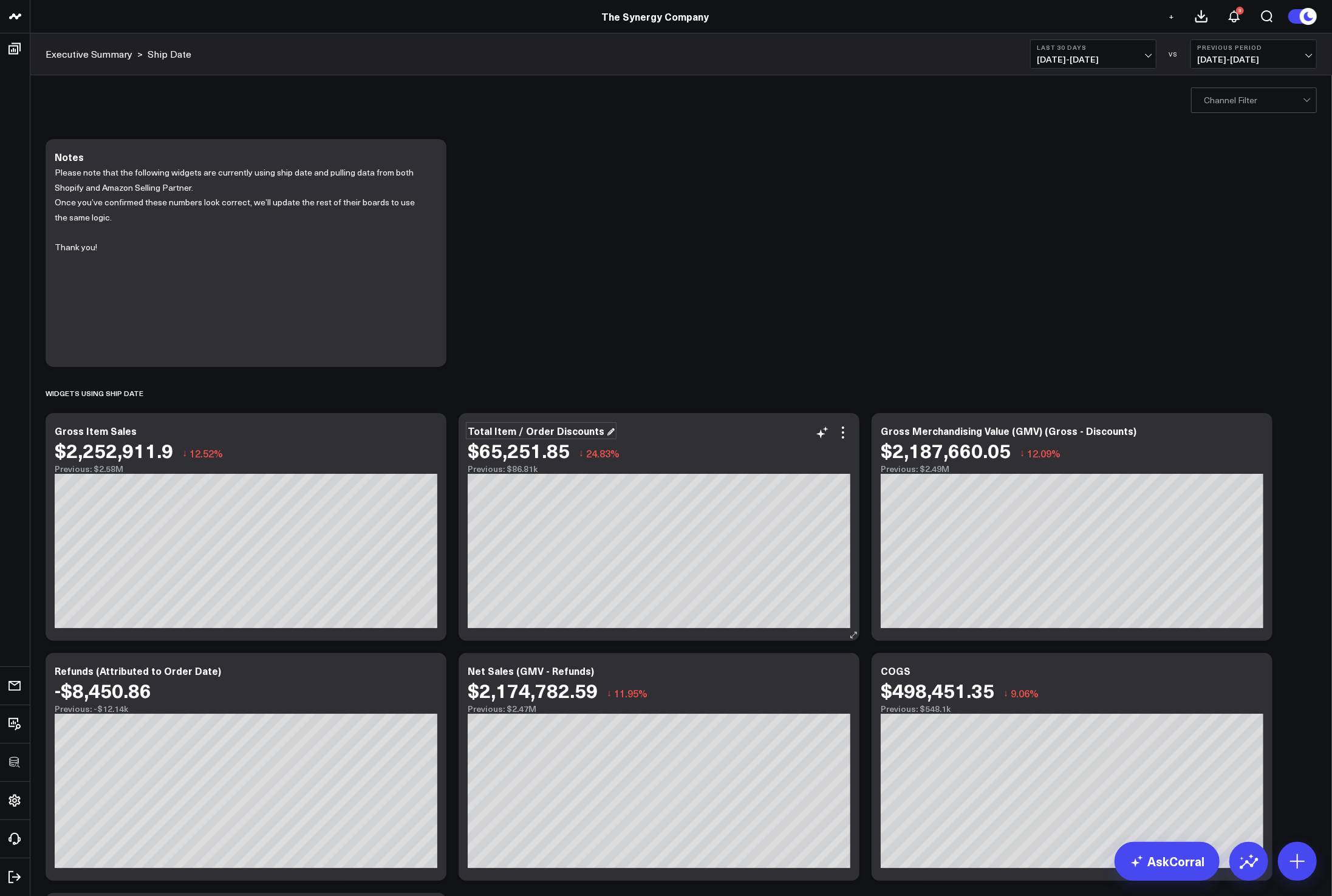
click at [558, 437] on div "Total Item / Order Discounts" at bounding box center [540, 430] width 147 height 13
drag, startPoint x: 550, startPoint y: 434, endPoint x: 490, endPoint y: 433, distance: 60.0
click at [490, 433] on div "Total Item / Order Discounts" at bounding box center [540, 430] width 147 height 13
click at [588, 333] on div "Modify via AI Copy link to widget Ask support Remove Create linked copy Executi…" at bounding box center [681, 630] width 1283 height 994
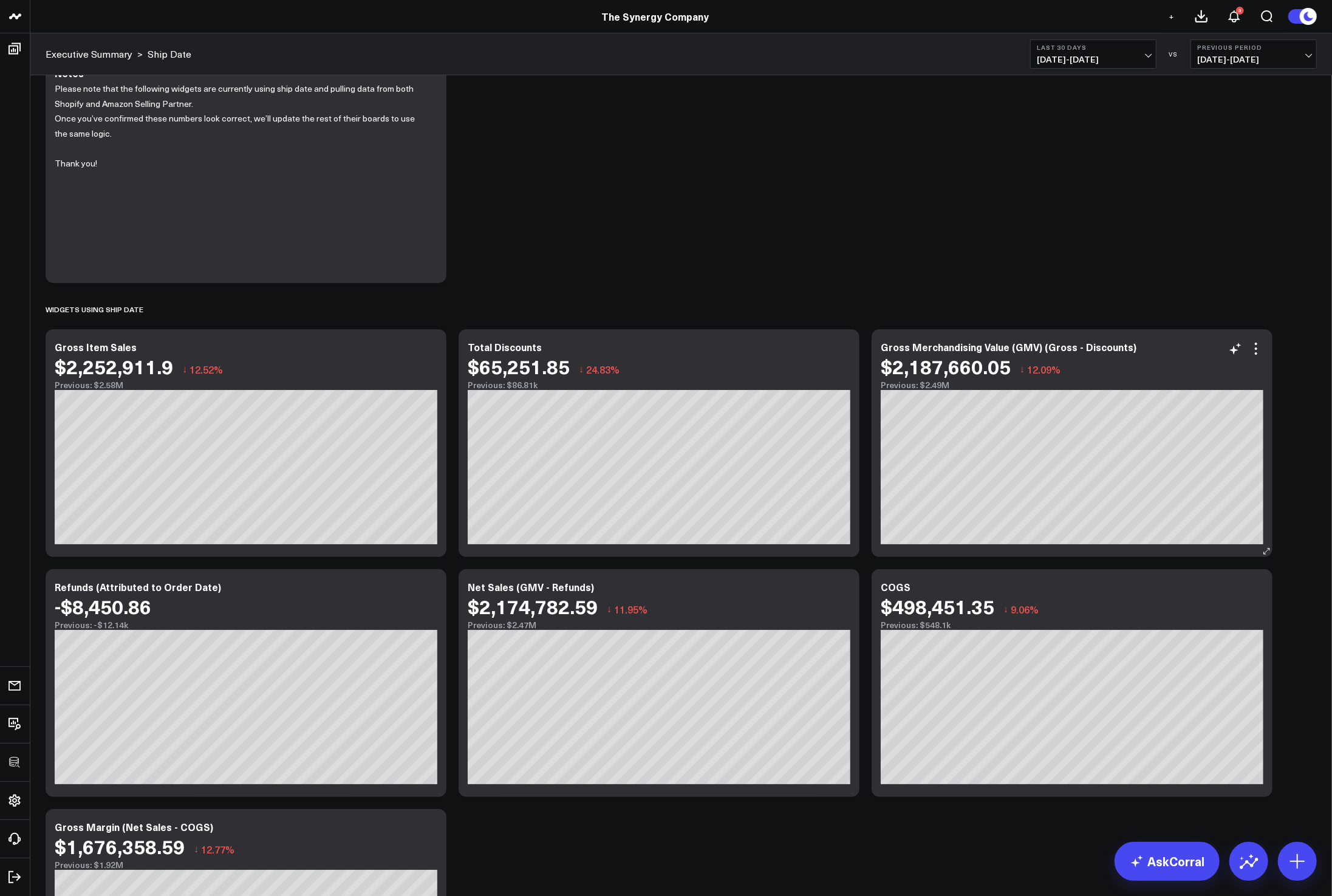
scroll to position [89, 0]
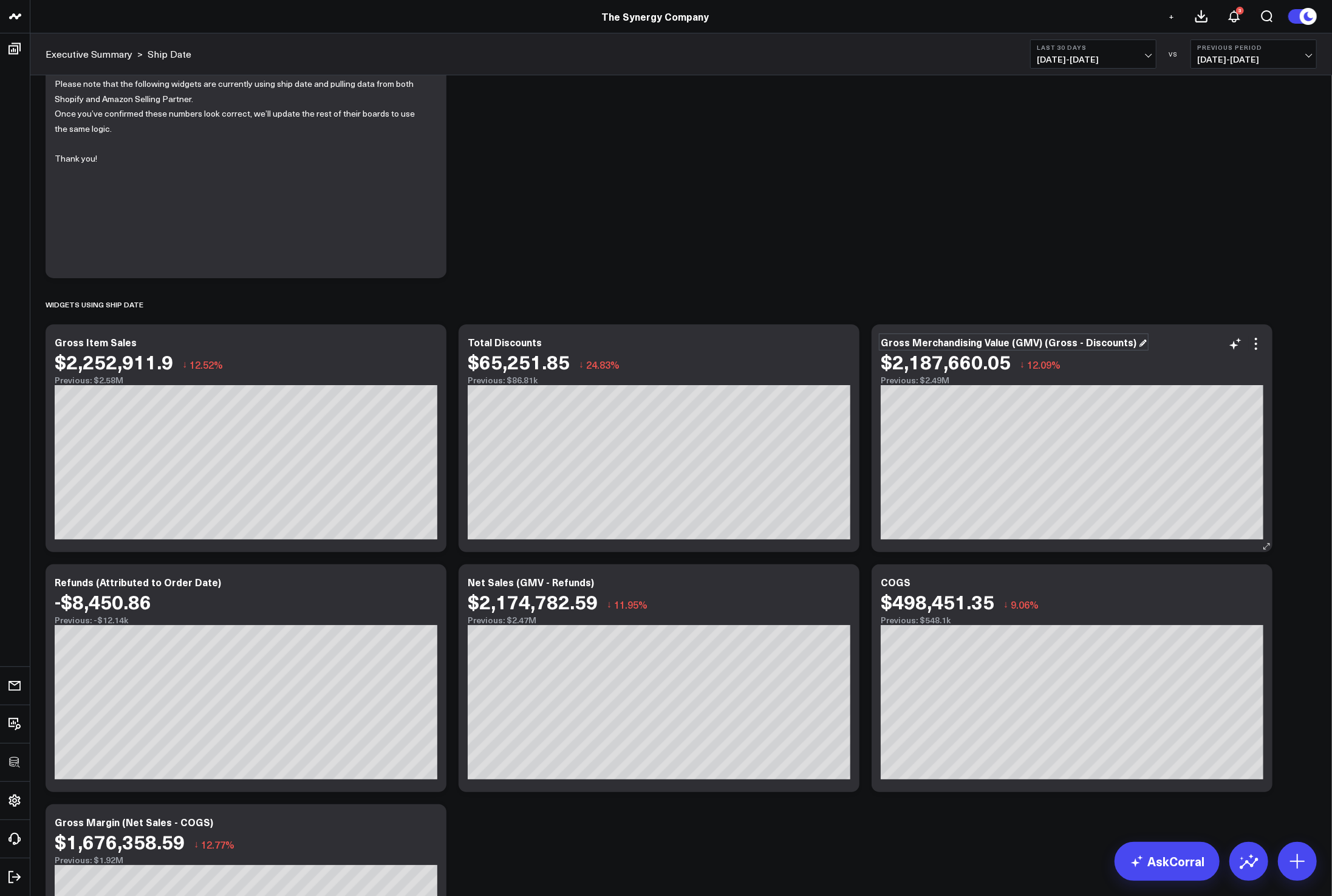
click at [1042, 347] on div "Gross Merchandising Value (GMV) (Gross - Discounts)" at bounding box center [1014, 341] width 266 height 13
click at [1044, 344] on div "Gross Merchandising Value (GMV) (Gross - Discounts)" at bounding box center [1014, 341] width 266 height 13
click at [1069, 342] on div "Gross Merchandising Value (GMV) [Gross - Discounts)" at bounding box center [1014, 341] width 265 height 13
click at [1177, 343] on div "Gross Merchandising Value (GMV) [Gross Item Sales - Discounts)" at bounding box center [1072, 348] width 383 height 22
click at [1136, 341] on div "Gross Merchandising Value (GMV) [Gross Item Sales - Discounts)" at bounding box center [1008, 347] width 255 height 24
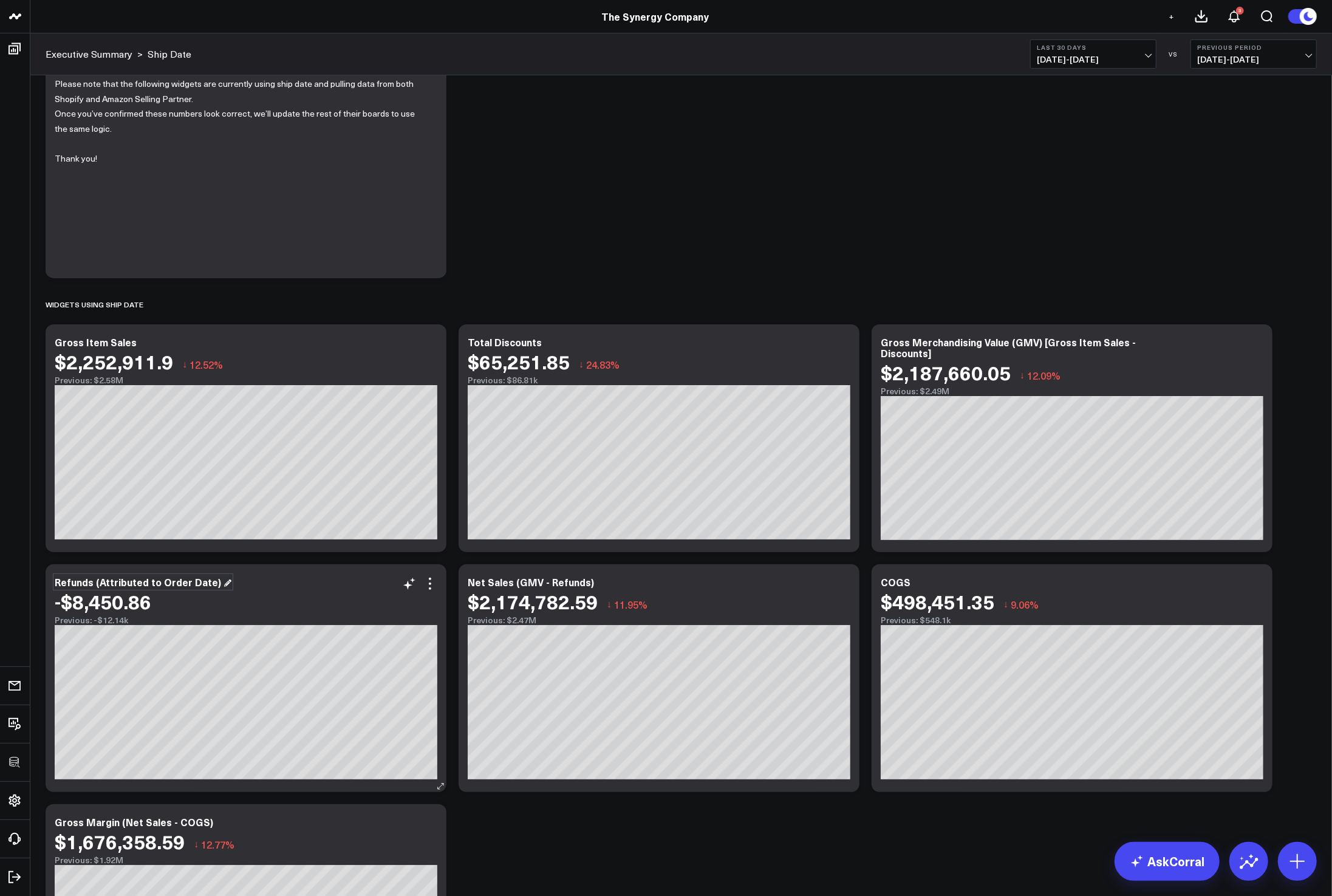
click at [149, 581] on div "Refunds (Attributed to Order Date)" at bounding box center [143, 581] width 177 height 13
click at [104, 579] on div "Refunds (Attributed to Order Date)" at bounding box center [143, 581] width 177 height 13
drag, startPoint x: 95, startPoint y: 581, endPoint x: 213, endPoint y: 583, distance: 118.0
click at [213, 583] on div "Refunds (Attributed to Order Date)" at bounding box center [143, 581] width 177 height 13
click at [519, 581] on div "Net Sales (GMV - Refunds)" at bounding box center [536, 581] width 136 height 13
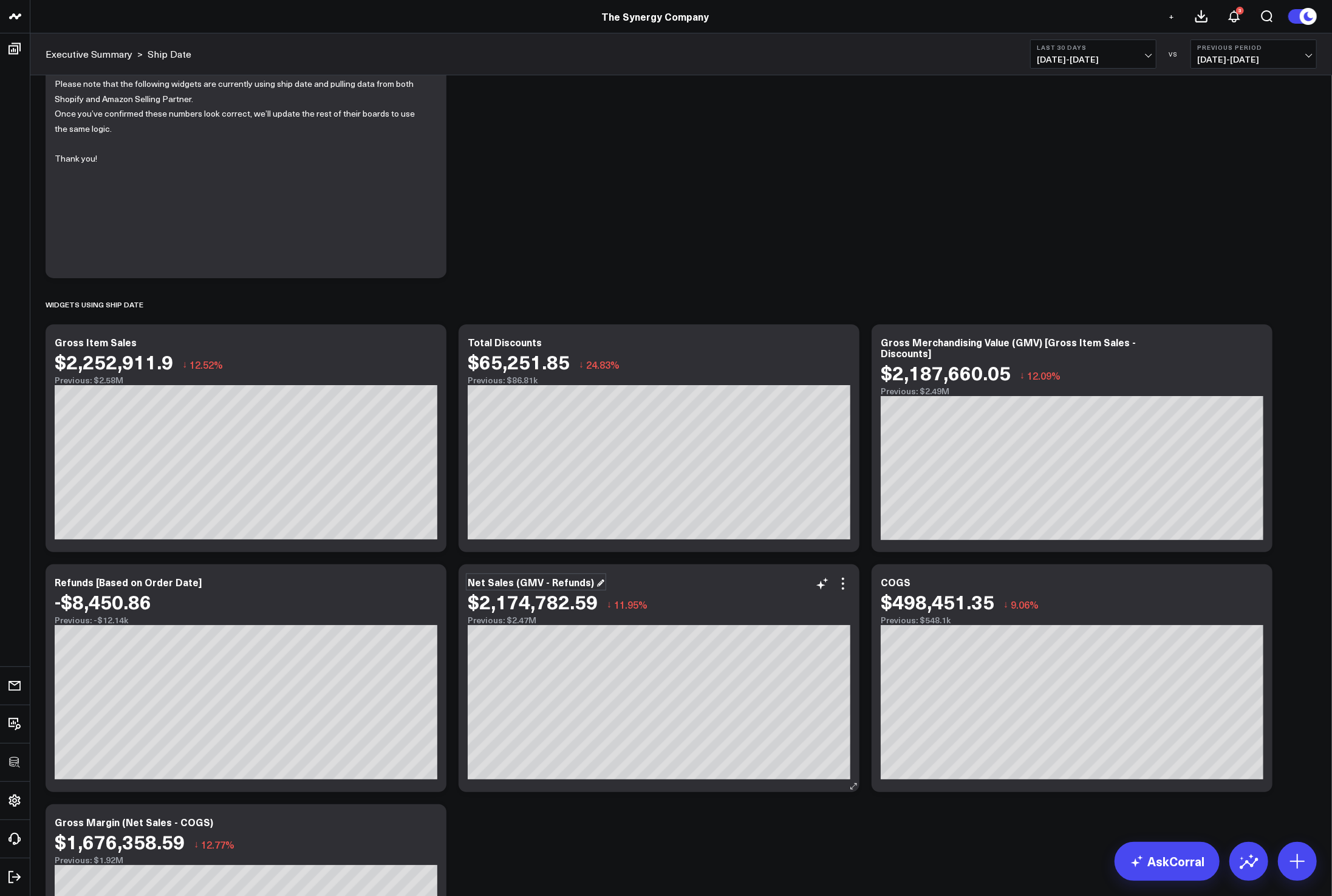
click at [516, 582] on div "Net Sales (GMV - Refunds)" at bounding box center [536, 581] width 136 height 13
click at [588, 583] on div "Net Sales [GMV - Refunds)" at bounding box center [535, 581] width 136 height 13
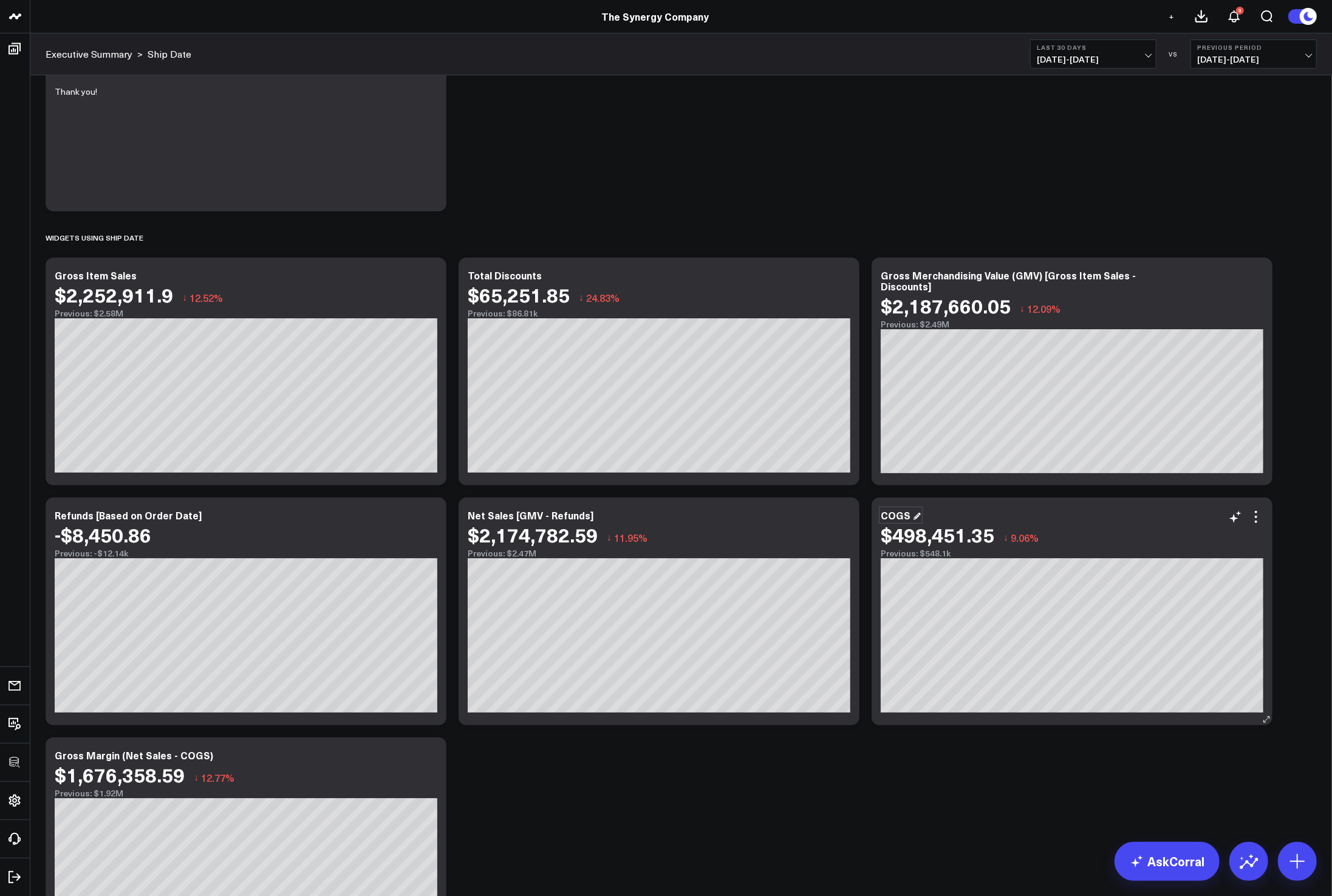
click at [899, 515] on div "COGS" at bounding box center [901, 515] width 40 height 13
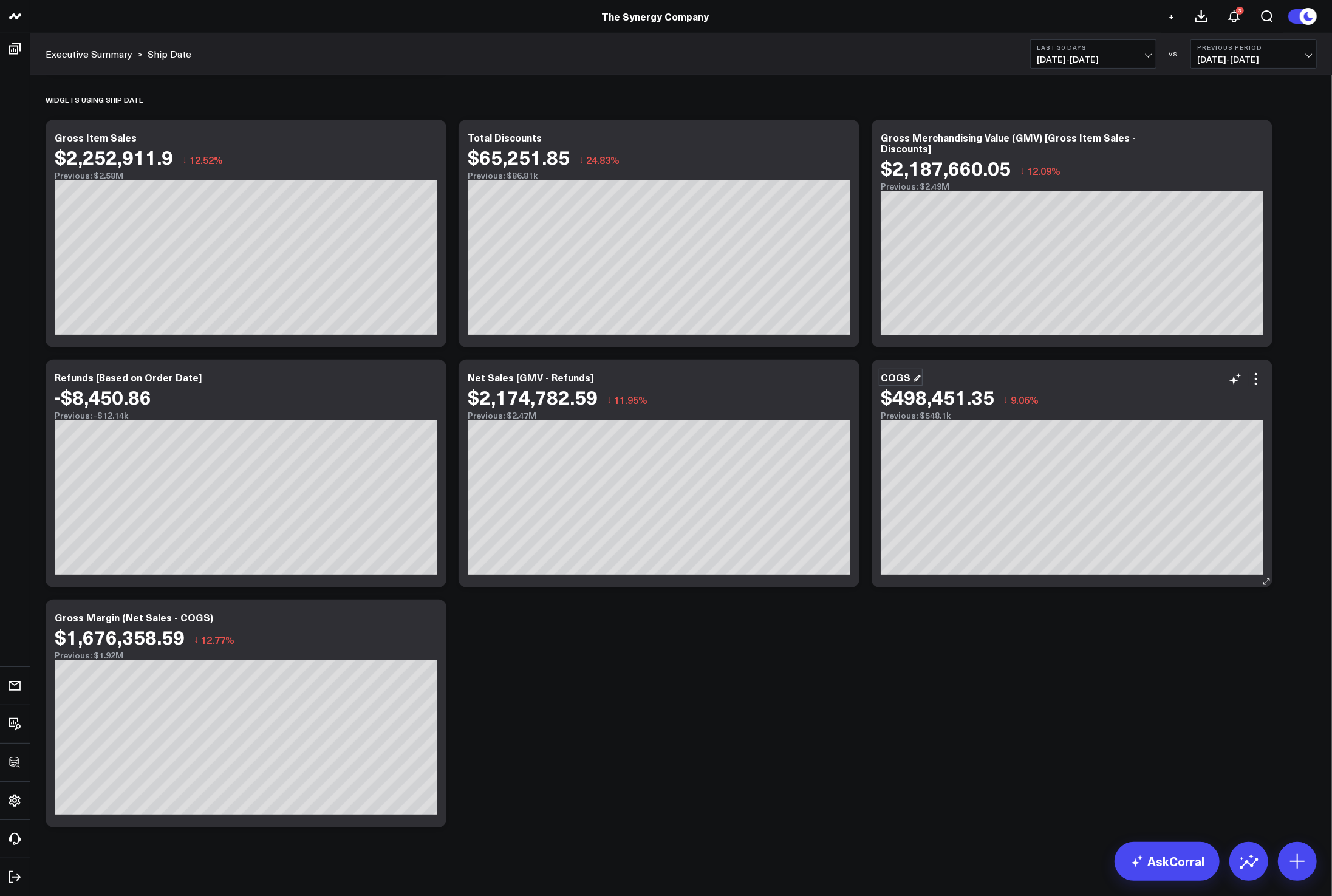
scroll to position [304, 0]
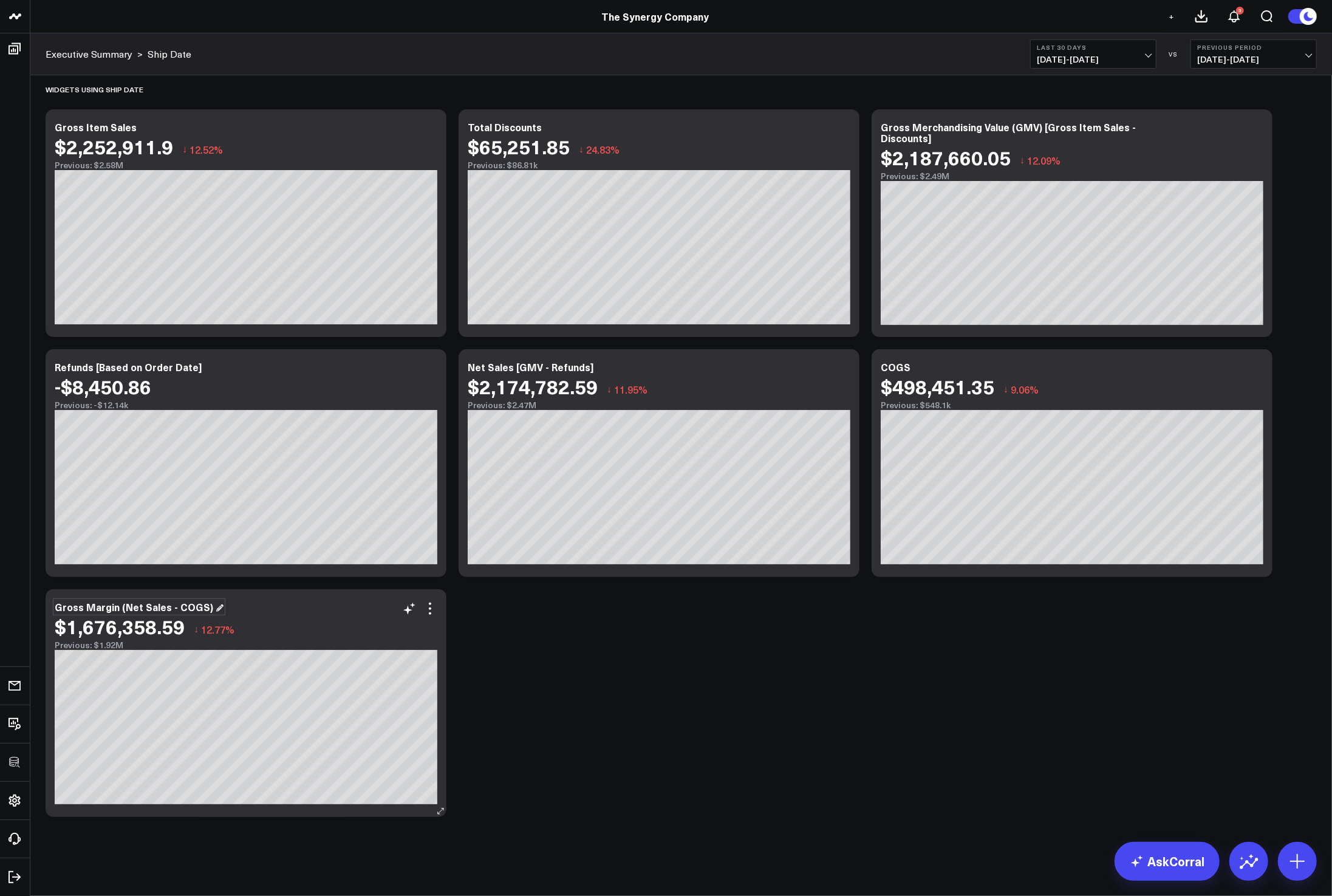
click at [126, 613] on div "Gross Margin (Net Sales - COGS)" at bounding box center [139, 606] width 169 height 13
click at [122, 610] on div "Gross Margin (Net Sales - COGS)" at bounding box center [139, 606] width 169 height 13
click at [199, 606] on div "Gross Margin [Net Sales - COGS)" at bounding box center [139, 606] width 168 height 13
click at [207, 608] on div "Gross Margin [Net Sales - COGS)" at bounding box center [139, 606] width 168 height 13
click at [1004, 716] on div "Modify via AI Copy link to widget Ask support Remove Create linked copy Executi…" at bounding box center [681, 326] width 1283 height 994
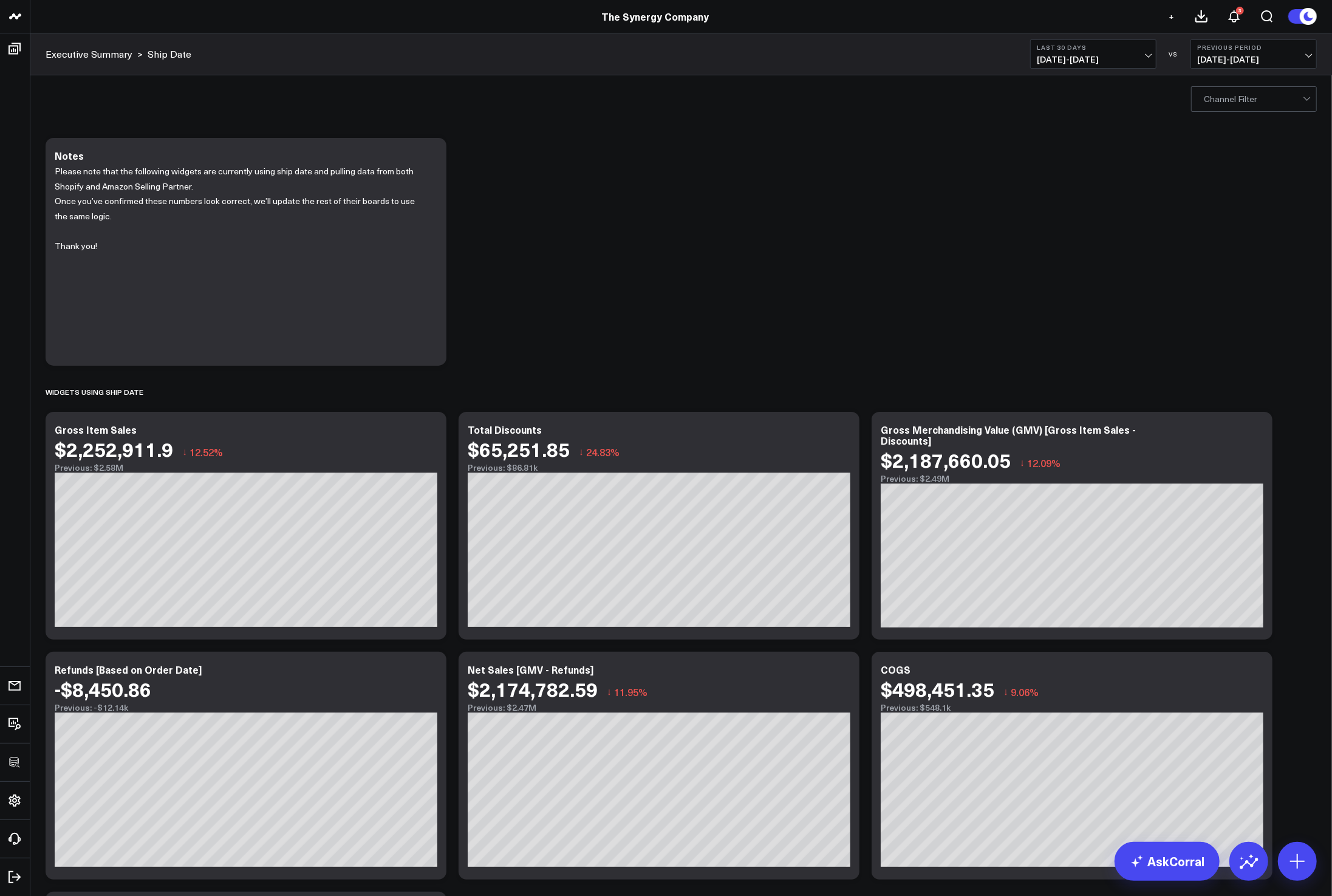
scroll to position [0, 0]
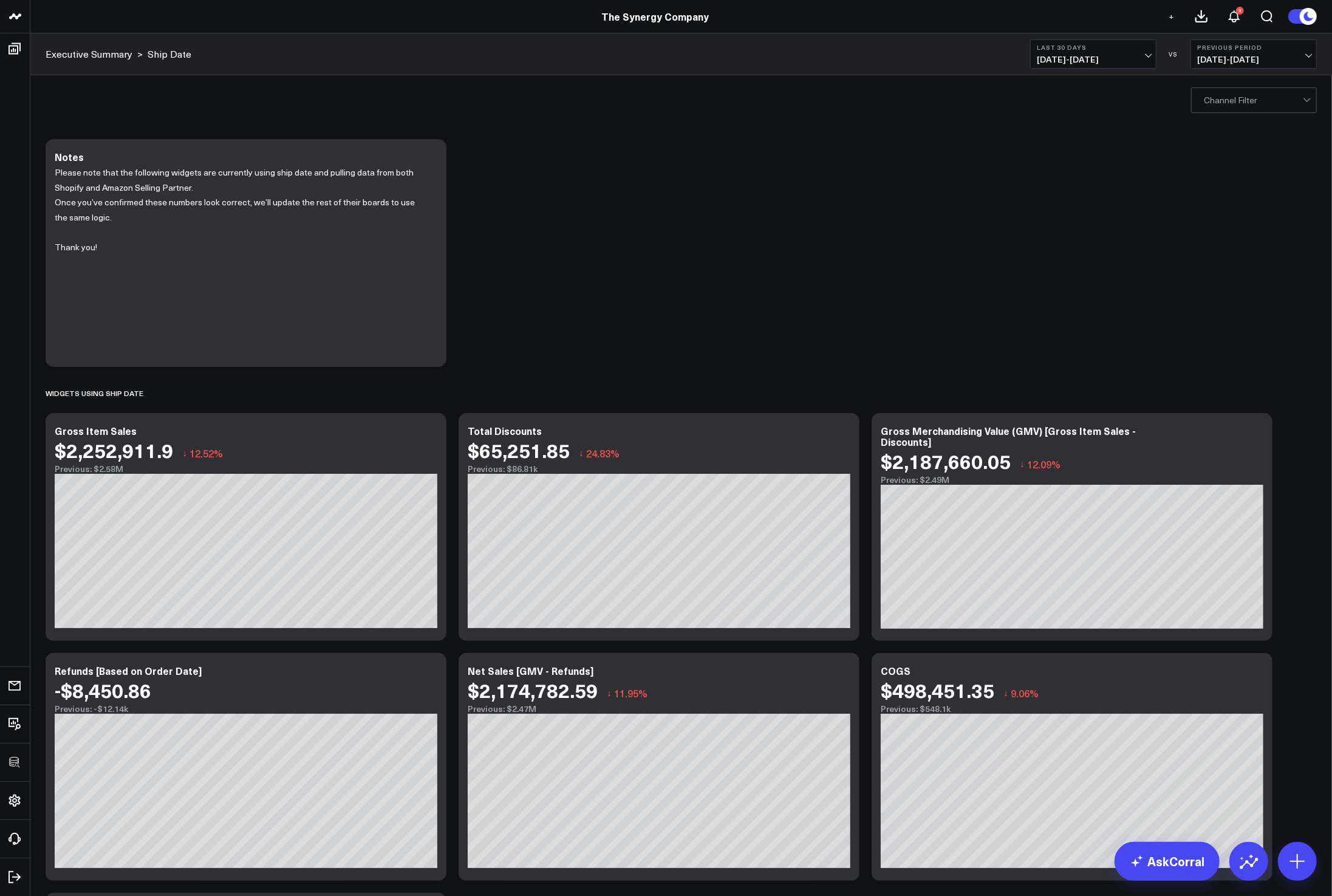
click at [1248, 126] on div "Modify via AI Copy link to widget Ask support Remove Create linked copy Executi…" at bounding box center [681, 661] width 1301 height 1076
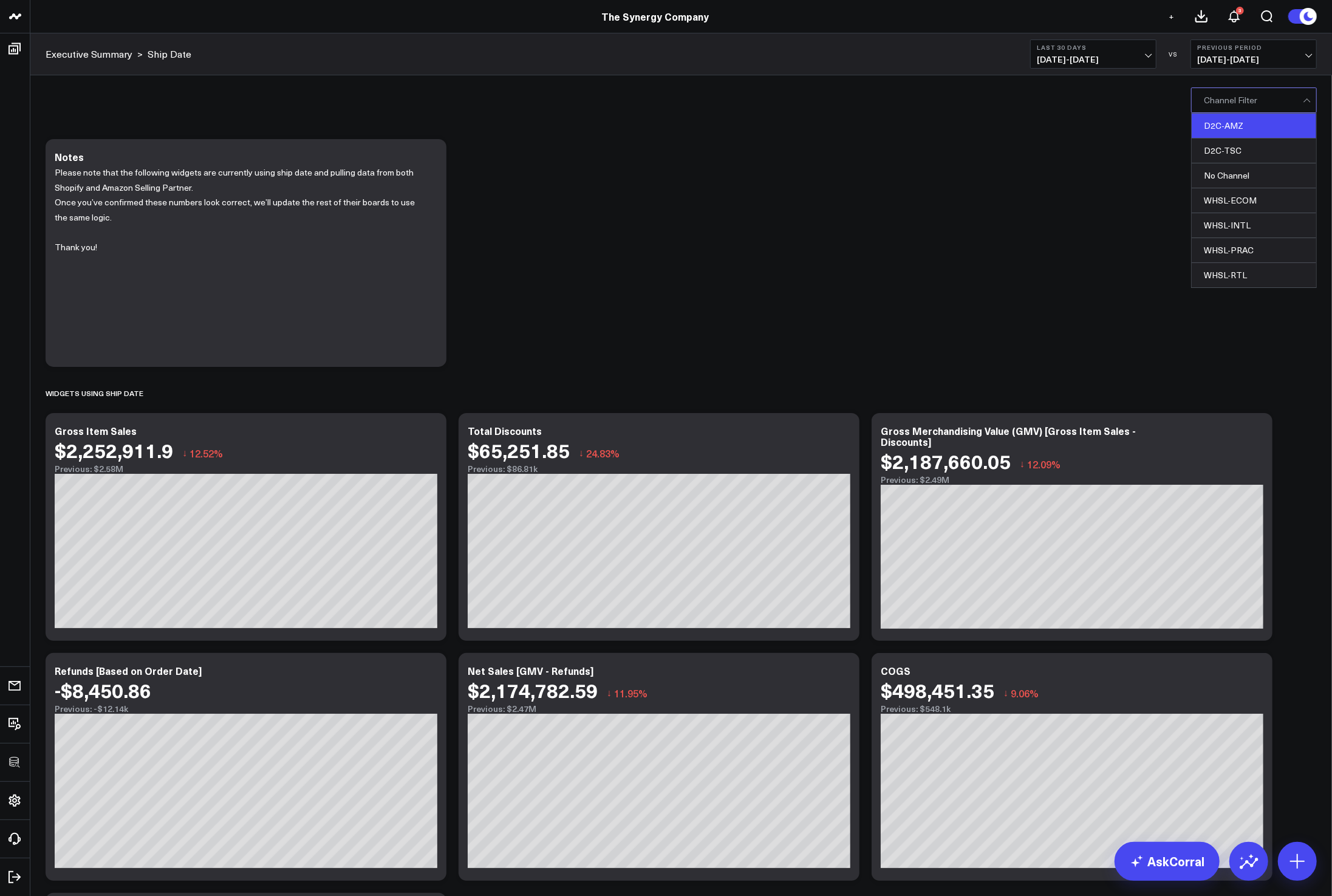
click at [1238, 130] on div "D2C-AMZ" at bounding box center [1254, 126] width 125 height 25
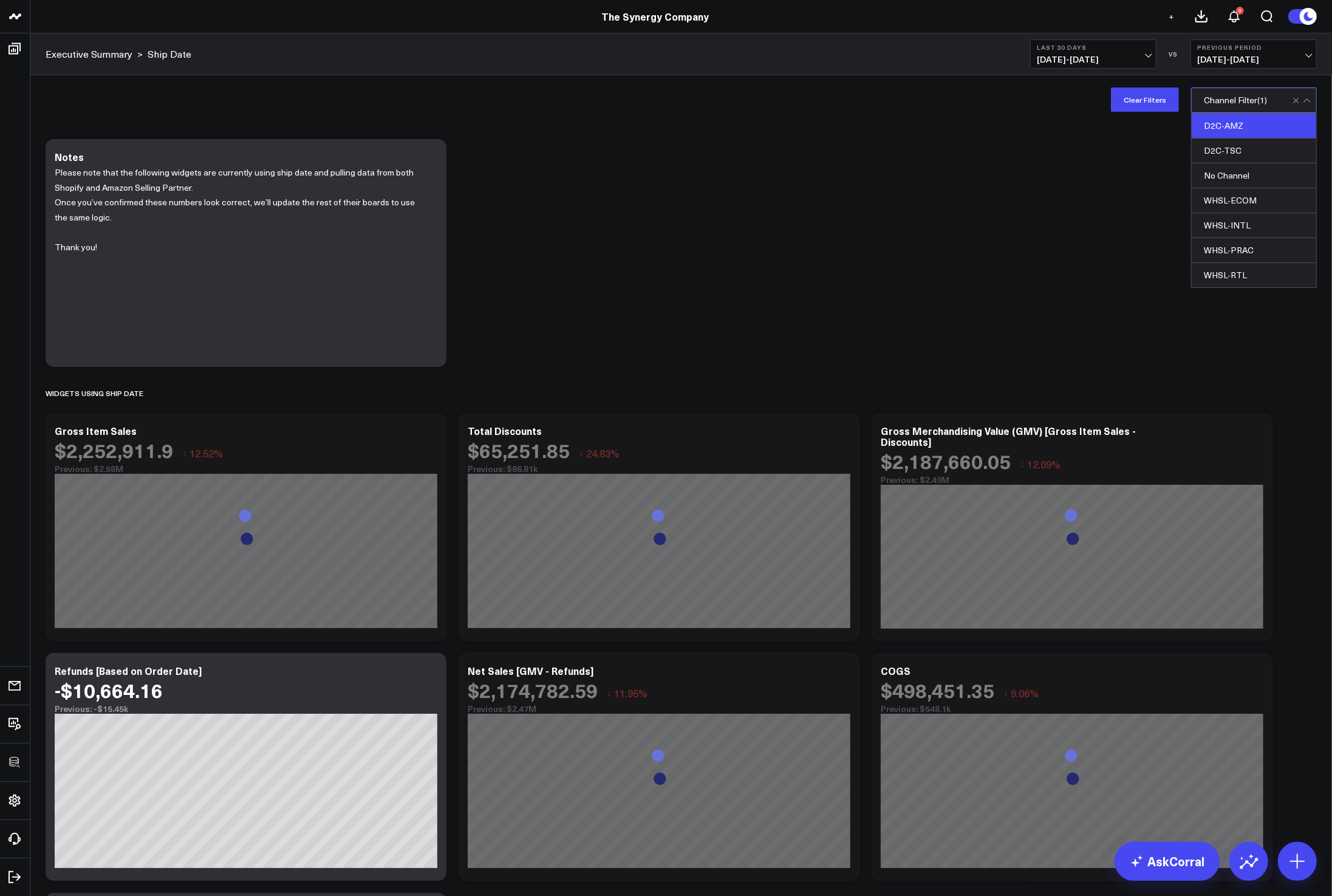
click at [1032, 273] on div "Modify via AI Copy link to widget Ask support Remove Create linked copy Executi…" at bounding box center [681, 630] width 1283 height 994
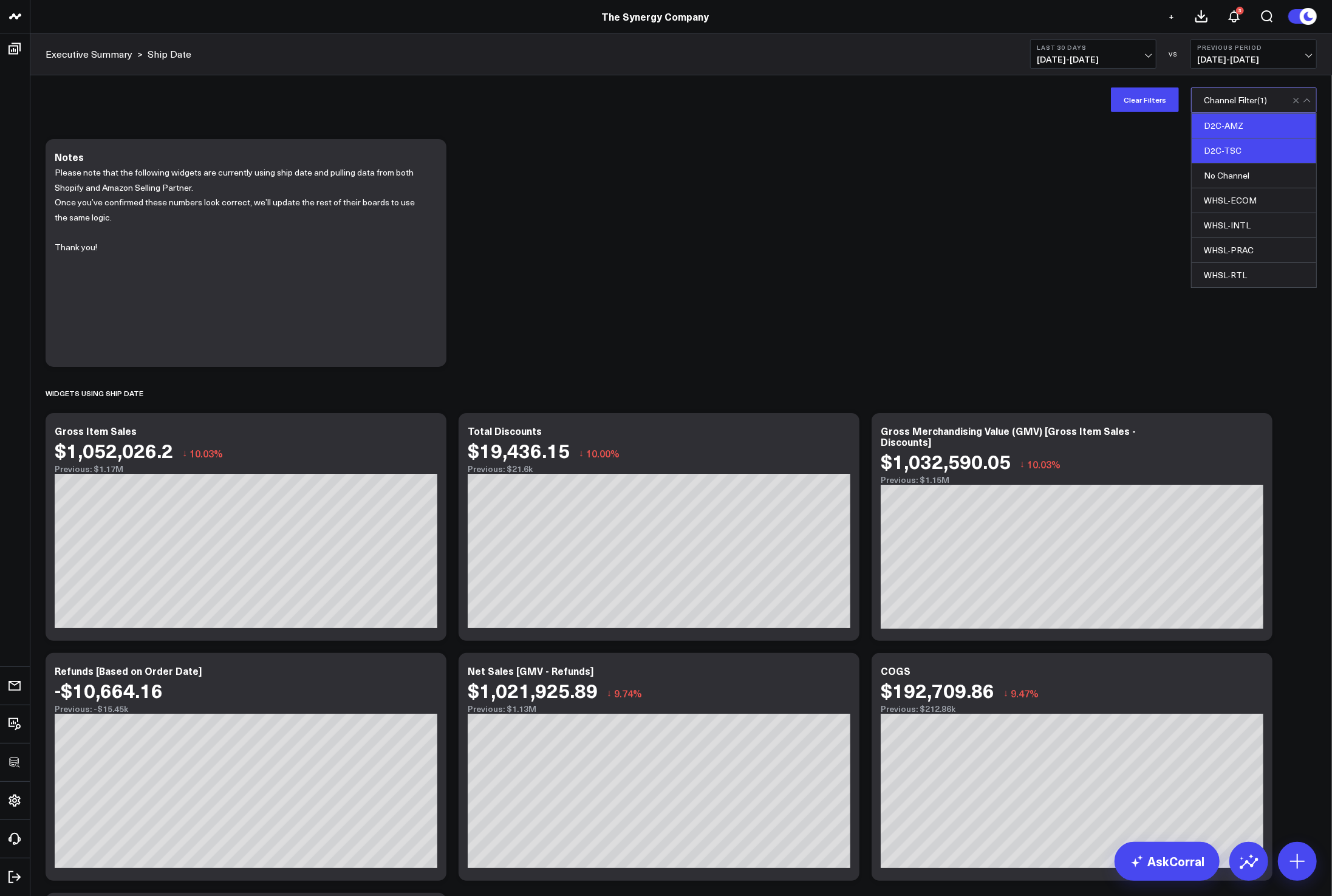
click at [1225, 149] on div "D2C-TSC" at bounding box center [1254, 151] width 125 height 25
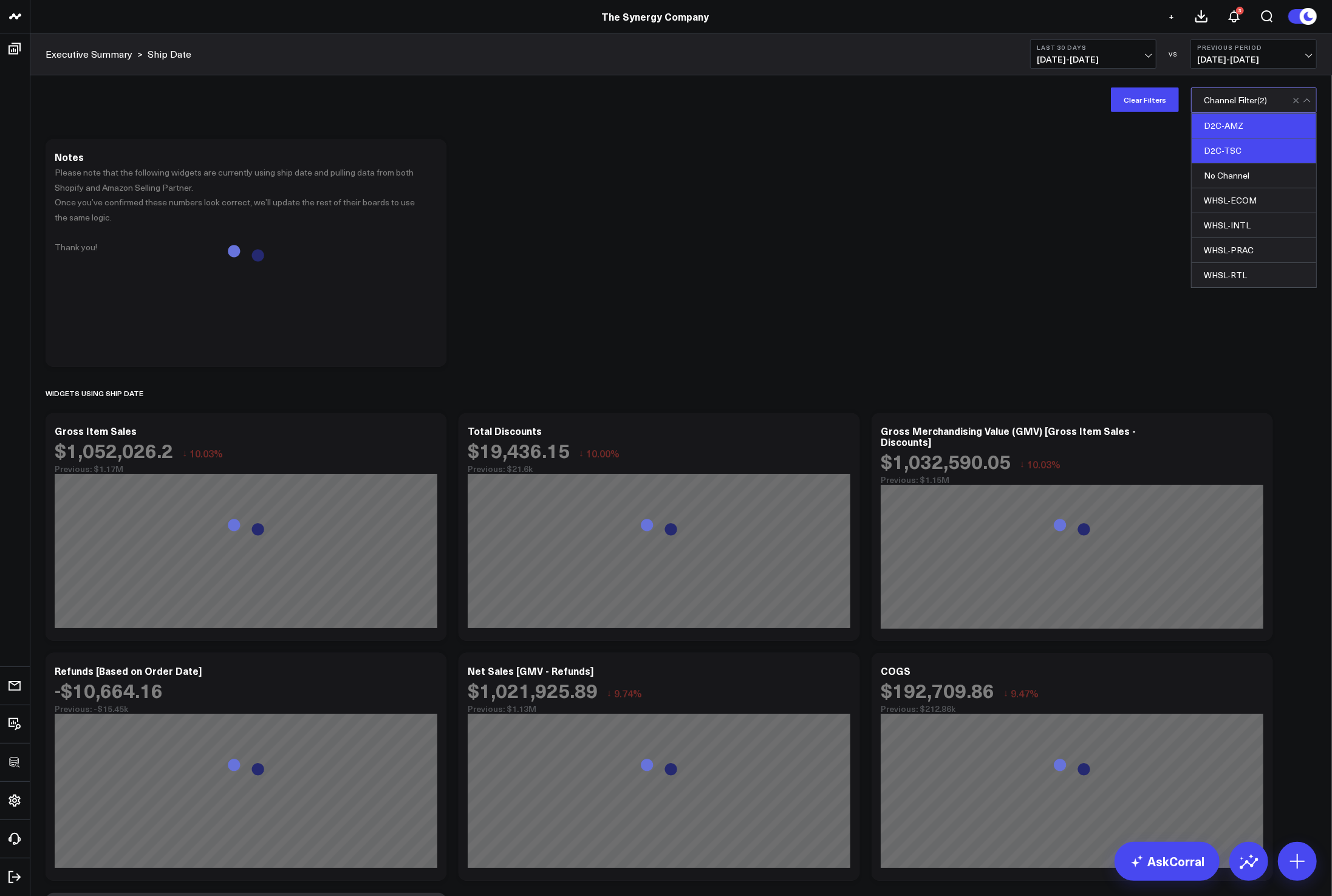
click at [1227, 125] on div "D2C-AMZ" at bounding box center [1254, 126] width 125 height 25
click at [999, 228] on div "Modify via AI Copy link to widget Ask support Remove Create linked copy Executi…" at bounding box center [681, 630] width 1283 height 994
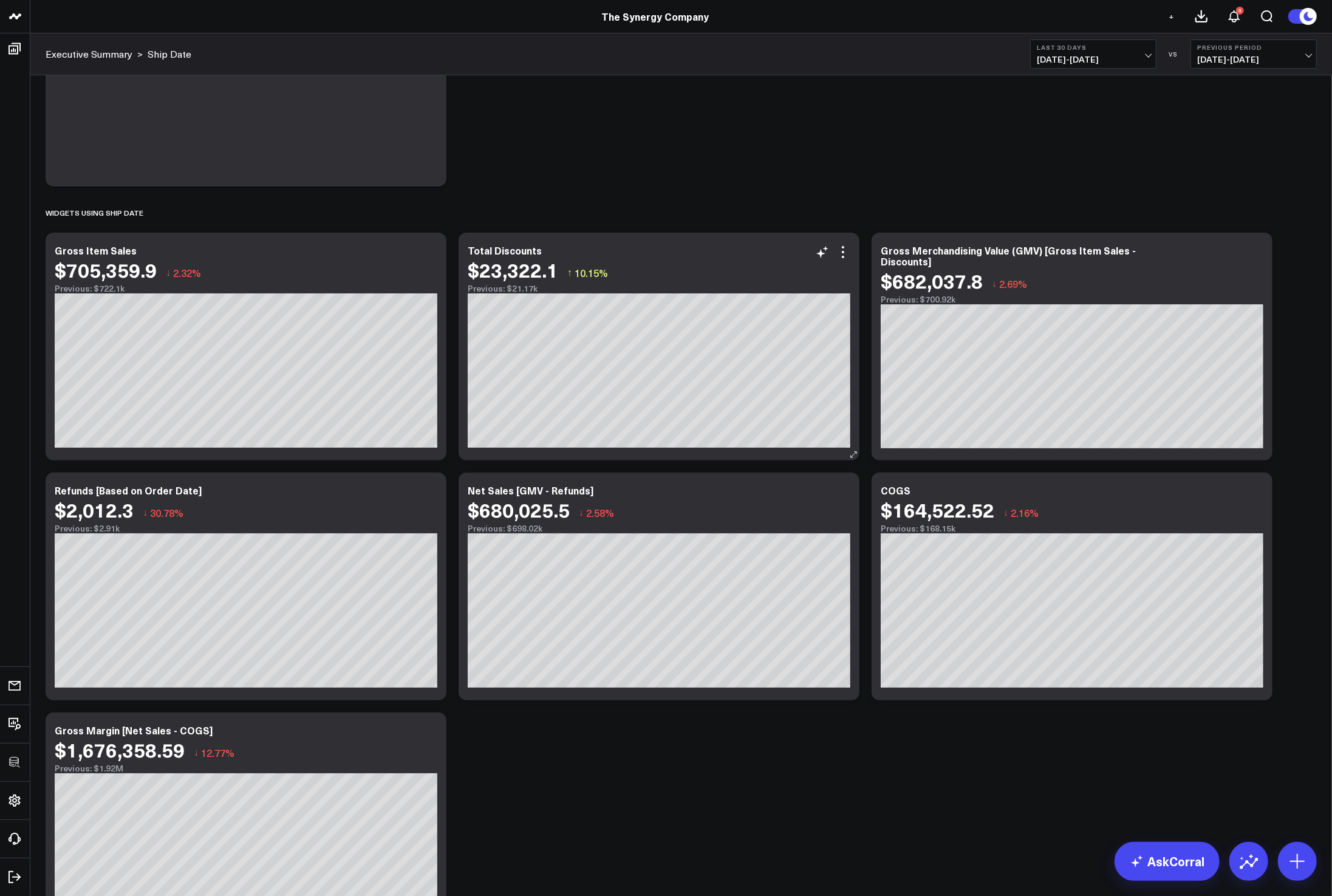
scroll to position [265, 0]
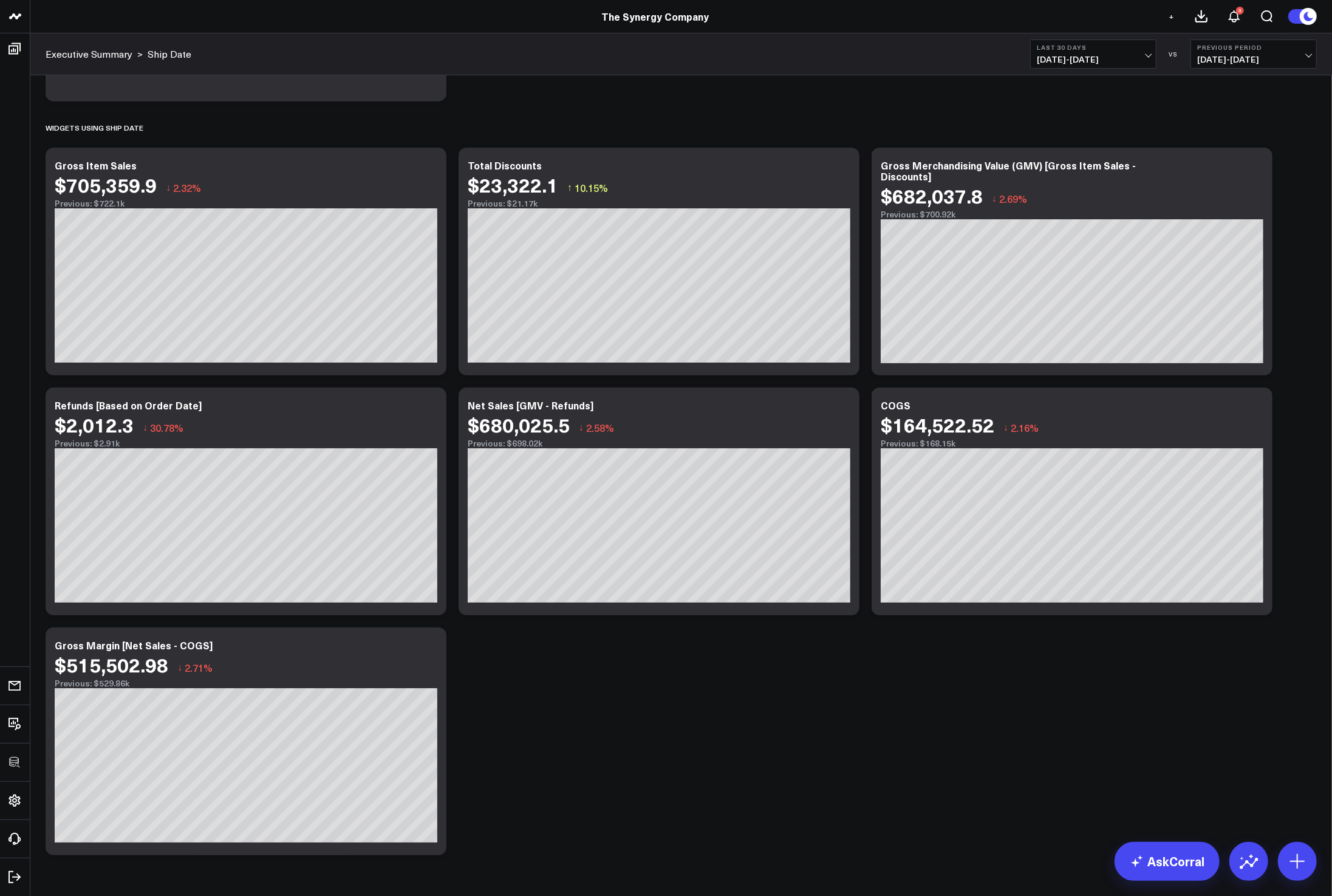
click at [785, 756] on div "Modify via AI Copy link to widget Ask support Remove Create linked copy Executi…" at bounding box center [681, 364] width 1283 height 994
click at [1302, 646] on div "Modify via AI Copy link to widget Ask support Remove Create linked copy Executi…" at bounding box center [681, 364] width 1283 height 994
click at [1305, 610] on div "Modify via AI Copy link to widget Ask support Remove Create linked copy Executi…" at bounding box center [681, 364] width 1283 height 994
click at [1066, 66] on button "Last 30 Days 07/19/25 - 08/17/25" at bounding box center [1093, 53] width 126 height 29
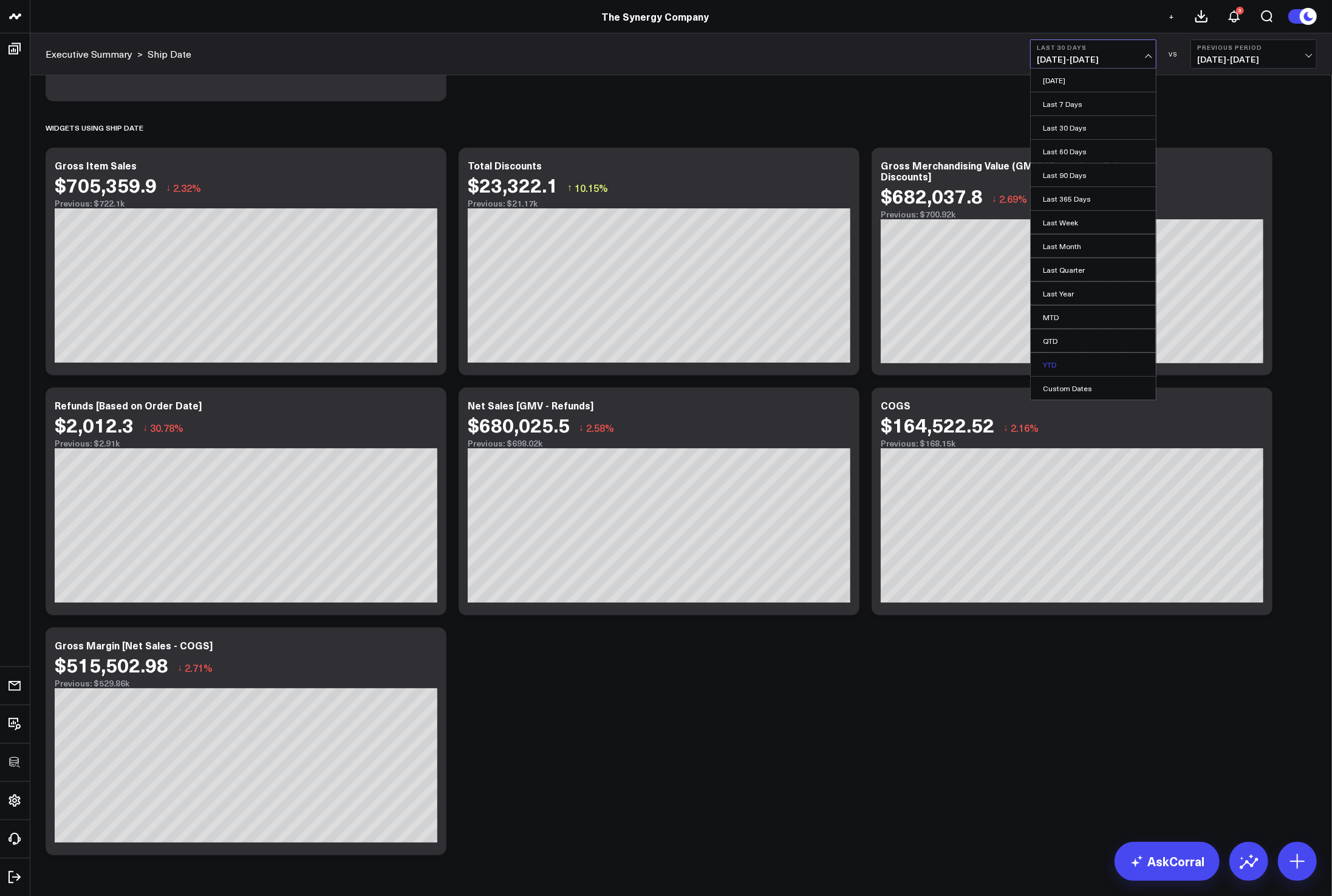
click at [1056, 361] on link "YTD" at bounding box center [1093, 364] width 125 height 23
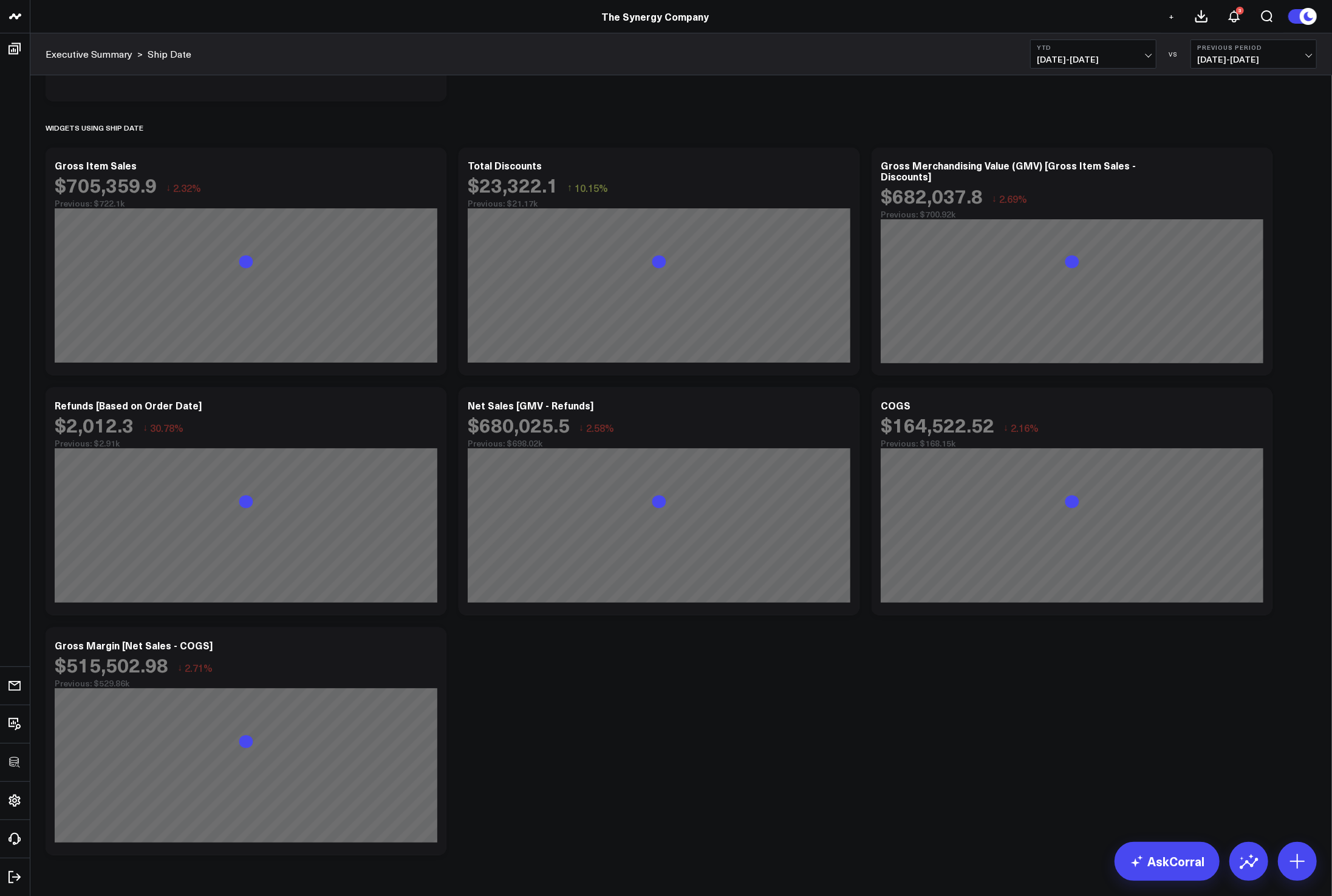
click at [859, 780] on div "Modify via AI Copy link to widget Ask support Remove Create linked copy Executi…" at bounding box center [681, 364] width 1283 height 994
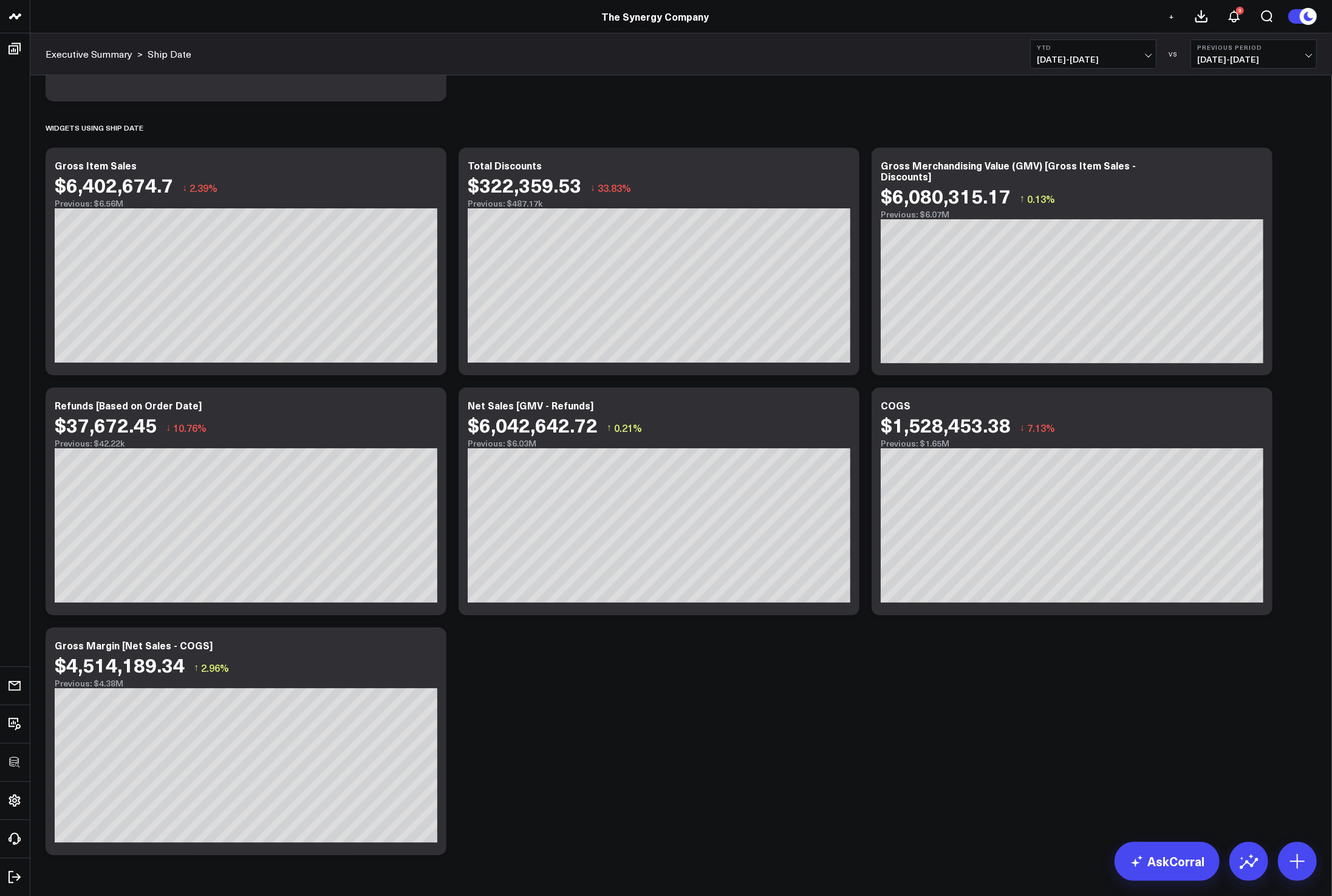
click at [851, 759] on div "Modify via AI Copy link to widget Ask support Remove Create linked copy Executi…" at bounding box center [681, 364] width 1283 height 994
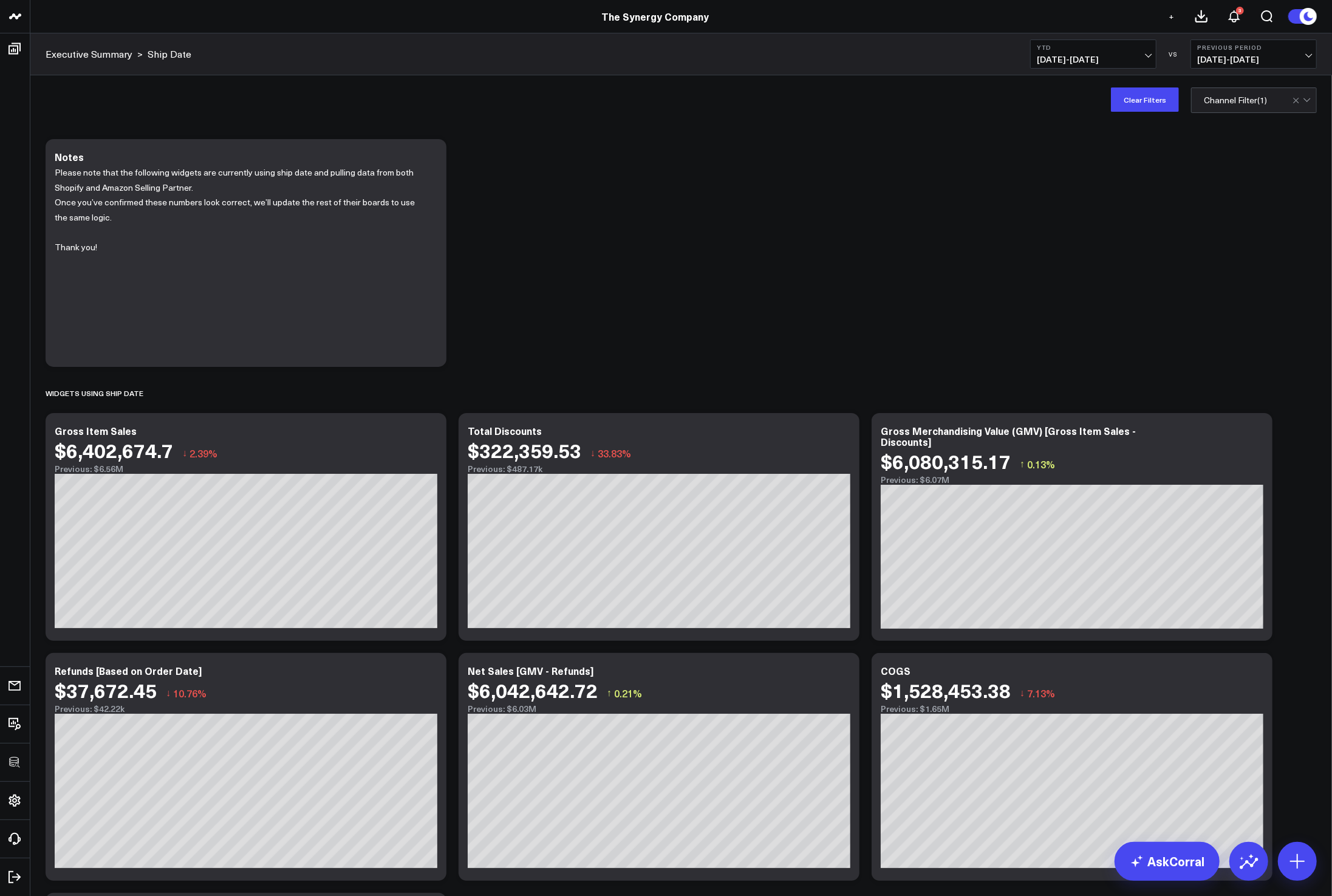
click at [1266, 158] on div "Modify via AI Copy link to widget Ask support Remove Create linked copy Executi…" at bounding box center [681, 630] width 1283 height 994
click at [1147, 111] on button "Clear Filters" at bounding box center [1145, 99] width 68 height 24
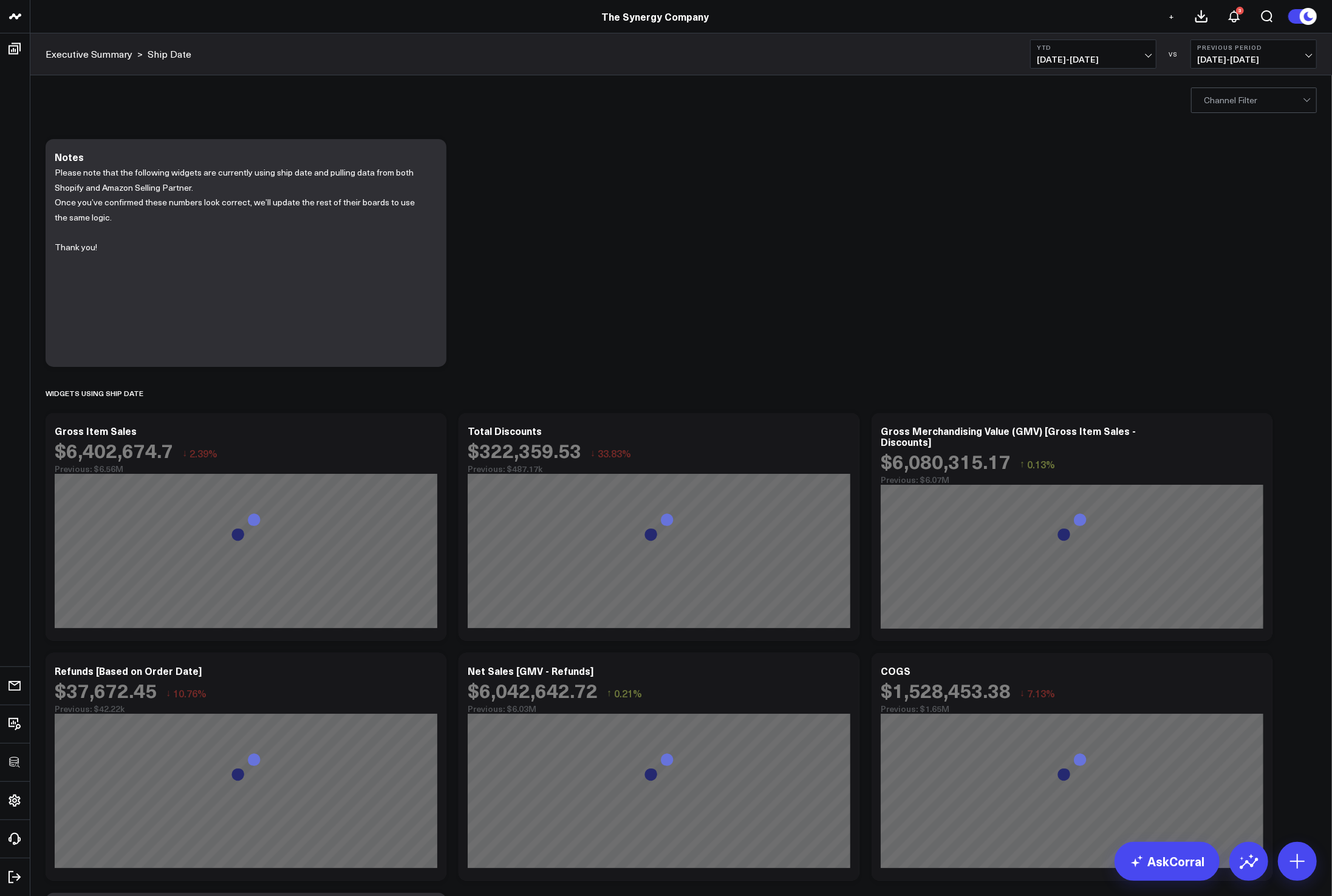
scroll to position [254, 0]
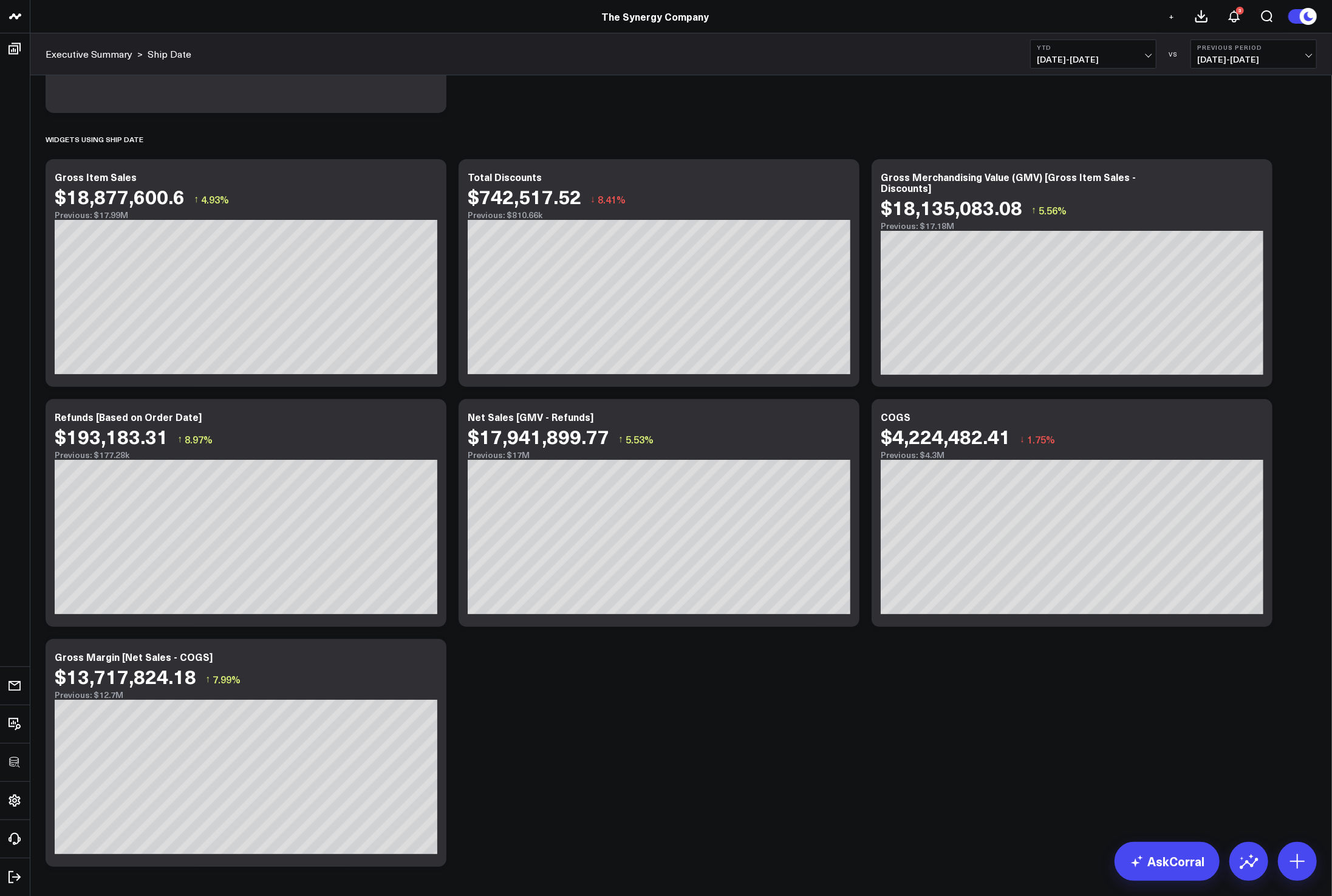
click at [1027, 657] on div "Modify via AI Copy link to widget Ask support Remove Create linked copy Executi…" at bounding box center [681, 376] width 1283 height 994
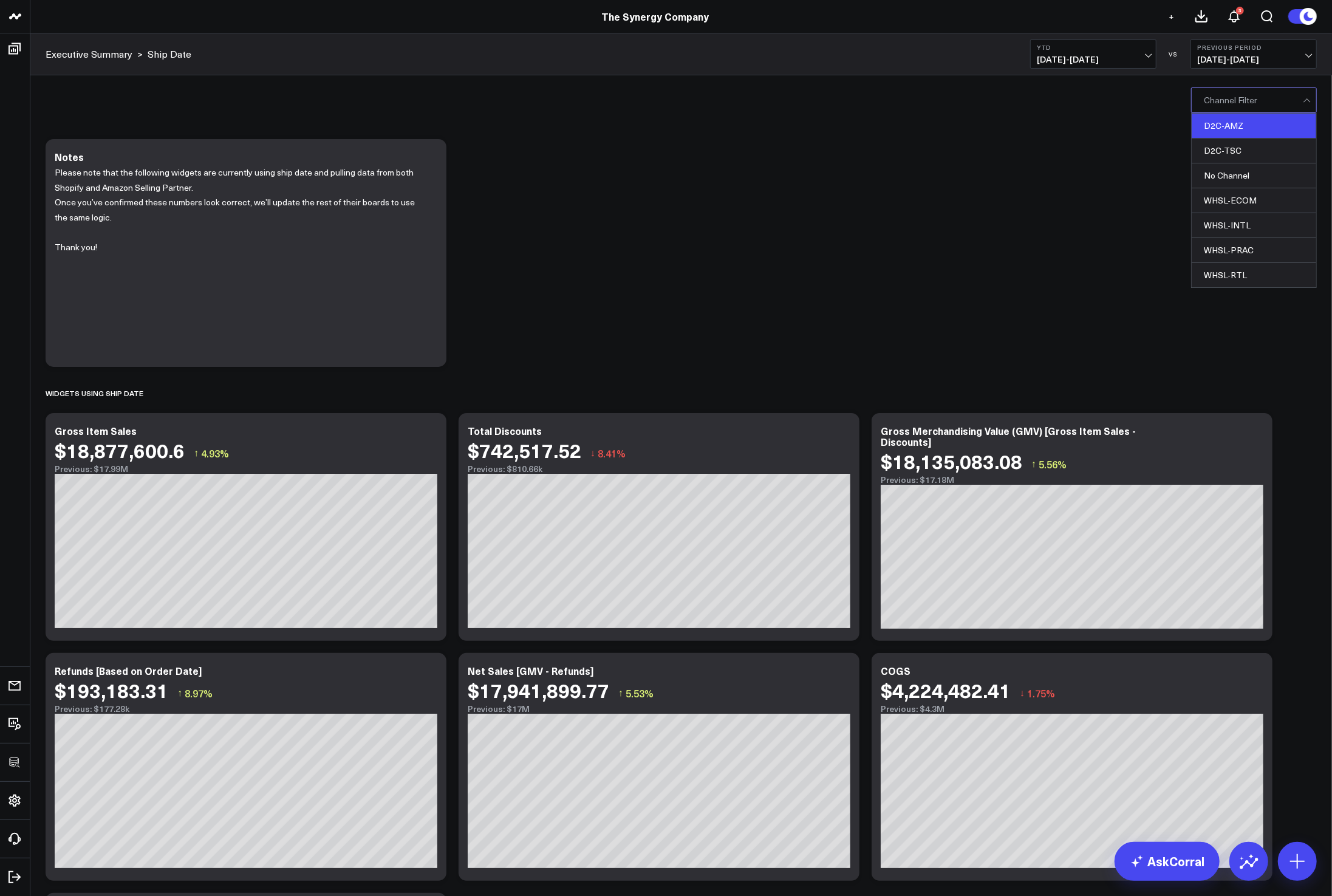
click at [1229, 126] on div "D2C-AMZ" at bounding box center [1254, 126] width 125 height 25
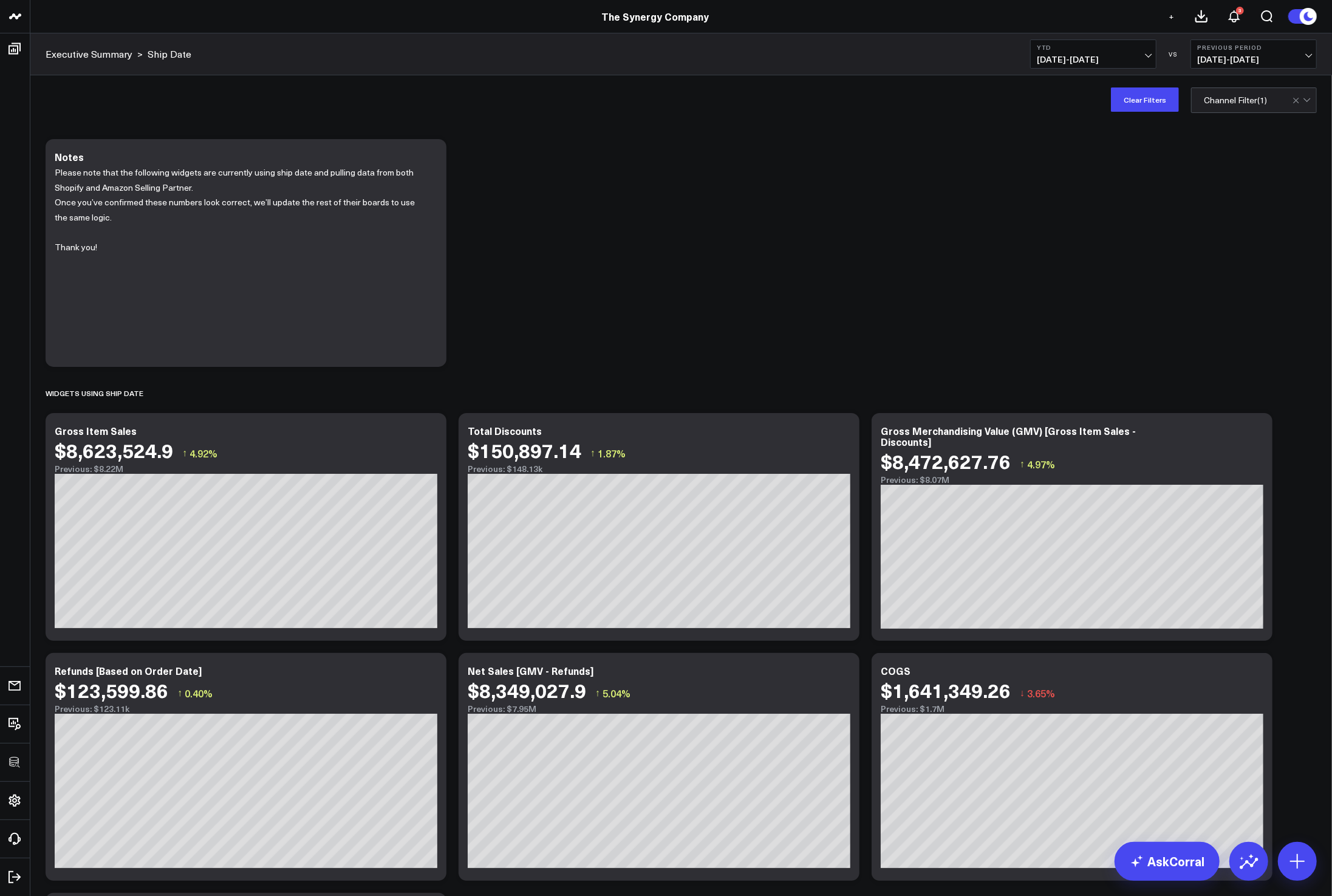
click at [1097, 204] on div "Modify via AI Copy link to widget Ask support Remove Create linked copy Executi…" at bounding box center [681, 630] width 1283 height 994
click at [1147, 98] on button "Clear Filters" at bounding box center [1145, 99] width 68 height 24
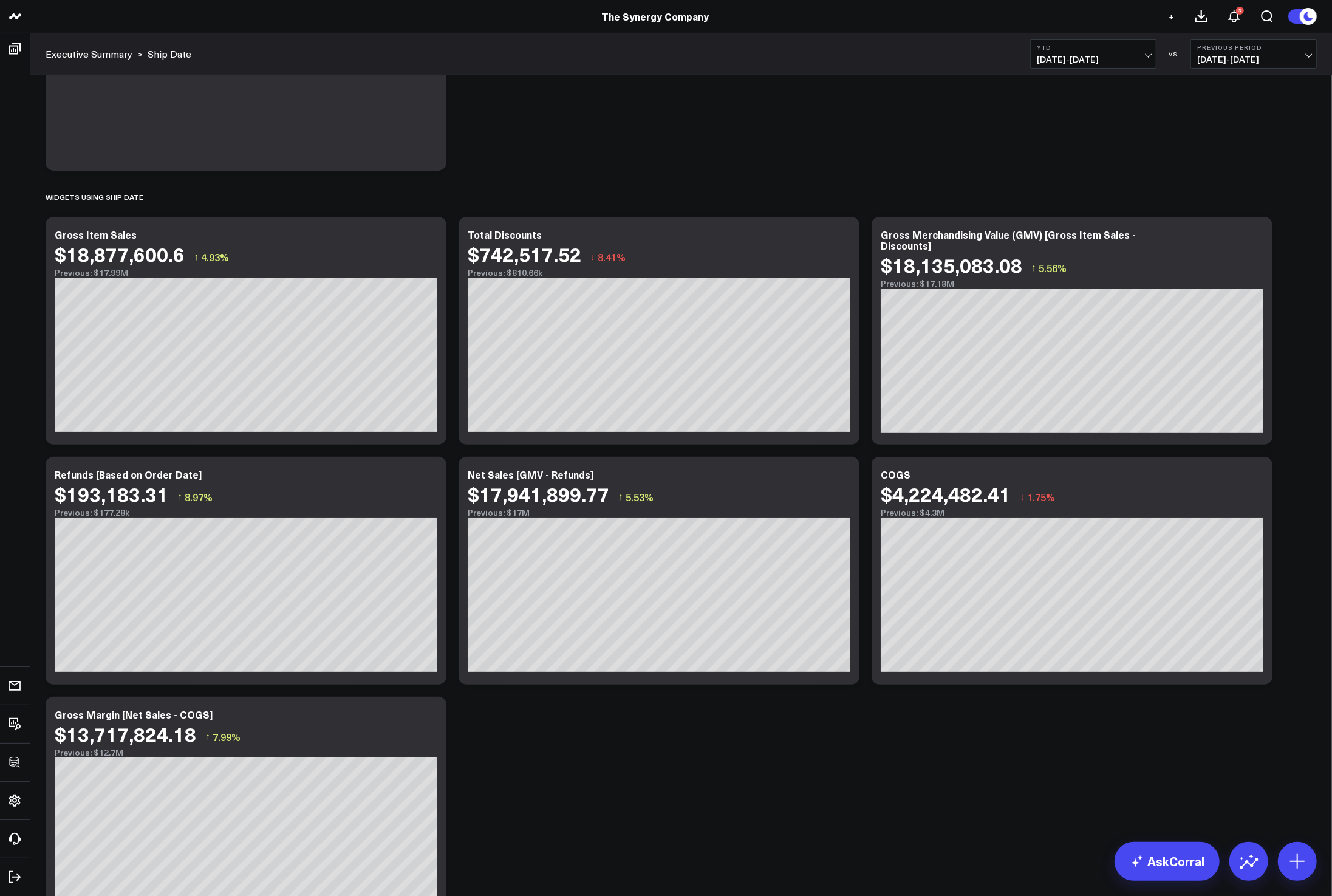
scroll to position [304, 0]
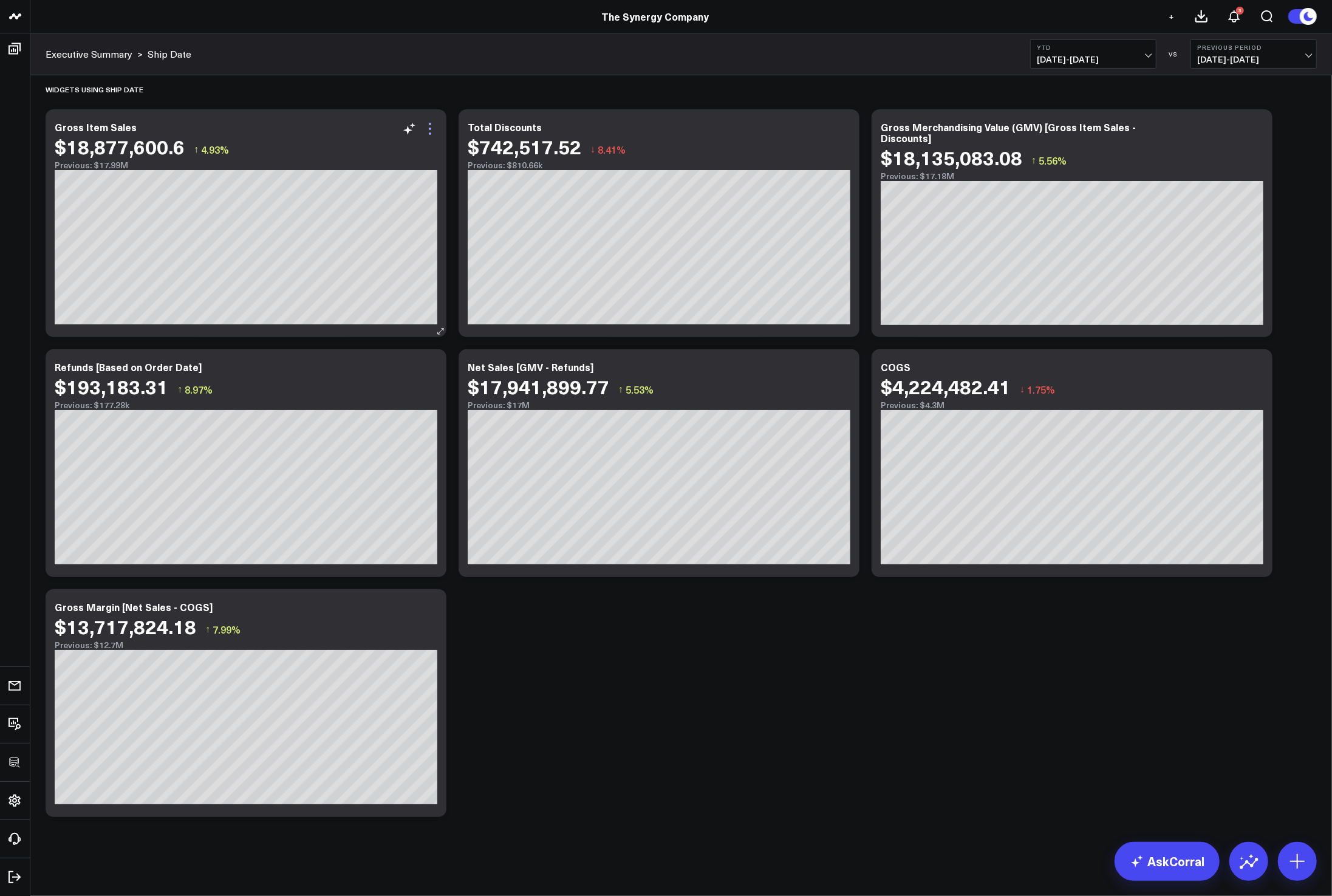
click at [431, 125] on icon at bounding box center [430, 129] width 15 height 15
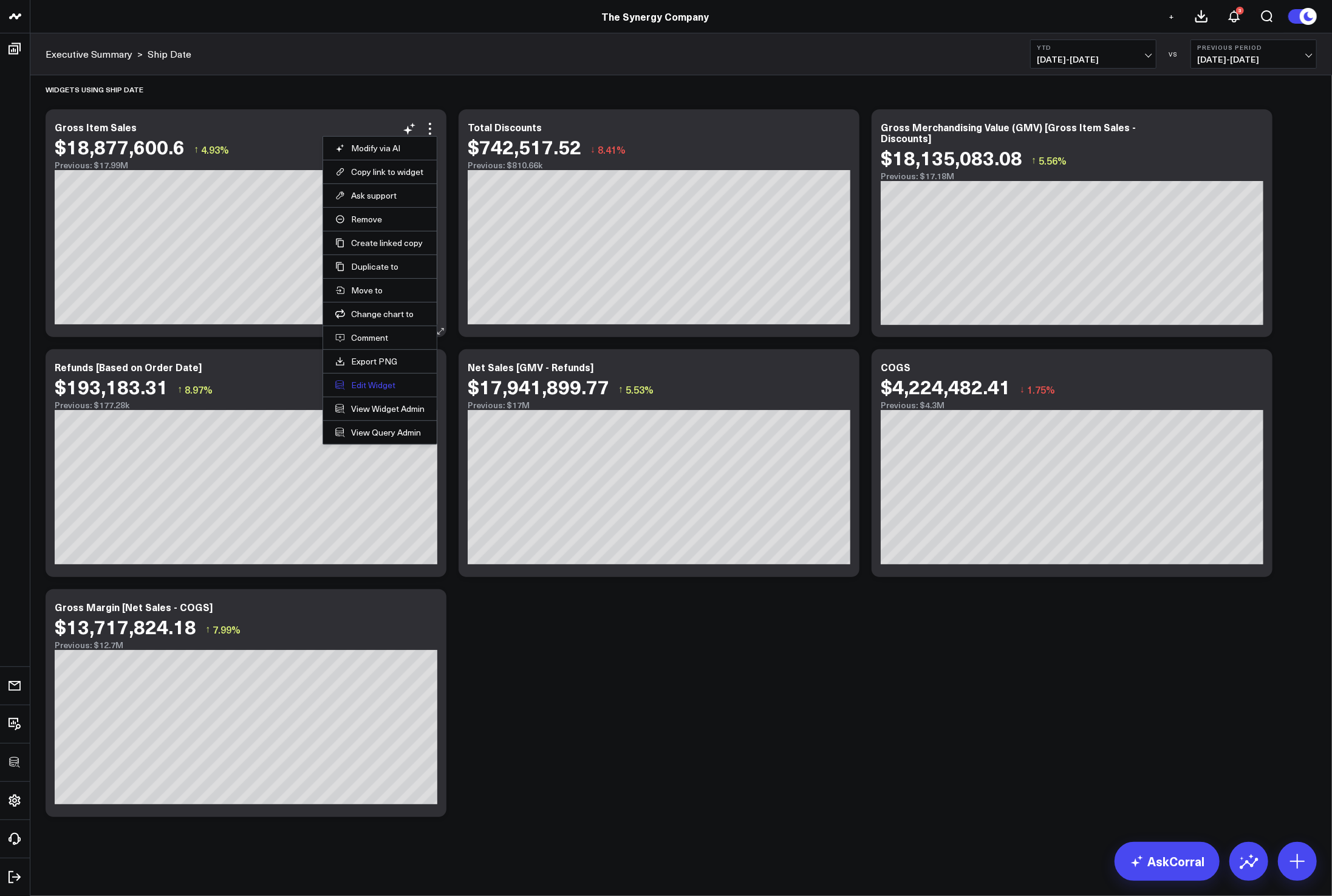
click at [369, 386] on button "Edit Widget" at bounding box center [380, 385] width 89 height 11
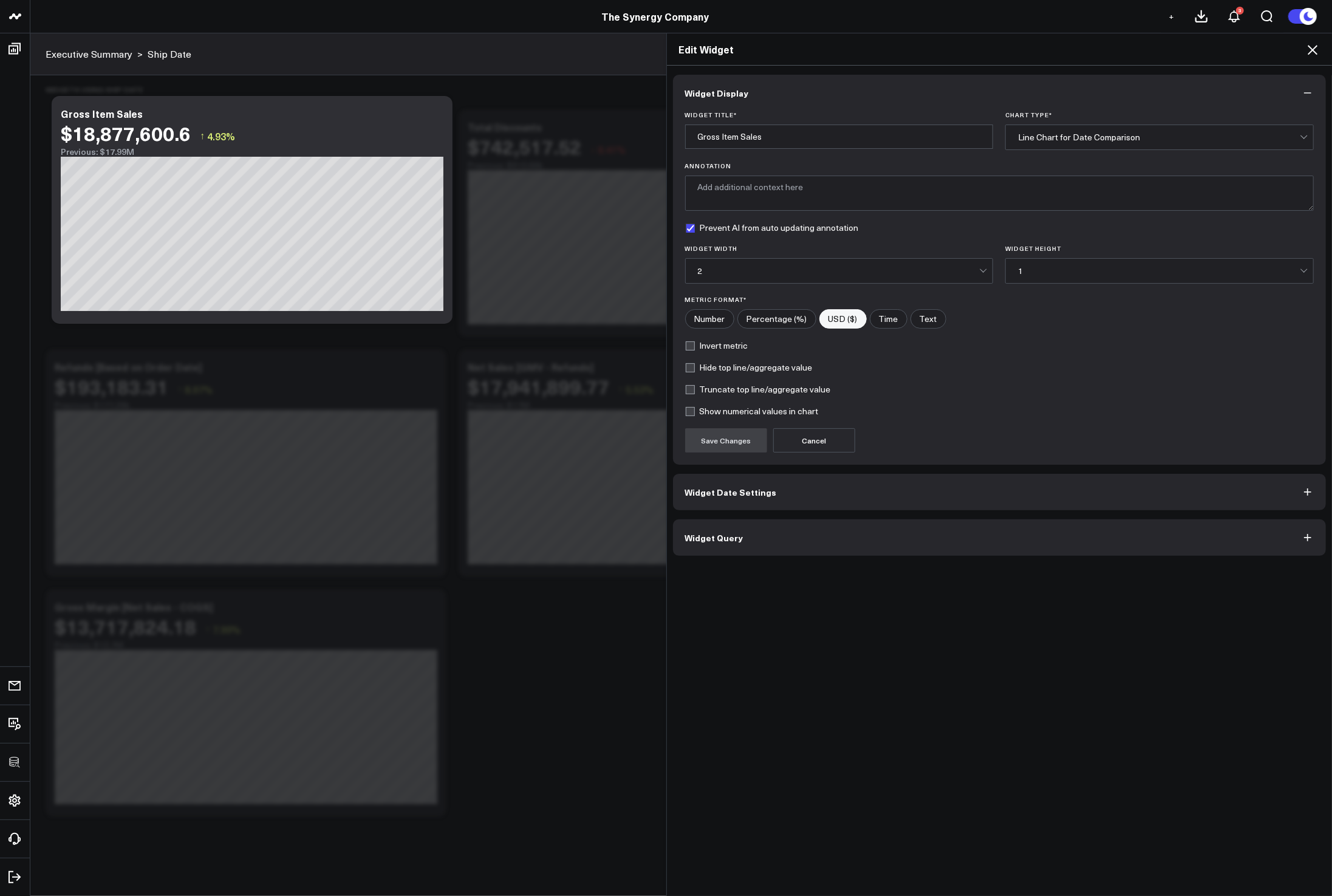
click at [766, 533] on button "Widget Query" at bounding box center [999, 537] width 653 height 36
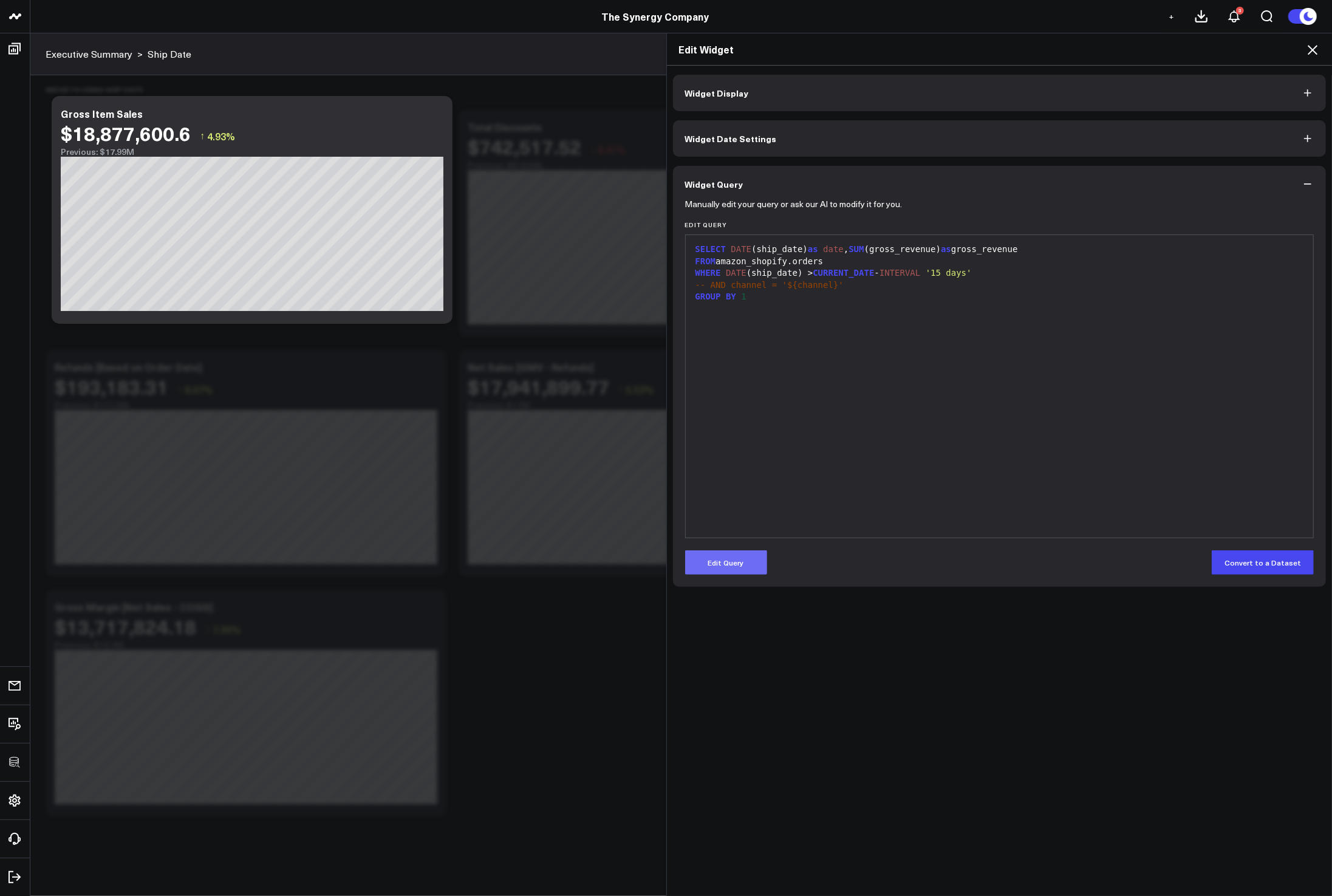
click at [739, 555] on button "Edit Query" at bounding box center [726, 562] width 82 height 24
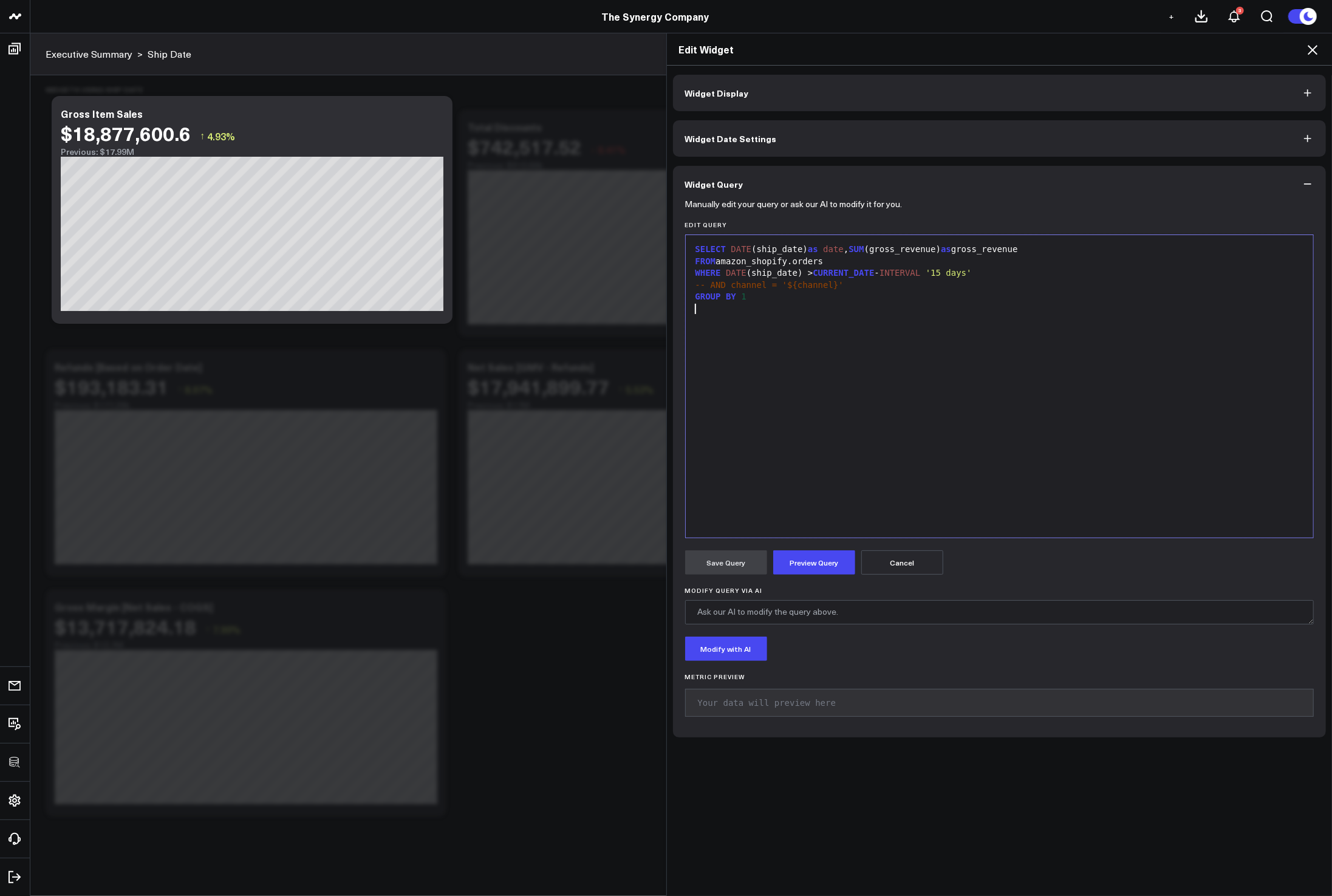
click at [793, 361] on div "SELECT DATE (ship_date) as date , SUM (gross_revenue) as gross_revenue FROM ama…" at bounding box center [999, 386] width 616 height 290
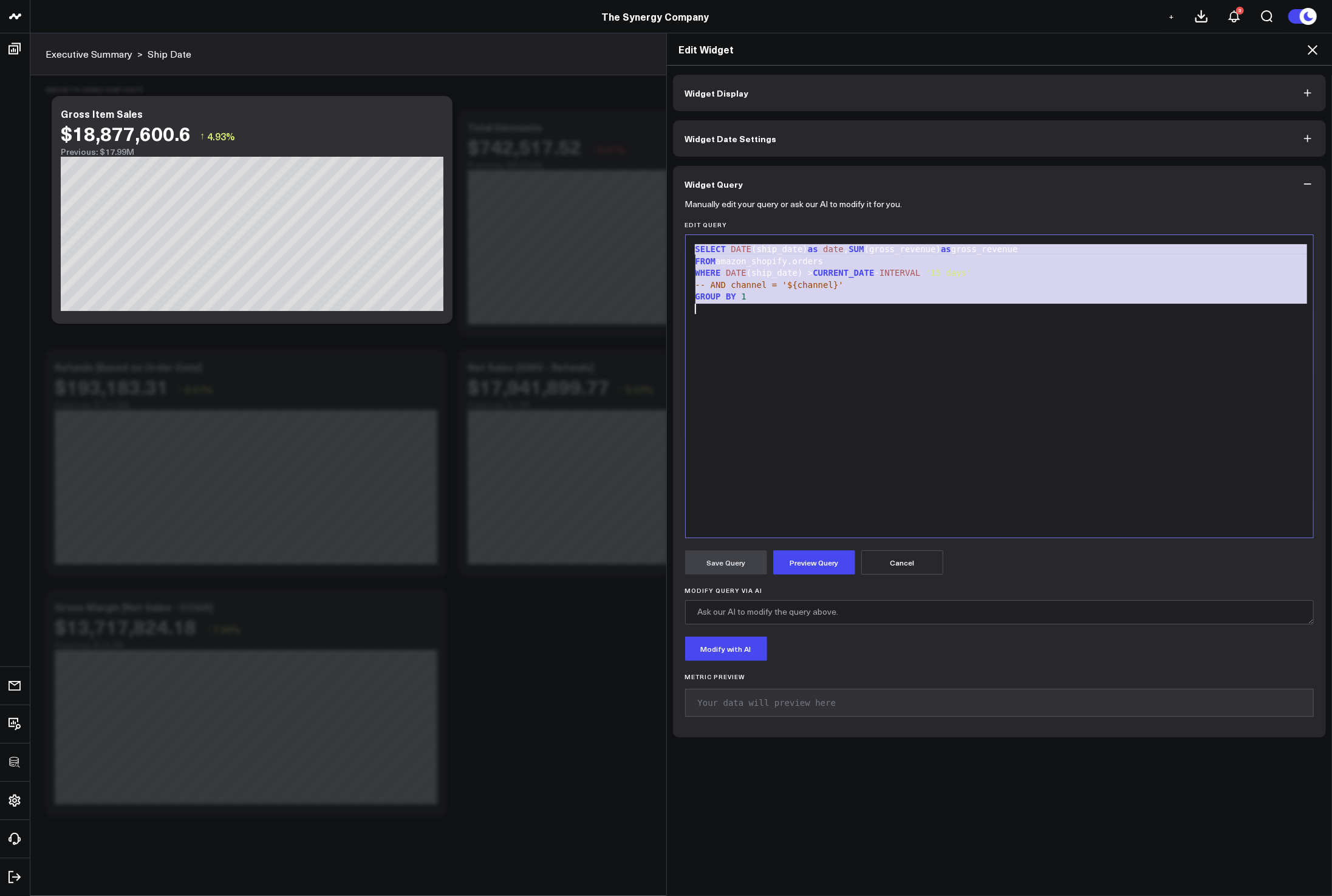
copy div "SELECT DATE (ship_date) as date , SUM (gross_revenue) as gross_revenue FROM ama…"
click at [1311, 46] on icon at bounding box center [1312, 49] width 15 height 15
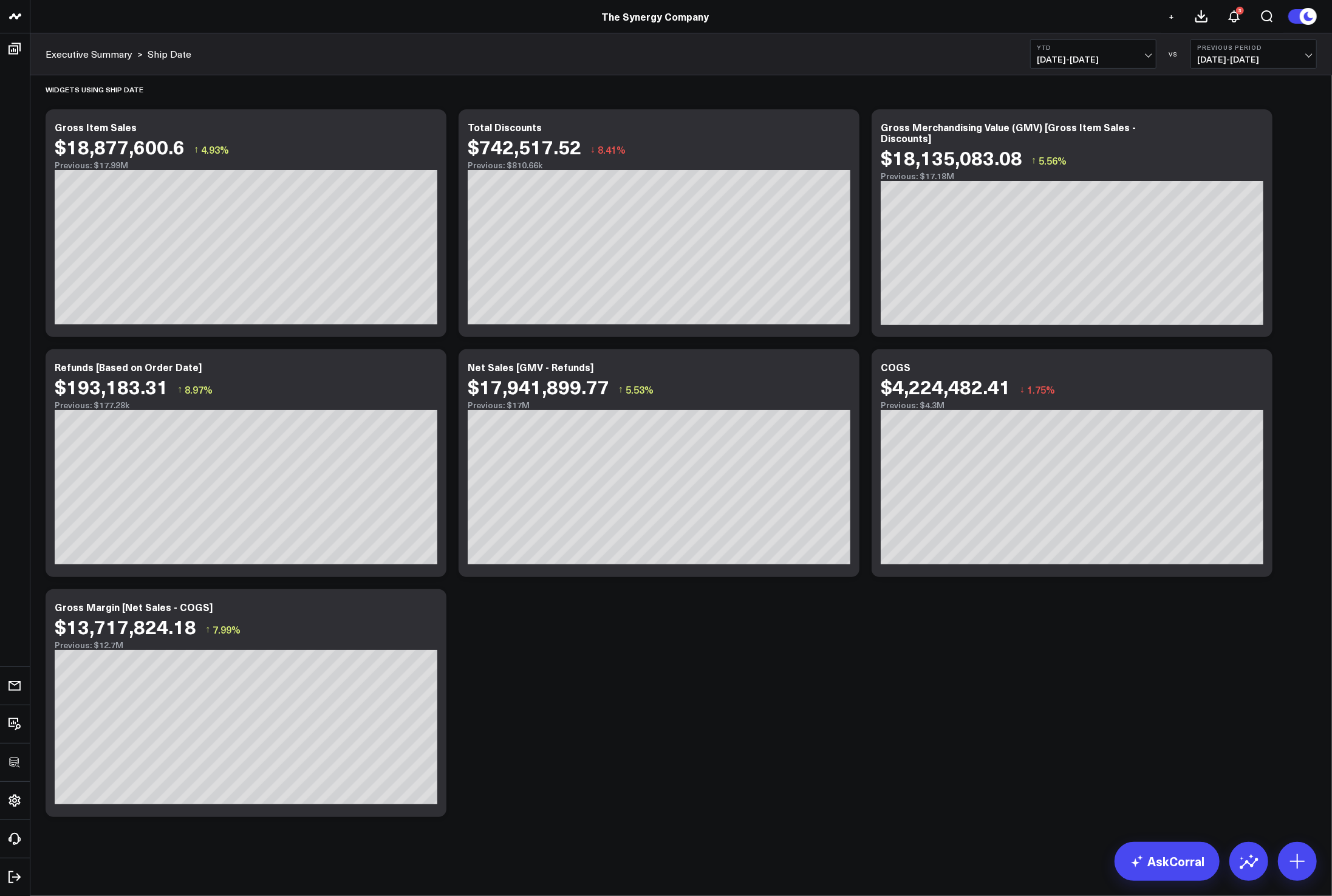
click at [951, 763] on div "Modify via AI Copy link to widget Ask support Remove Create linked copy Executi…" at bounding box center [681, 326] width 1283 height 994
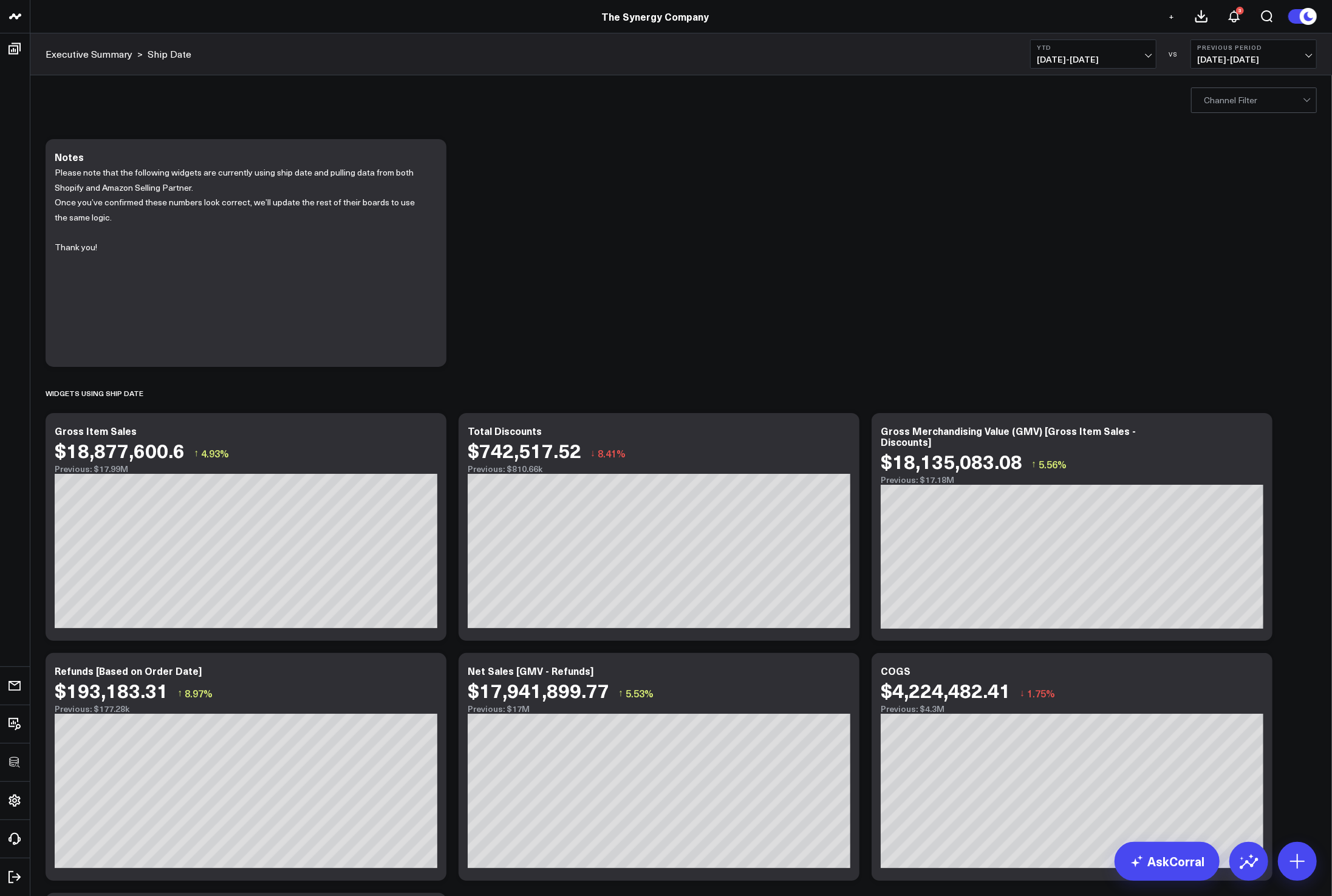
click at [1236, 114] on div "option D2C-AMZ, selected. Channel Filter" at bounding box center [681, 100] width 1301 height 49
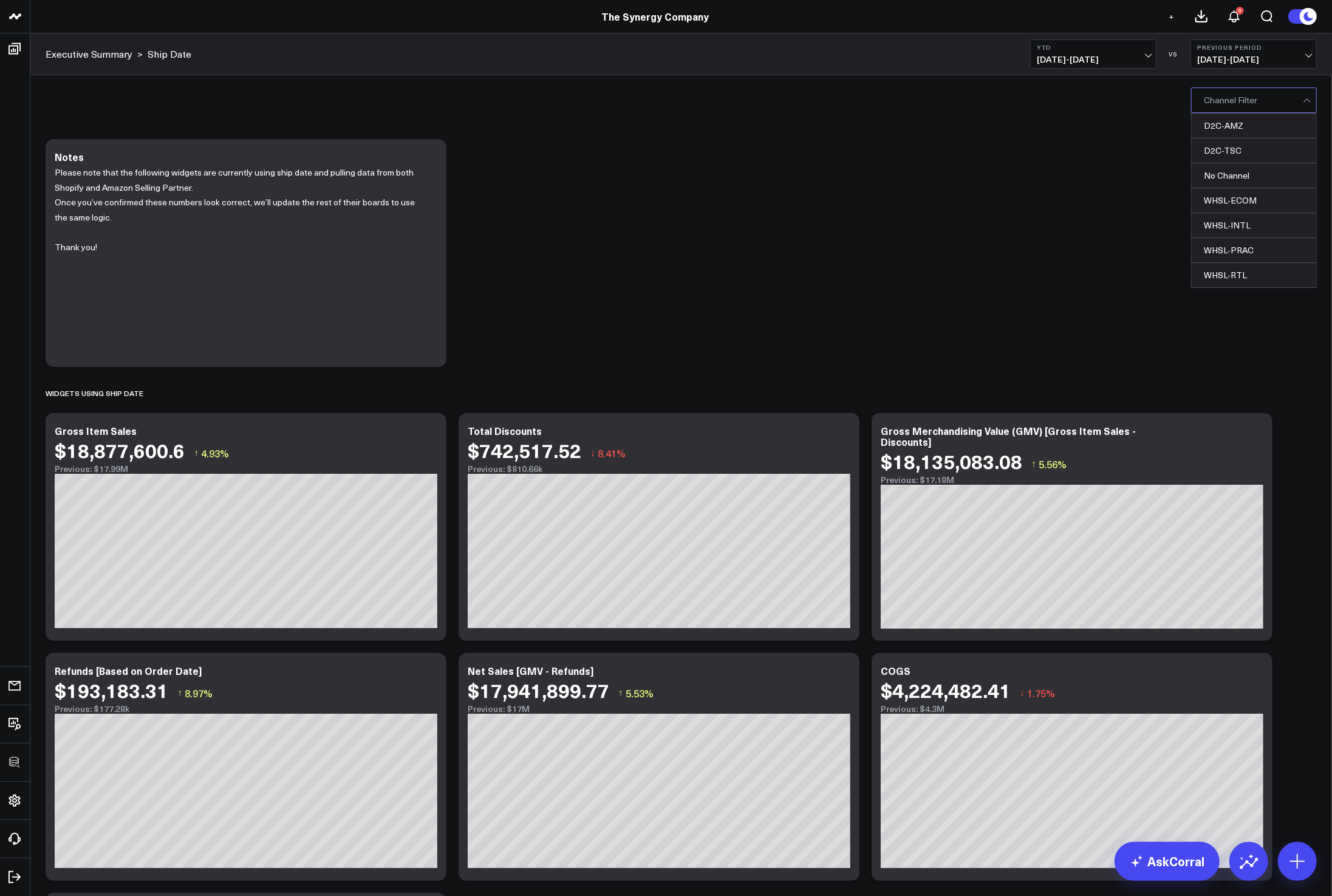
click at [1123, 42] on button "YTD 01/01/25 - 08/17/25" at bounding box center [1093, 53] width 126 height 29
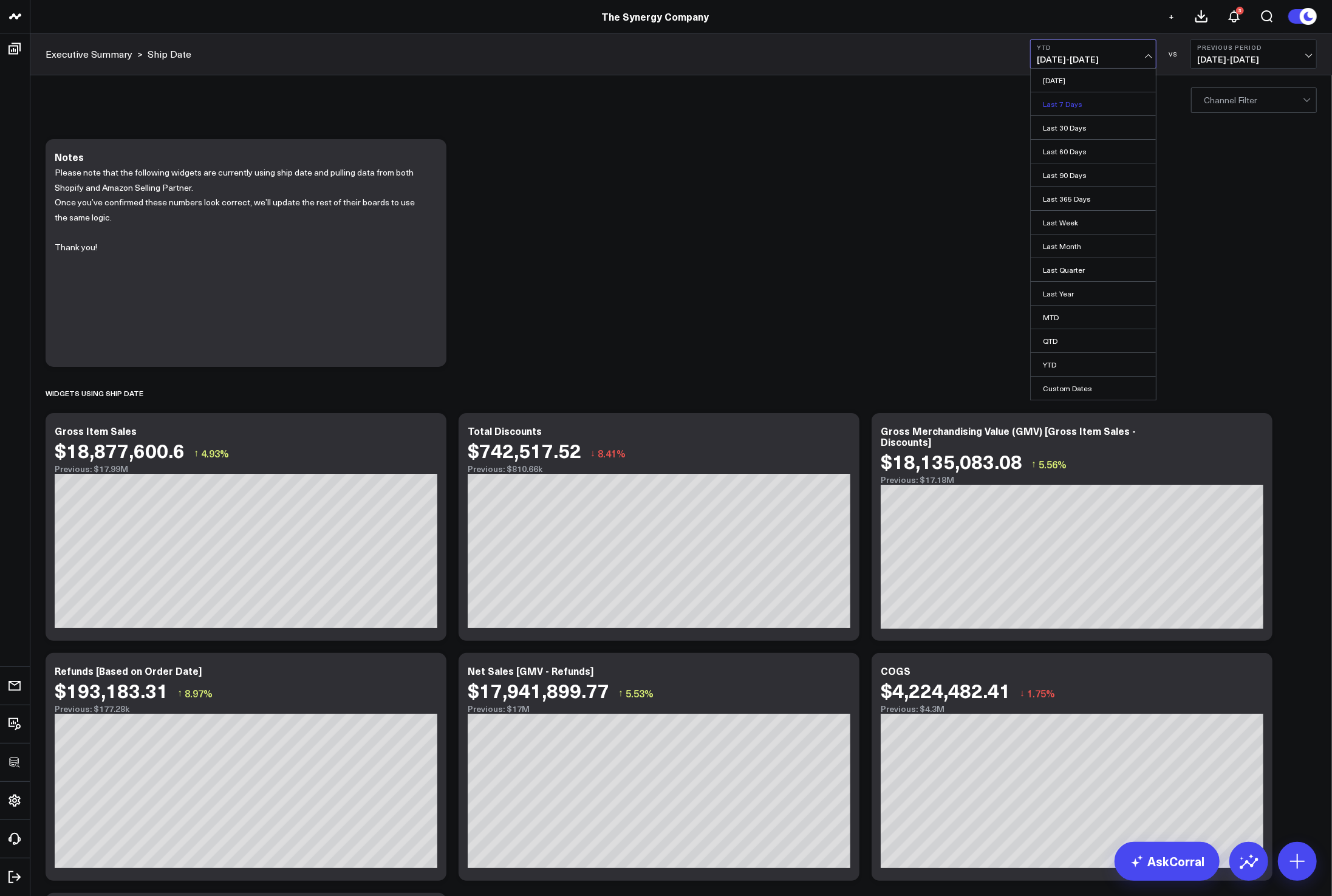
click at [1082, 101] on link "Last 7 Days" at bounding box center [1093, 104] width 125 height 23
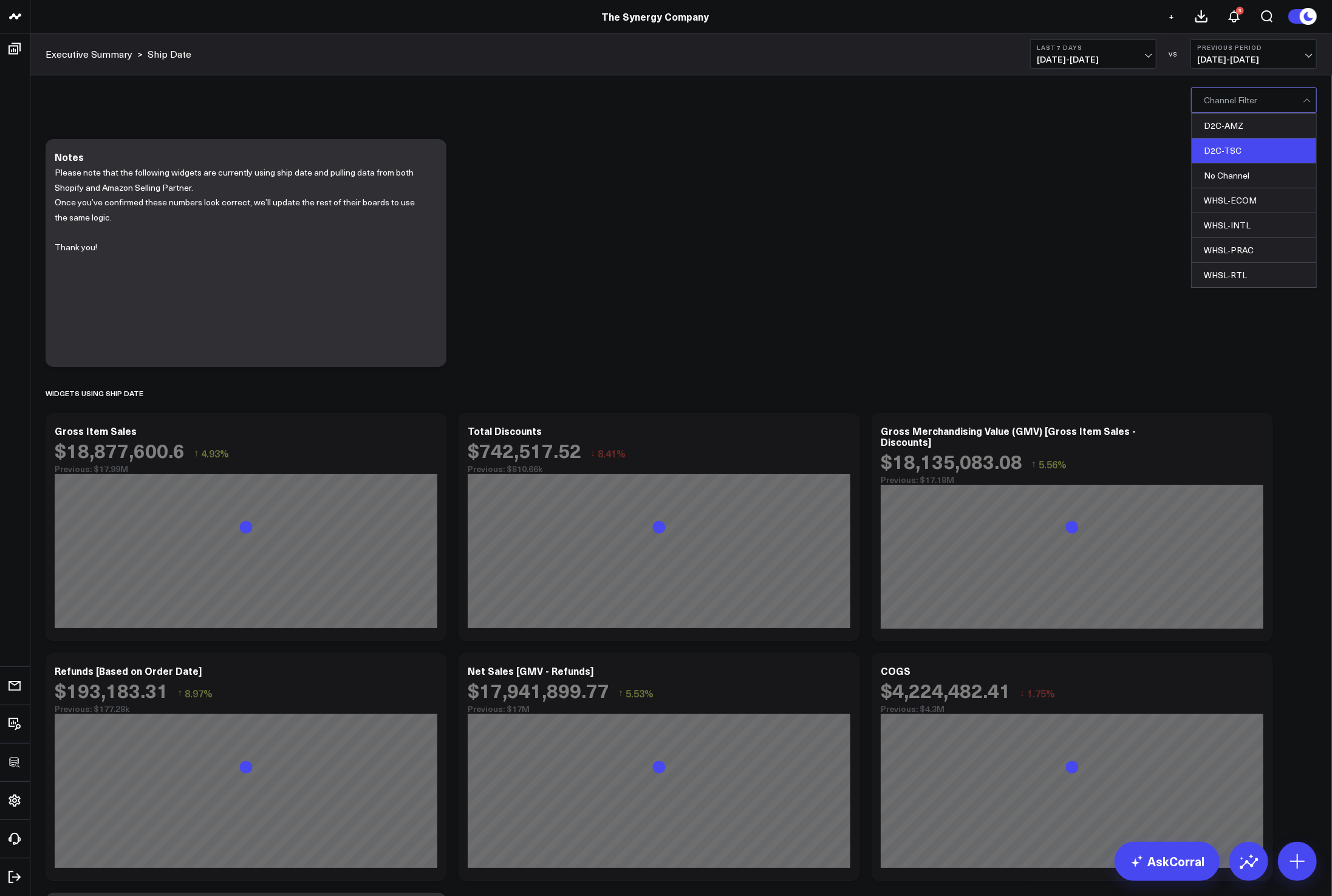
click at [1246, 148] on div "D2C-TSC" at bounding box center [1254, 151] width 125 height 25
click at [955, 214] on div "Modify via AI Copy link to widget Ask support Remove Create linked copy Executi…" at bounding box center [681, 630] width 1283 height 994
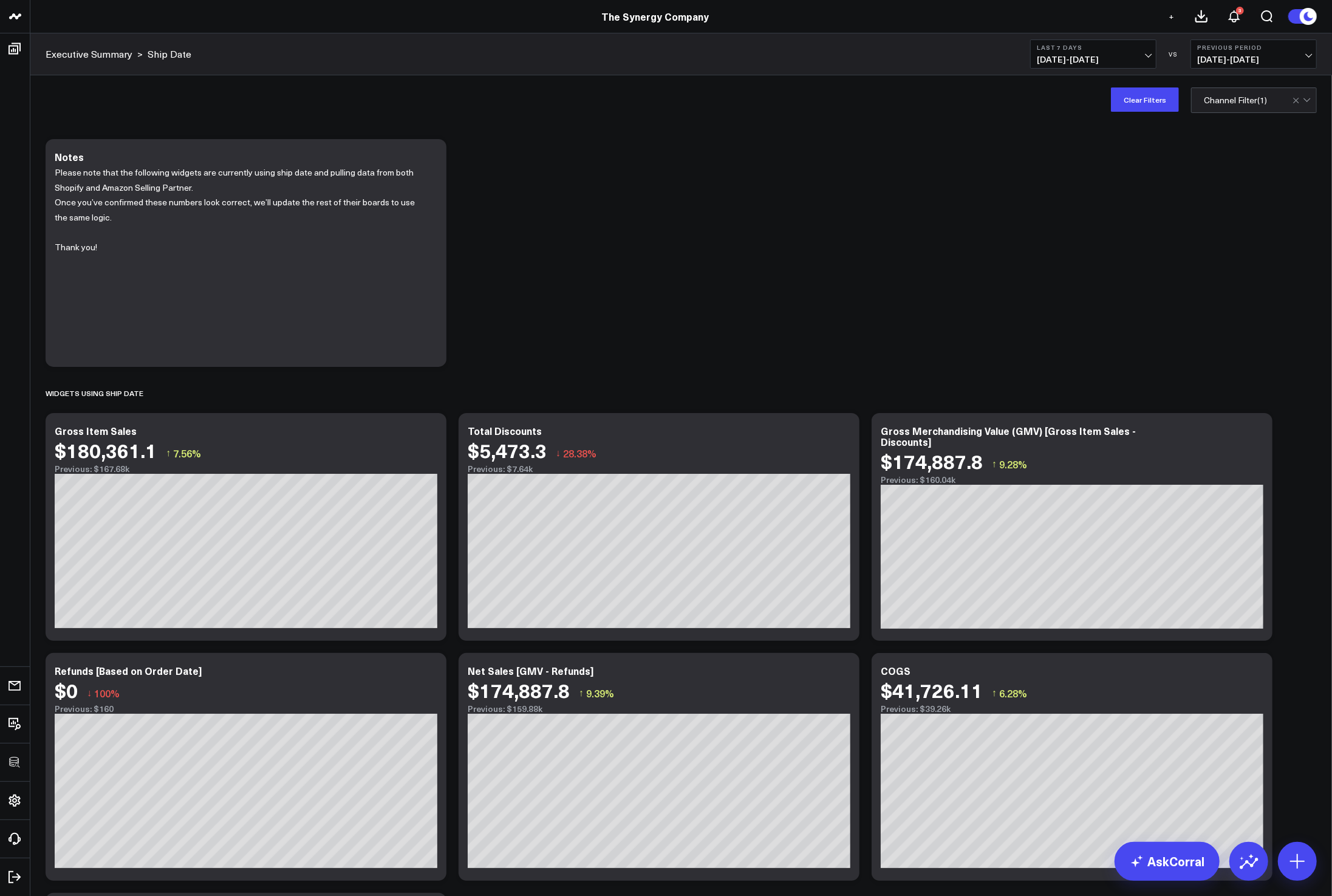
click at [1057, 294] on div "Modify via AI Copy link to widget Ask support Remove Create linked copy Executi…" at bounding box center [681, 630] width 1283 height 994
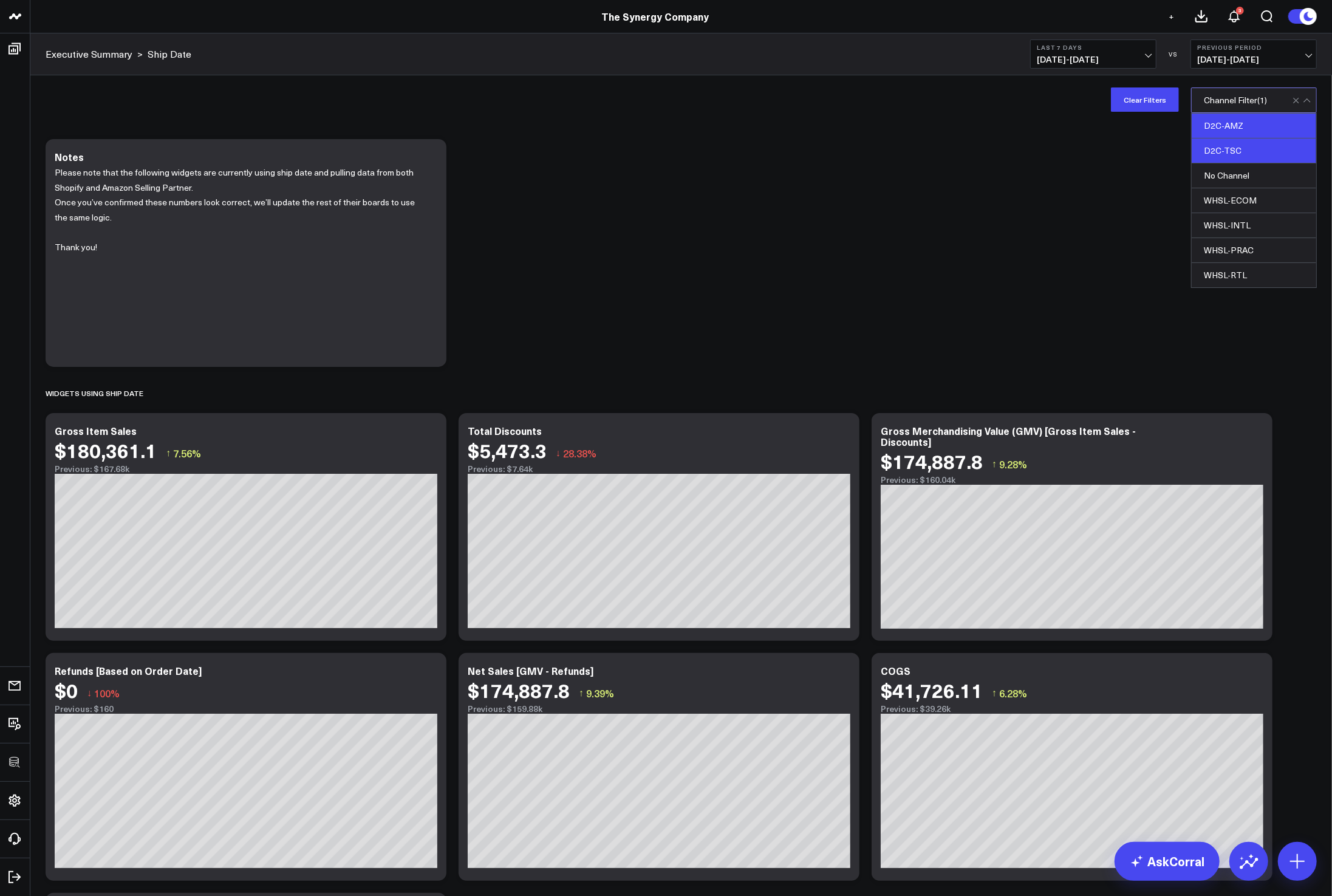
click at [1239, 126] on div "D2C-AMZ" at bounding box center [1254, 126] width 125 height 25
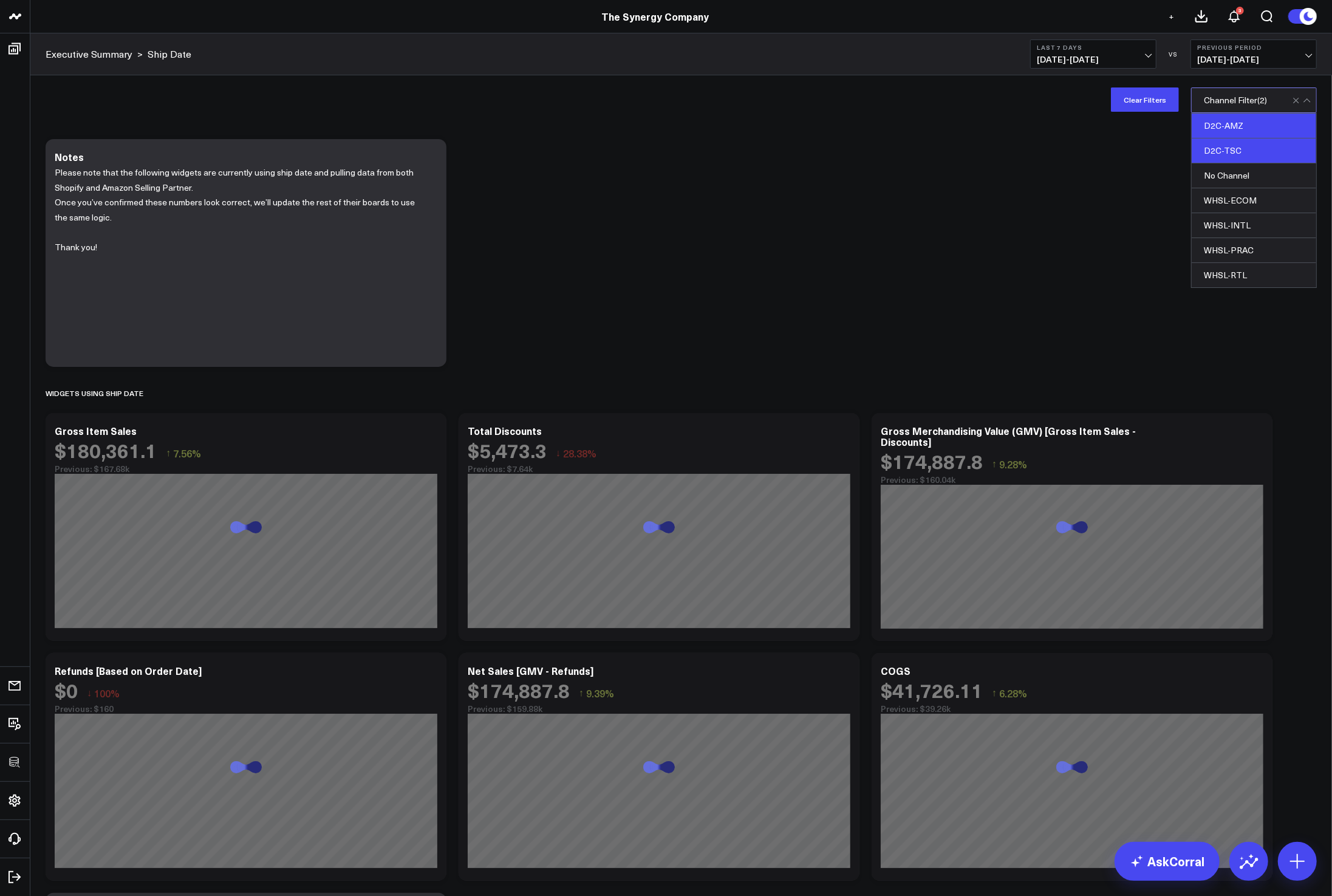
click at [1236, 151] on div "D2C-TSC" at bounding box center [1254, 151] width 125 height 25
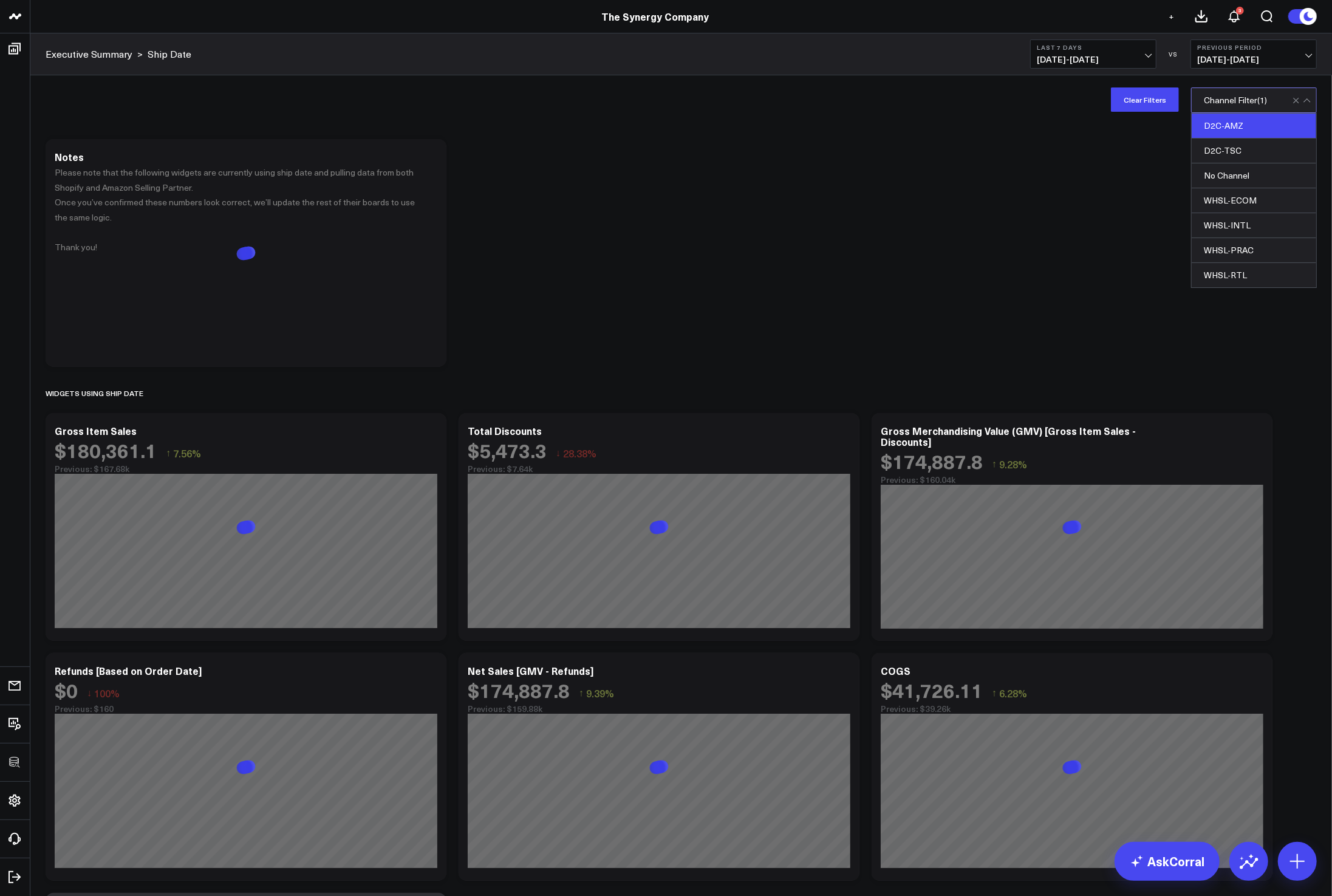
drag, startPoint x: 1037, startPoint y: 187, endPoint x: 1045, endPoint y: 183, distance: 8.9
click at [1041, 185] on div "Modify via AI Copy link to widget Ask support Remove Create linked copy Executi…" at bounding box center [681, 630] width 1283 height 994
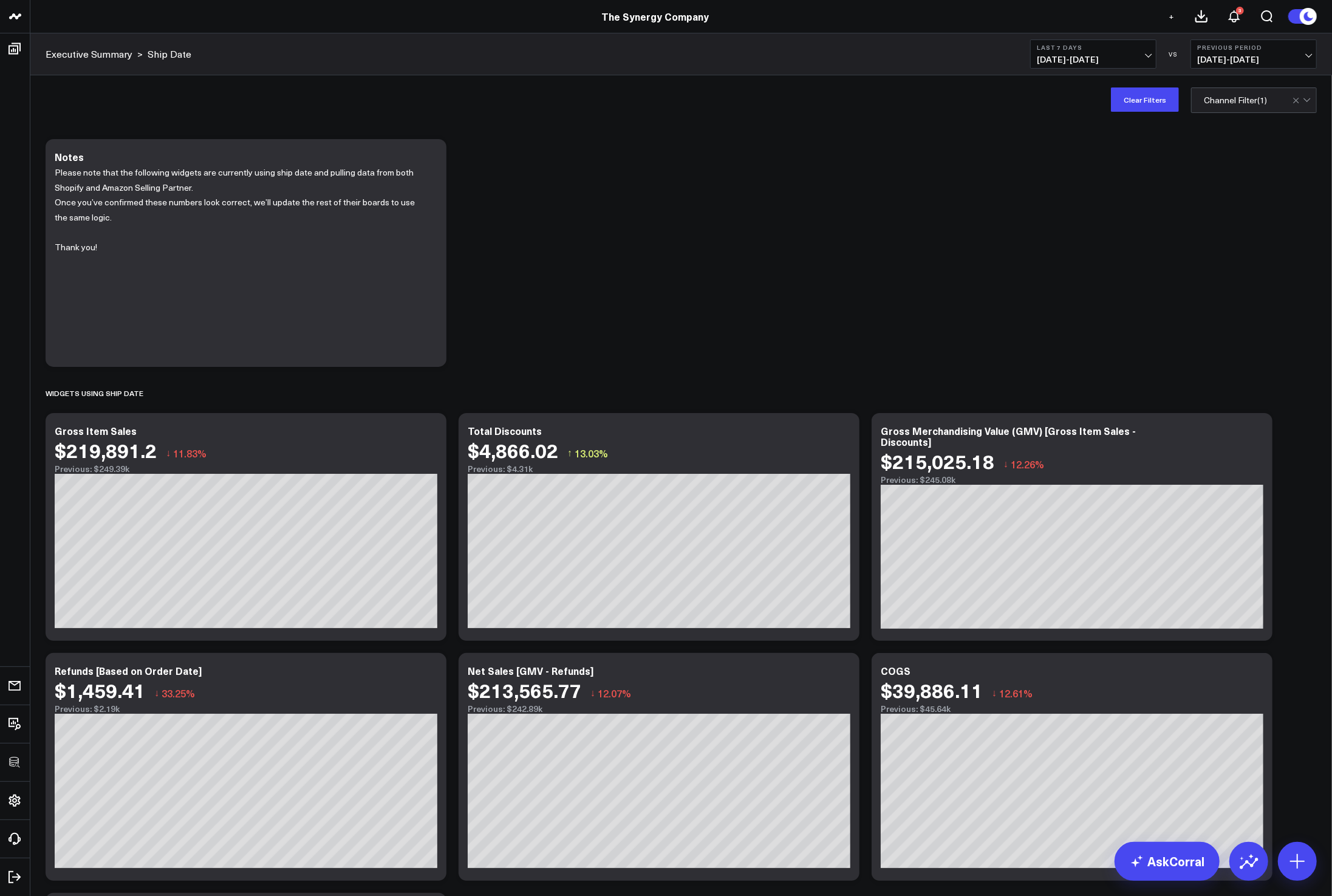
click at [1119, 56] on span "08/11/25 - 08/17/25" at bounding box center [1094, 60] width 113 height 9
click at [1096, 80] on link "Yesterday" at bounding box center [1093, 79] width 125 height 23
click at [1115, 112] on div "Clear Filters option D2C-TSC, deselected. Channel Filter ( 1 )" at bounding box center [681, 100] width 1301 height 49
drag, startPoint x: 1119, startPoint y: 109, endPoint x: 1097, endPoint y: 125, distance: 27.2
click at [1119, 110] on button "Clear Filters" at bounding box center [1145, 99] width 68 height 24
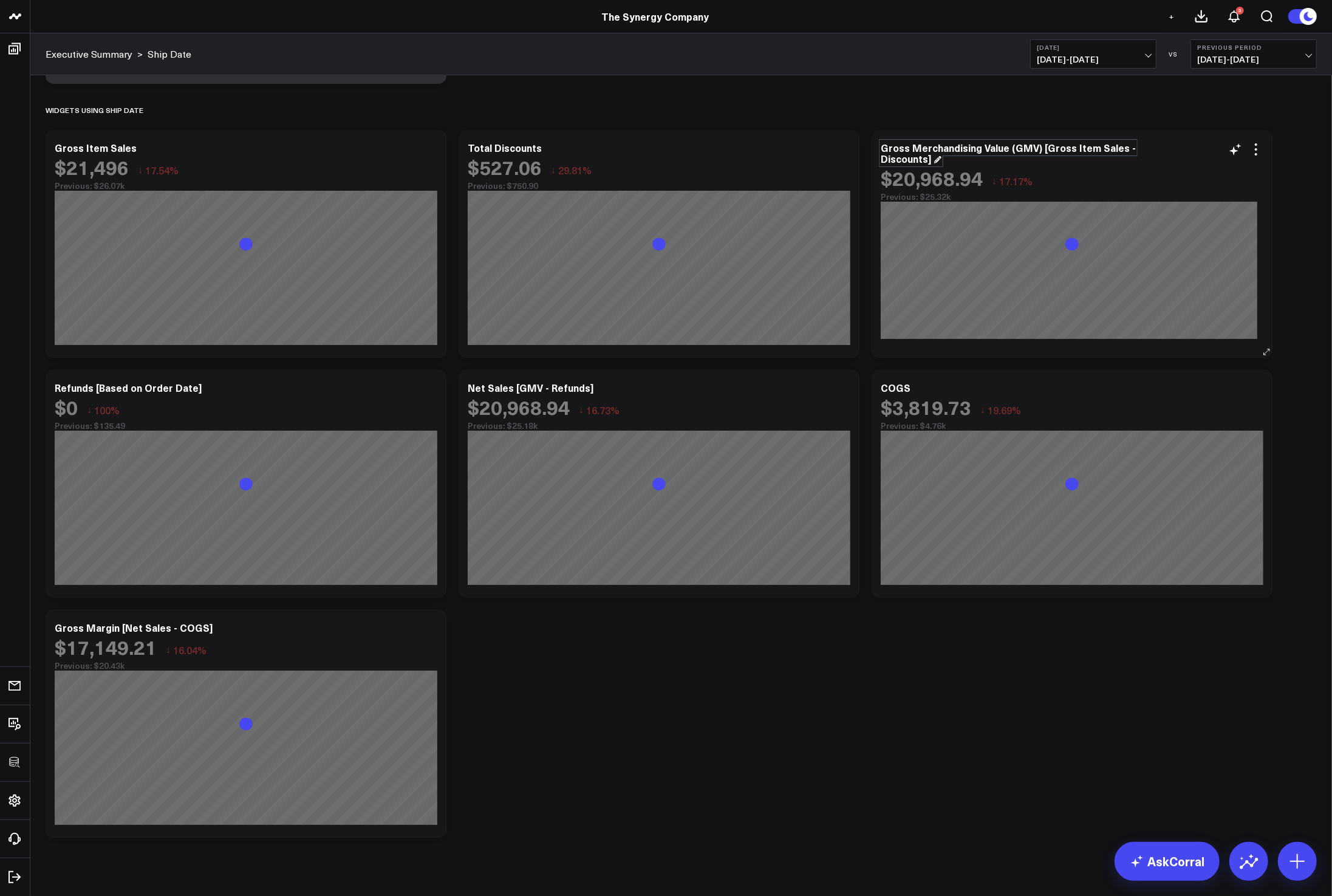
scroll to position [304, 0]
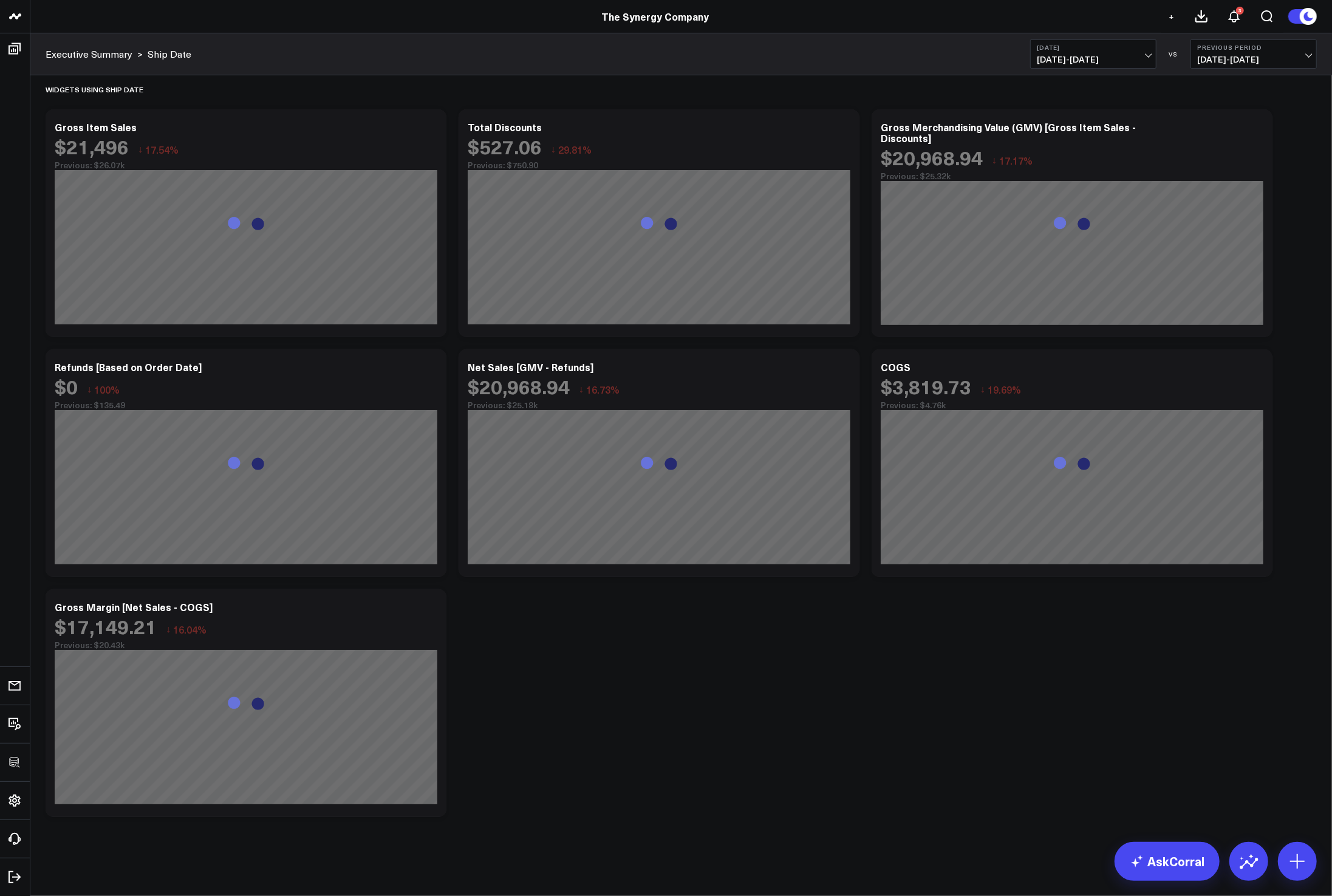
click at [889, 708] on div "Modify via AI Copy link to widget Ask support Remove Create linked copy Executi…" at bounding box center [681, 326] width 1283 height 994
click at [1304, 509] on div "Modify via AI Copy link to widget Ask support Remove Create linked copy Executi…" at bounding box center [681, 326] width 1283 height 994
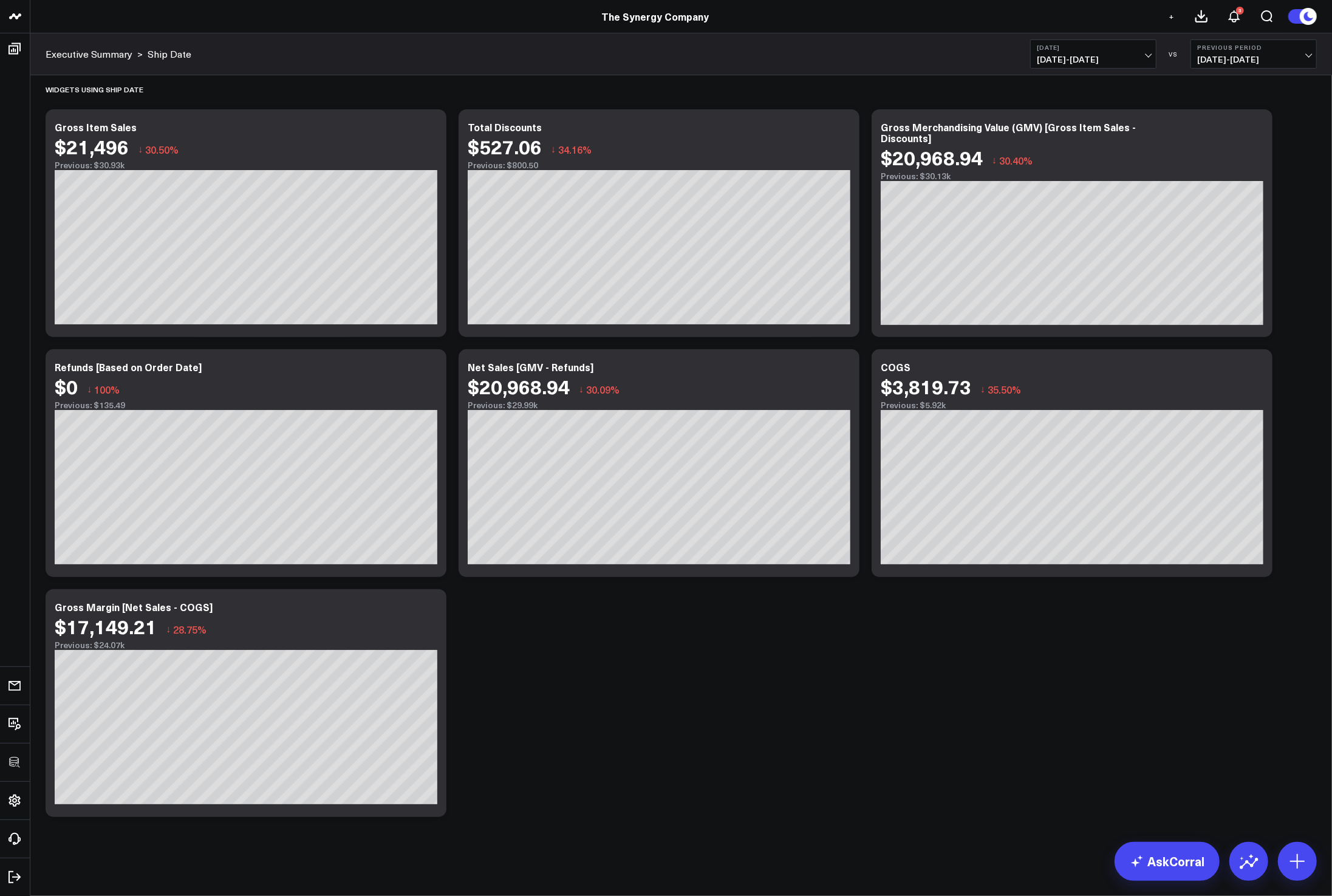
scroll to position [0, 0]
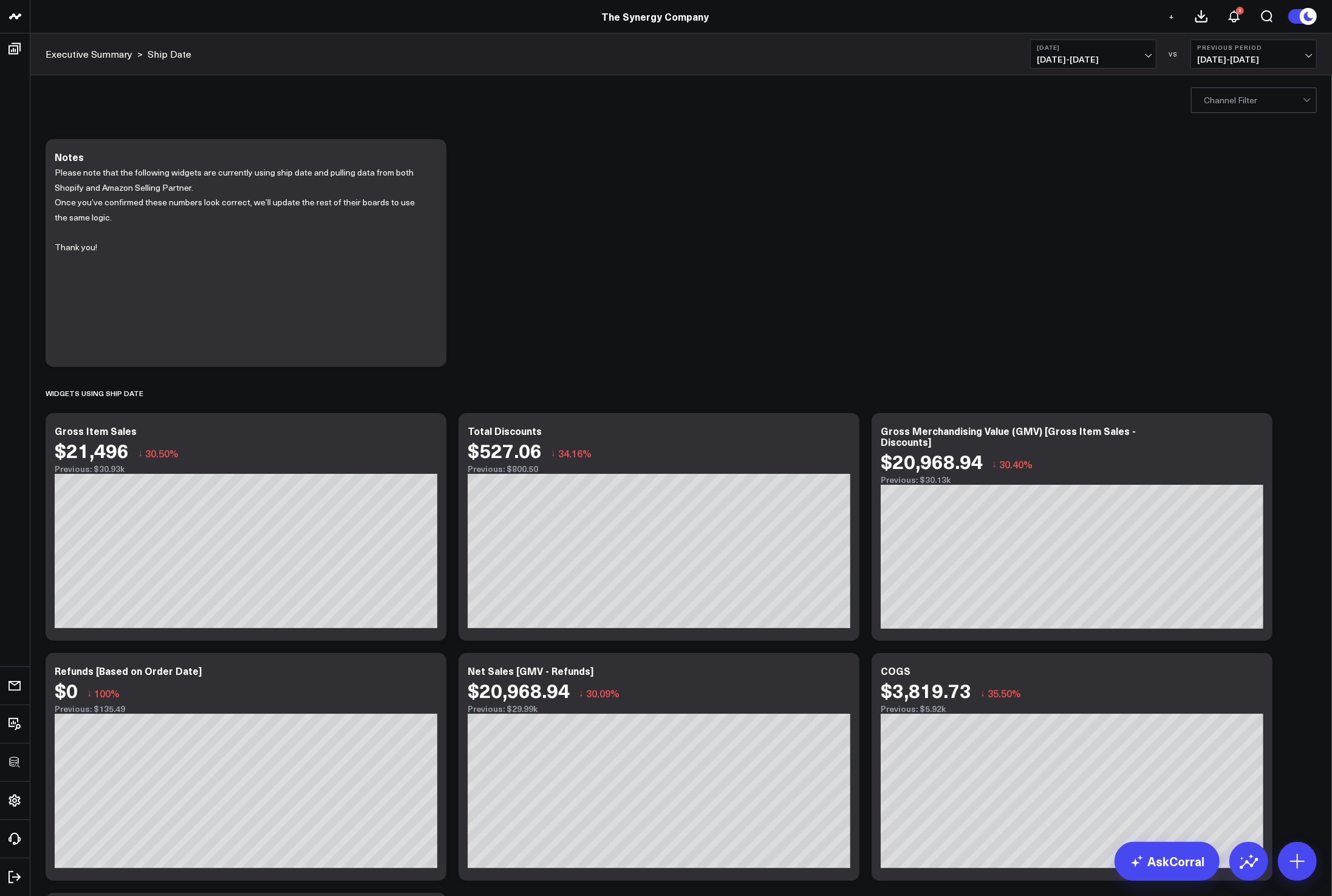
click at [947, 301] on div "Modify via AI Copy link to widget Ask support Remove Create linked copy Executi…" at bounding box center [681, 630] width 1283 height 994
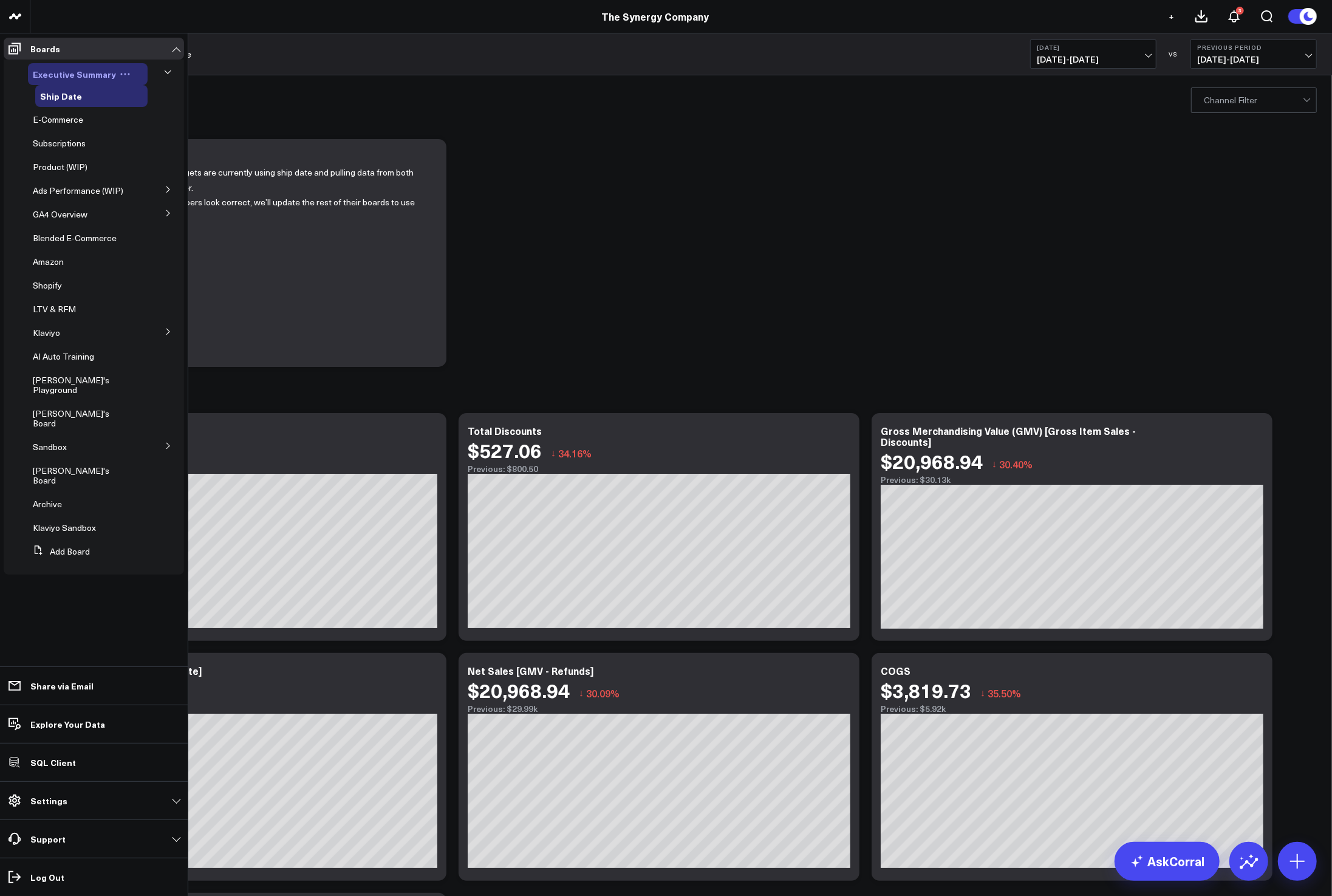
click at [48, 68] on span "Executive Summary" at bounding box center [75, 74] width 83 height 12
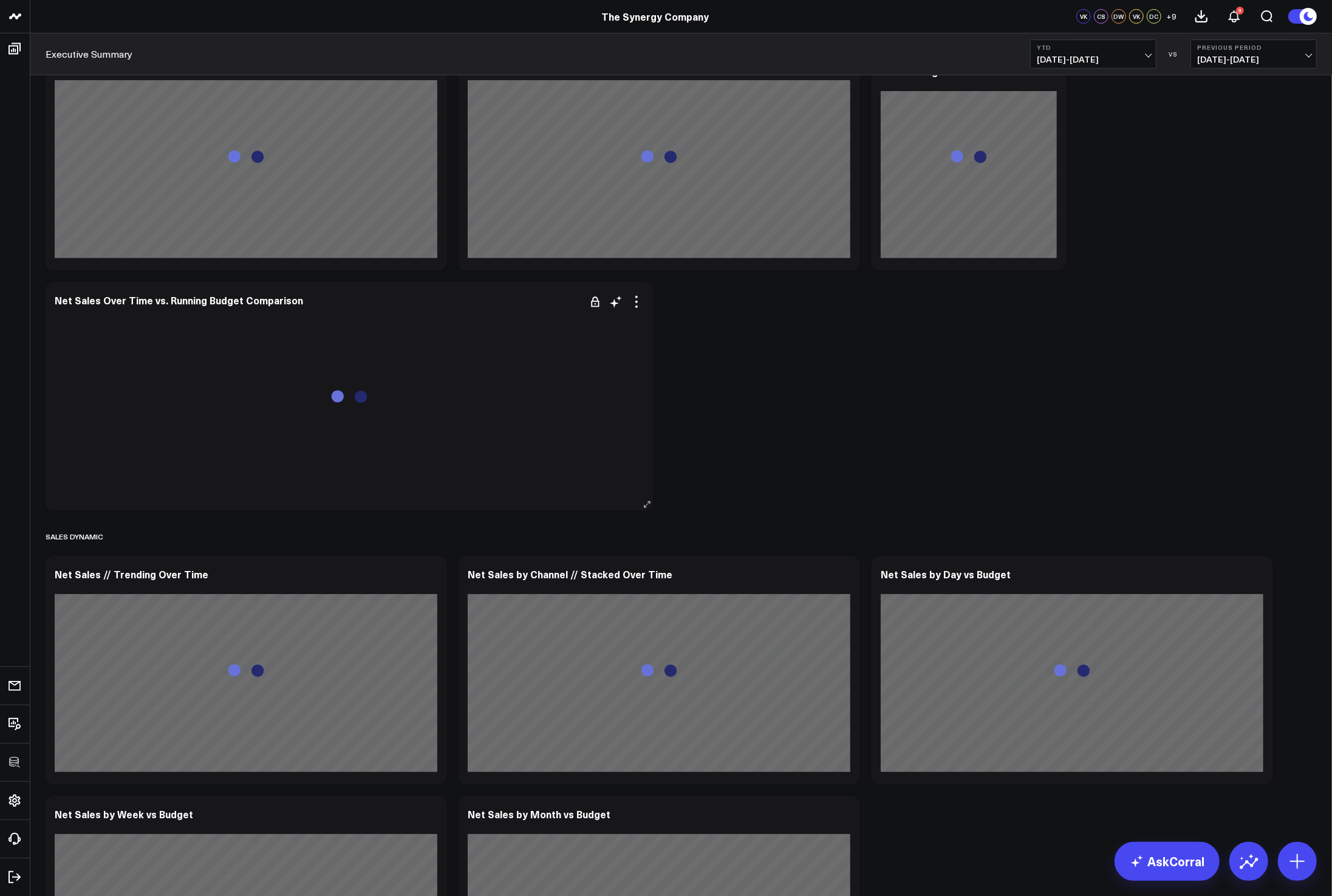
scroll to position [487, 0]
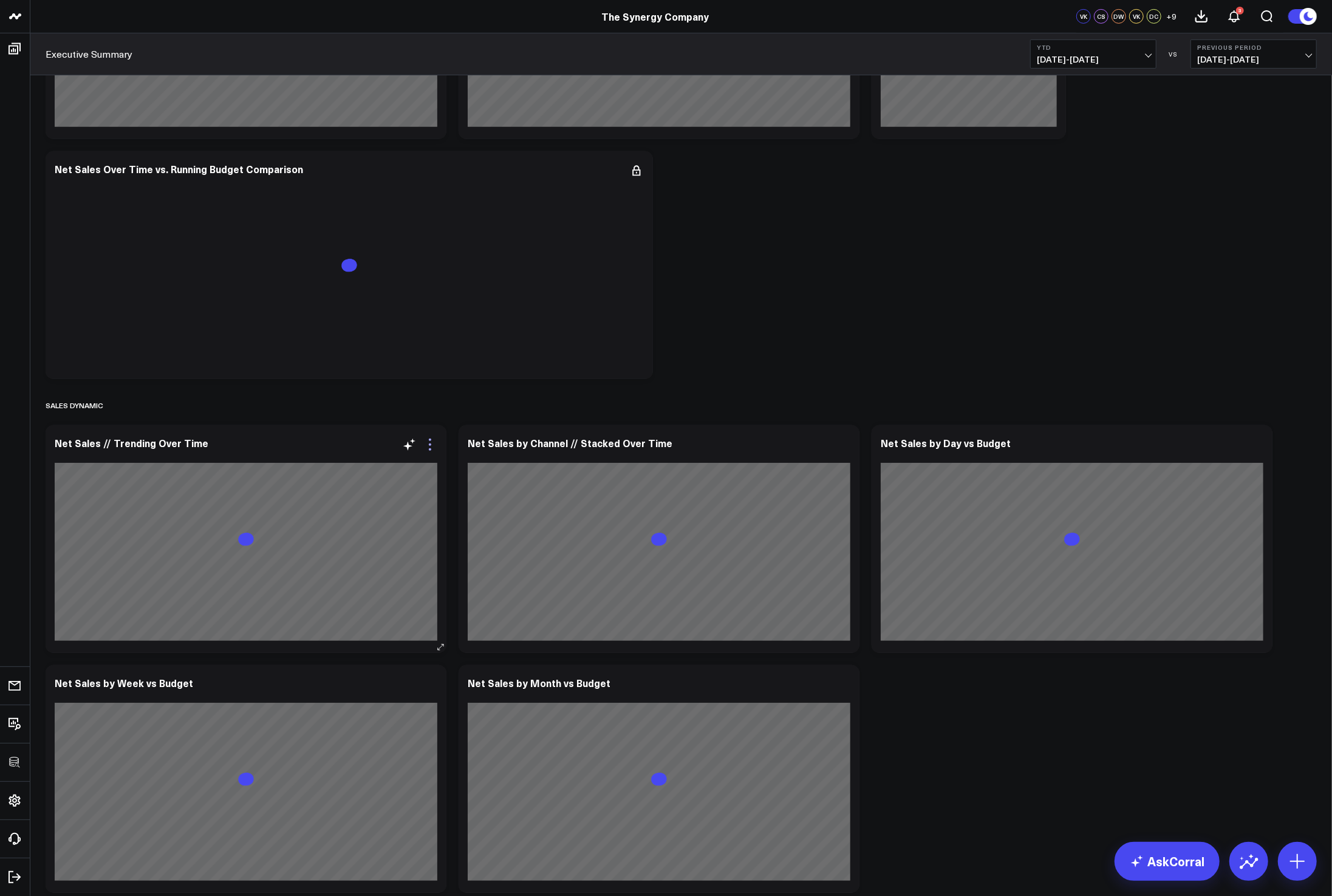
click at [428, 440] on icon at bounding box center [430, 444] width 15 height 15
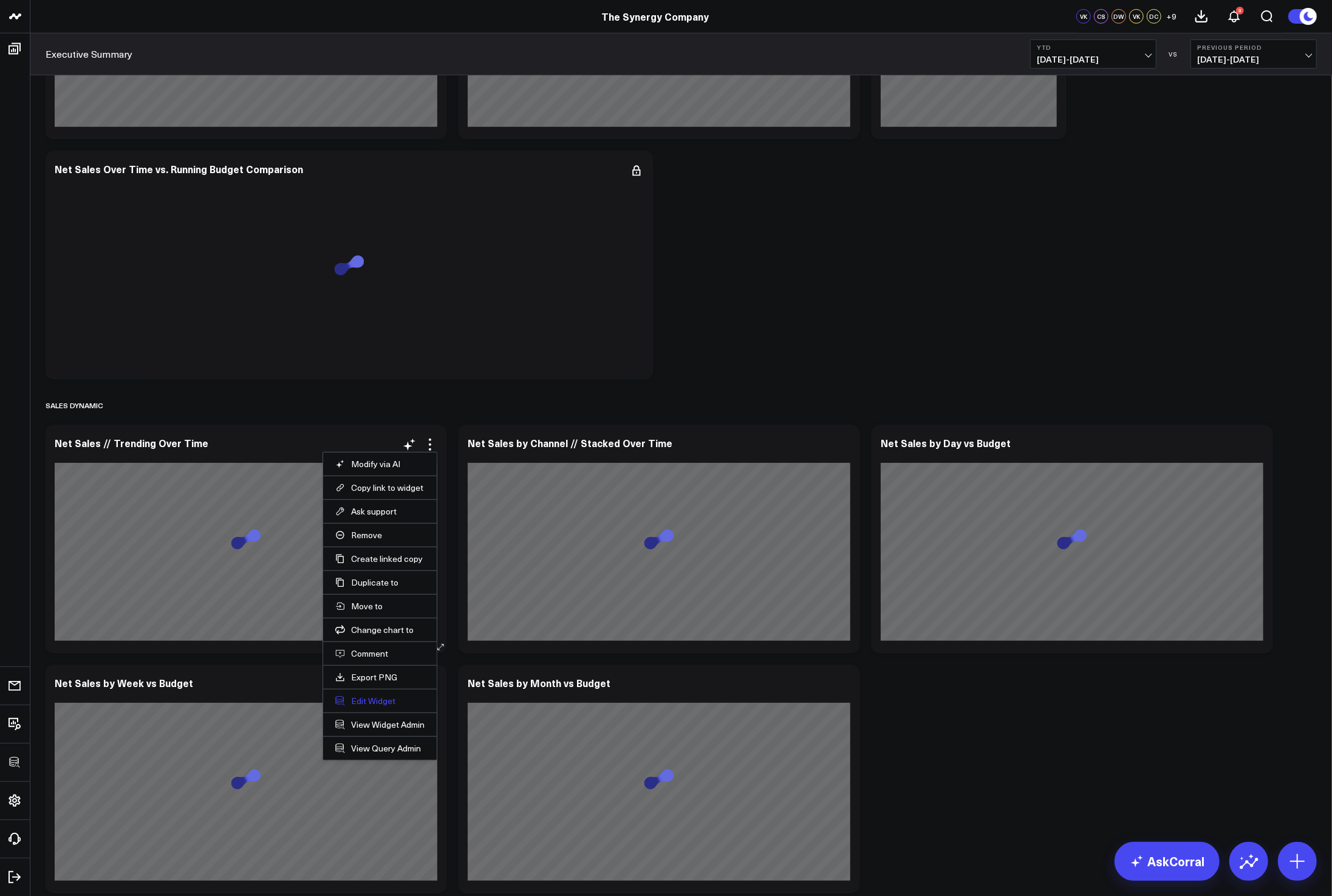
click at [365, 701] on button "Edit Widget" at bounding box center [380, 701] width 89 height 11
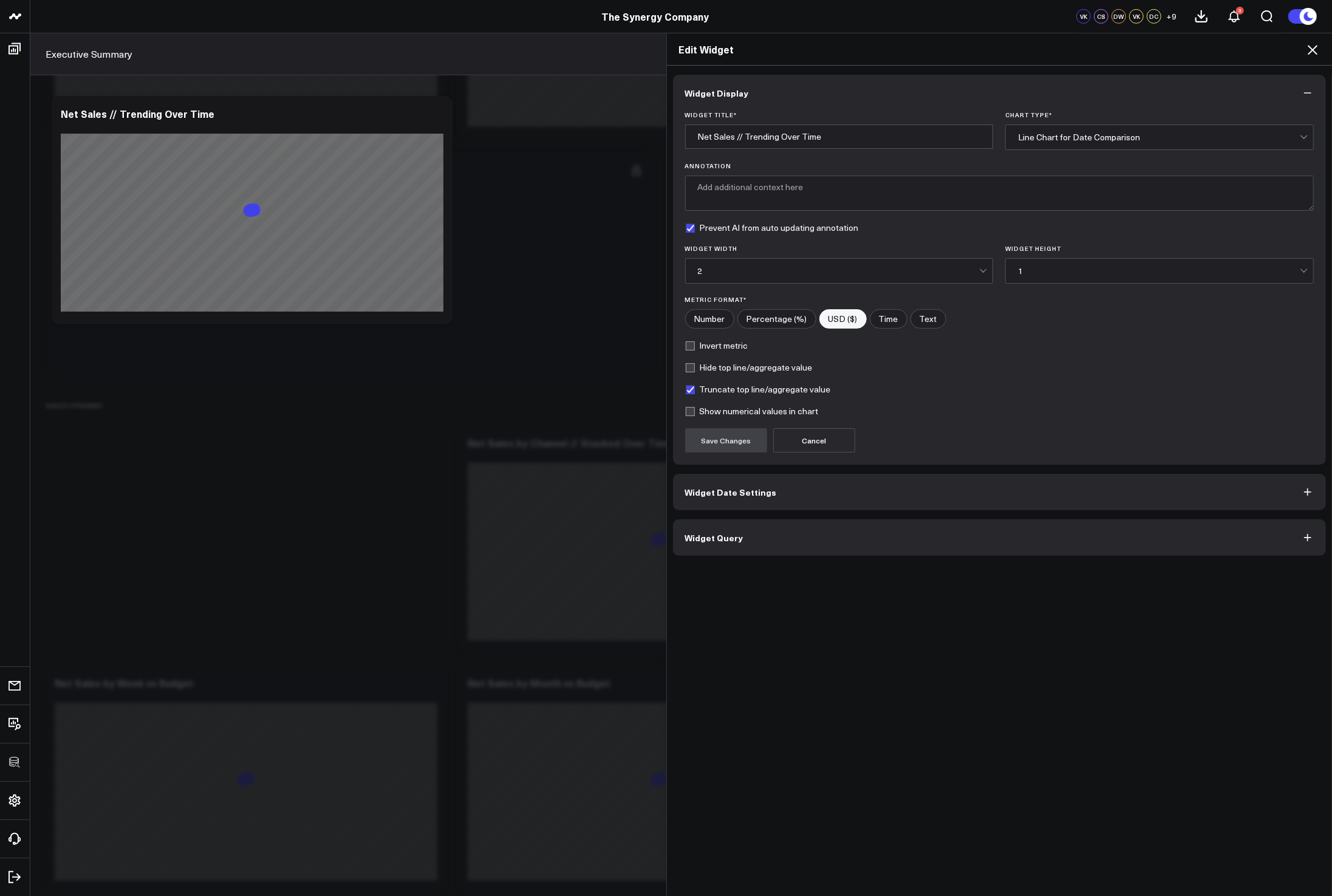
click at [811, 548] on button "Widget Query" at bounding box center [999, 537] width 653 height 36
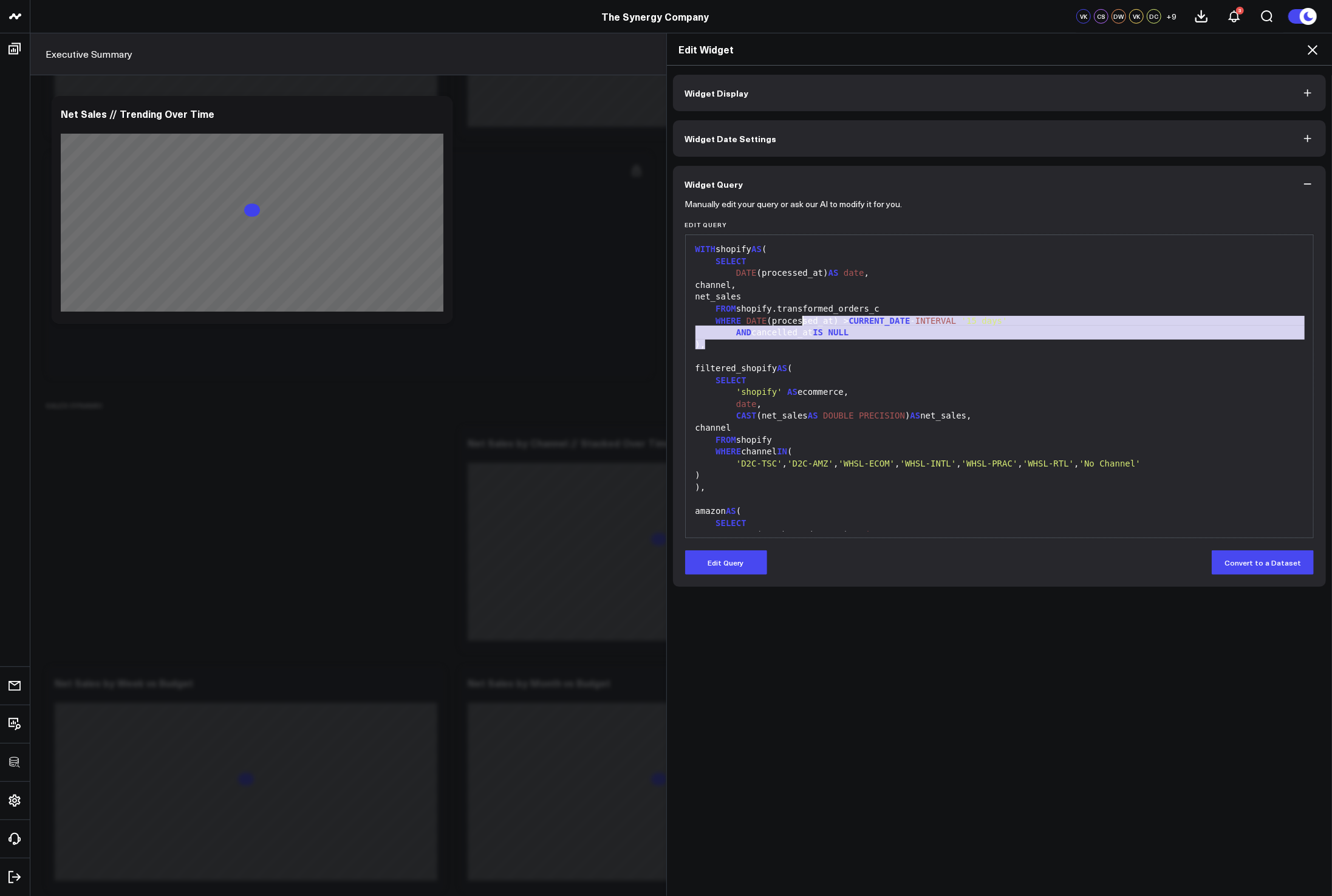
drag, startPoint x: 797, startPoint y: 315, endPoint x: 679, endPoint y: 240, distance: 139.8
click at [685, 243] on div "99 1 2 3 4 5 6 7 8 9 10 11 12 13 14 15 16 17 18 19 20 21 22 23 24 25 26 27 28 2…" at bounding box center [999, 386] width 629 height 304
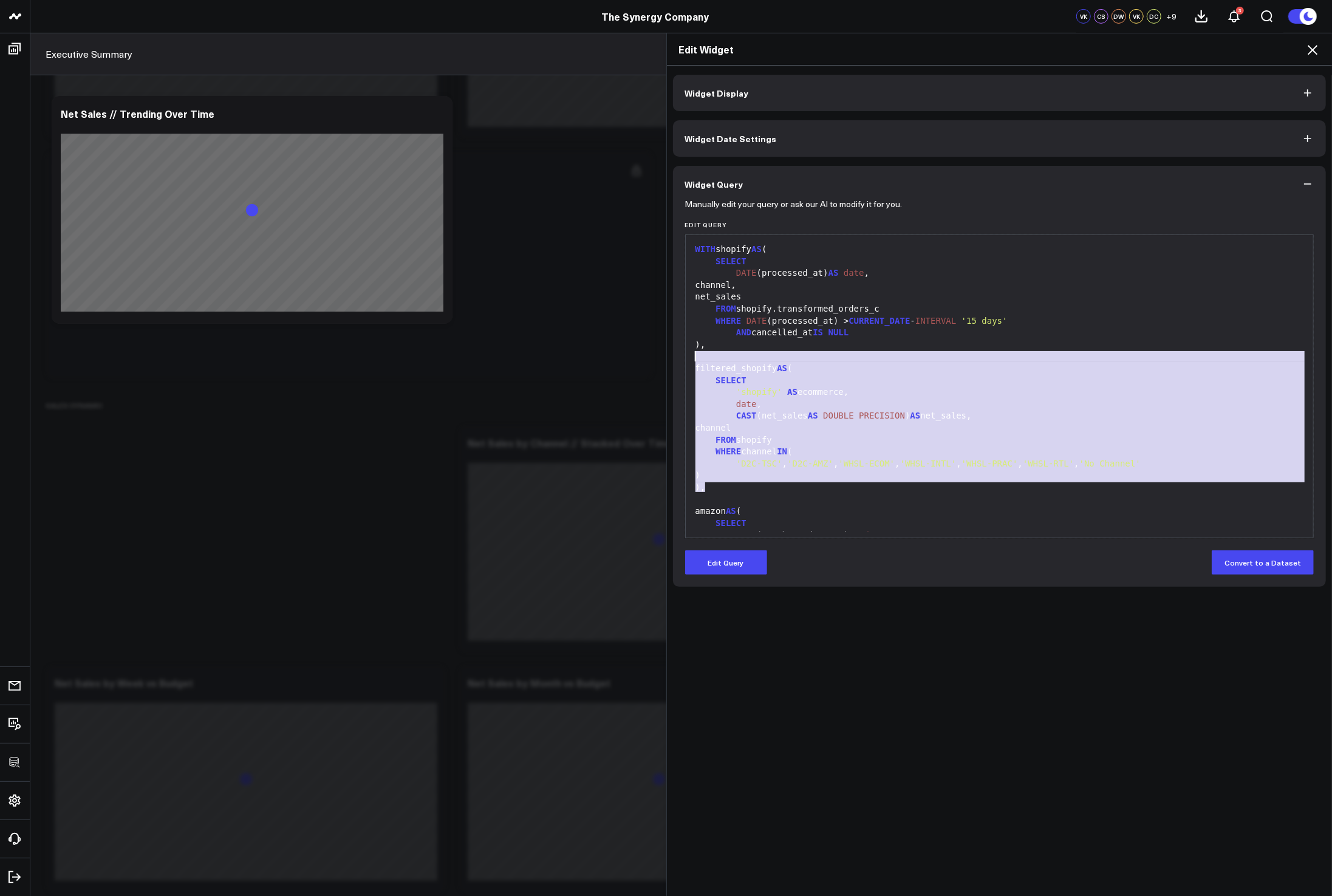
drag, startPoint x: 777, startPoint y: 490, endPoint x: 653, endPoint y: 359, distance: 180.4
click at [653, 359] on div "Edit Widget Widget Display Widget Date Settings Widget Query Manually edit your…" at bounding box center [666, 464] width 1332 height 863
click at [878, 363] on div "filtered_shopify AS (" at bounding box center [999, 368] width 616 height 12
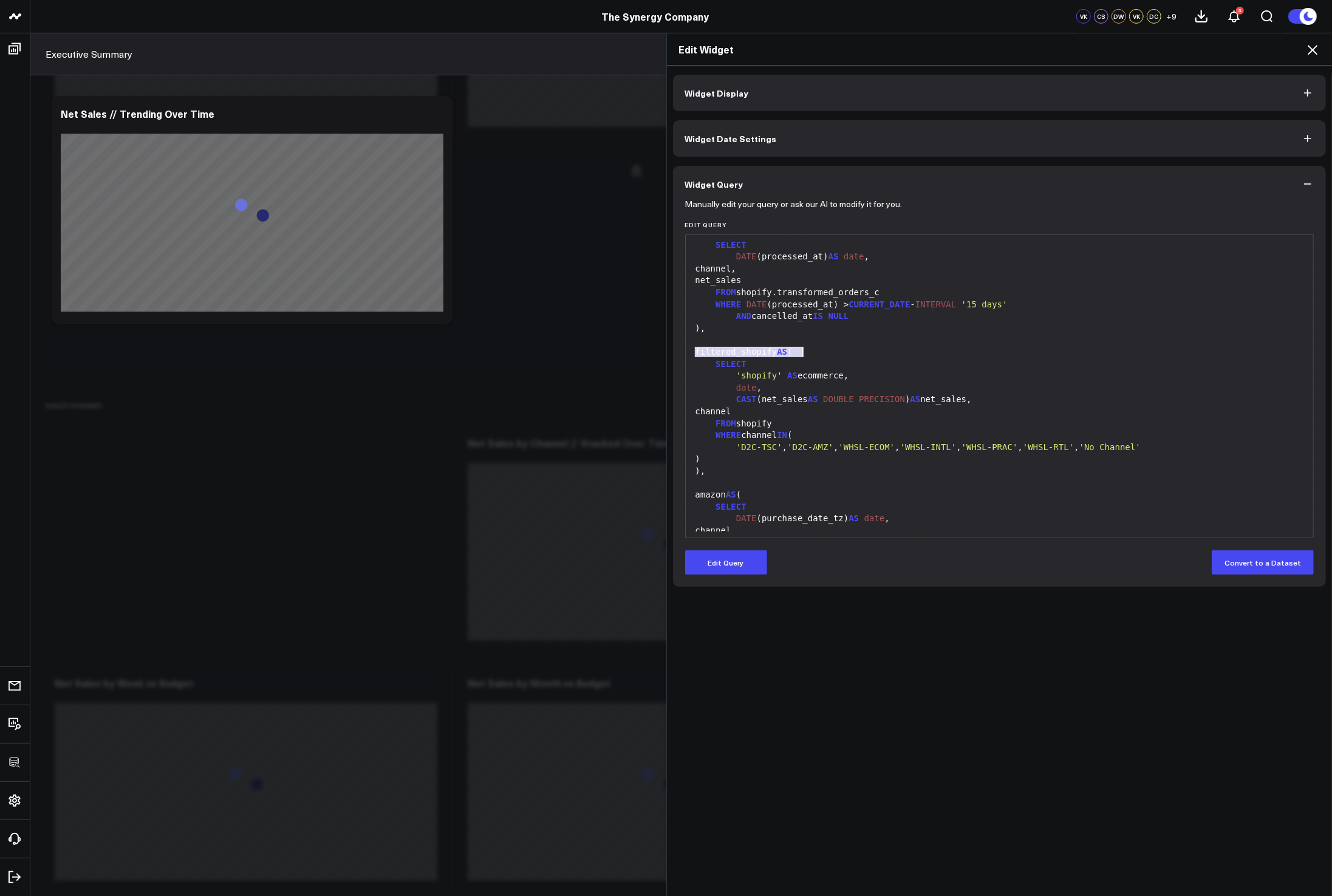
click at [876, 362] on div "SELECT" at bounding box center [999, 364] width 616 height 12
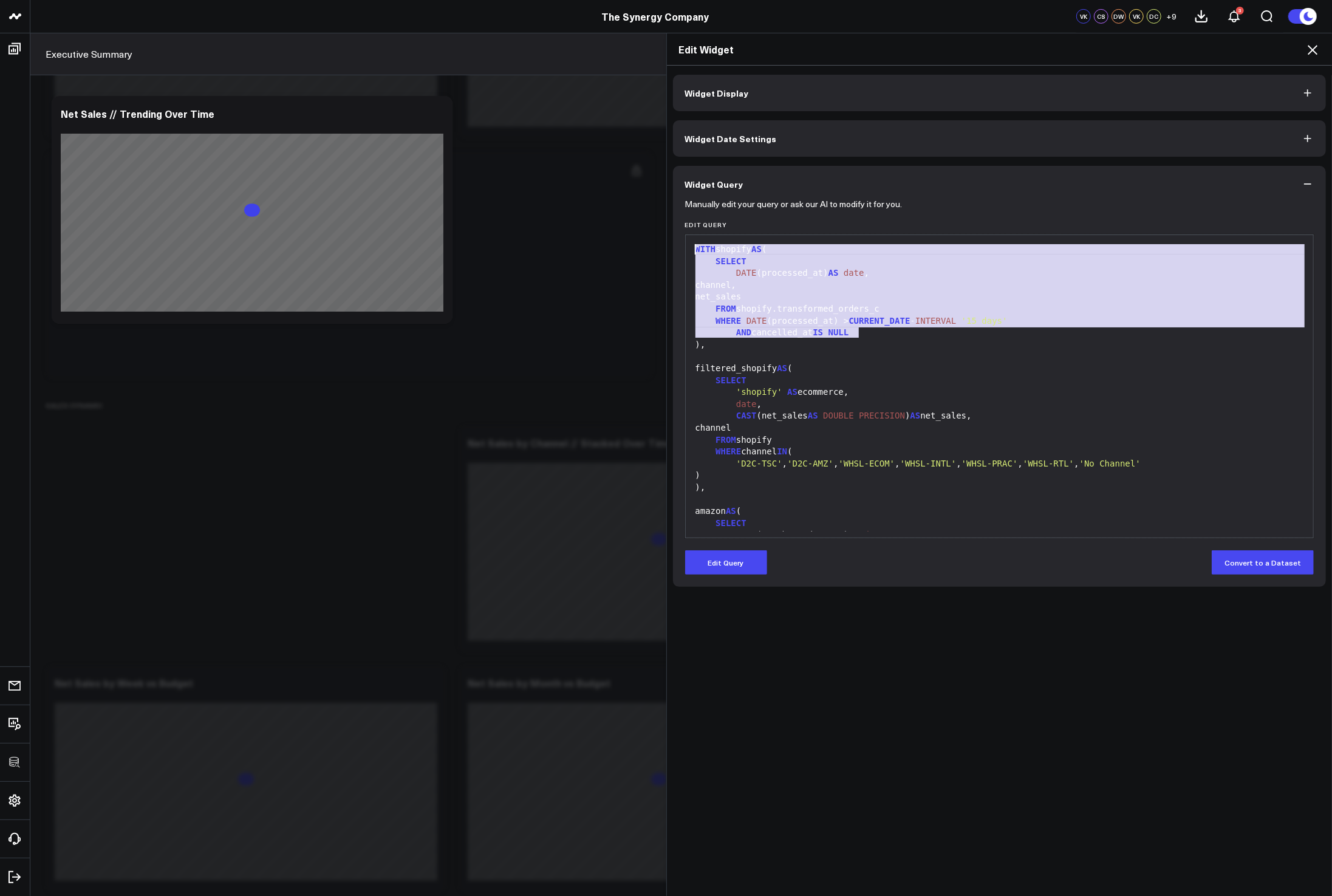
drag, startPoint x: 875, startPoint y: 336, endPoint x: 602, endPoint y: 235, distance: 291.1
click at [602, 235] on div "Edit Widget Widget Display Widget Date Settings Widget Query Manually edit your…" at bounding box center [666, 464] width 1332 height 863
click at [933, 353] on div at bounding box center [999, 356] width 616 height 12
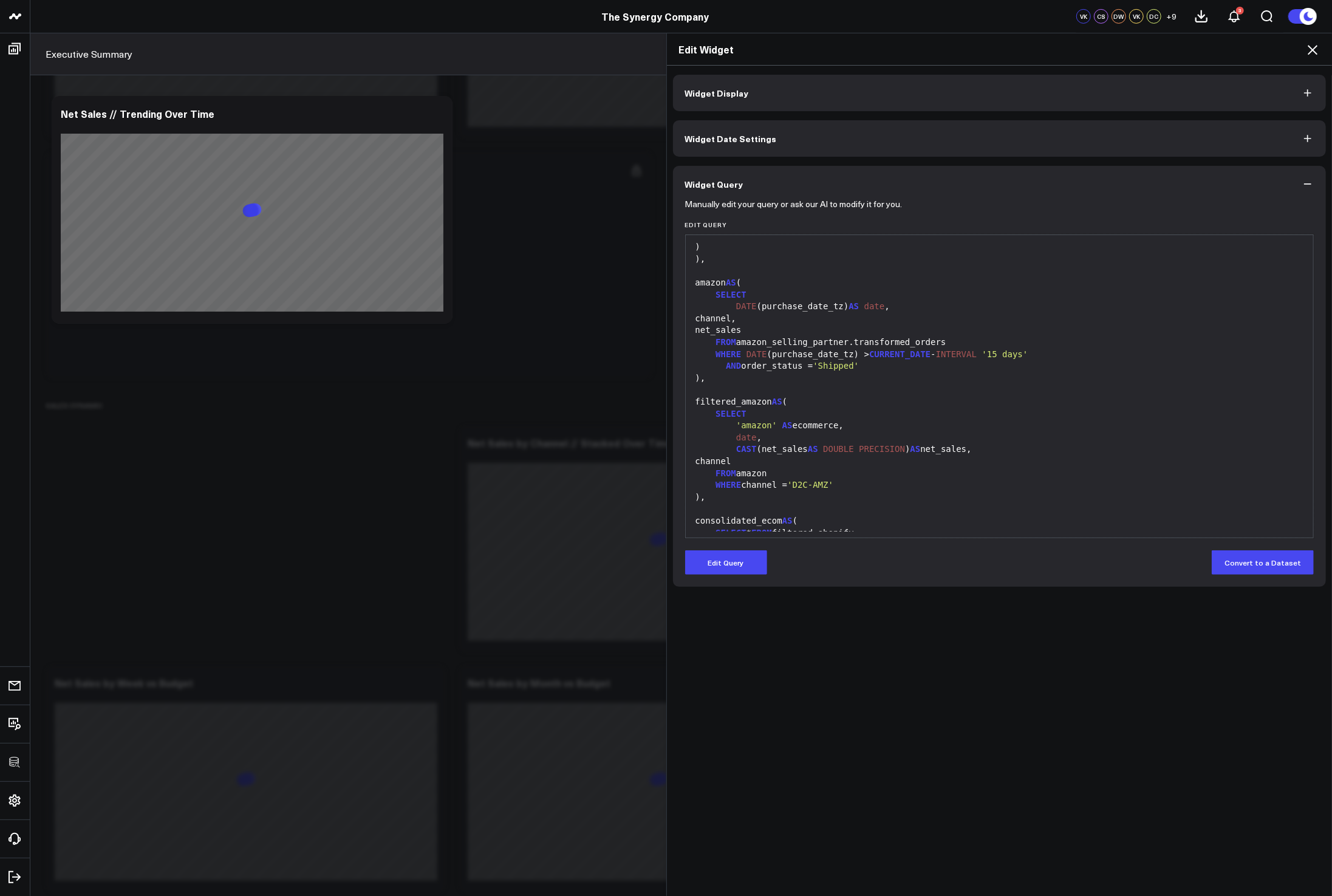
scroll to position [222, 0]
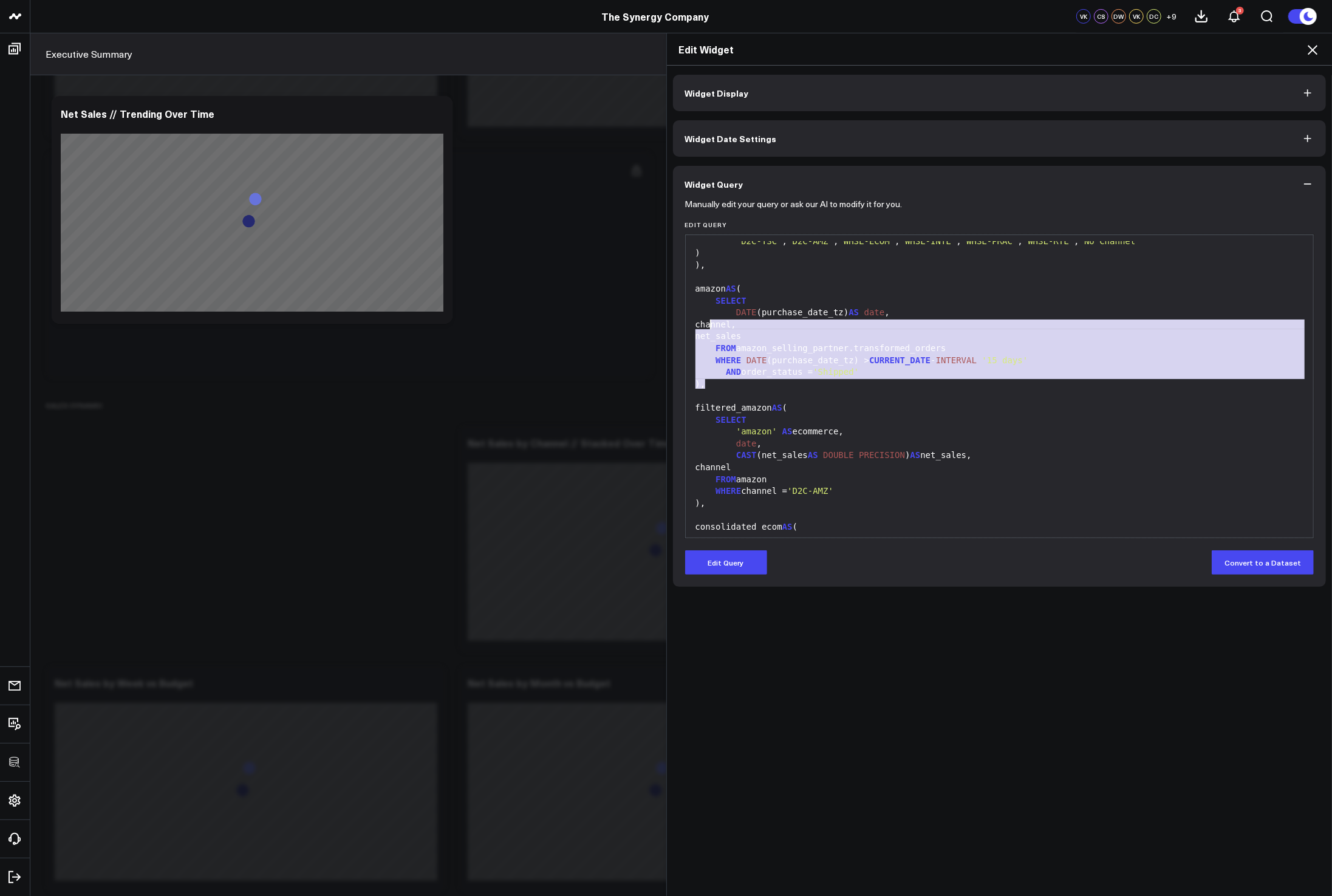
drag, startPoint x: 872, startPoint y: 385, endPoint x: 674, endPoint y: 281, distance: 223.7
click at [639, 267] on div "Edit Widget Widget Display Widget Date Settings Widget Query Manually edit your…" at bounding box center [666, 464] width 1332 height 863
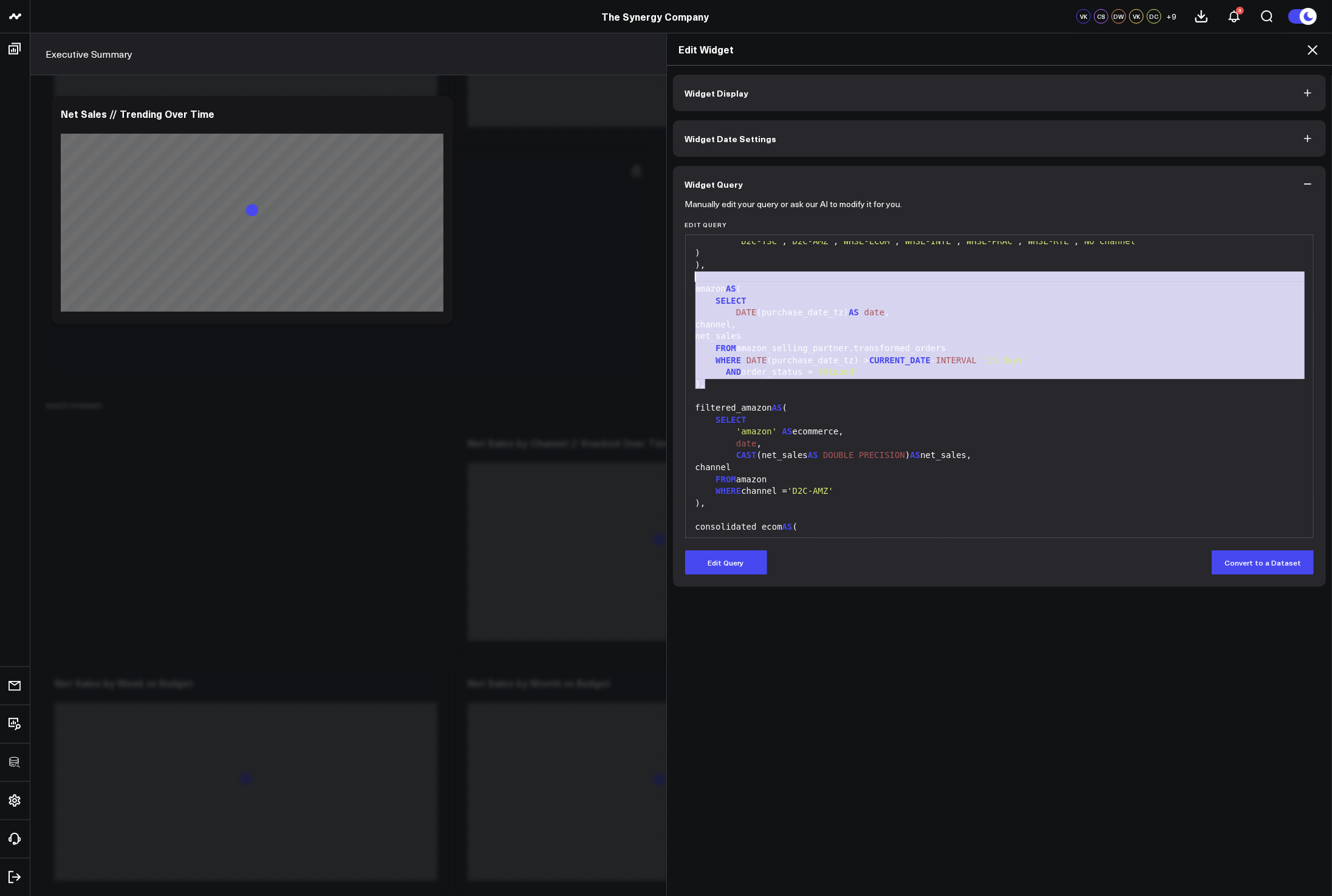
drag, startPoint x: 861, startPoint y: 371, endPoint x: 870, endPoint y: 410, distance: 40.0
click at [859, 371] on span "'Shipped'" at bounding box center [835, 372] width 46 height 9
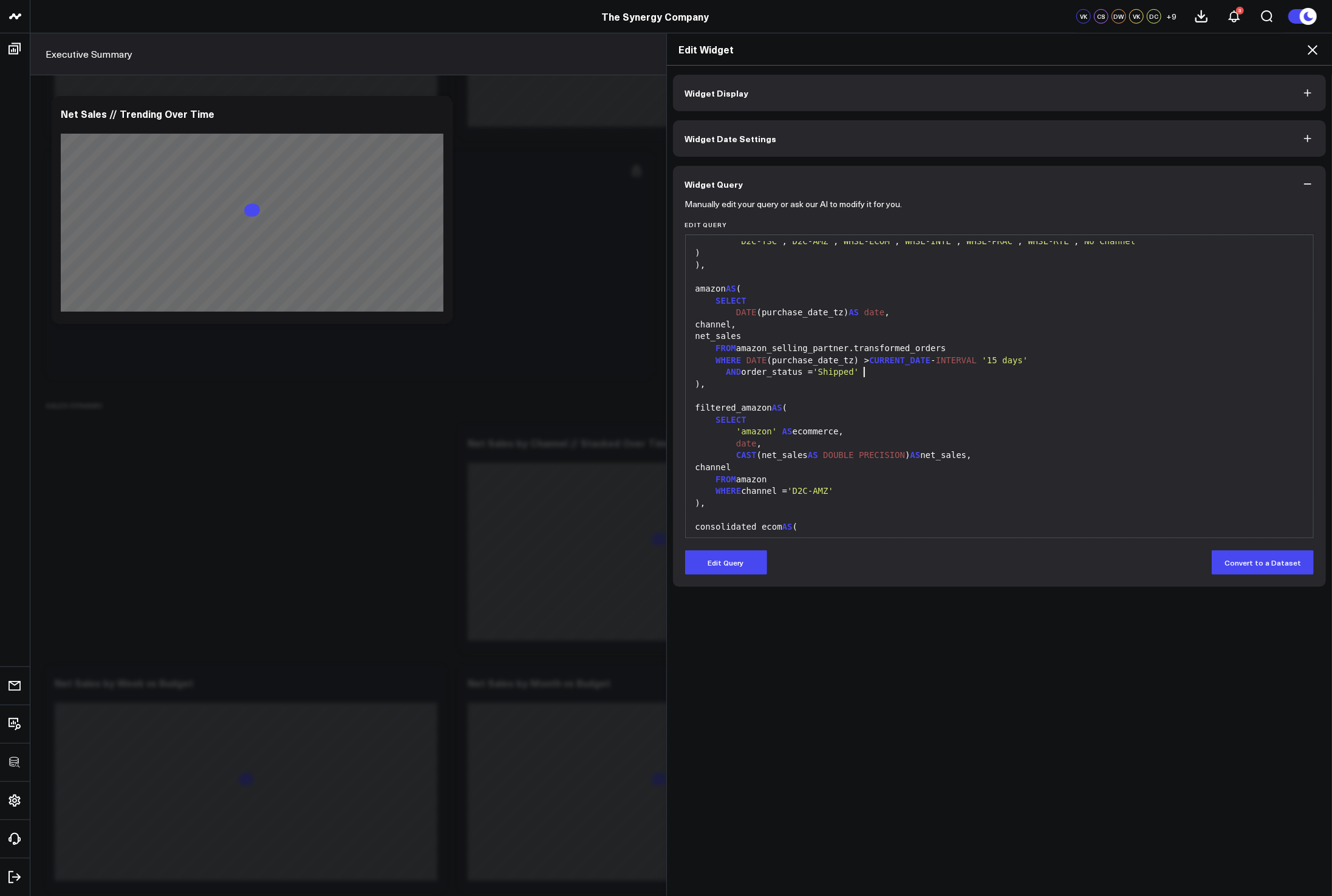
drag, startPoint x: 810, startPoint y: 470, endPoint x: 805, endPoint y: 465, distance: 7.1
click at [810, 470] on div "channel" at bounding box center [999, 467] width 616 height 12
click at [919, 407] on div "filtered_amazon AS (" at bounding box center [999, 408] width 616 height 12
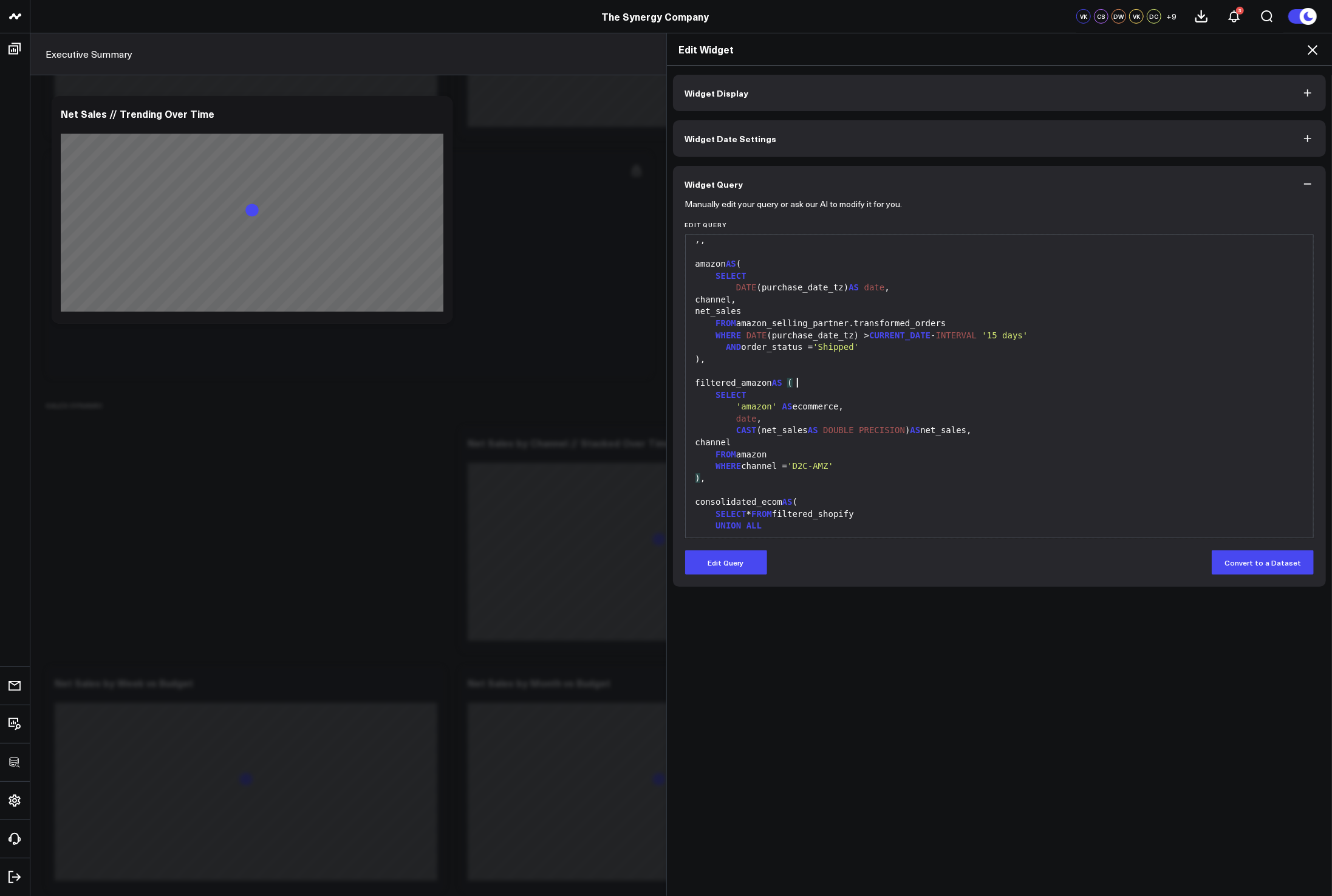
scroll to position [407, 0]
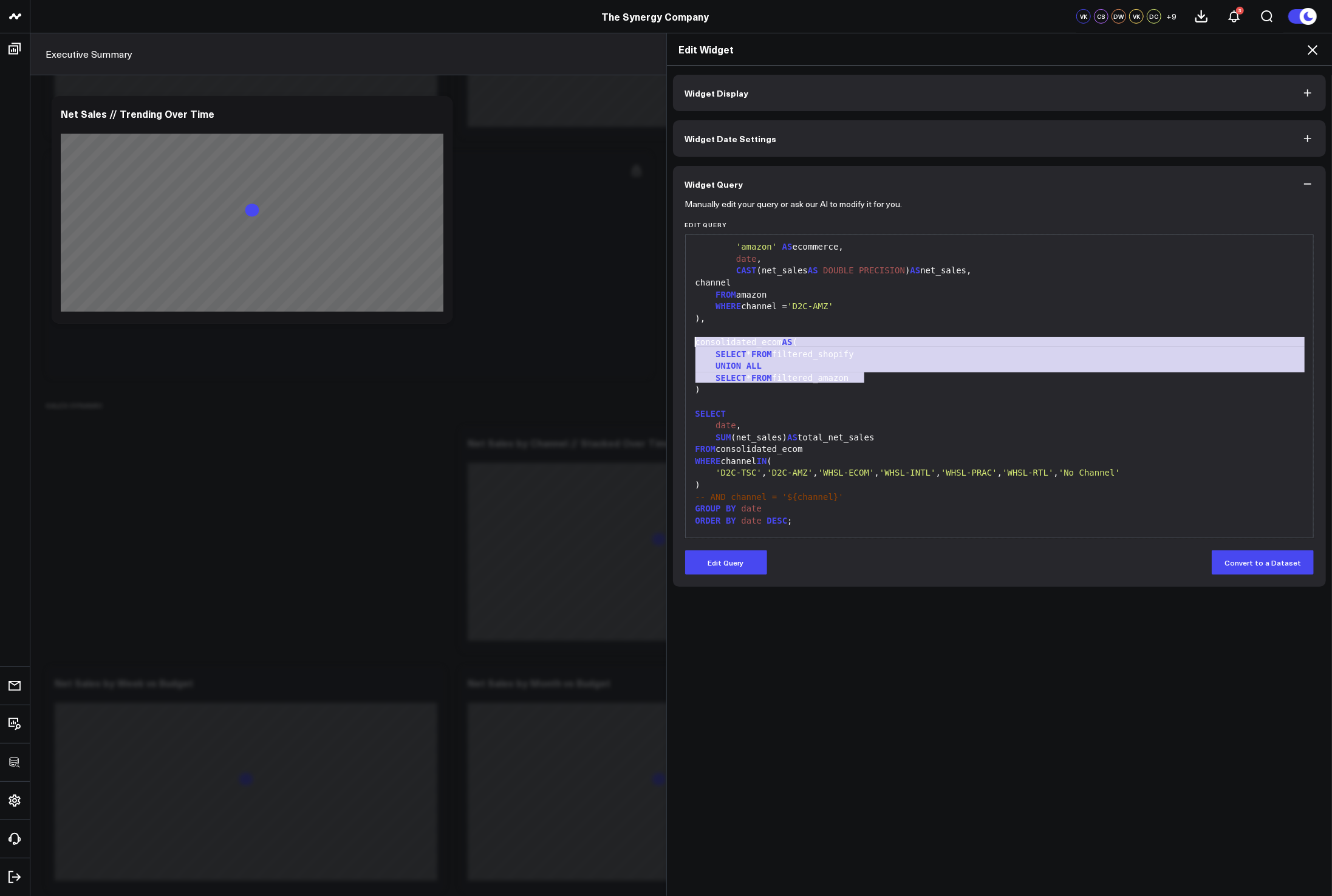
drag, startPoint x: 860, startPoint y: 375, endPoint x: 682, endPoint y: 348, distance: 180.0
click at [685, 348] on div "99 1 2 3 4 5 6 7 8 9 10 11 12 13 14 15 16 17 18 19 20 21 22 23 24 25 26 27 28 2…" at bounding box center [999, 386] width 629 height 304
click at [887, 366] on div "UNION ALL" at bounding box center [999, 366] width 616 height 12
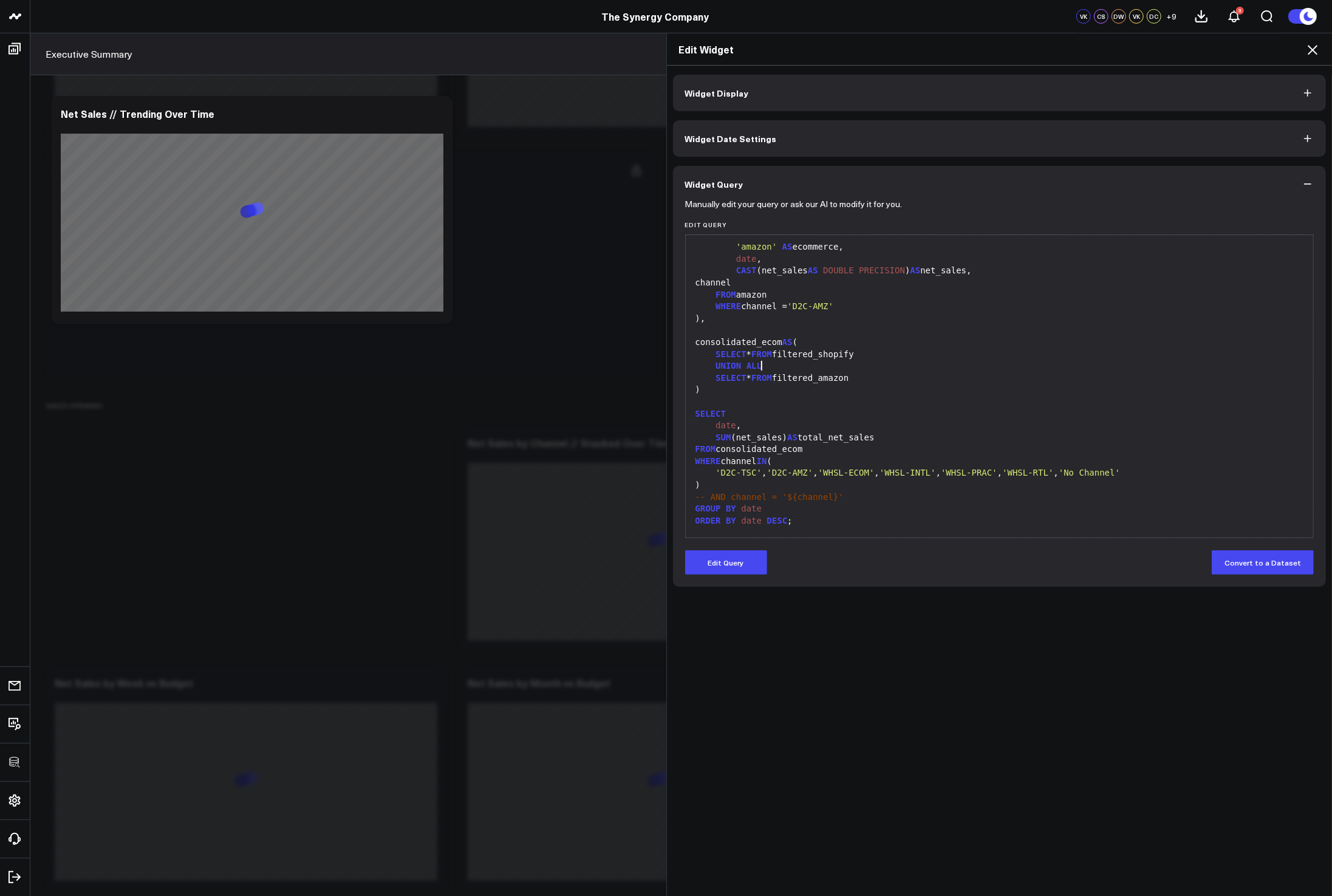
scroll to position [416, 0]
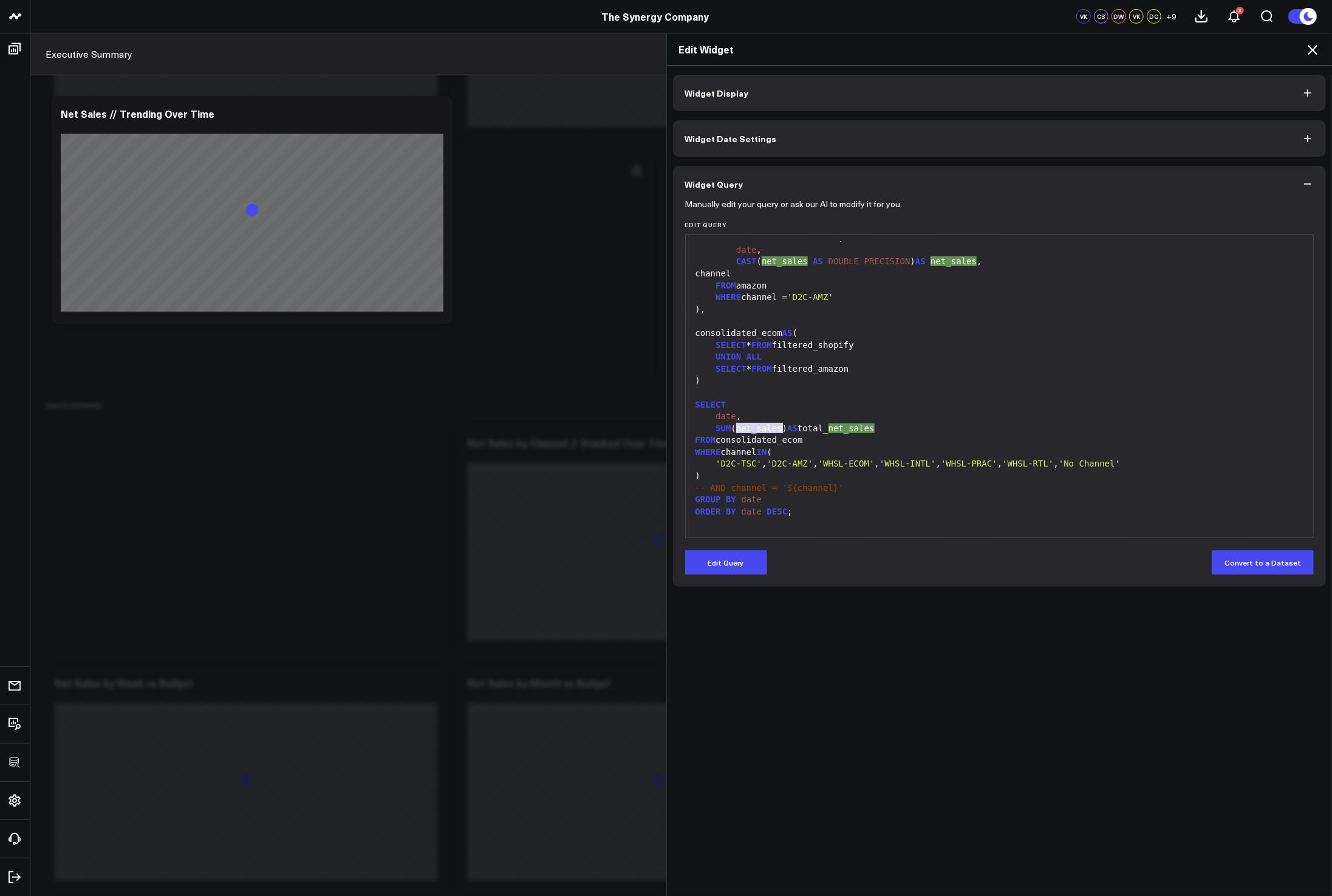
drag, startPoint x: 730, startPoint y: 426, endPoint x: 778, endPoint y: 428, distance: 48.0
click at [778, 428] on div "SUM (net_sales) AS total_ net_sales" at bounding box center [999, 428] width 616 height 12
click at [900, 418] on div "date ," at bounding box center [999, 416] width 616 height 12
click at [1321, 46] on div "Edit Widget" at bounding box center [999, 49] width 665 height 32
click at [1315, 47] on icon at bounding box center [1312, 49] width 9 height 9
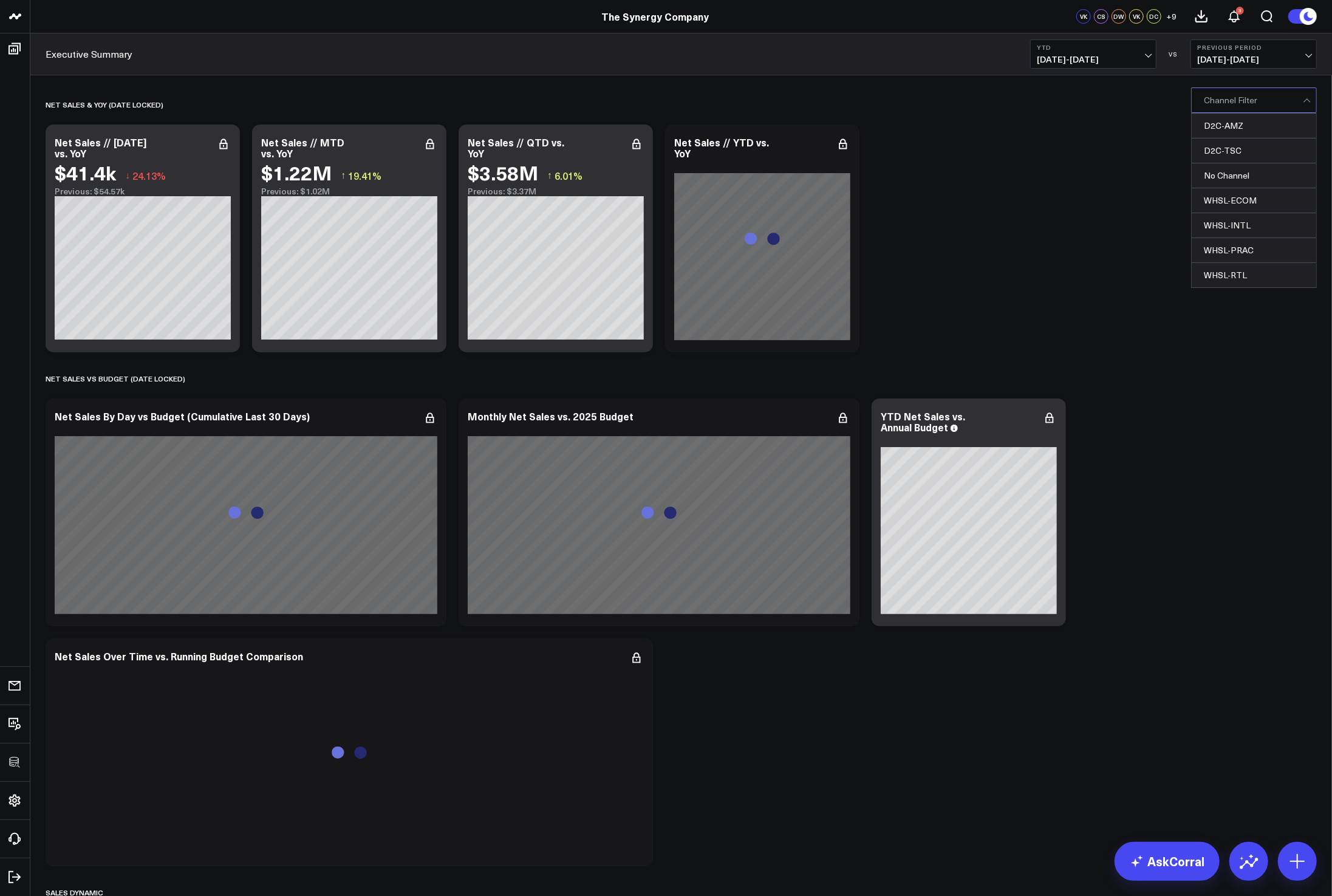
click at [1233, 112] on div "D2C-AMZ, 1 of 7. 7 results available. Use Up and Down to choose options, press …" at bounding box center [1254, 187] width 126 height 200
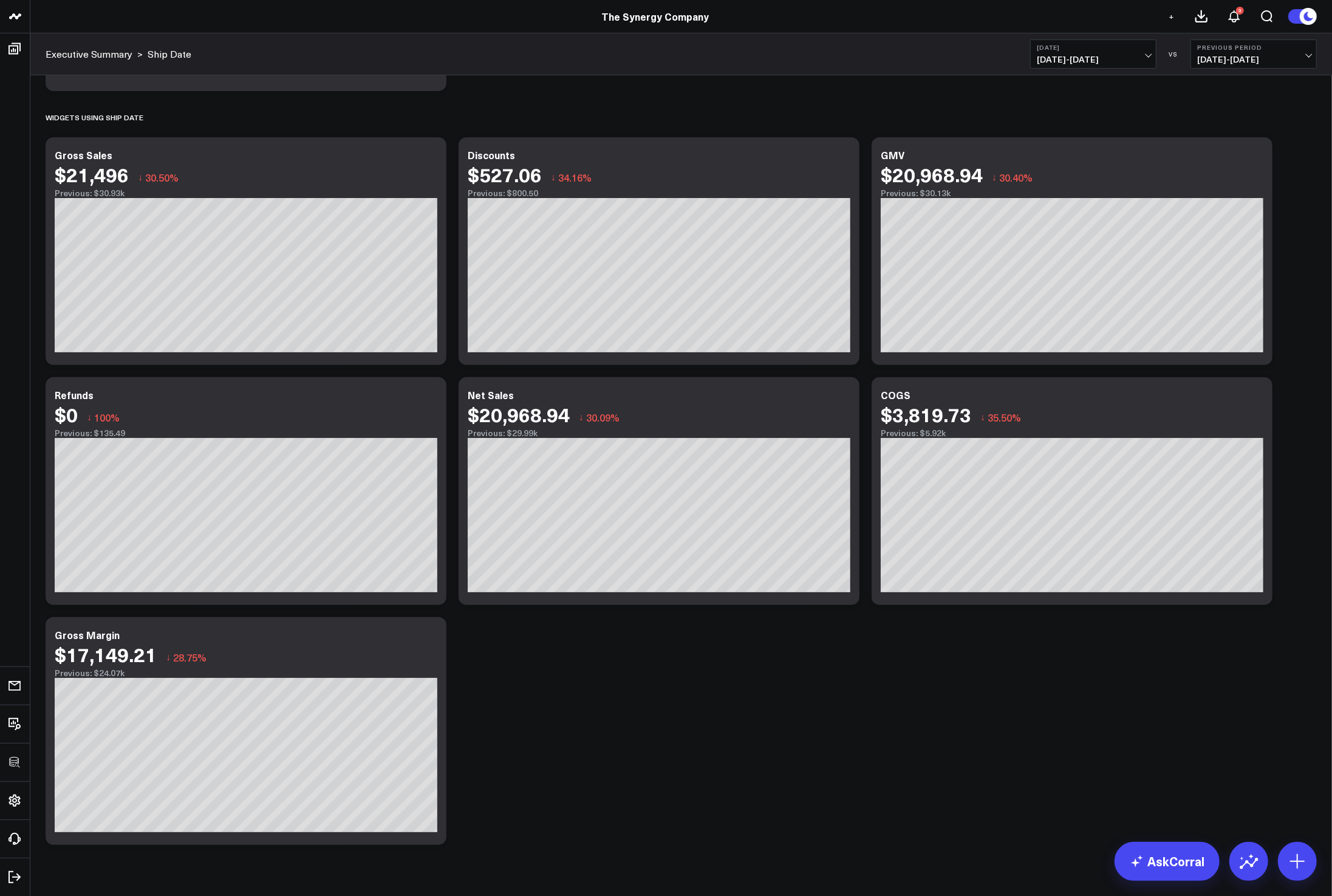
scroll to position [304, 0]
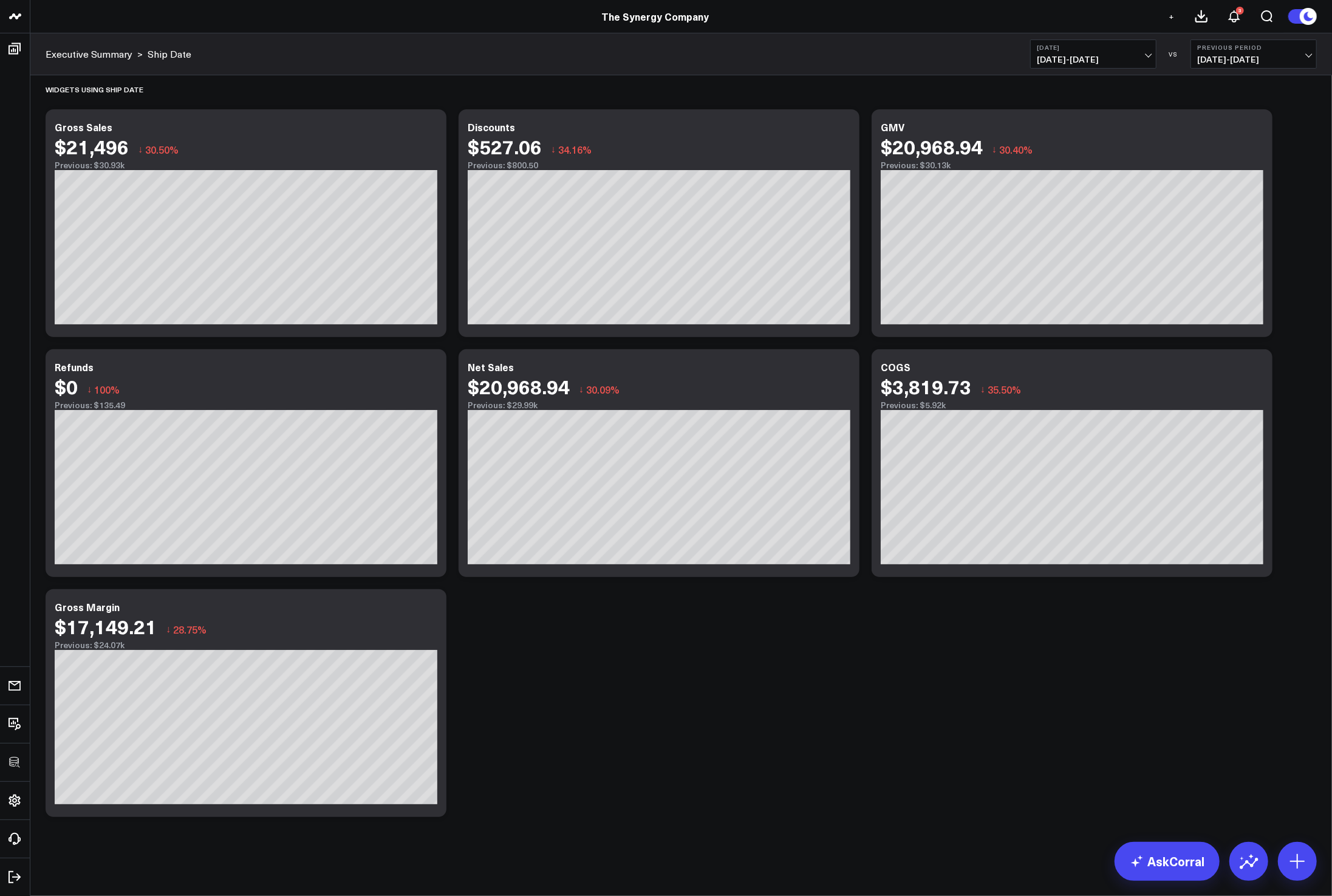
click at [675, 652] on div "Modify via AI Copy link to widget Ask support Remove Create linked copy Executi…" at bounding box center [681, 326] width 1283 height 994
click at [881, 653] on div "Modify via AI Copy link to widget Ask support Remove Create linked copy Executi…" at bounding box center [681, 326] width 1283 height 994
click at [1305, 868] on icon at bounding box center [1297, 861] width 20 height 20
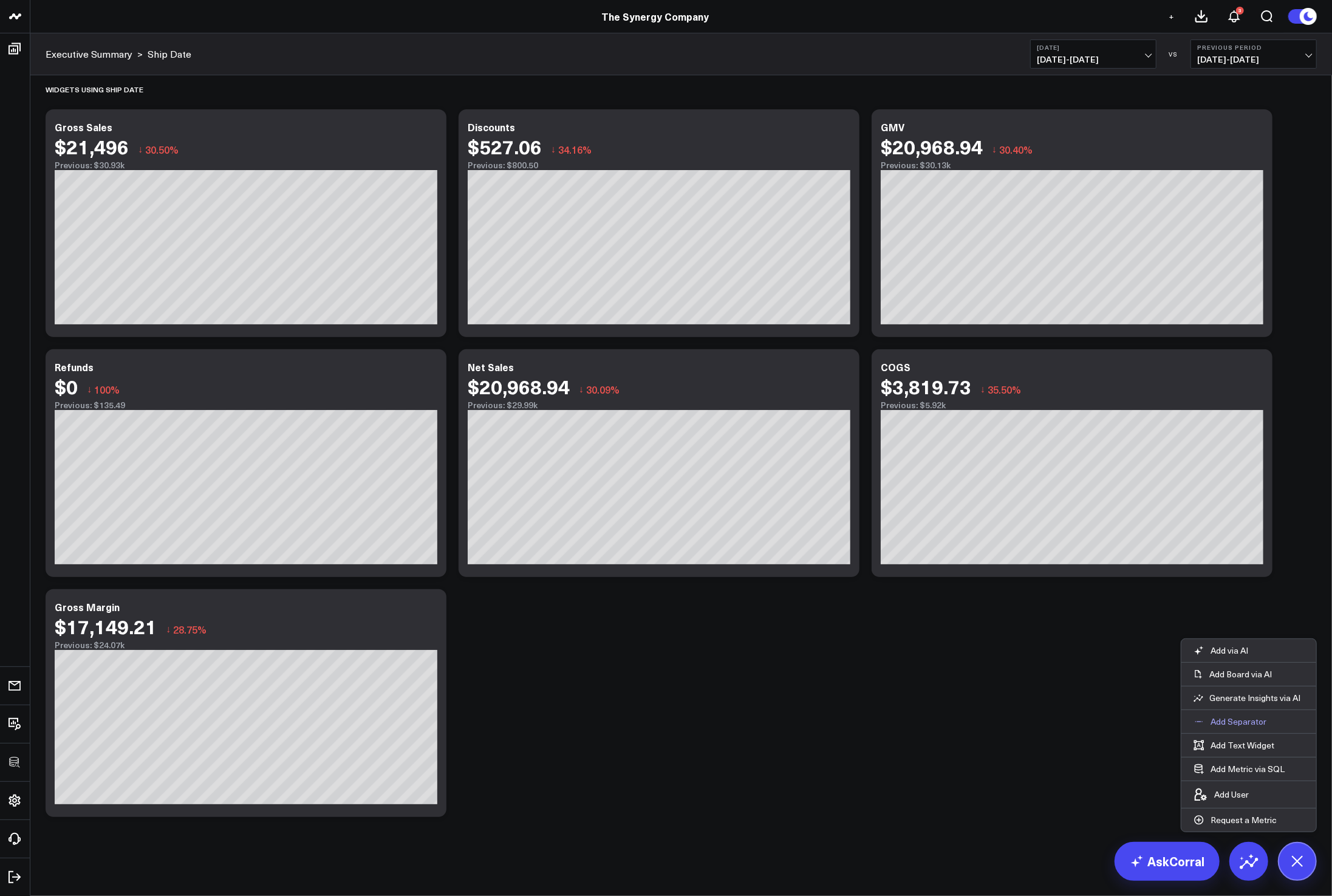
click at [1242, 721] on p "Add Separator" at bounding box center [1238, 722] width 56 height 11
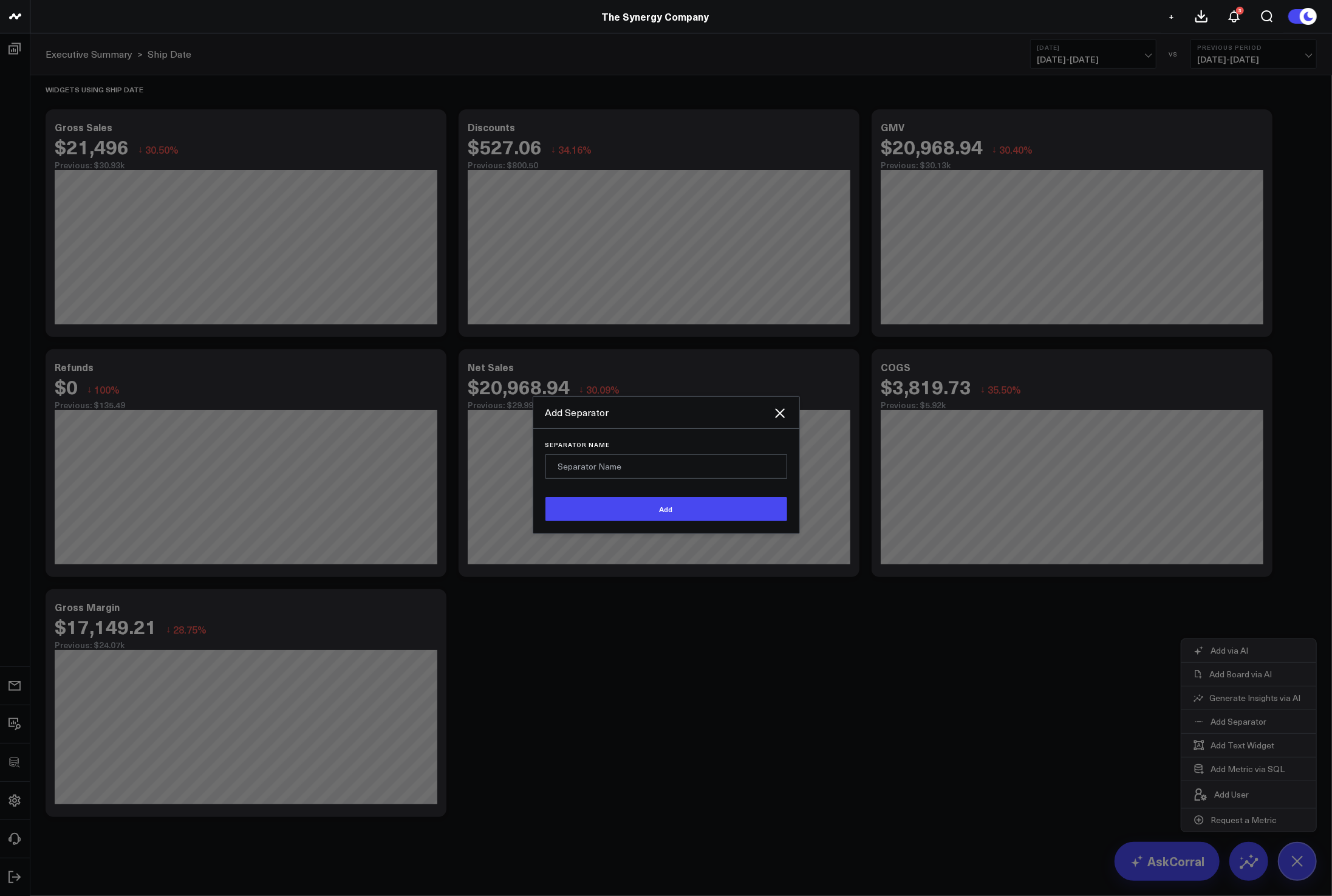
click at [676, 467] on input "Separator Name" at bounding box center [666, 466] width 242 height 24
type input "Products"
click at [545, 497] on button "Add" at bounding box center [666, 508] width 242 height 24
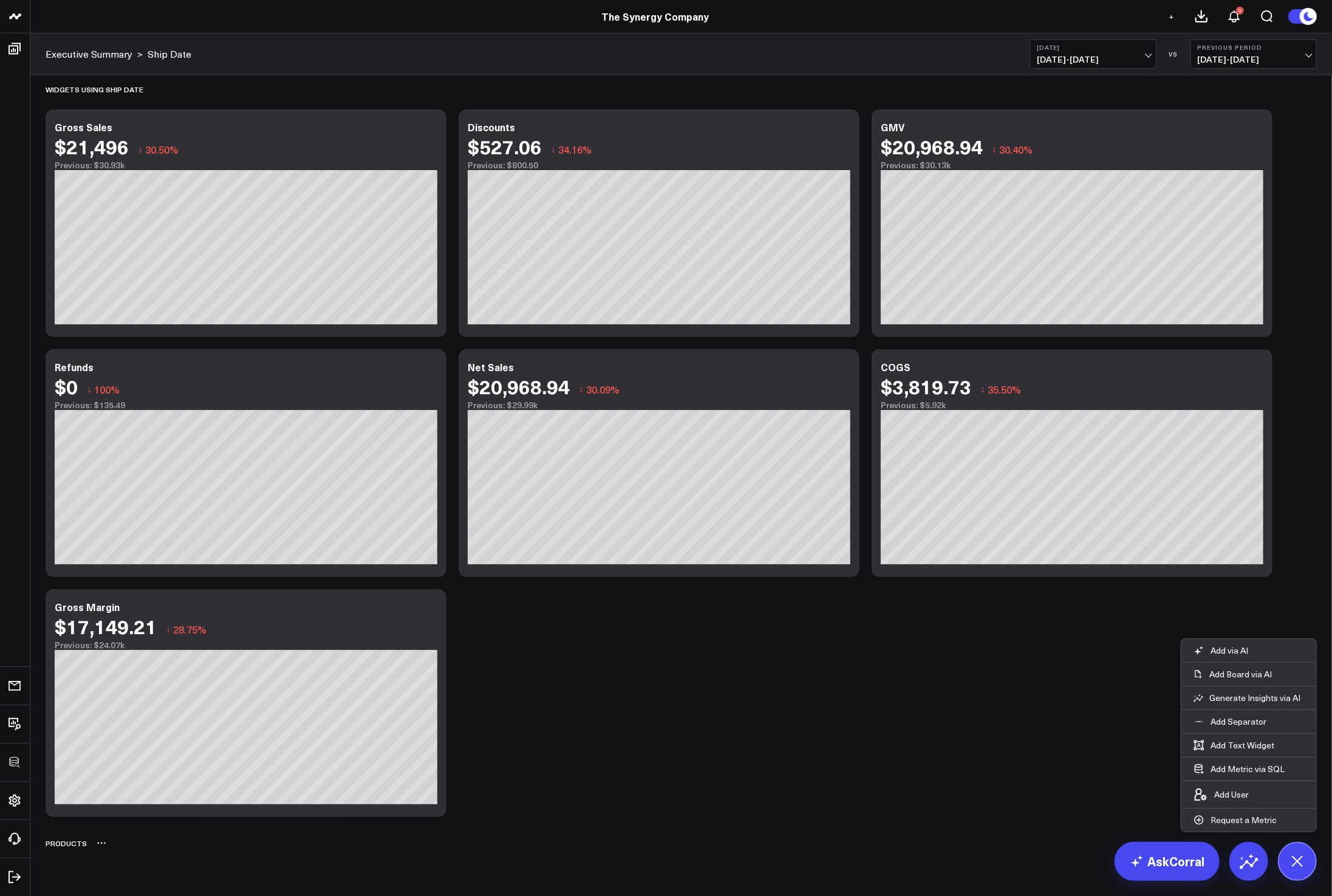
click at [574, 836] on div "Products" at bounding box center [681, 843] width 1271 height 28
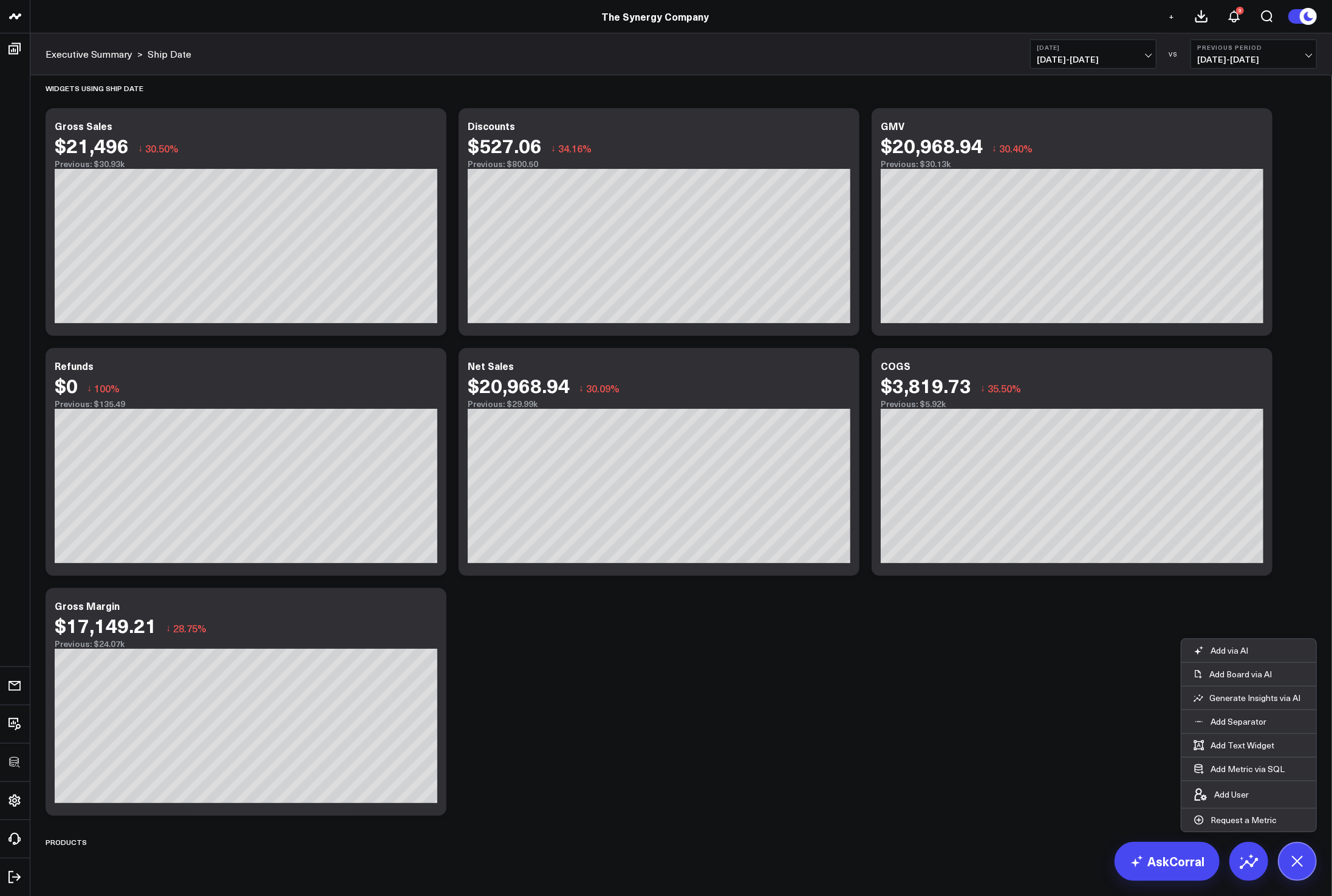
click at [701, 755] on div "Modify via AI Copy link to widget Ask support Remove Create linked copy Executi…" at bounding box center [681, 342] width 1283 height 1028
click at [1294, 863] on icon at bounding box center [1297, 861] width 20 height 20
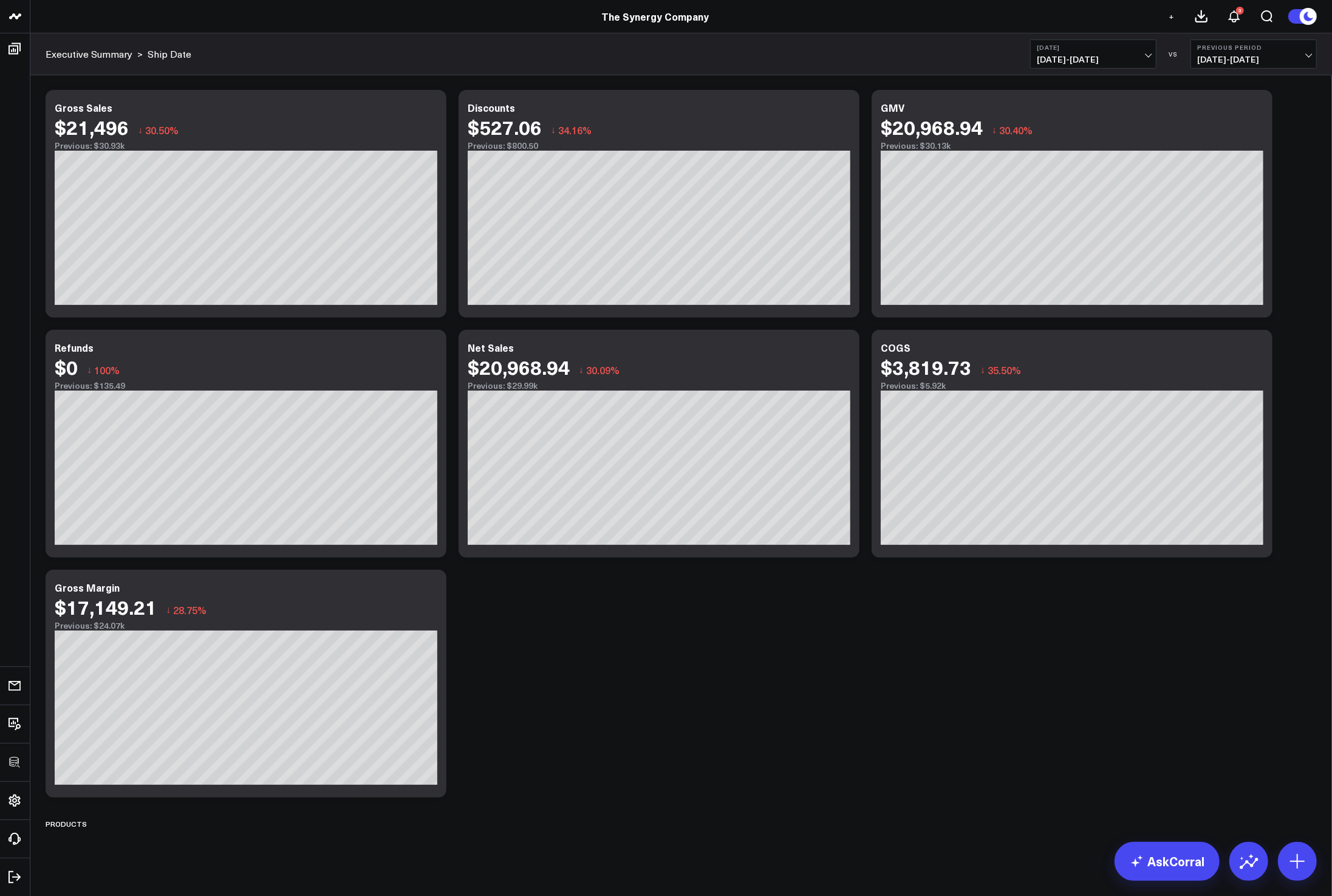
scroll to position [337, 0]
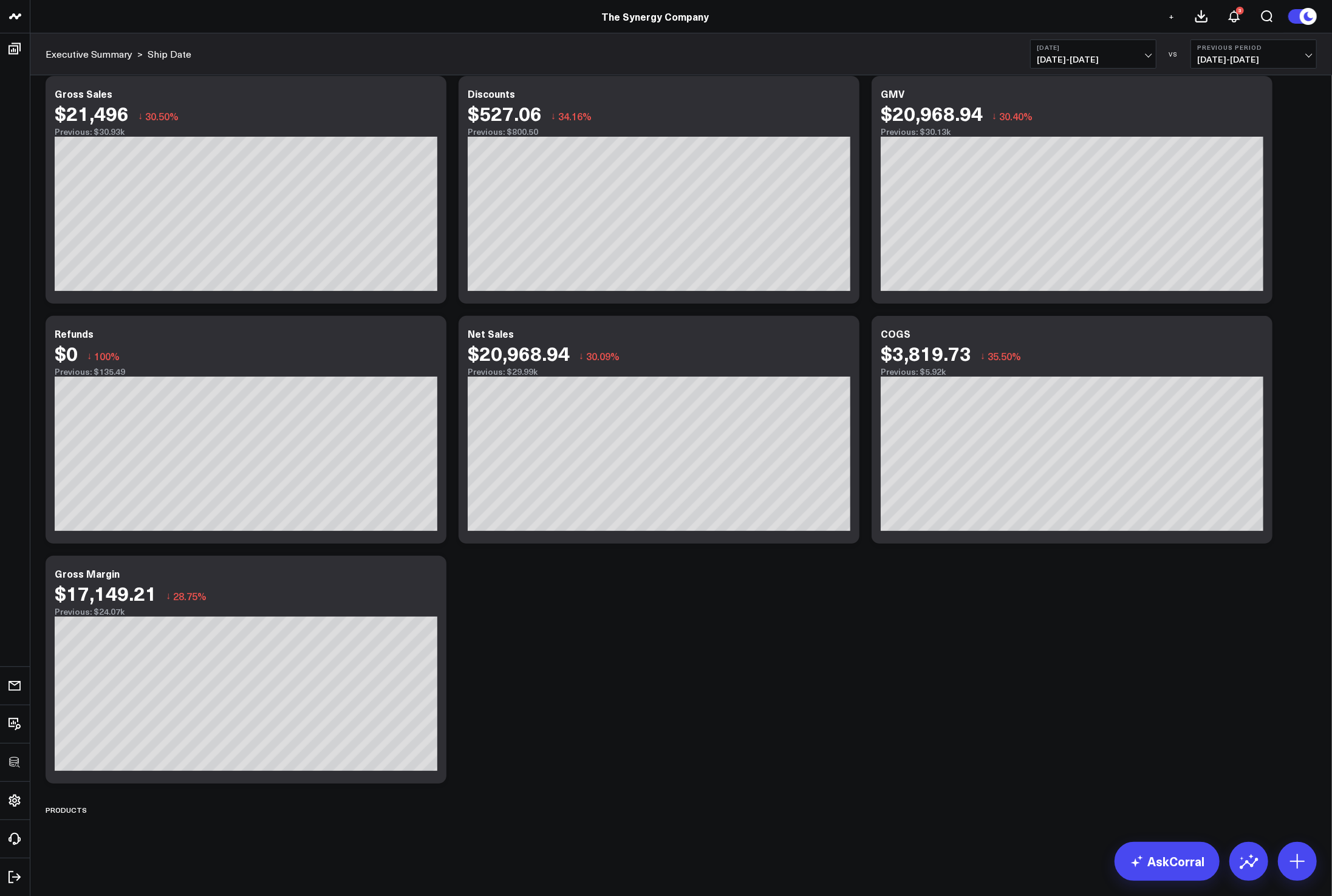
drag, startPoint x: 862, startPoint y: 706, endPoint x: 873, endPoint y: 712, distance: 12.5
click at [870, 712] on div "Modify via AI Copy link to widget Ask support Remove Create linked copy Executi…" at bounding box center [681, 310] width 1283 height 1028
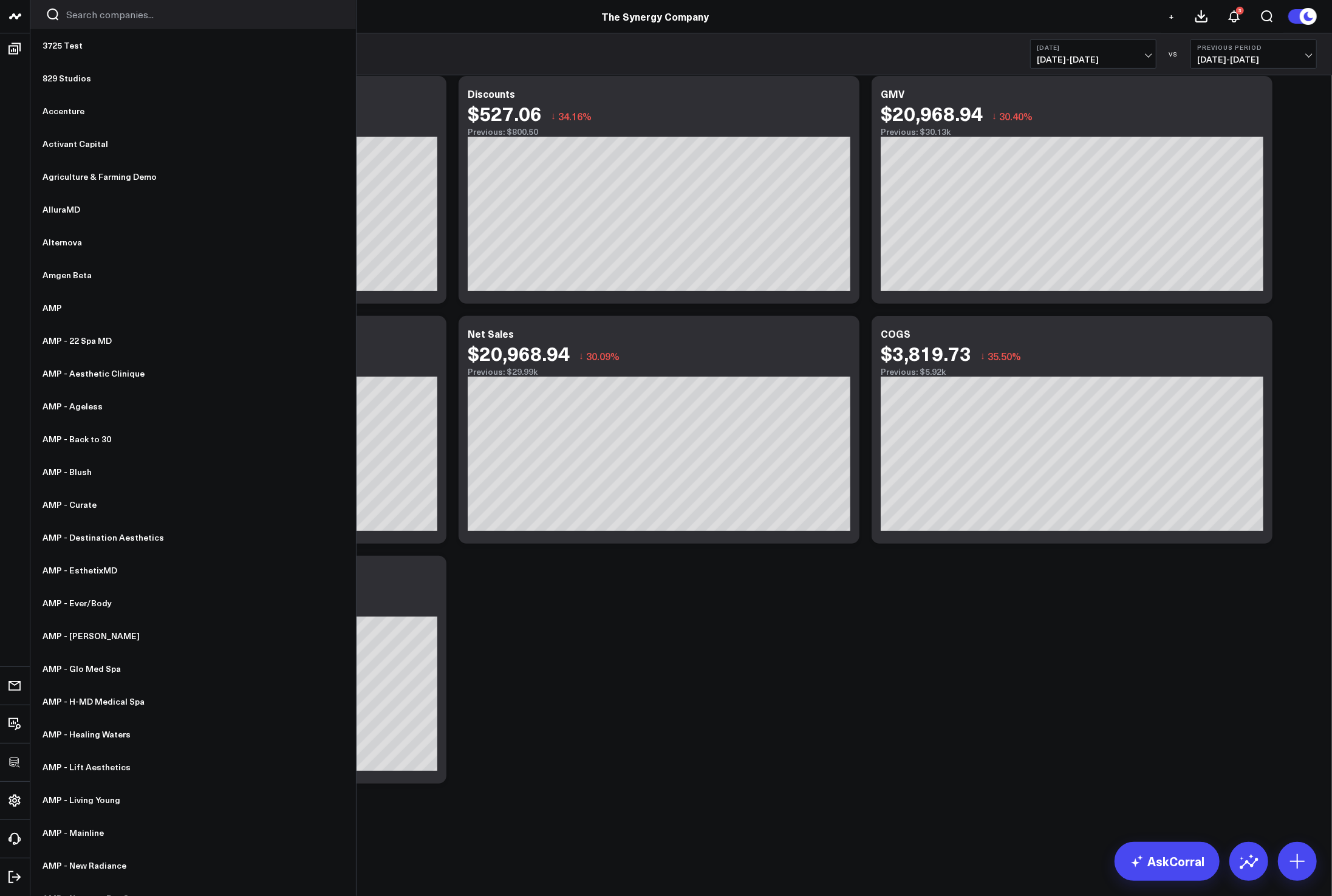
click at [72, 17] on input "Search companies input" at bounding box center [203, 14] width 275 height 13
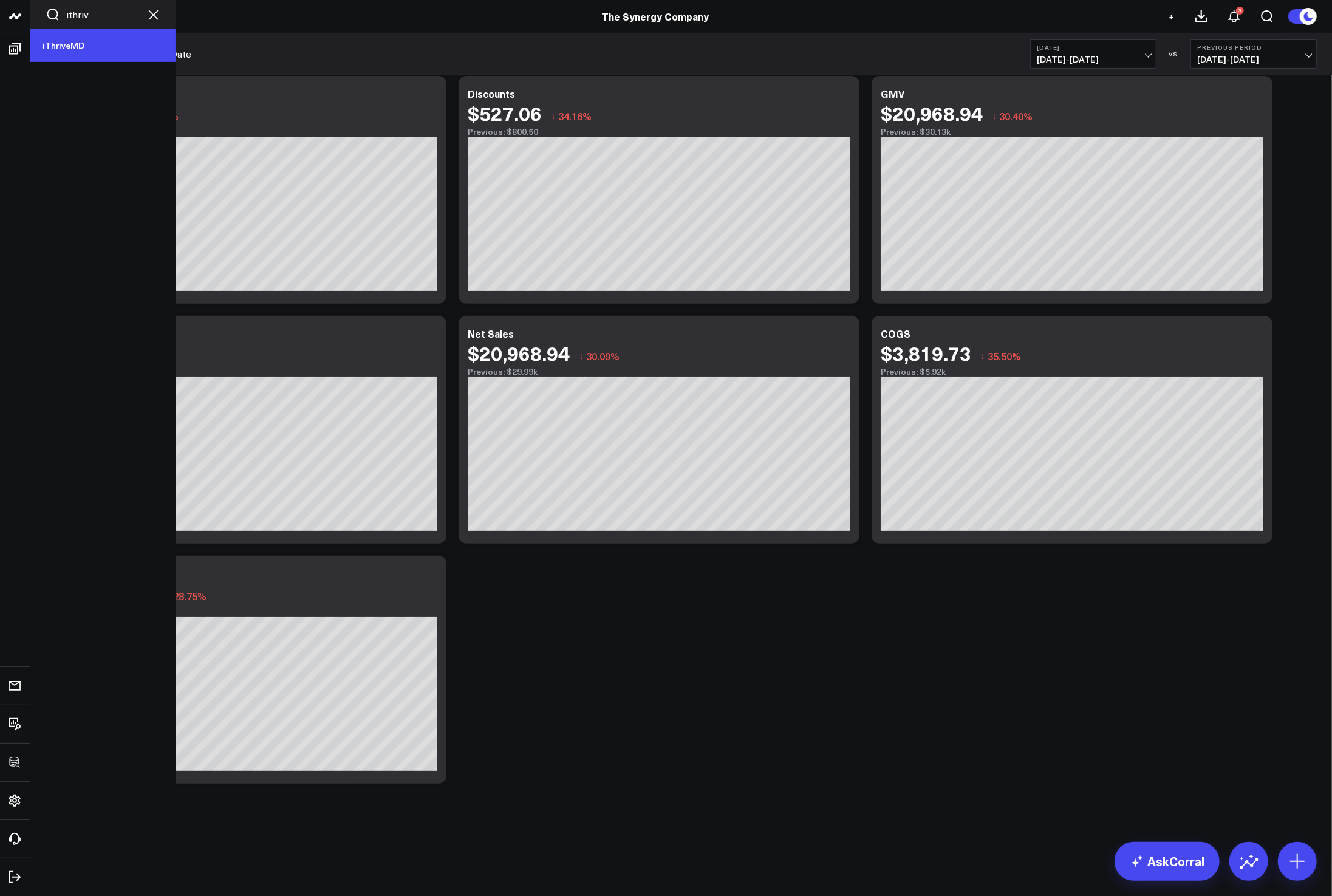
type input "ithriv"
click at [55, 38] on link "iThriveMD" at bounding box center [103, 46] width 145 height 33
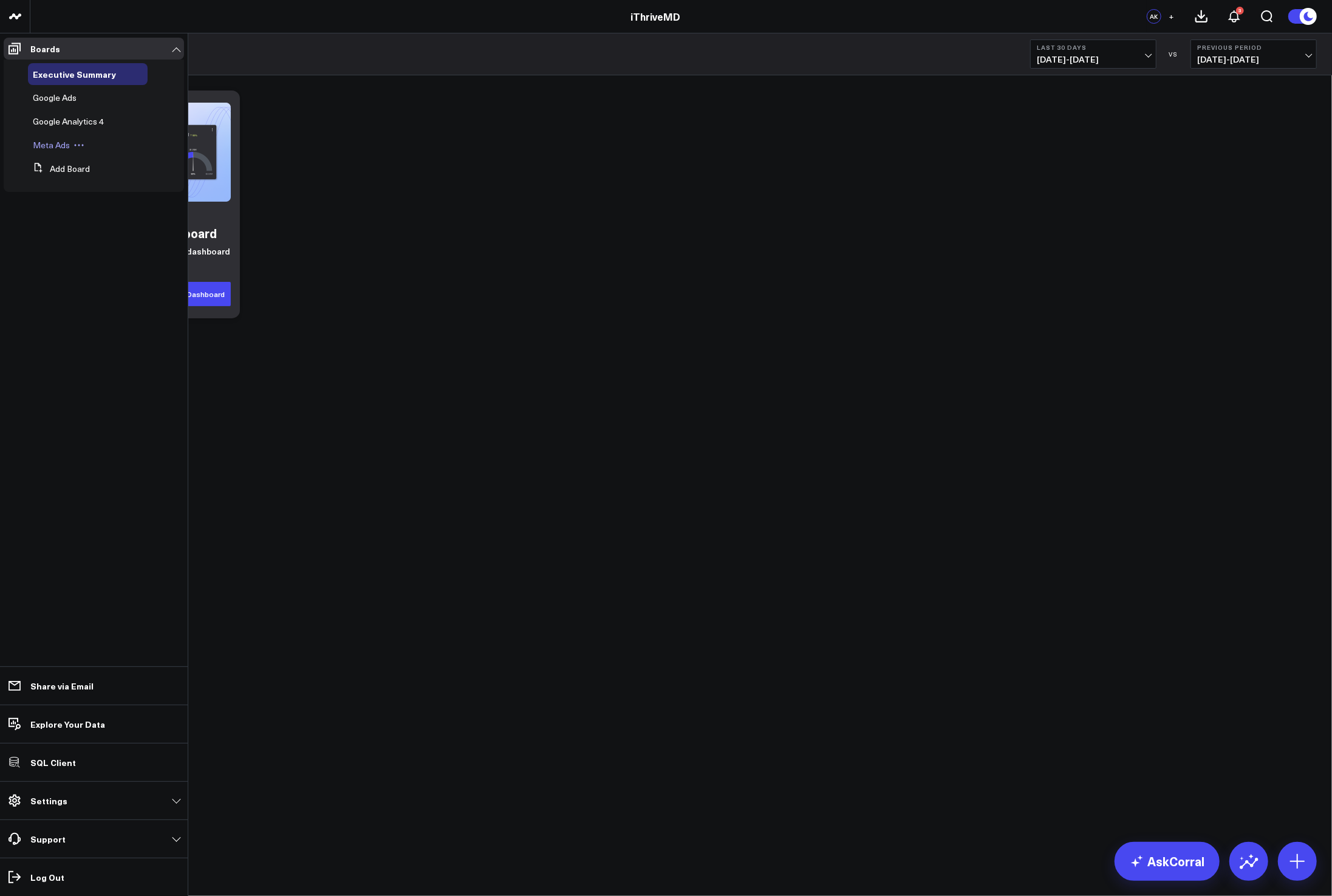
click at [51, 139] on span "Meta Ads" at bounding box center [51, 144] width 37 height 12
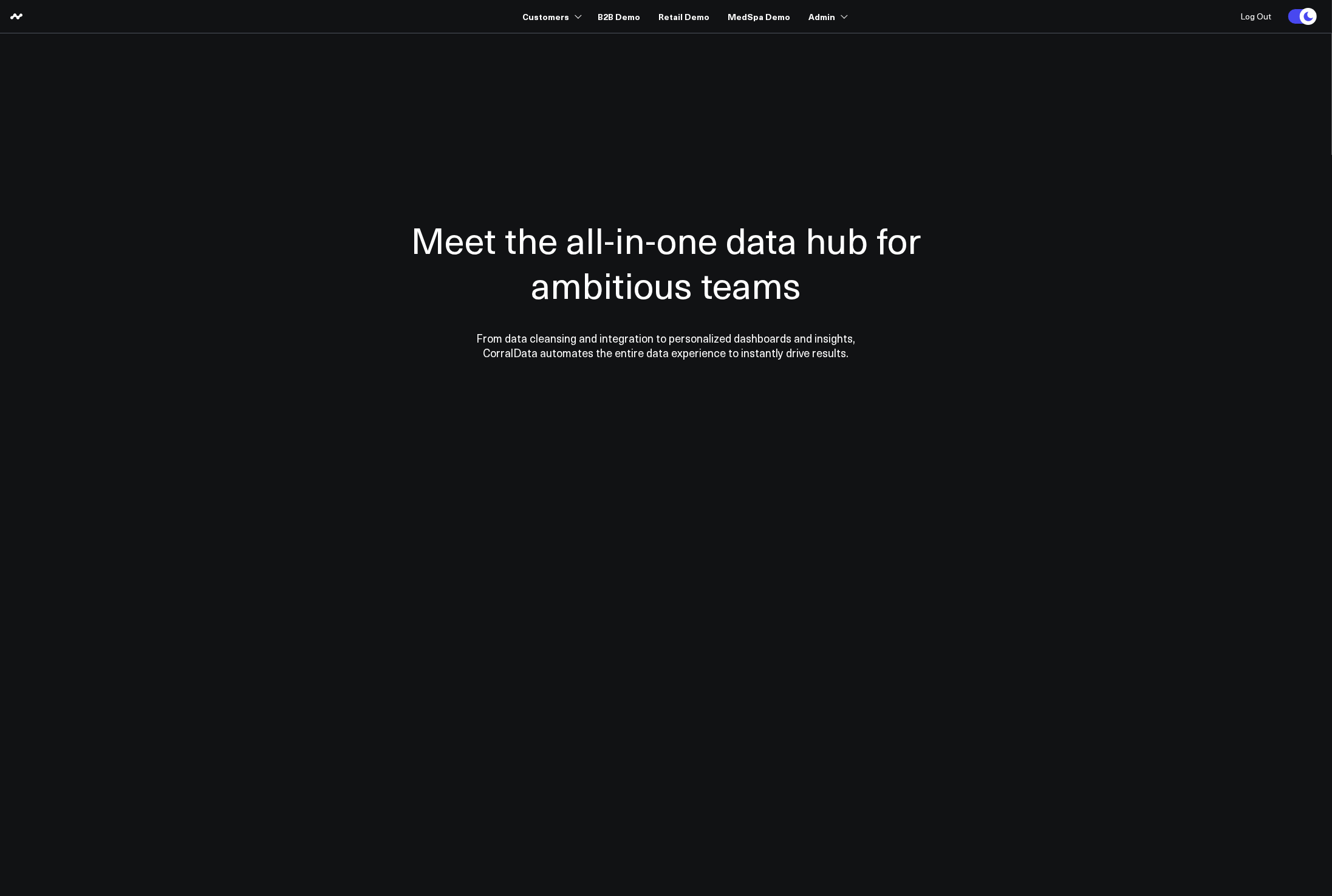
click at [902, 304] on h1 "Meet the all-in-one data hub for ambitious teams" at bounding box center [666, 261] width 595 height 90
click at [539, 118] on div "Meet the all-in-one data hub for ambitious teams From data cleansing and integr…" at bounding box center [666, 289] width 595 height 341
